Goal: Use online tool/utility: Use online tool/utility

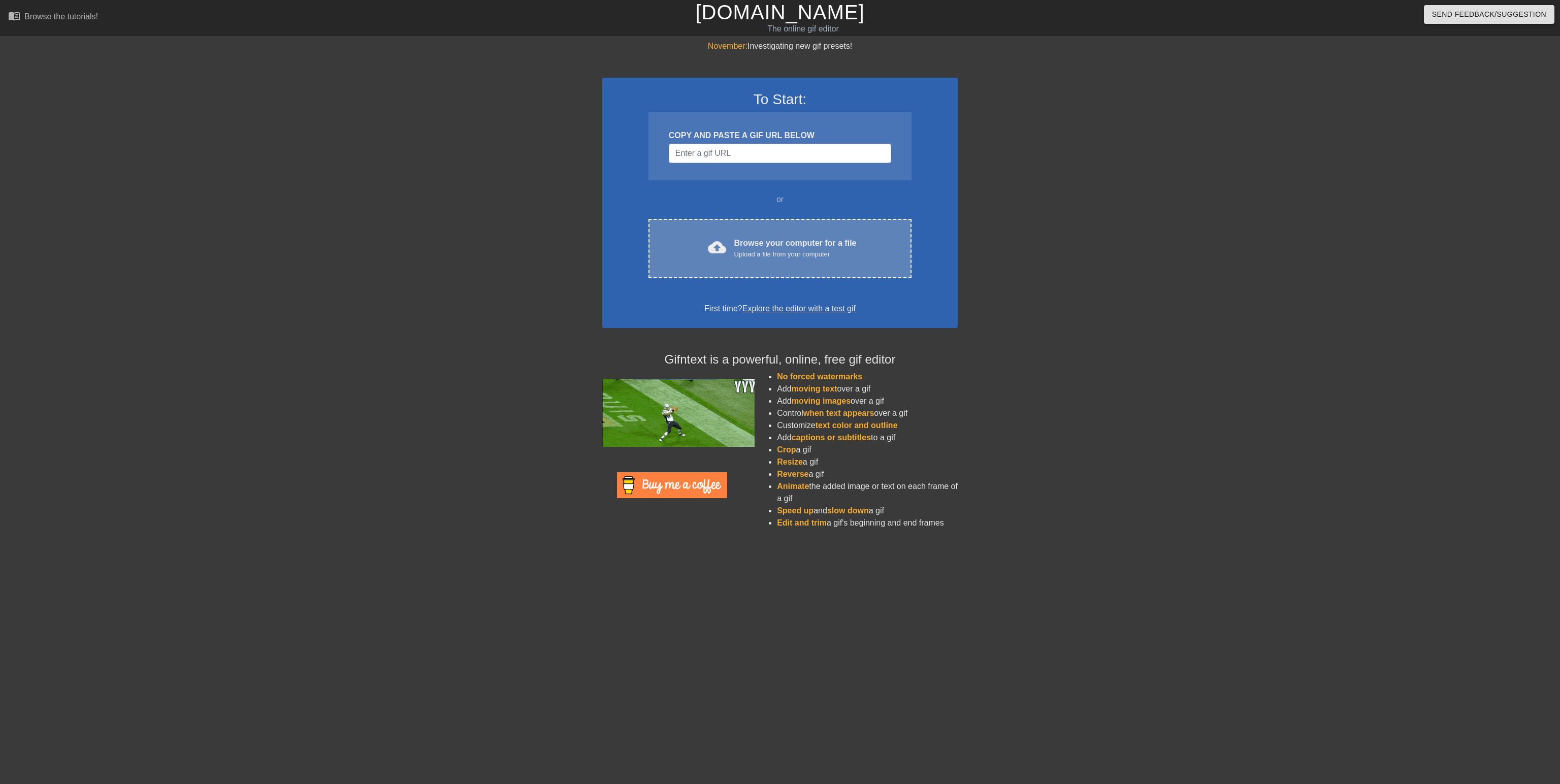
click at [810, 261] on div "cloud_upload Browse your computer for a file Upload a file from your computer C…" at bounding box center [780, 249] width 263 height 60
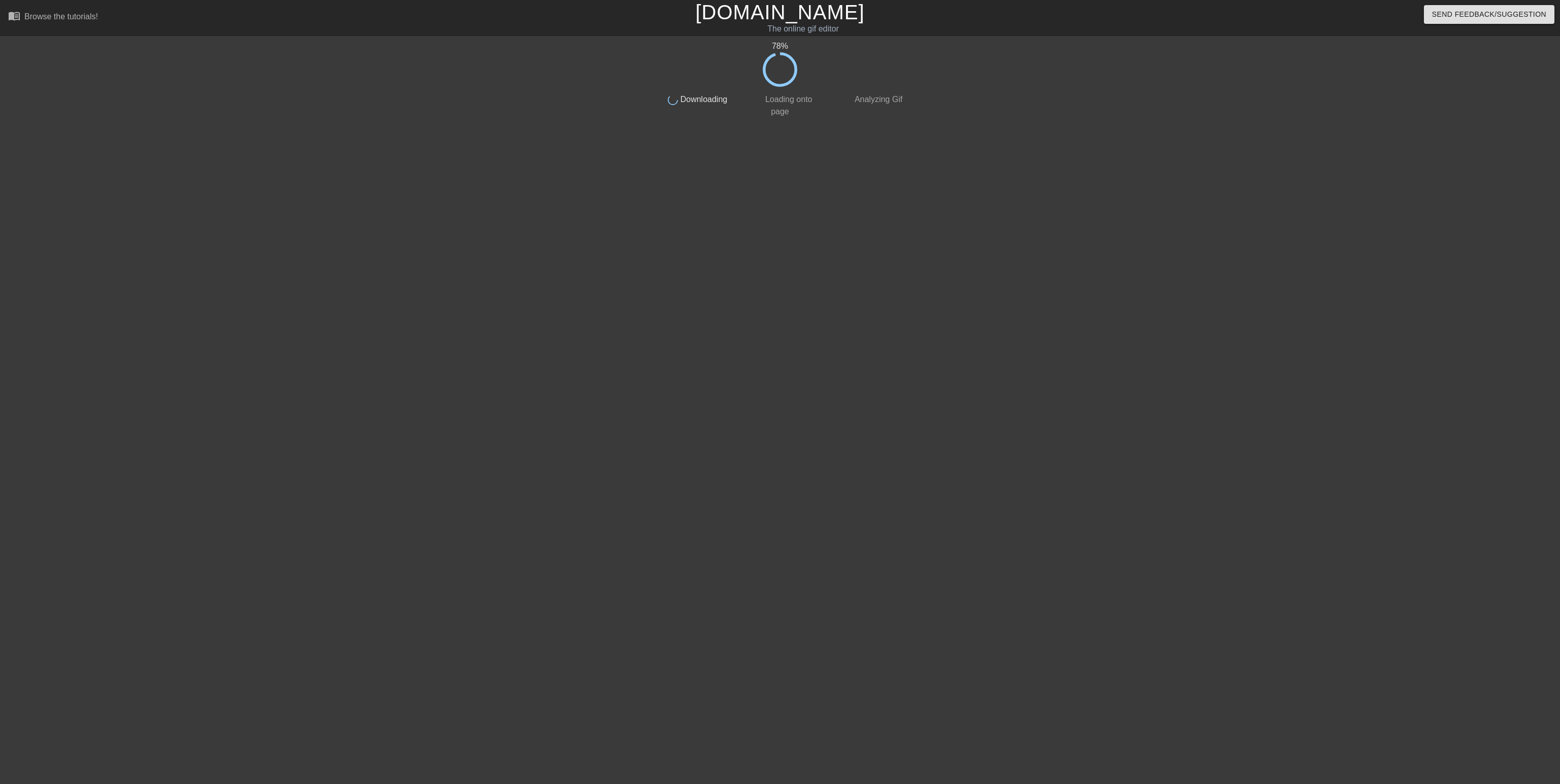
click at [1427, 208] on div "78 % done Downloading done Loading onto page done Analyzing Gif" at bounding box center [780, 192] width 1560 height 305
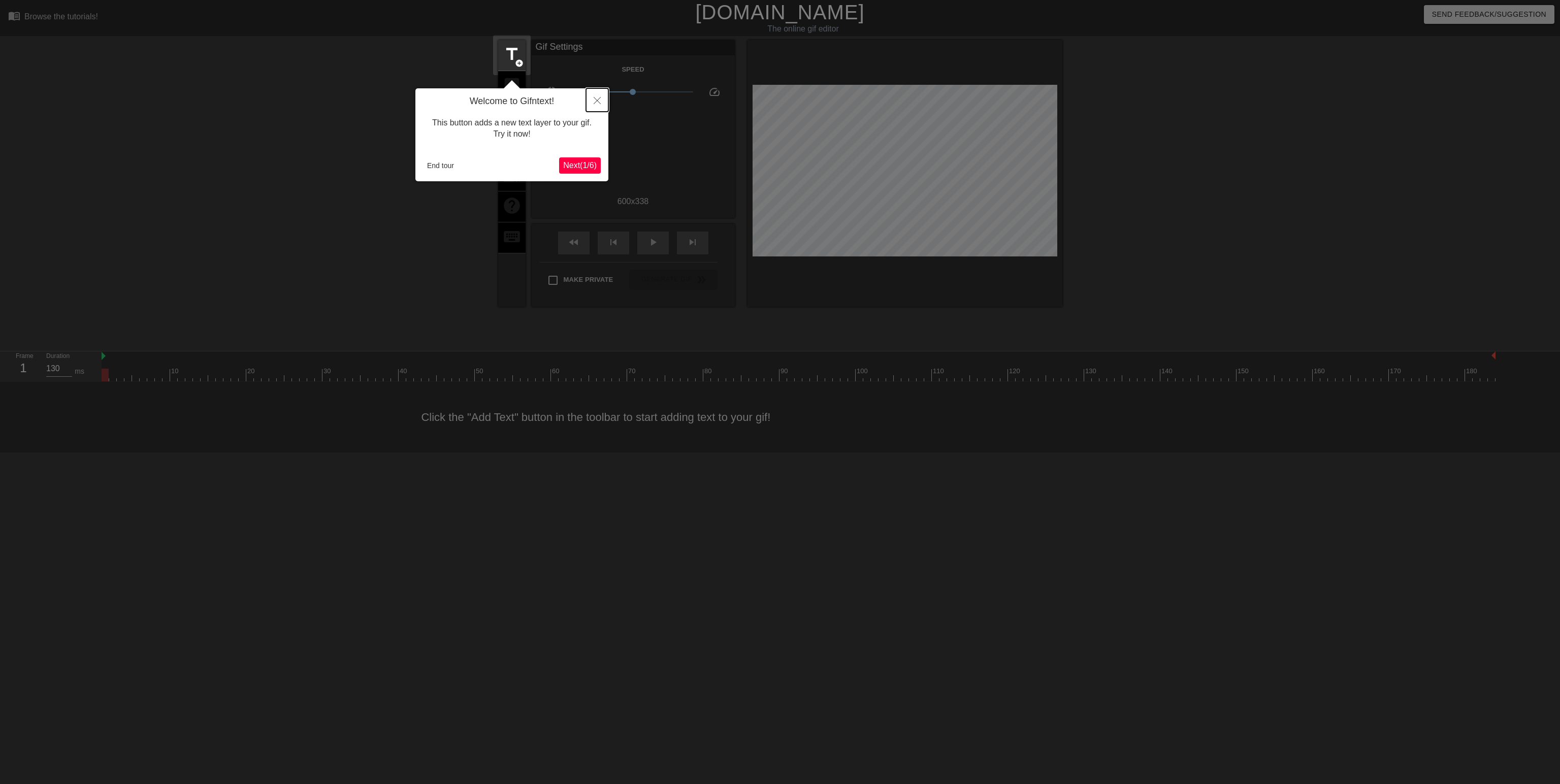
click at [599, 97] on icon "Close" at bounding box center [597, 100] width 7 height 7
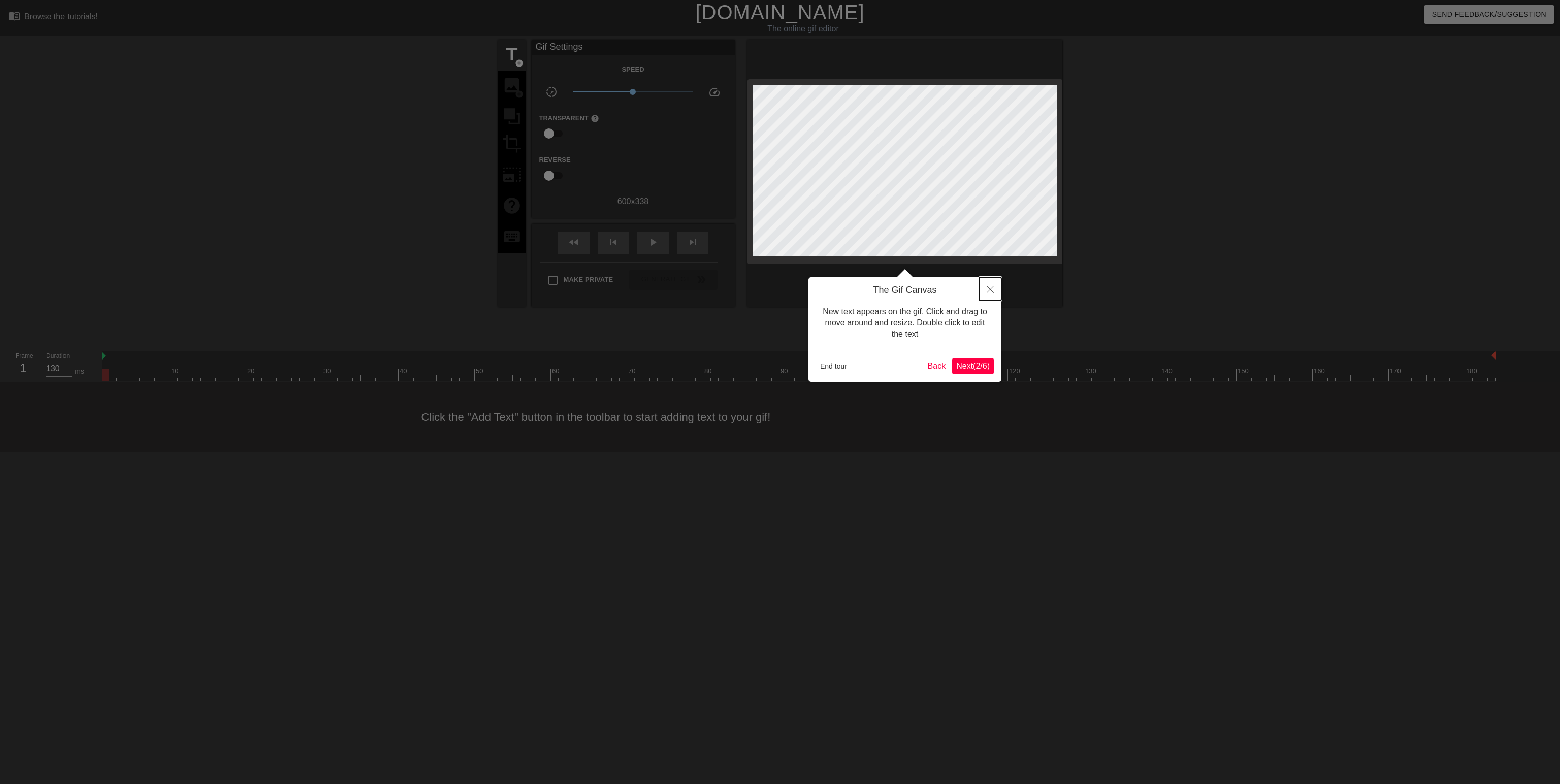
click at [991, 286] on icon "Close" at bounding box center [990, 290] width 7 height 7
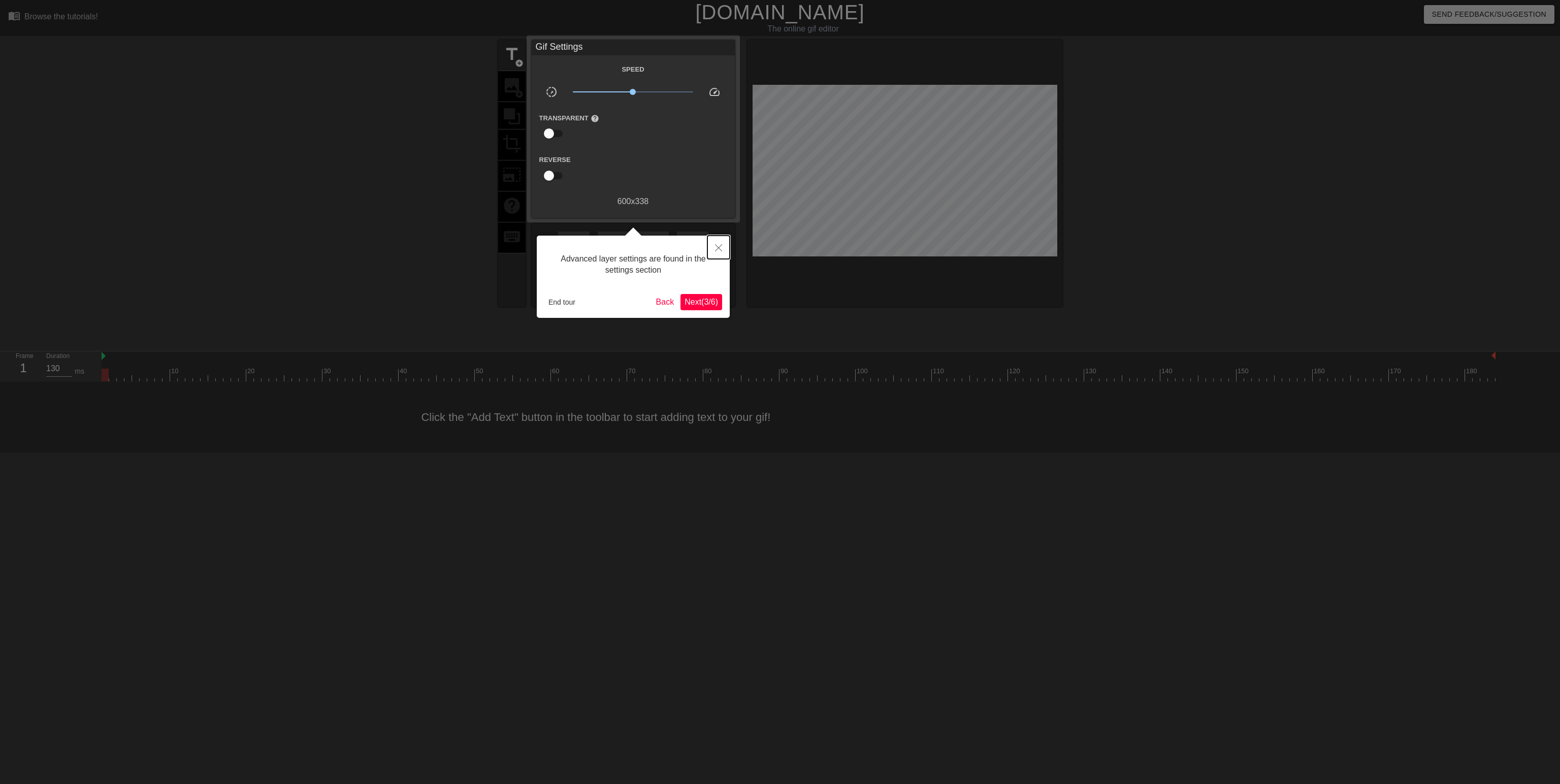
click at [721, 244] on button "Close" at bounding box center [718, 247] width 23 height 23
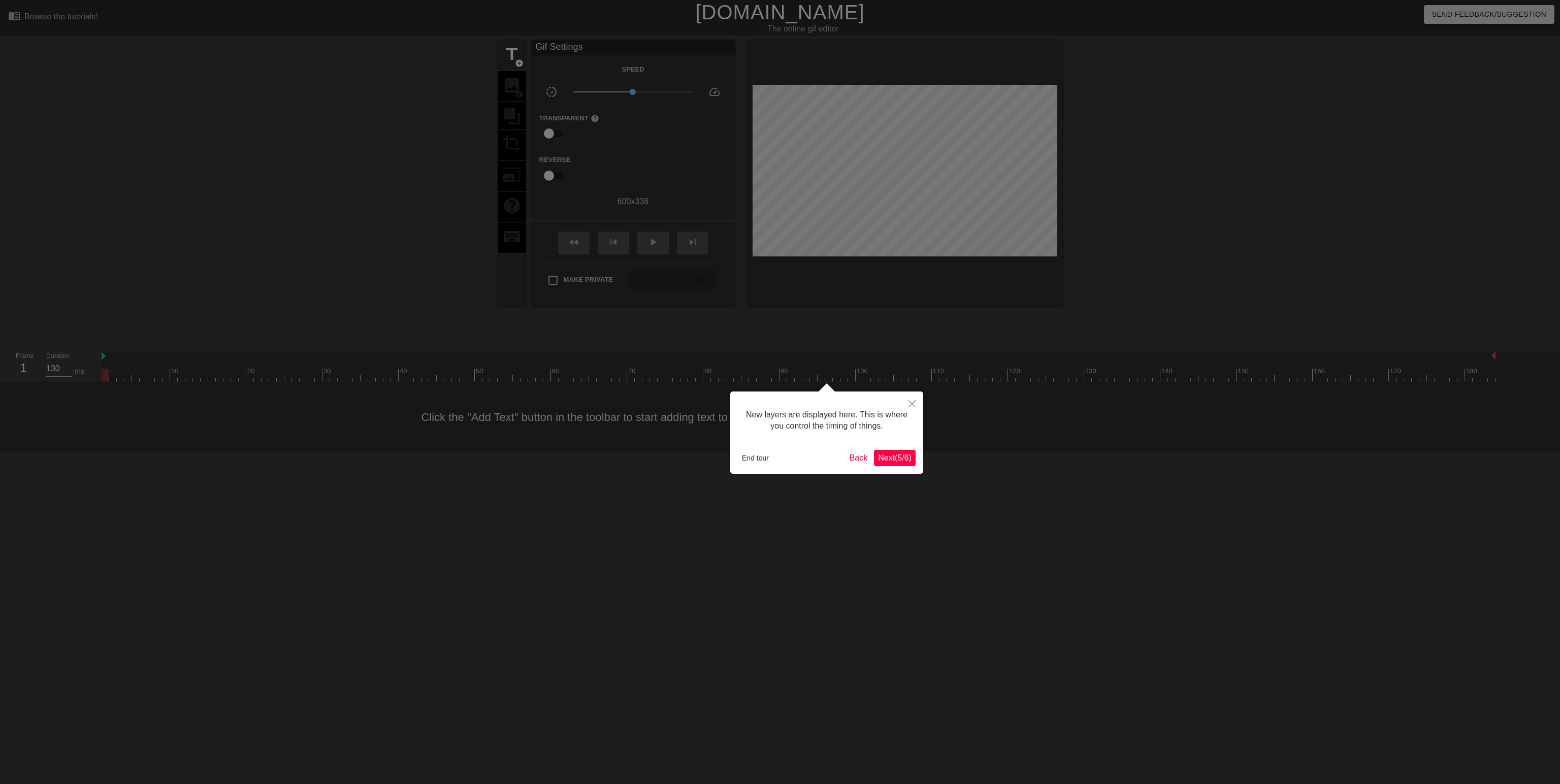
scroll to position [8, 0]
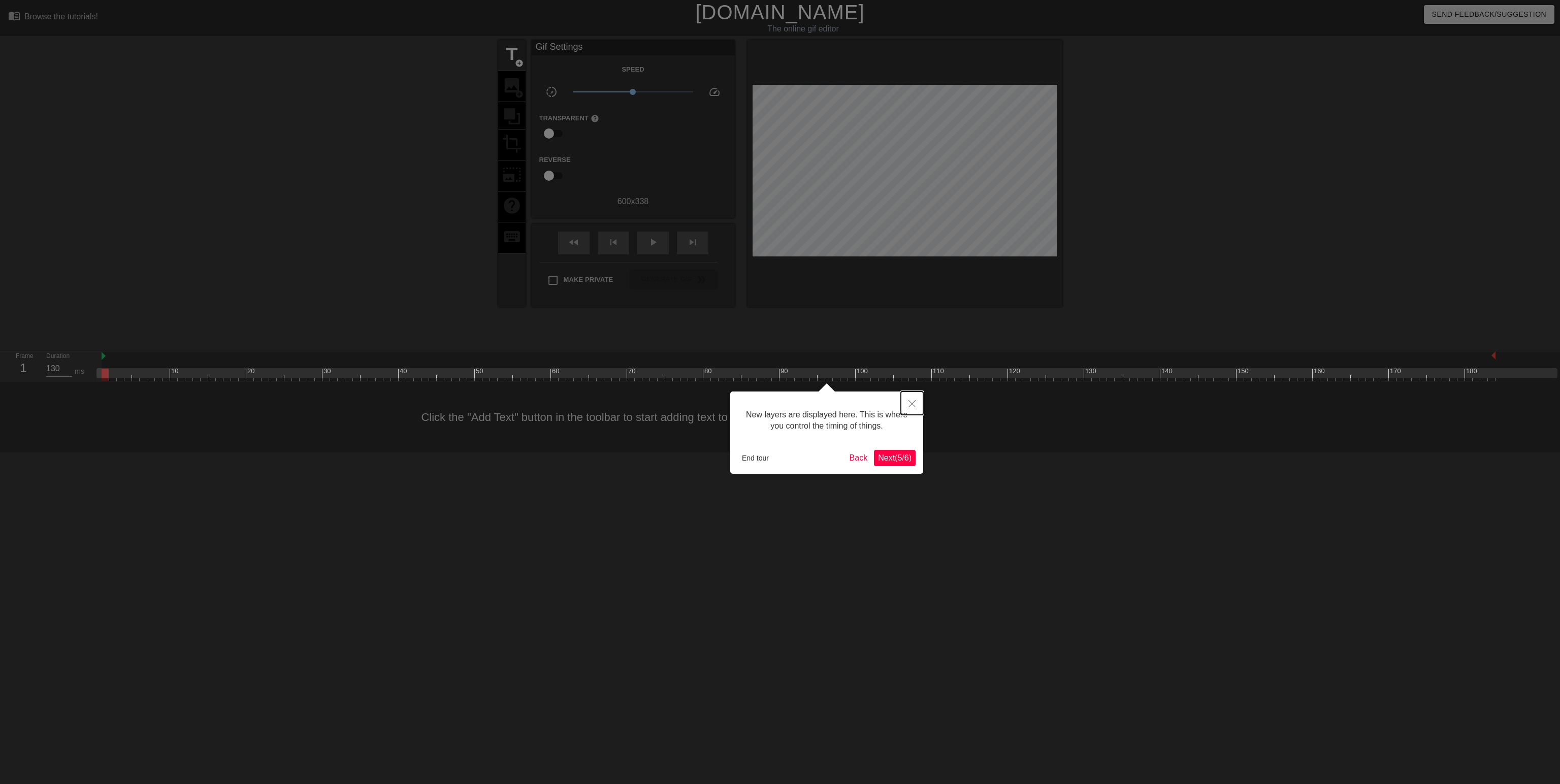
click at [913, 401] on icon "Close" at bounding box center [912, 403] width 7 height 7
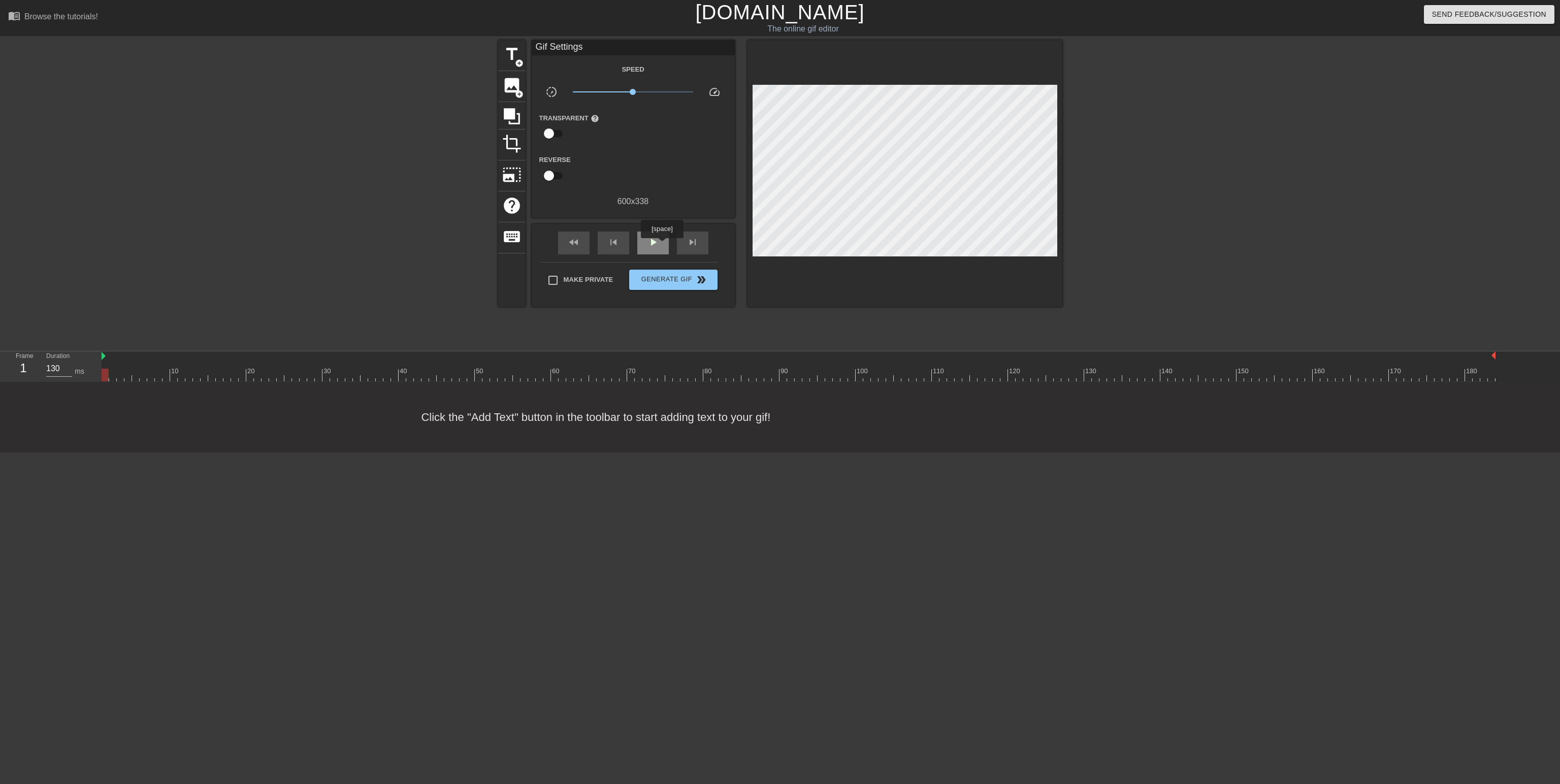
click at [661, 245] on div "play_arrow" at bounding box center [652, 243] width 32 height 23
click at [661, 245] on div "pause" at bounding box center [652, 243] width 32 height 23
click at [610, 244] on span "skip_previous" at bounding box center [614, 243] width 13 height 13
click at [649, 241] on span "play_arrow" at bounding box center [653, 243] width 13 height 13
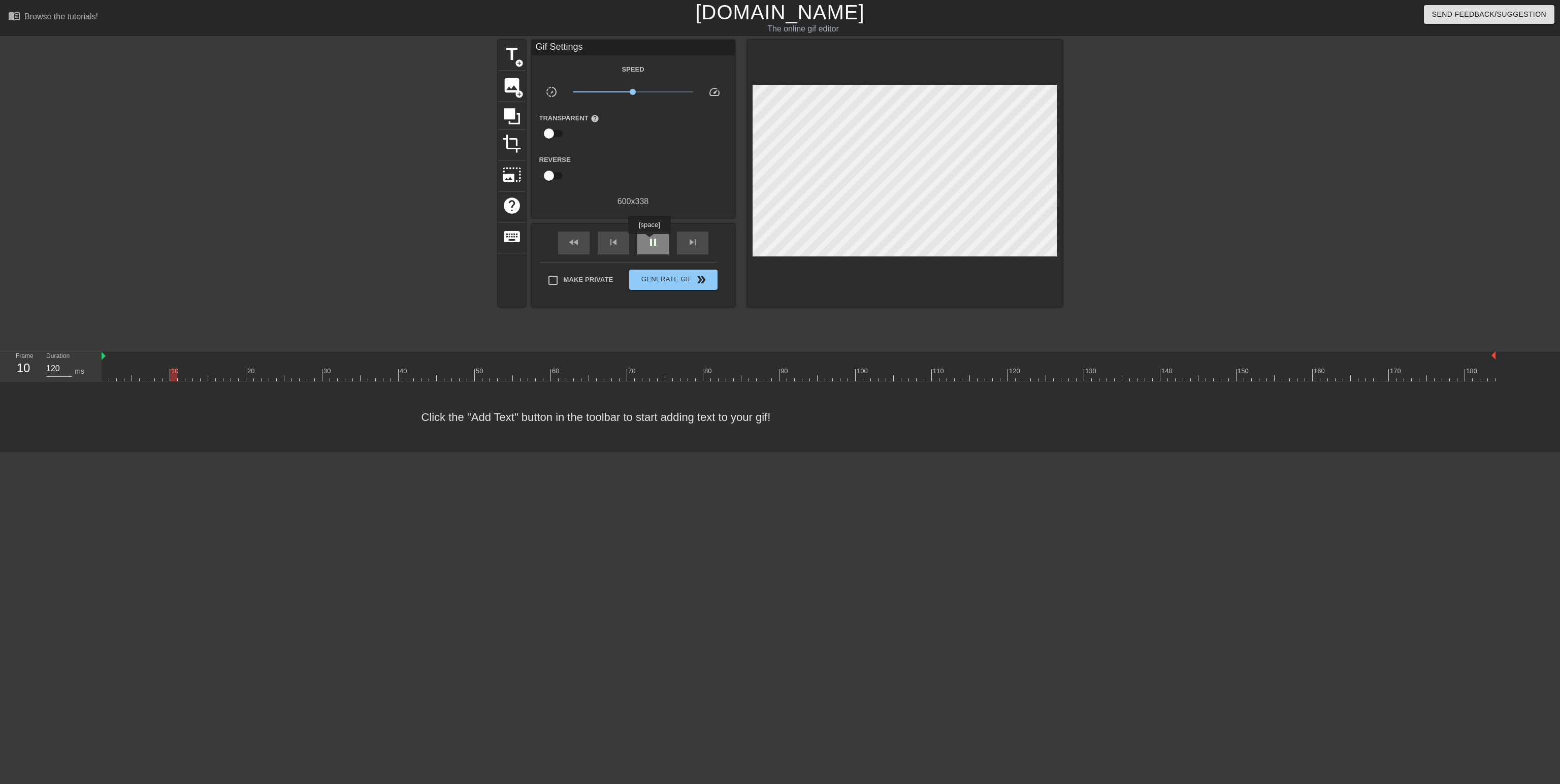
click at [649, 241] on span "pause" at bounding box center [653, 243] width 13 height 13
click at [705, 247] on div "skip_next" at bounding box center [692, 243] width 32 height 23
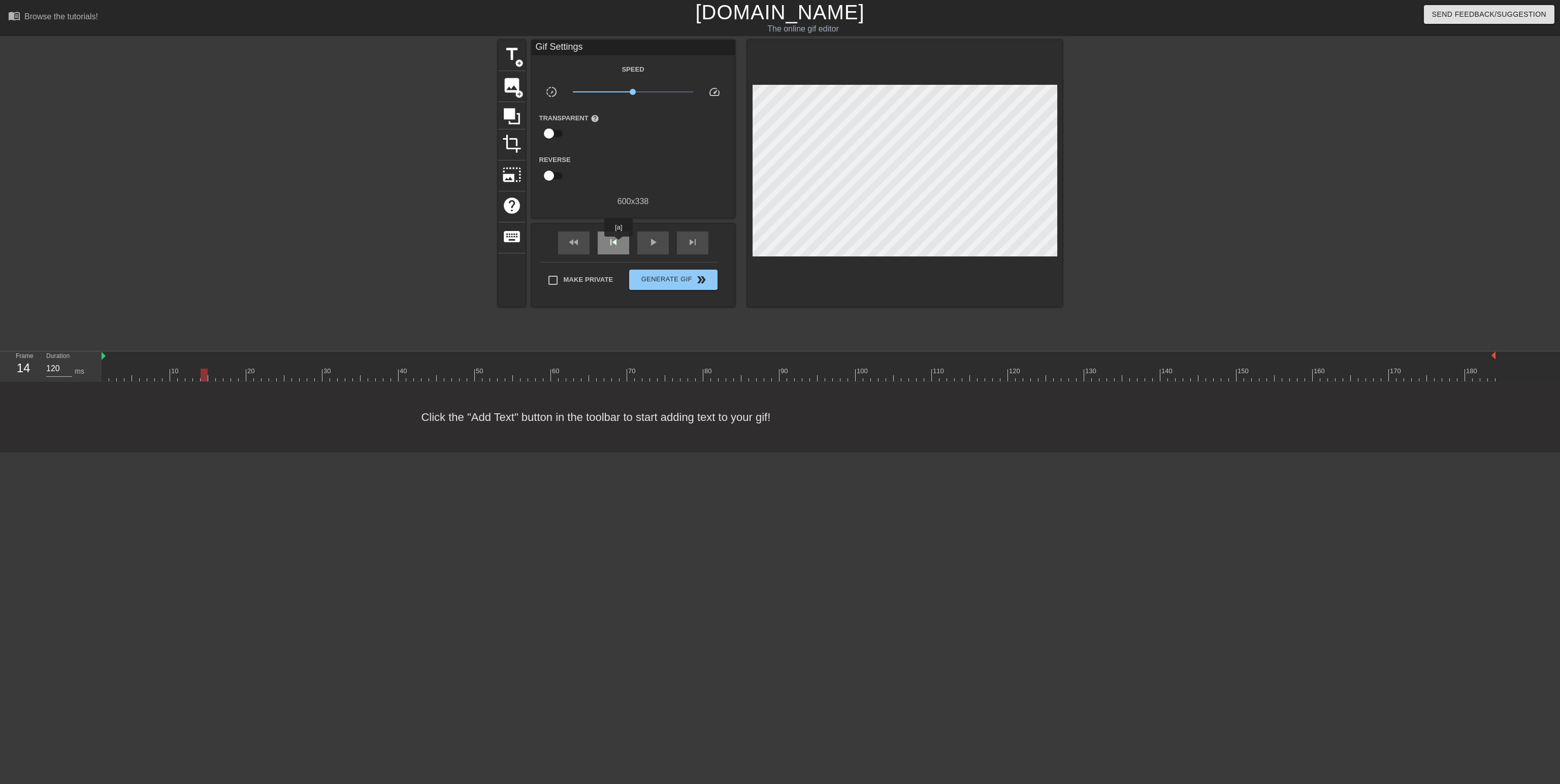
click at [618, 244] on span "skip_previous" at bounding box center [614, 243] width 13 height 13
type input "130"
click at [510, 61] on span "title" at bounding box center [512, 54] width 19 height 19
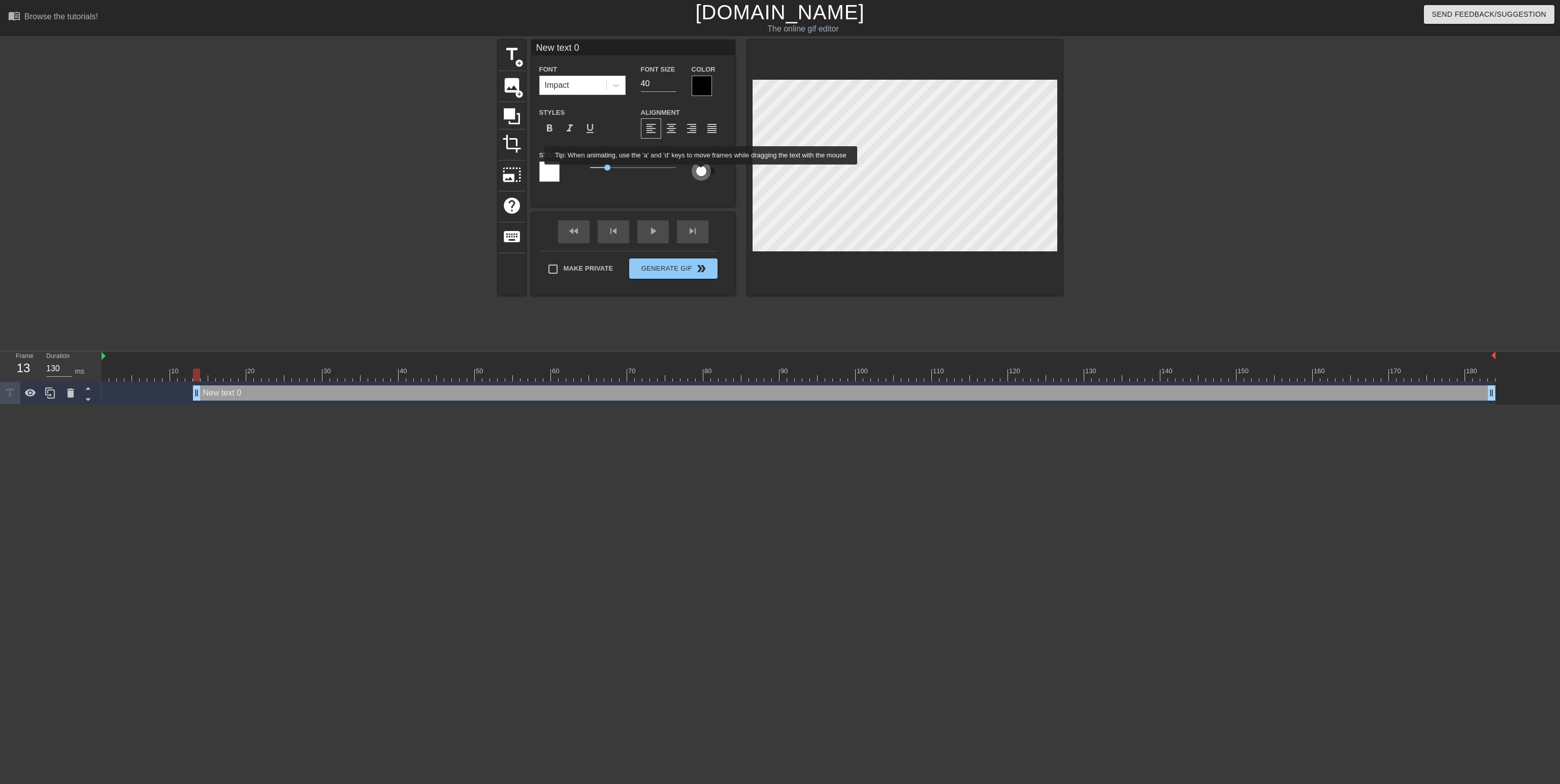
click at [701, 171] on input "checkbox" at bounding box center [701, 171] width 58 height 19
checkbox input "true"
drag, startPoint x: 1494, startPoint y: 393, endPoint x: 1559, endPoint y: 465, distance: 97.0
click at [1559, 405] on html "menu_book Browse the tutorials! [DOMAIN_NAME] The online gif editor Send Feedba…" at bounding box center [780, 202] width 1560 height 405
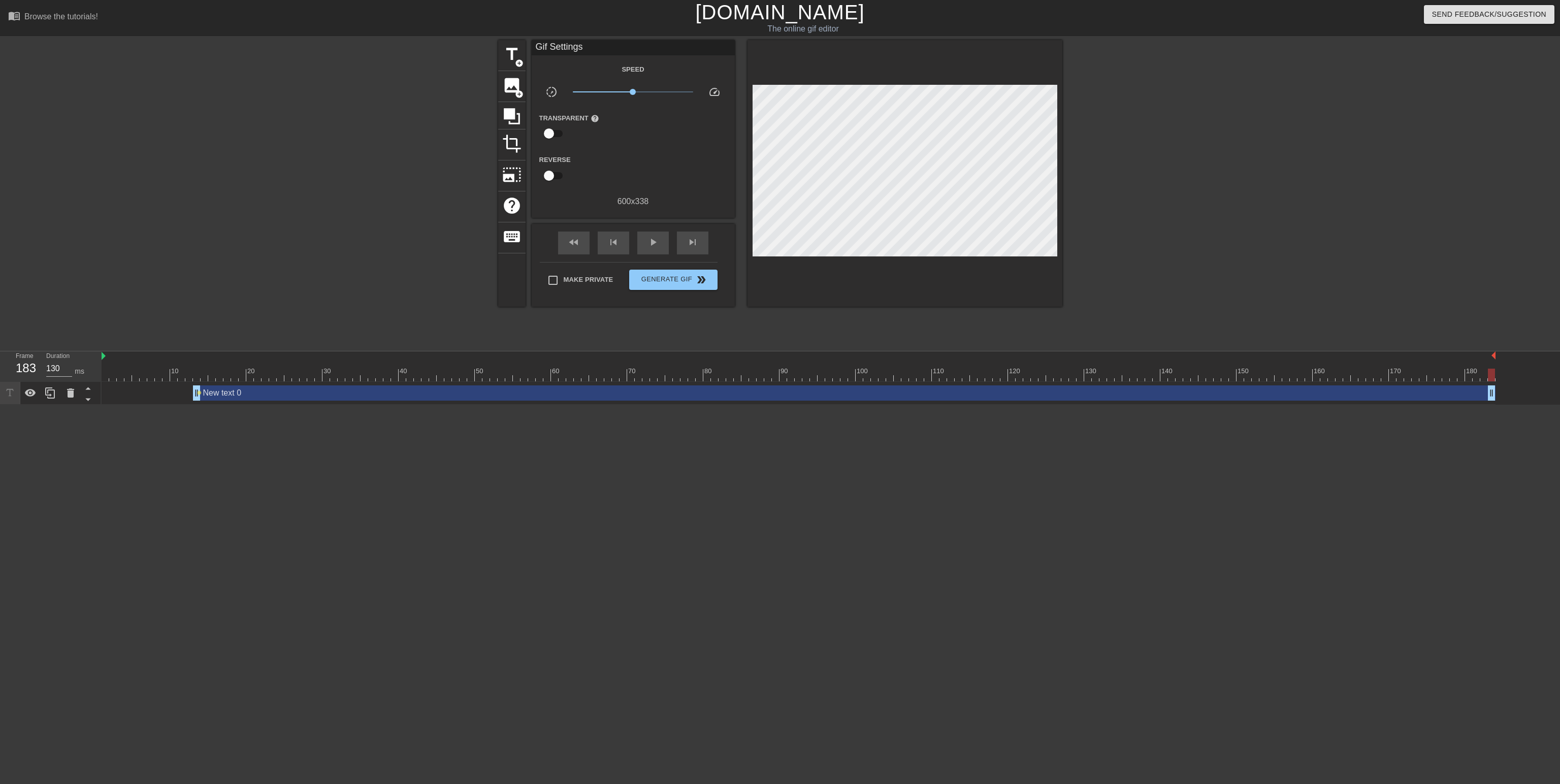
drag, startPoint x: 197, startPoint y: 392, endPoint x: 215, endPoint y: 393, distance: 18.0
click at [215, 393] on div "New text 0 drag_handle drag_handle lens" at bounding box center [798, 392] width 1394 height 15
click at [206, 371] on div at bounding box center [798, 375] width 1394 height 13
click at [194, 374] on div at bounding box center [798, 375] width 1394 height 13
click at [652, 248] on div "play_arrow" at bounding box center [652, 243] width 32 height 23
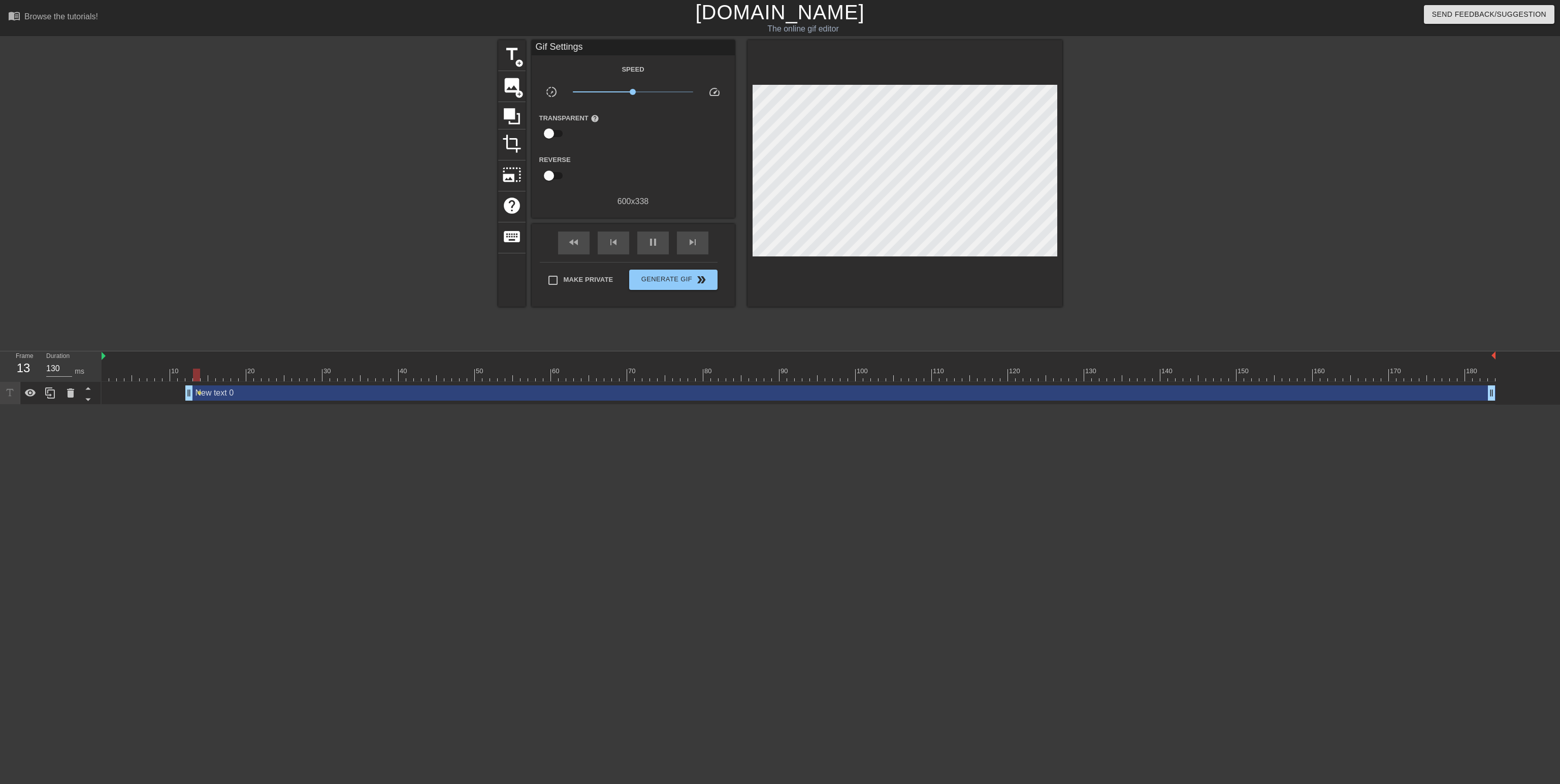
drag, startPoint x: 196, startPoint y: 390, endPoint x: 186, endPoint y: 390, distance: 10.0
click at [648, 248] on div "pause" at bounding box center [652, 243] width 32 height 23
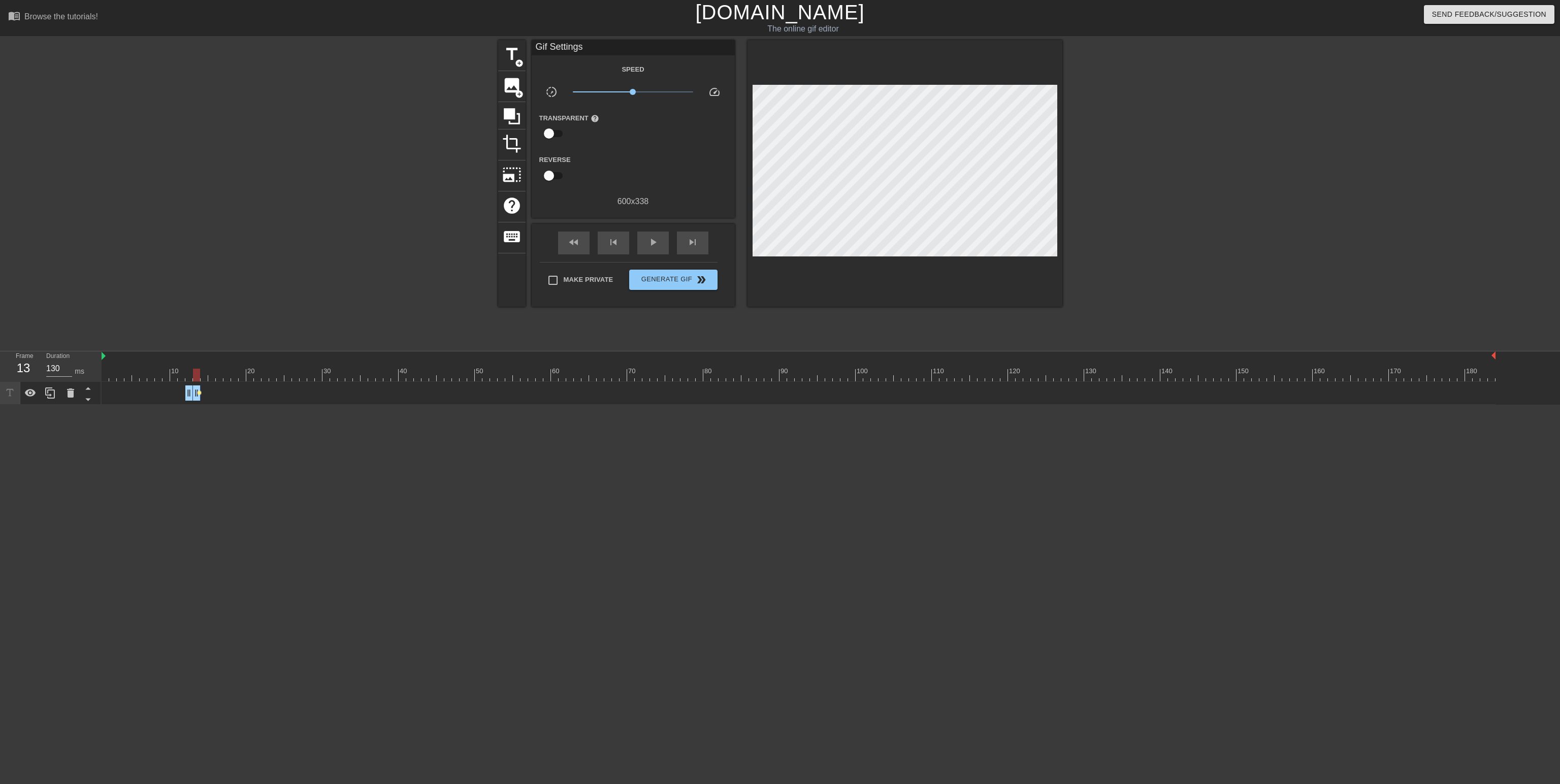
drag, startPoint x: 1494, startPoint y: 392, endPoint x: 201, endPoint y: 394, distance: 1293.0
click at [201, 394] on div "New text 0 drag_handle drag_handle lens" at bounding box center [798, 392] width 1394 height 15
type input "130"
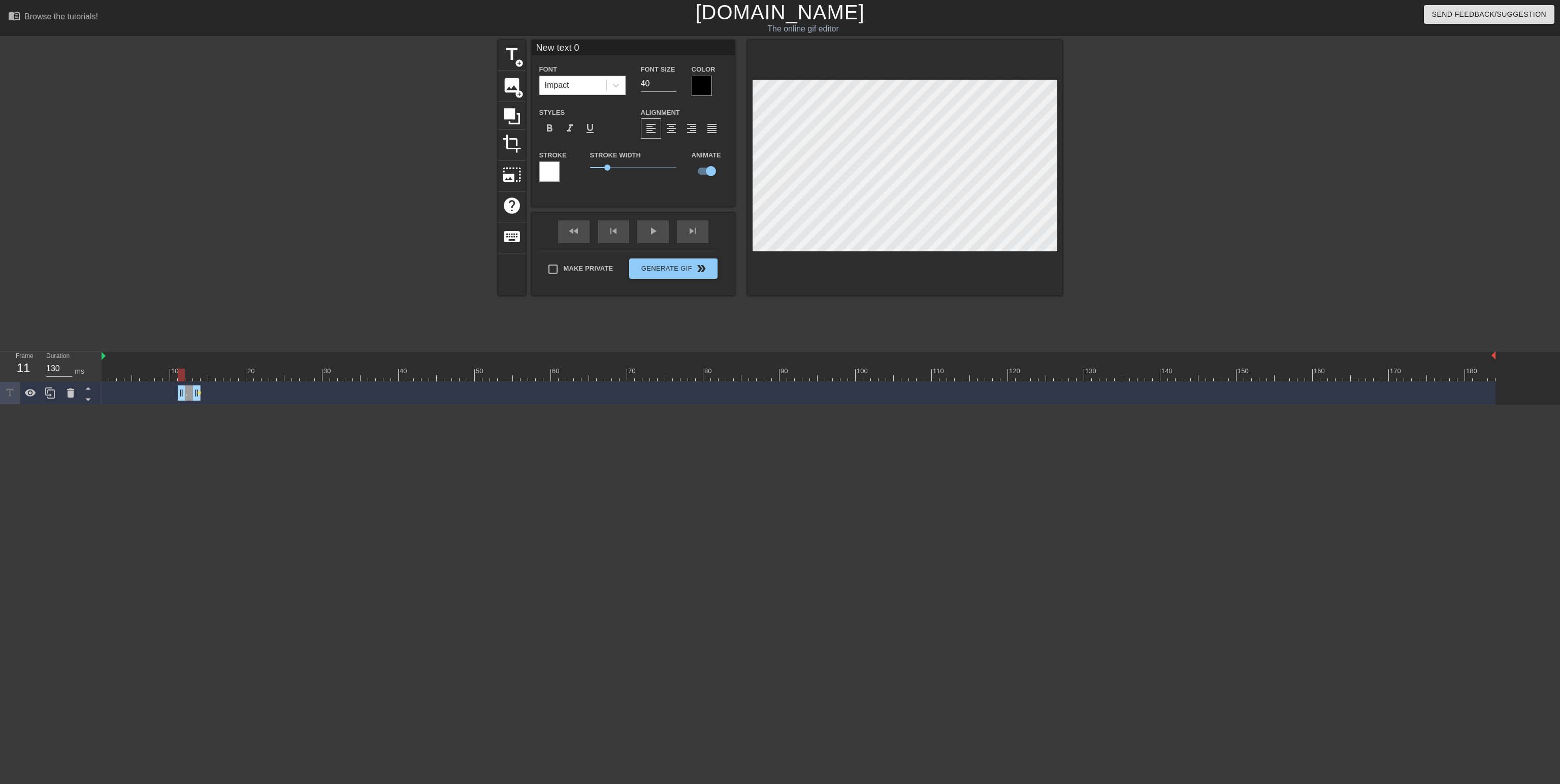
scroll to position [1, 2]
type input "k"
type textarea "k"
type input "L"
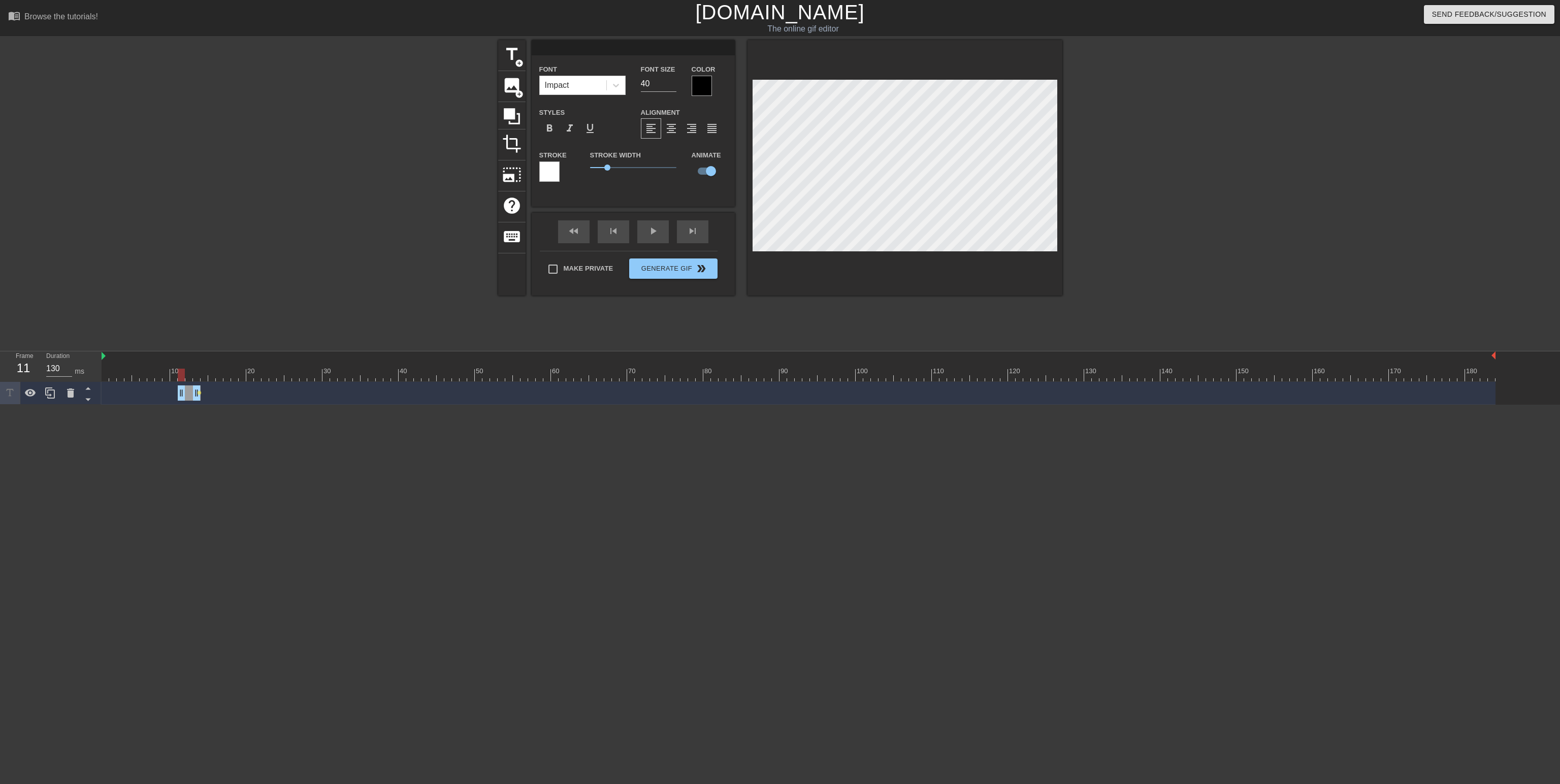
type textarea "L"
type input "l"
type textarea "l"
type input "li"
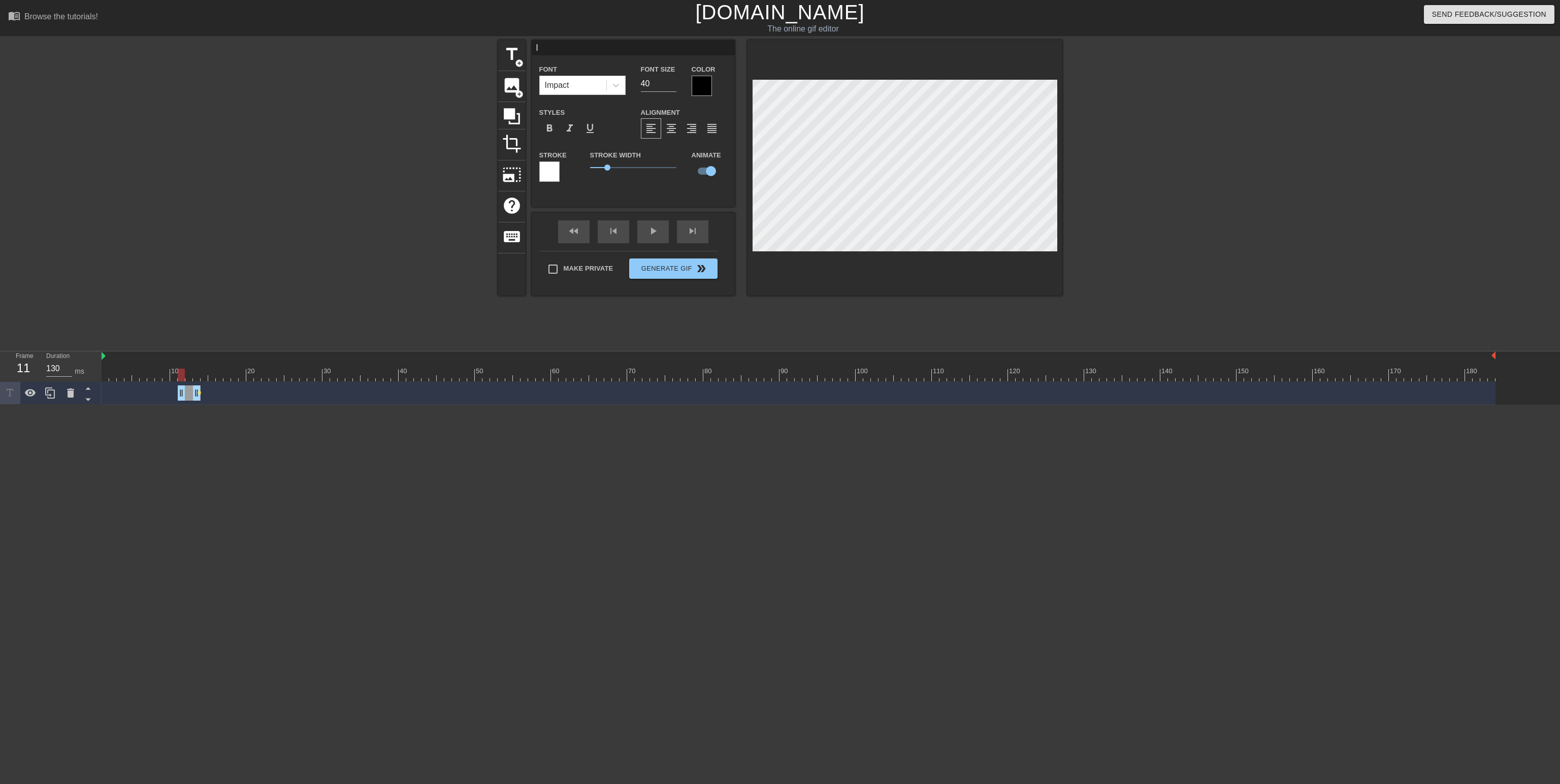
type textarea "li"
type input "l"
type textarea "l"
type input "L"
type textarea "L"
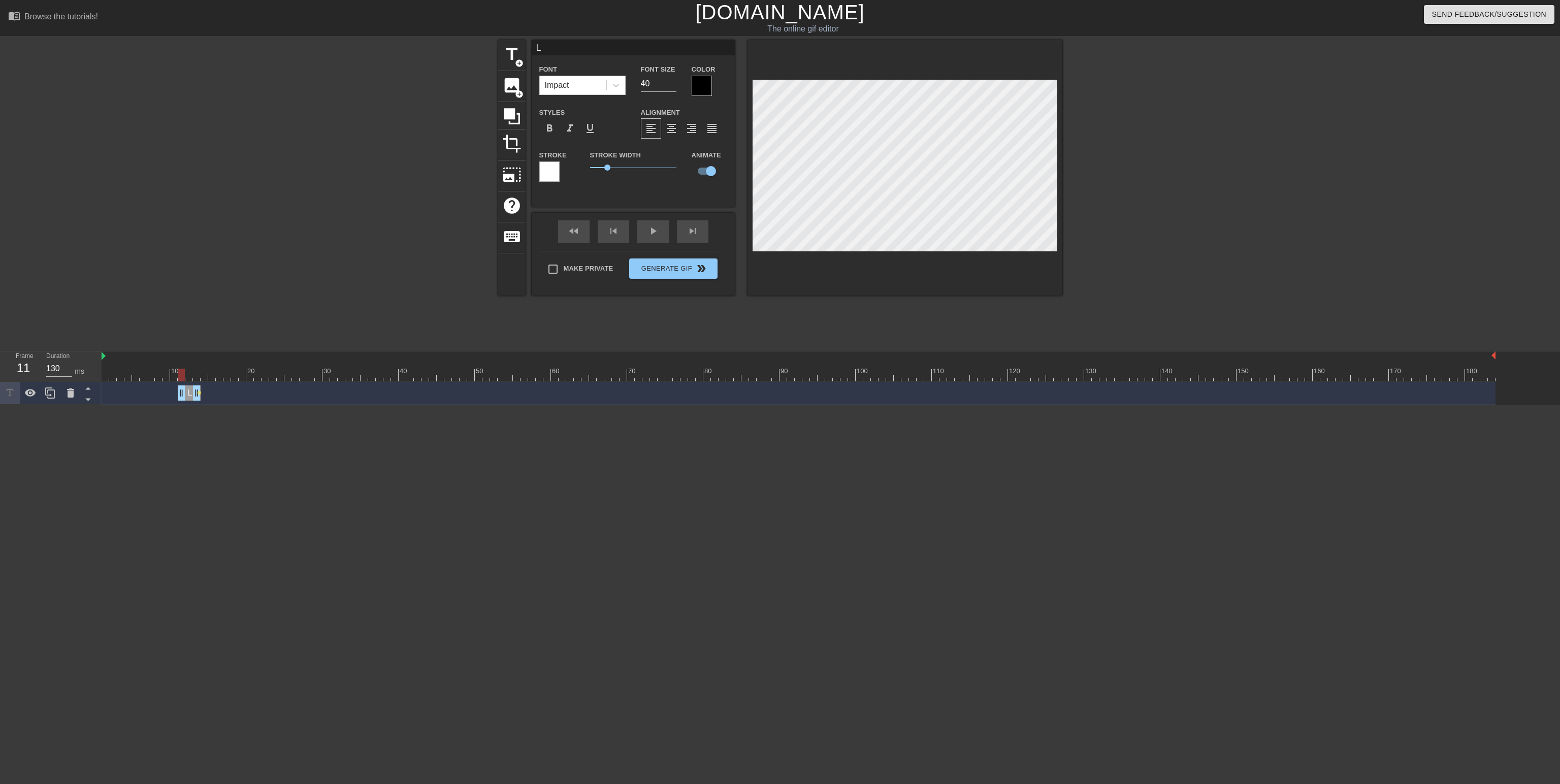
type input "LI"
type textarea "LI"
type input "LIT"
type textarea "LIT"
click at [711, 88] on div at bounding box center [701, 86] width 21 height 21
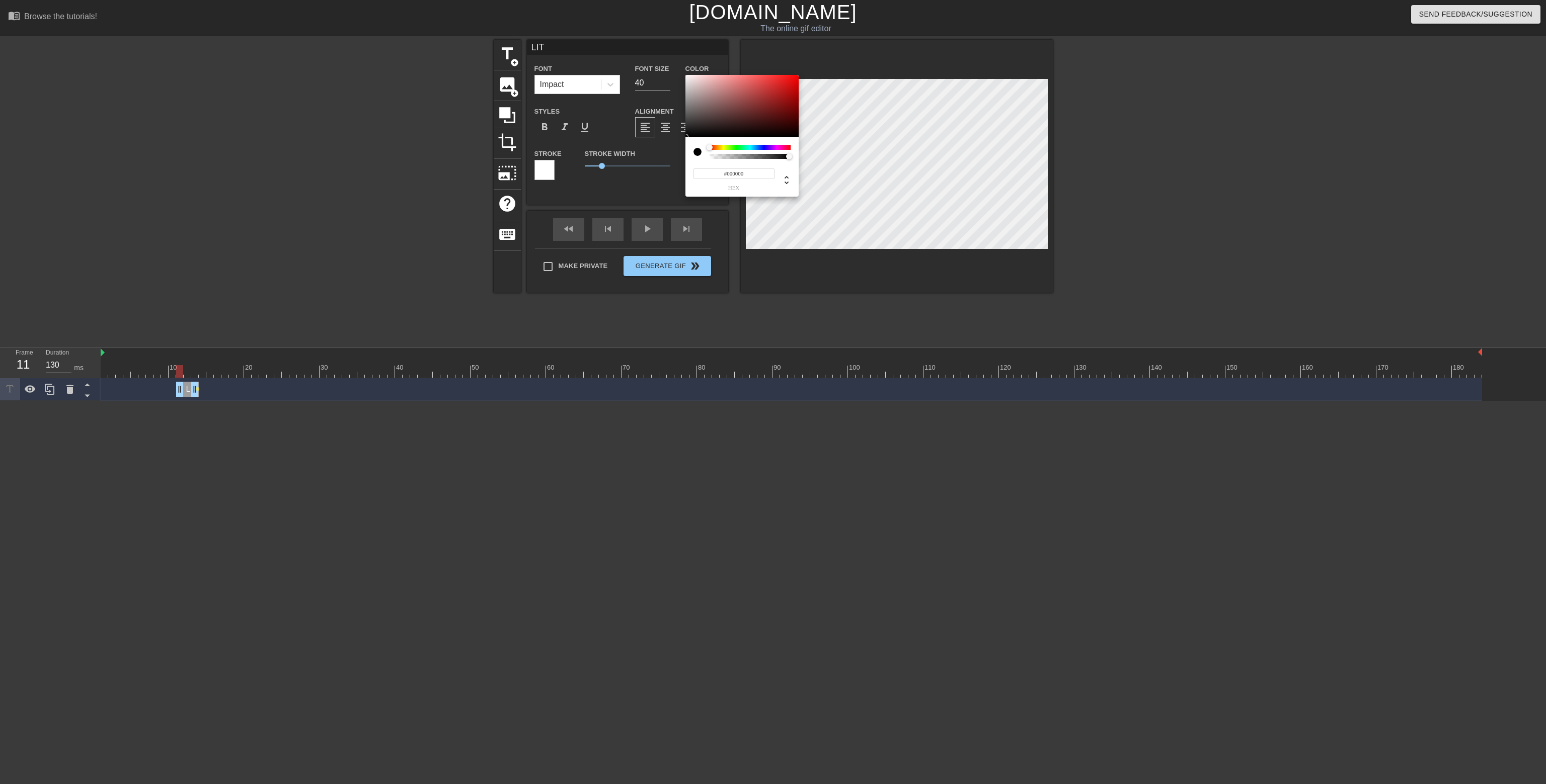
click at [714, 169] on input "#000000" at bounding box center [733, 174] width 81 height 11
type input "#FFFFFF"
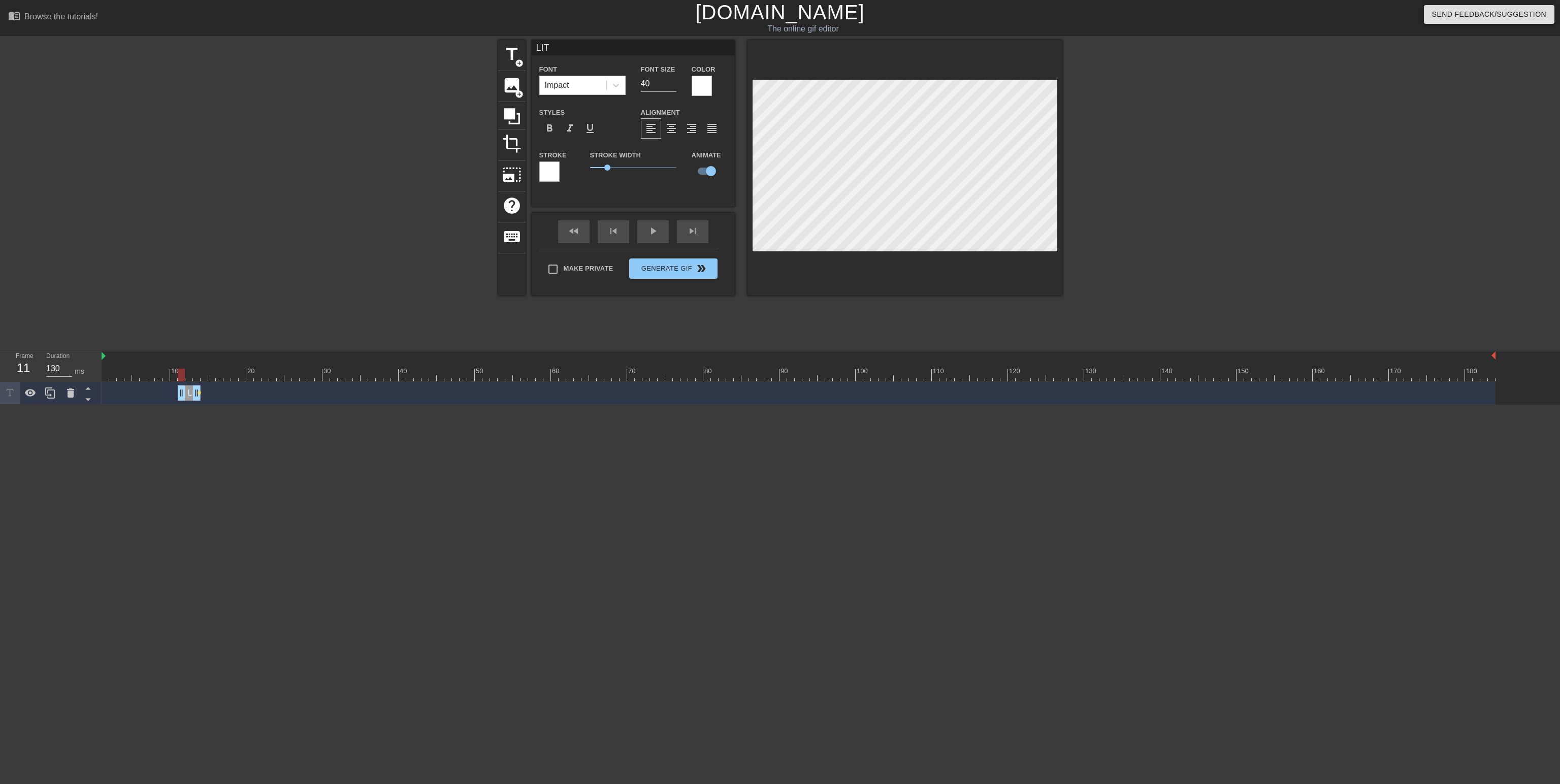
click at [551, 168] on div at bounding box center [549, 171] width 21 height 21
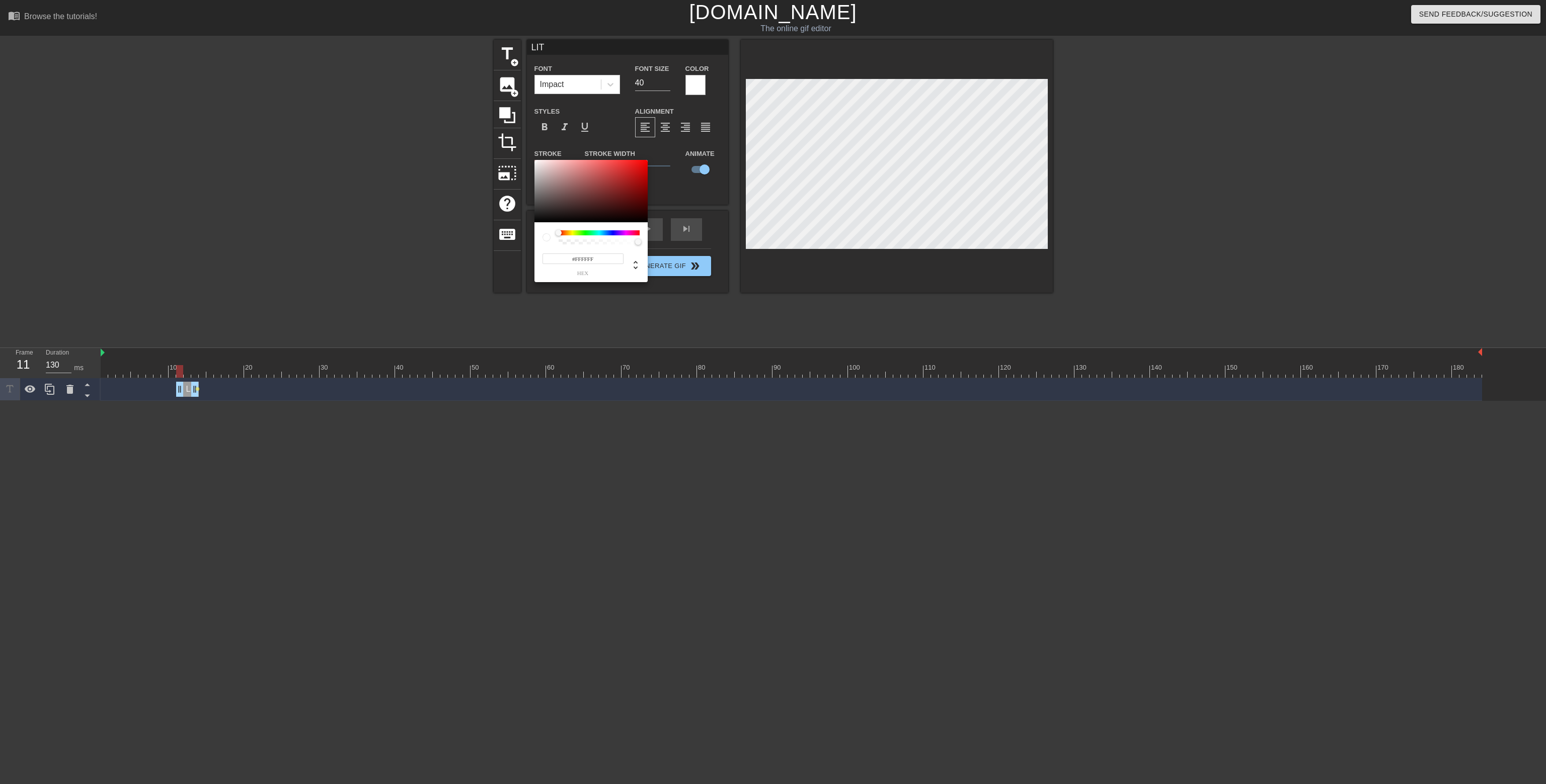
click at [580, 259] on input "#FFFFFF" at bounding box center [583, 259] width 81 height 11
click at [581, 259] on input "#FFFFFF" at bounding box center [583, 259] width 81 height 11
type input "#000000"
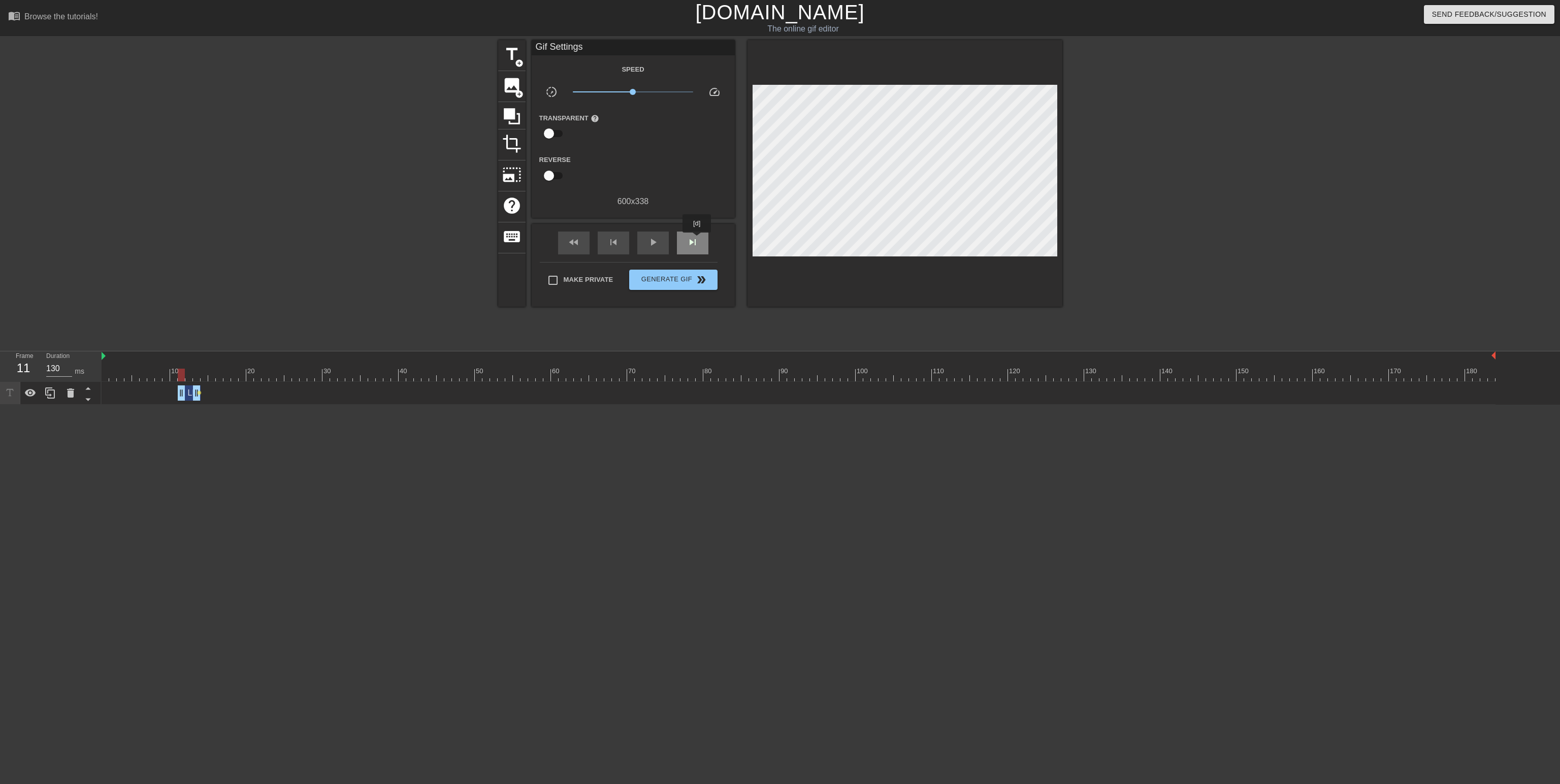
click at [697, 240] on span "skip_next" at bounding box center [693, 243] width 13 height 13
drag, startPoint x: 197, startPoint y: 393, endPoint x: 205, endPoint y: 392, distance: 8.1
click at [205, 392] on div "LIT drag_handle drag_handle lens lens" at bounding box center [798, 392] width 1394 height 15
click at [199, 393] on span "lens" at bounding box center [198, 392] width 5 height 5
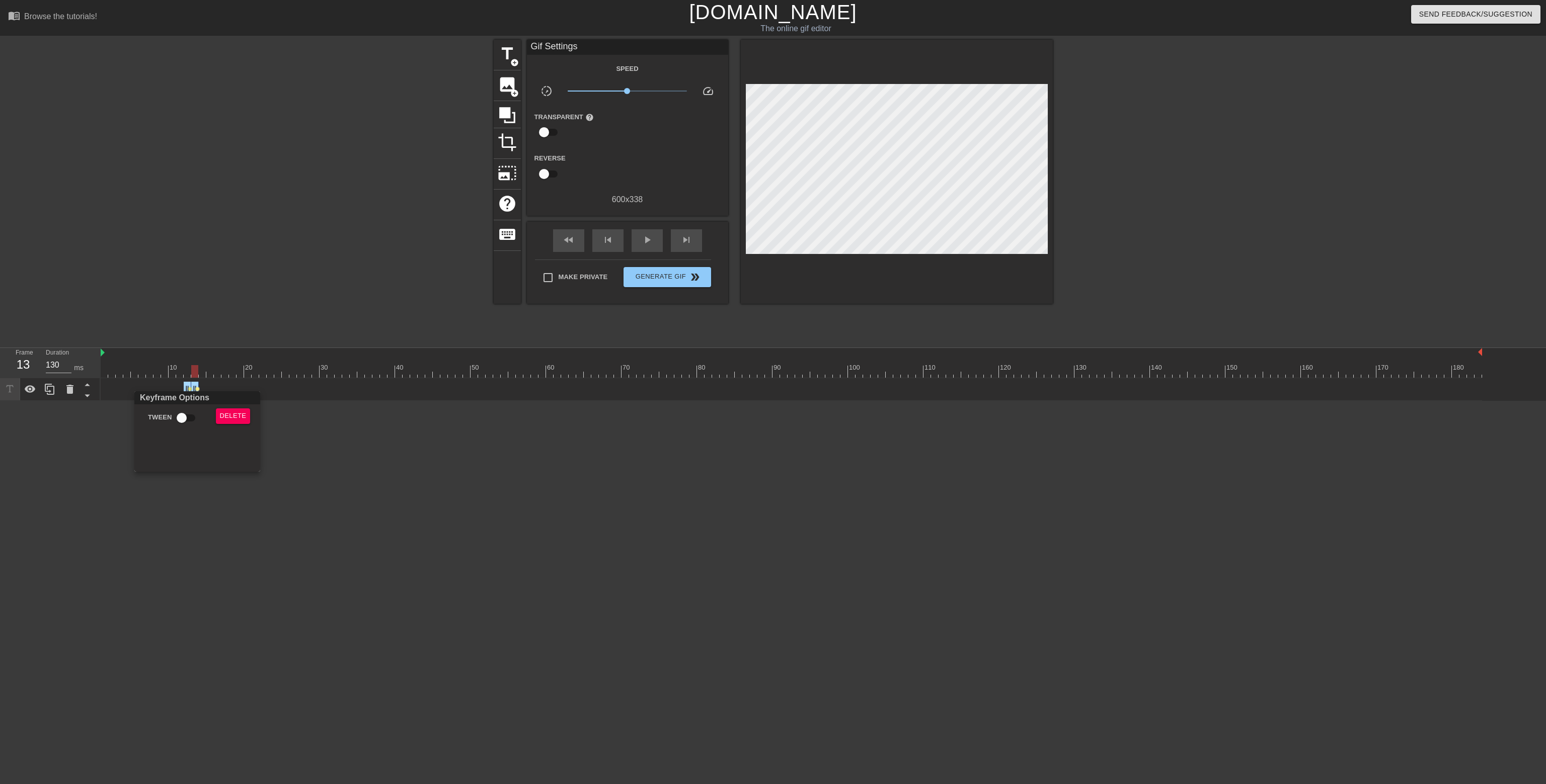
click at [371, 436] on div at bounding box center [773, 392] width 1546 height 784
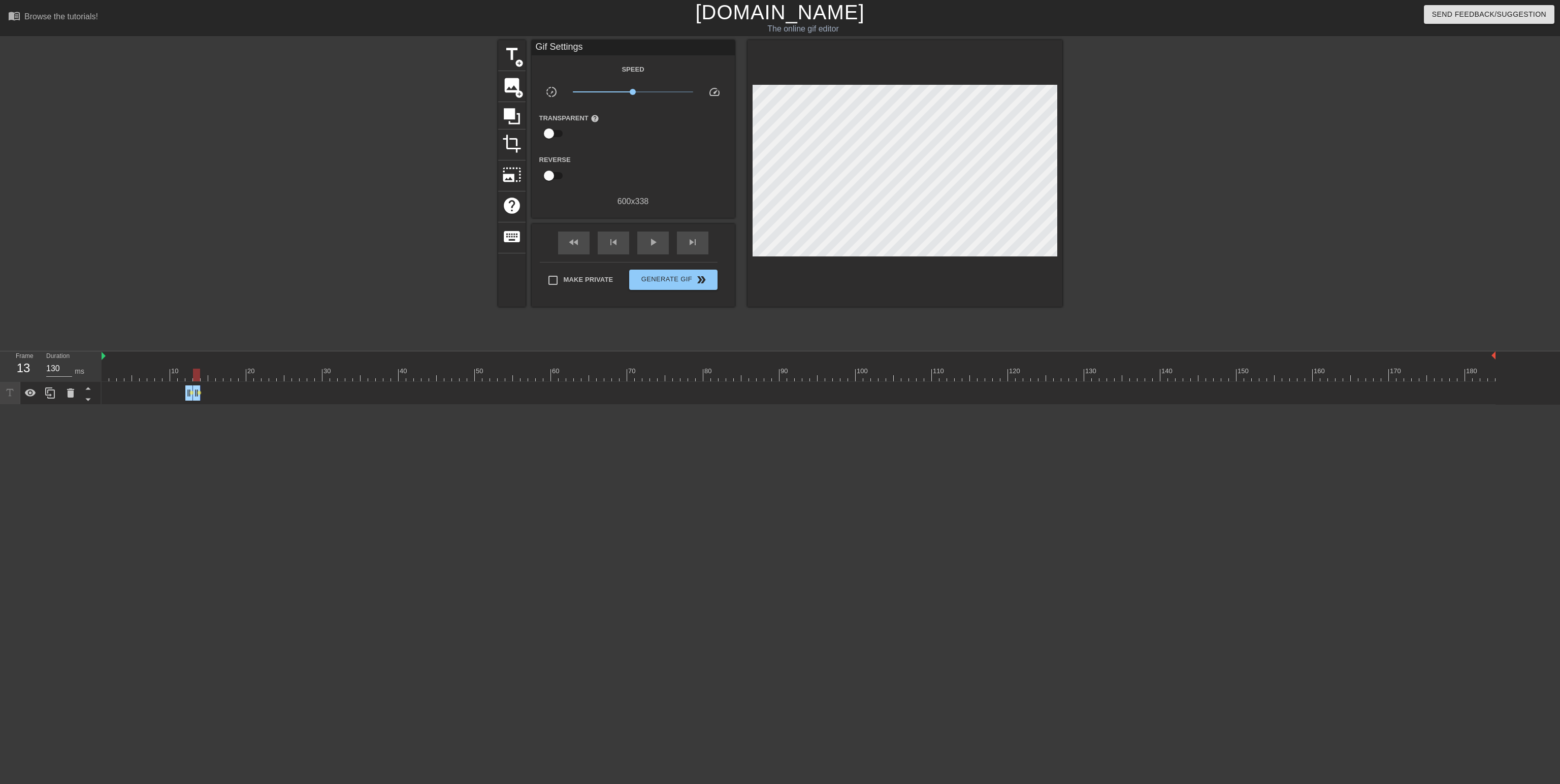
click at [201, 386] on div "LIT drag_handle drag_handle lens lens" at bounding box center [798, 392] width 1394 height 15
click at [184, 385] on div "LIT drag_handle drag_handle lens lens" at bounding box center [798, 392] width 1394 height 15
drag, startPoint x: 187, startPoint y: 388, endPoint x: 177, endPoint y: 387, distance: 10.0
click at [177, 387] on div "LIT drag_handle drag_handle lens lens" at bounding box center [798, 392] width 1394 height 15
click at [516, 51] on span "title" at bounding box center [512, 54] width 19 height 19
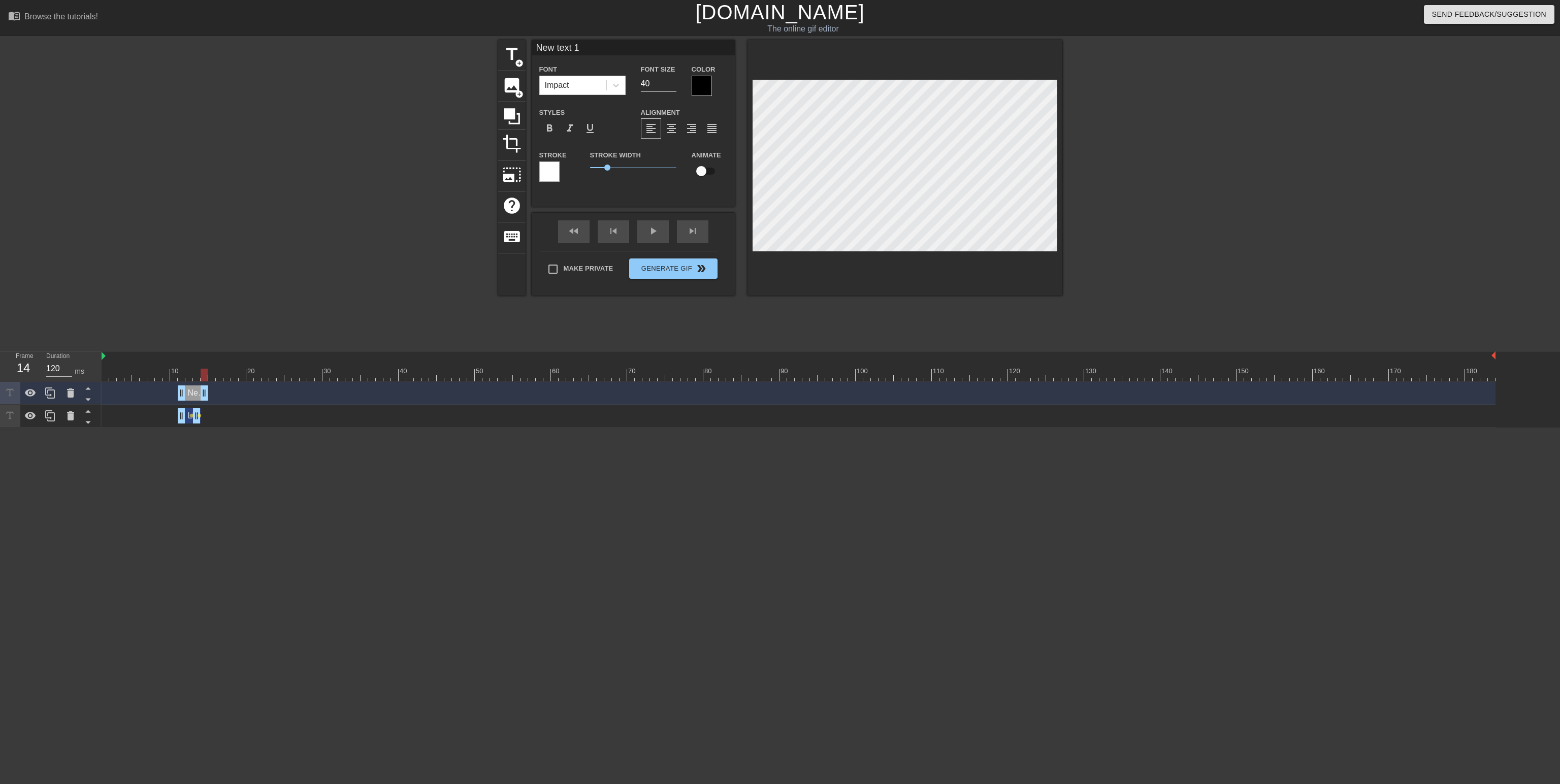
type input "130"
drag, startPoint x: 1491, startPoint y: 391, endPoint x: 199, endPoint y: 390, distance: 1292.0
type input "l"
type textarea "l"
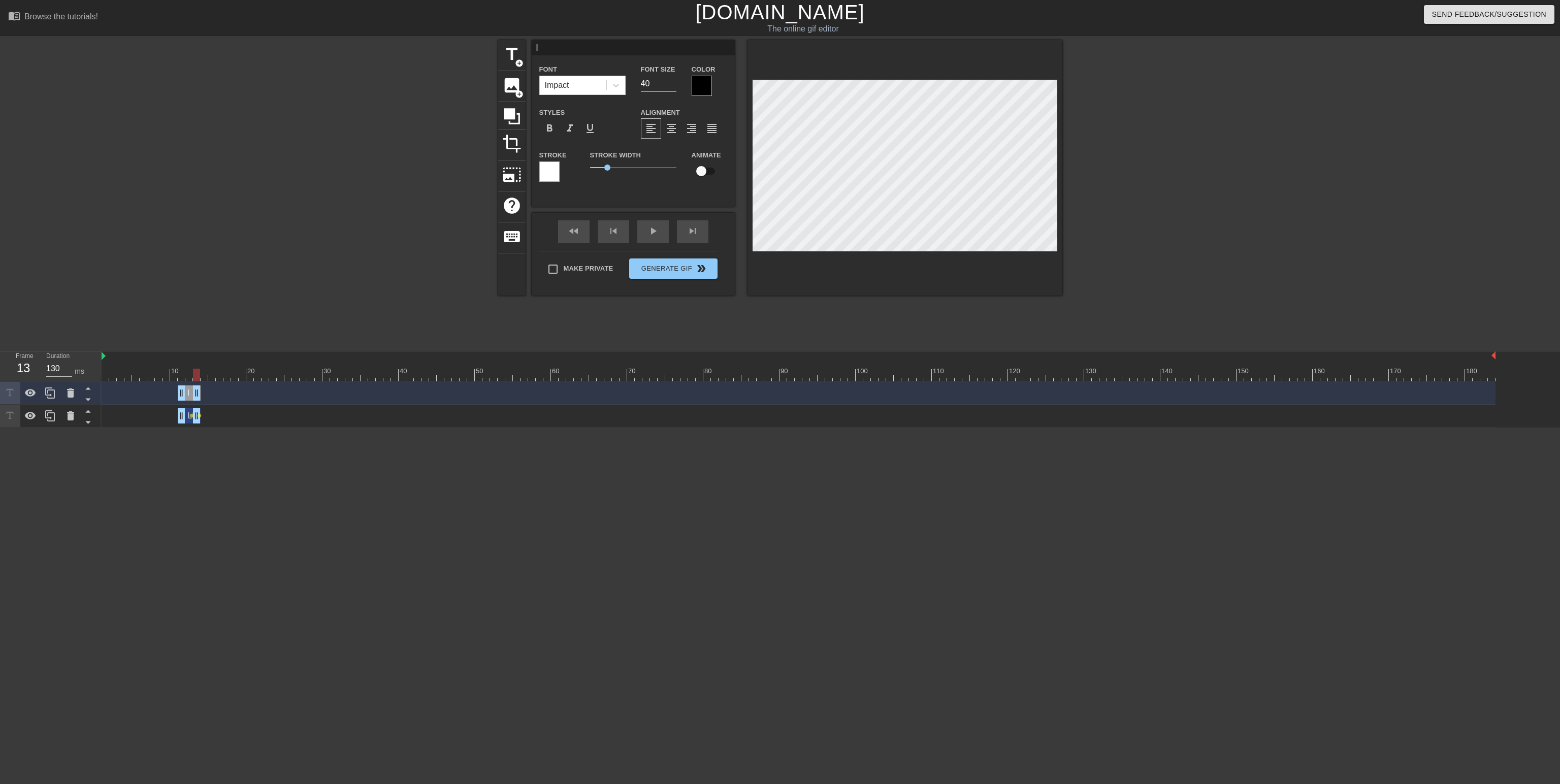
type input "lg"
type textarea "lg"
type input "lgt"
type textarea "lgt"
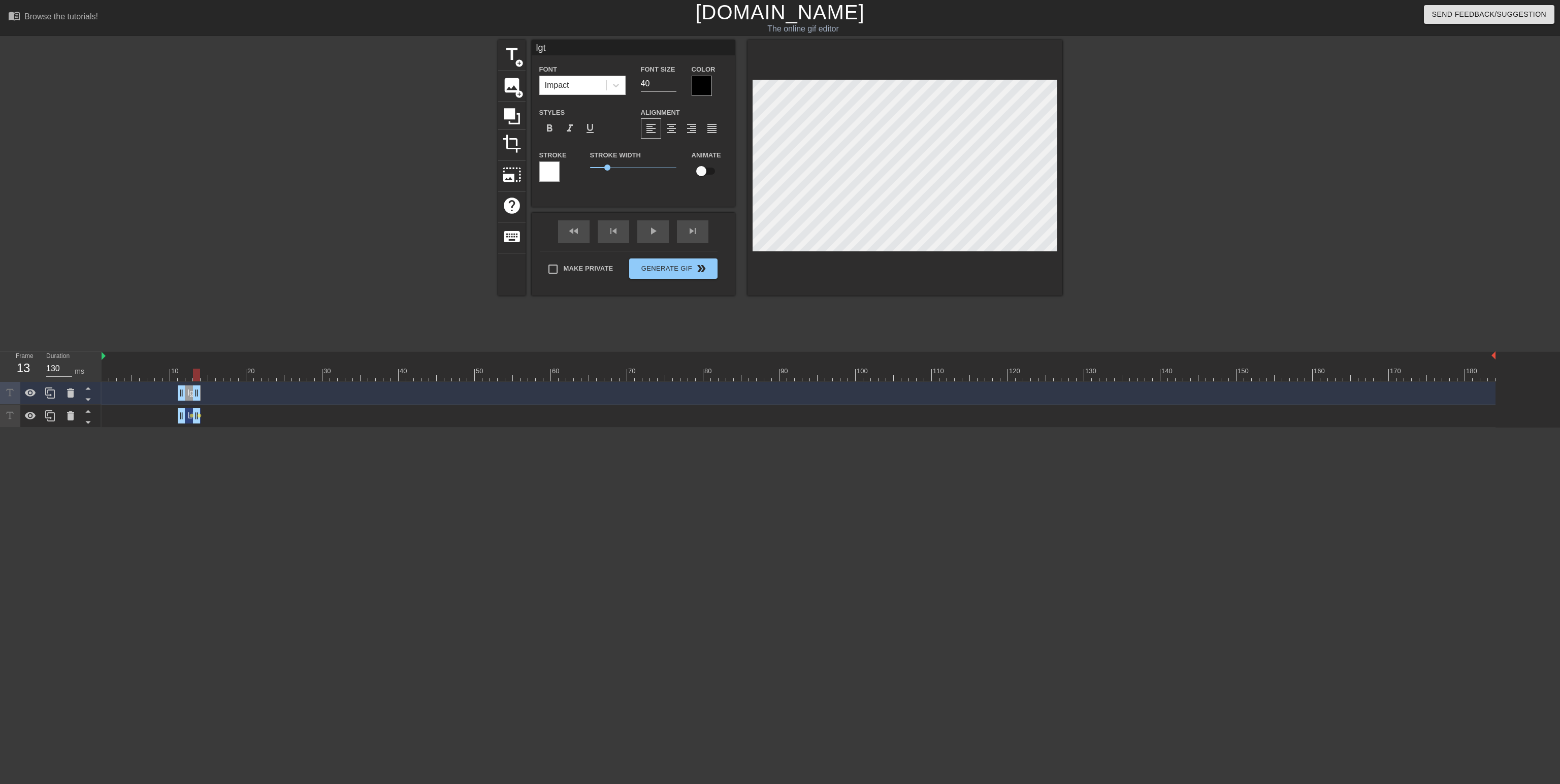
type input "lg"
type textarea "lg"
type input "l"
type textarea "l"
type input "L"
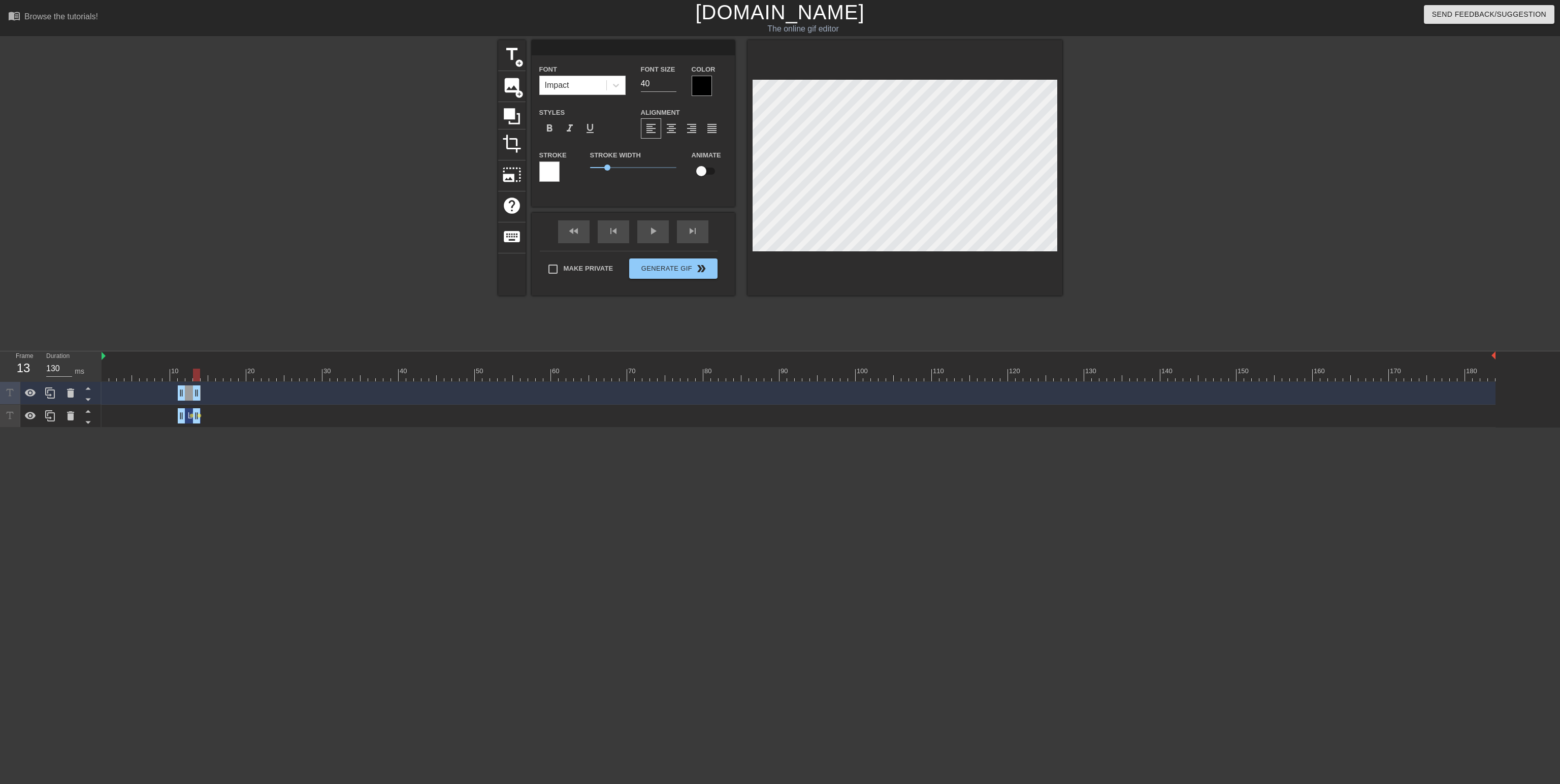
type textarea "L"
type input "LG"
type textarea "LG"
type input "LGT"
type textarea "LGT"
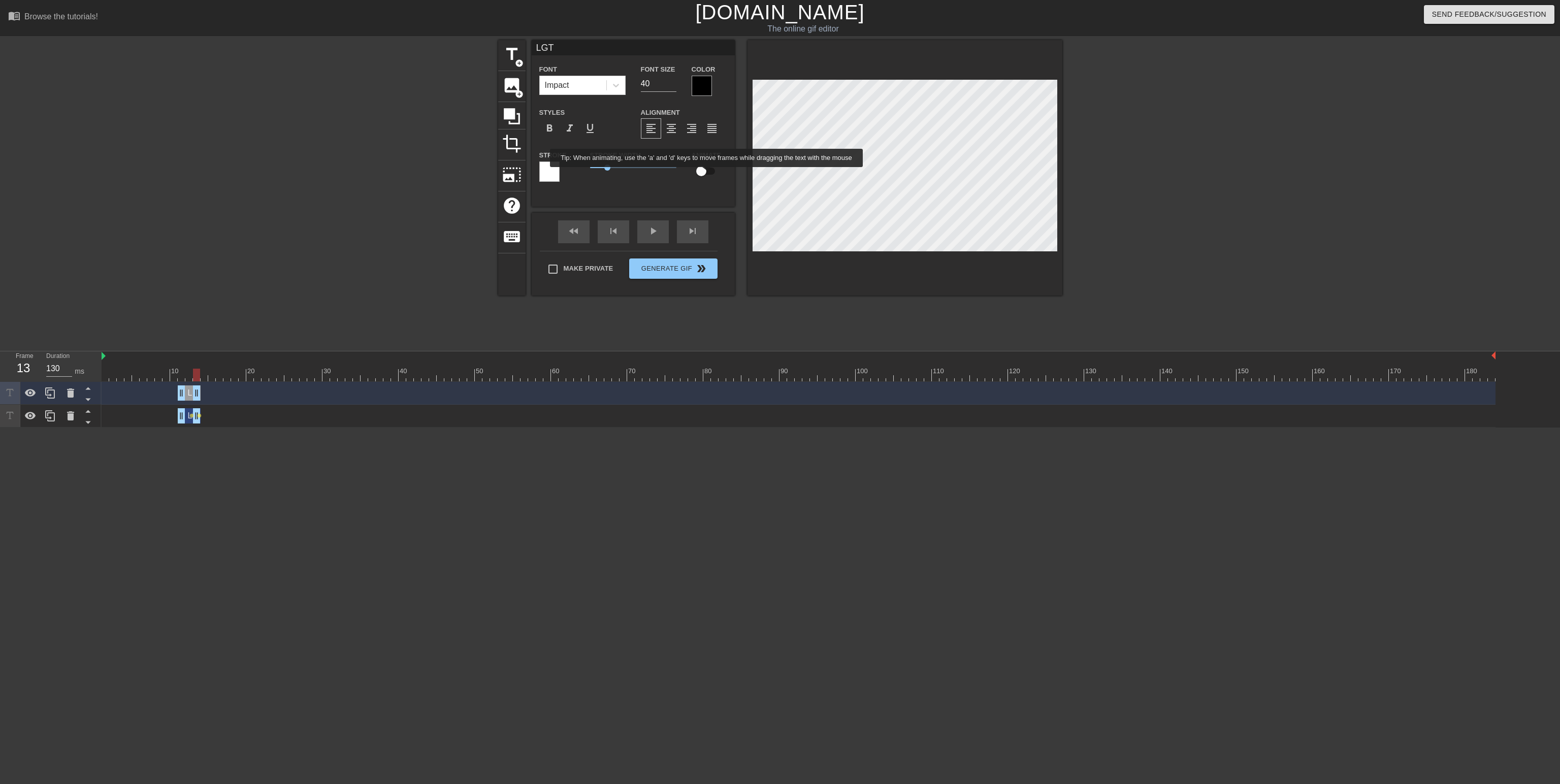
click at [706, 174] on input "checkbox" at bounding box center [701, 171] width 58 height 19
checkbox input "true"
click at [712, 88] on div "Color" at bounding box center [708, 79] width 35 height 33
click at [708, 87] on div at bounding box center [701, 86] width 21 height 21
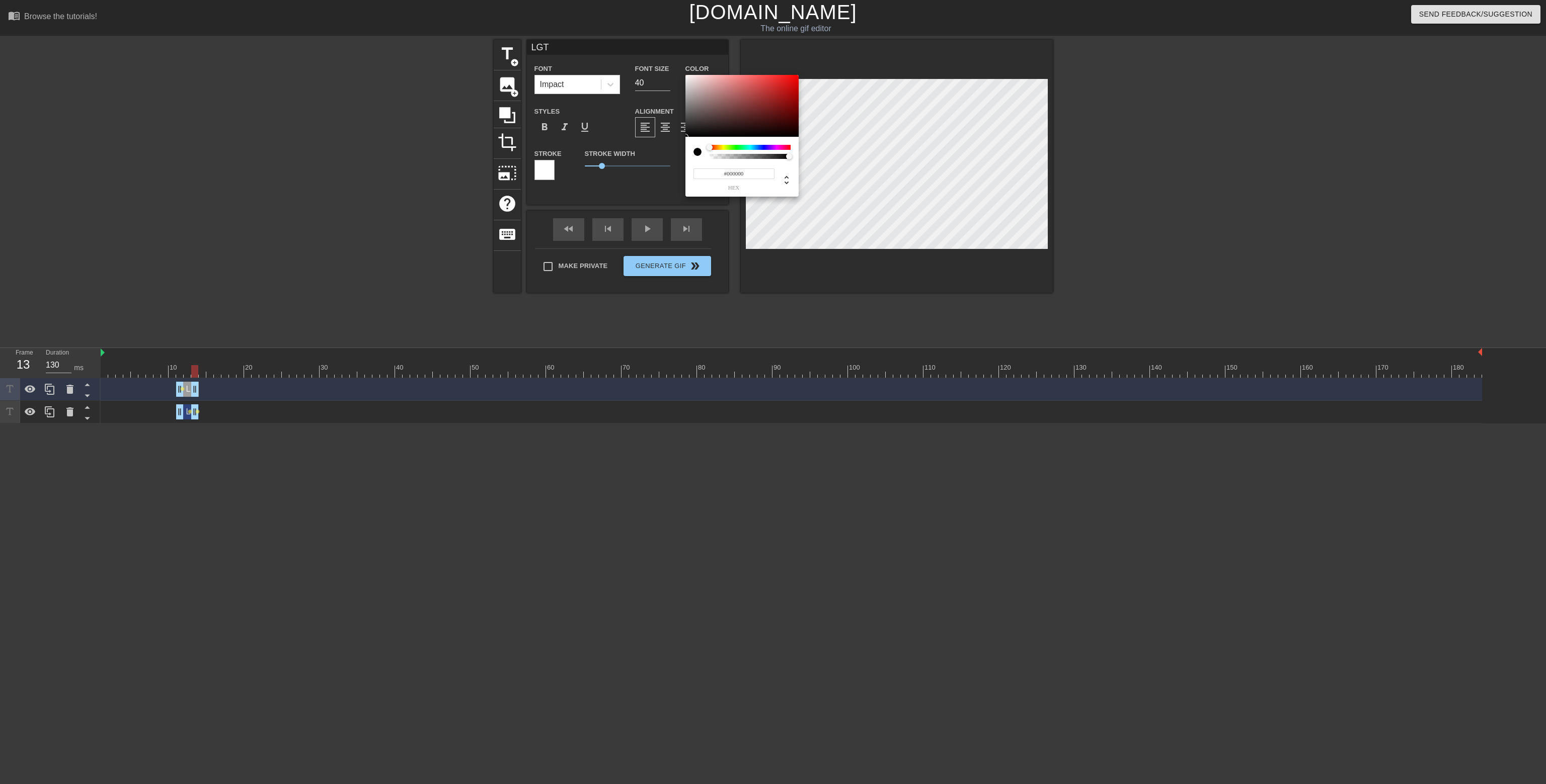
click at [755, 177] on input "#000000" at bounding box center [733, 174] width 81 height 11
type input "#FFFFFF"
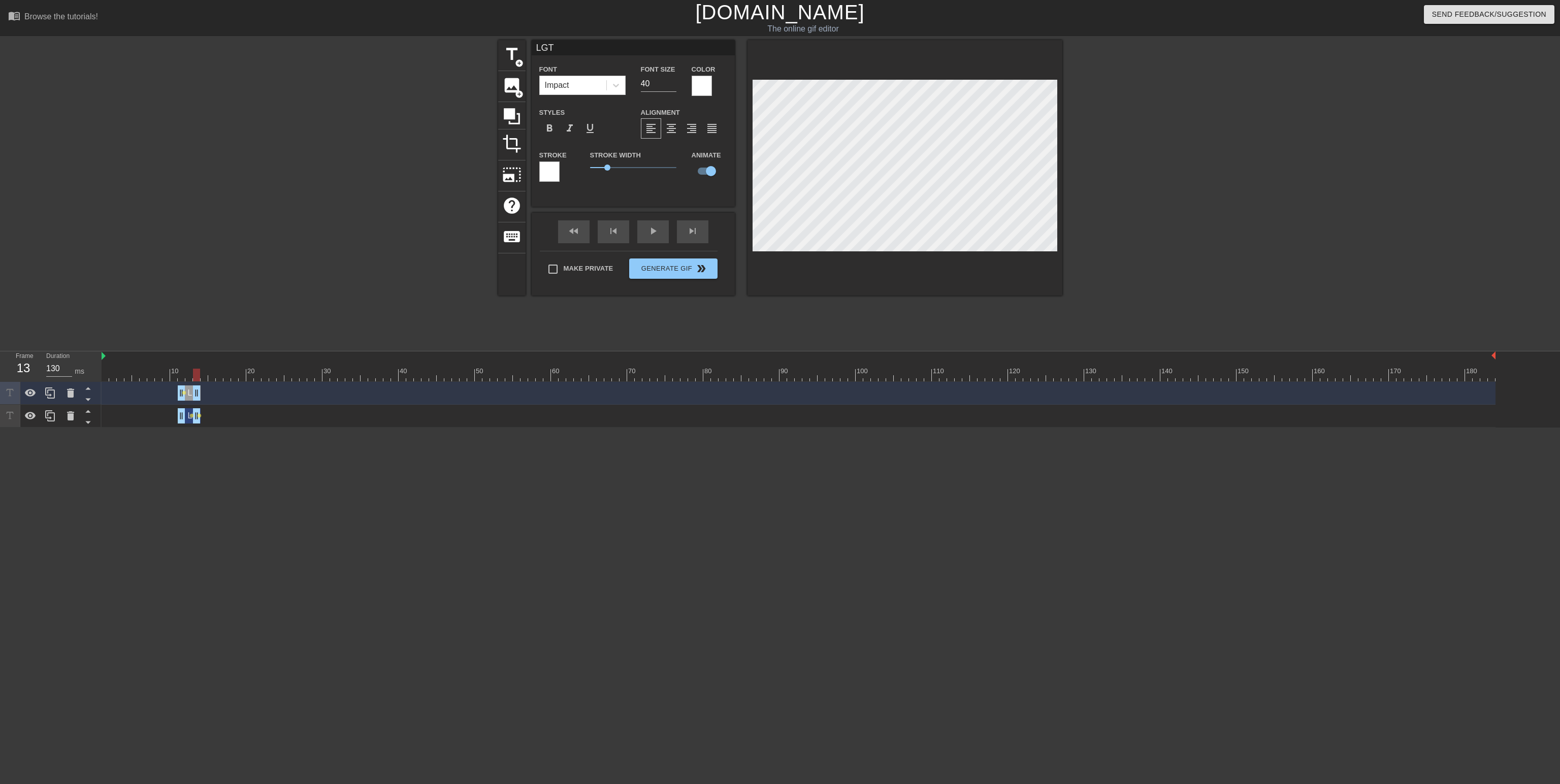
click at [551, 176] on div at bounding box center [549, 171] width 21 height 21
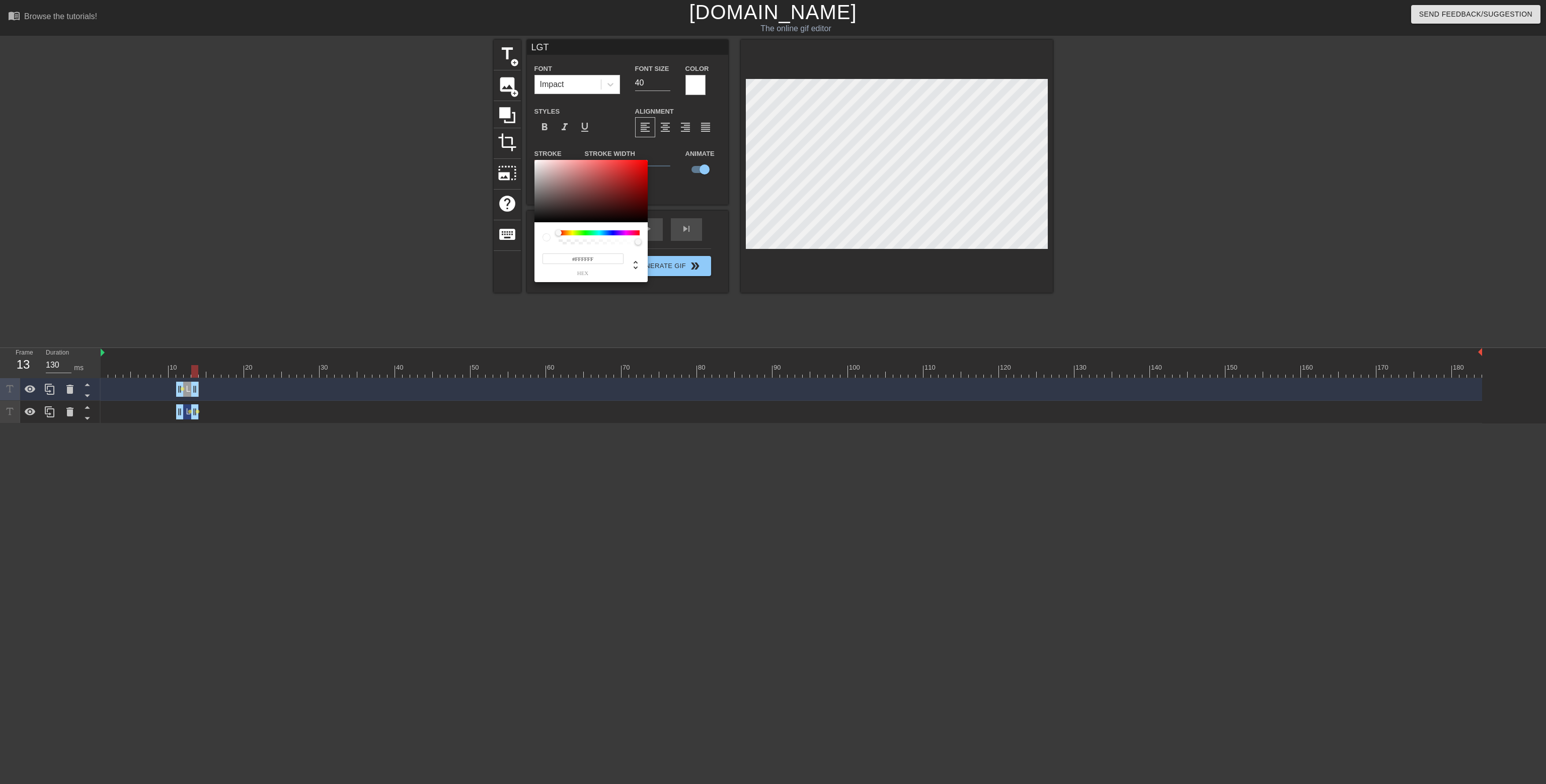
click at [579, 257] on input "#FFFFFF" at bounding box center [583, 259] width 81 height 11
type input "#000000"
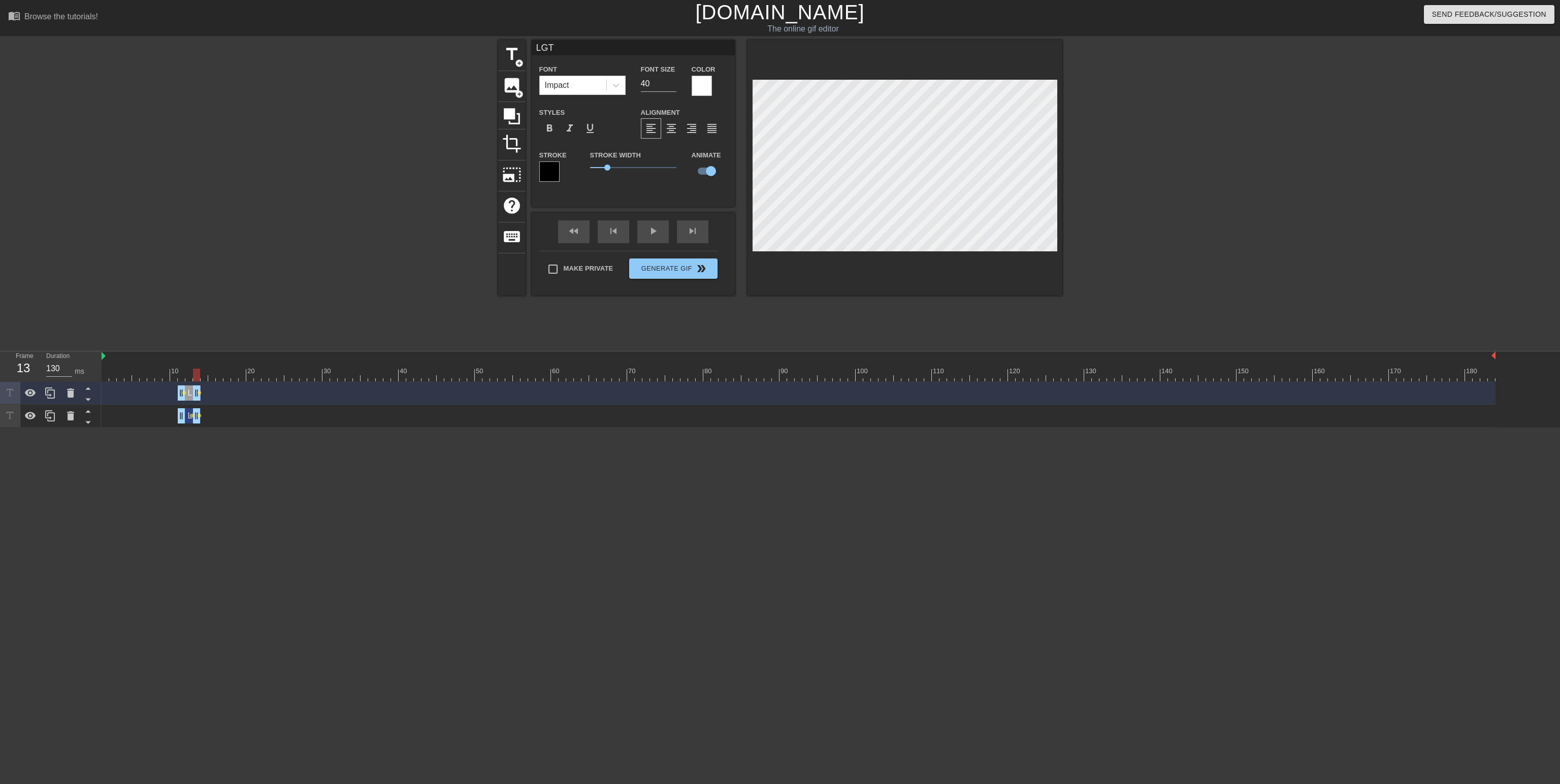
type input "LIT"
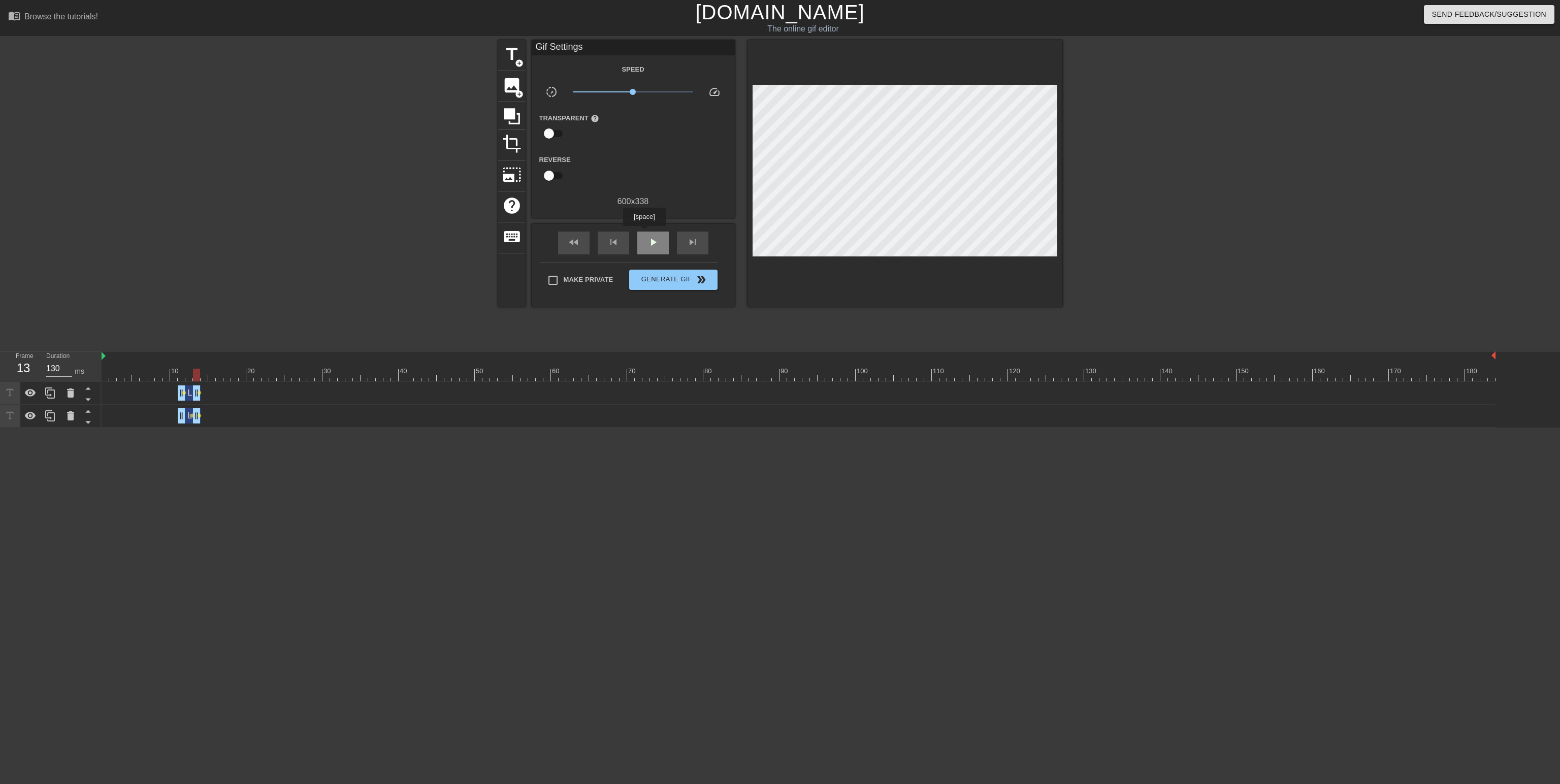
click at [644, 233] on div "play_arrow" at bounding box center [652, 243] width 32 height 23
click at [116, 377] on div at bounding box center [798, 375] width 1394 height 13
click at [665, 239] on div "play_arrow" at bounding box center [652, 243] width 32 height 23
click at [659, 241] on div "pause" at bounding box center [652, 243] width 32 height 23
click at [182, 391] on span "lens" at bounding box center [183, 392] width 5 height 5
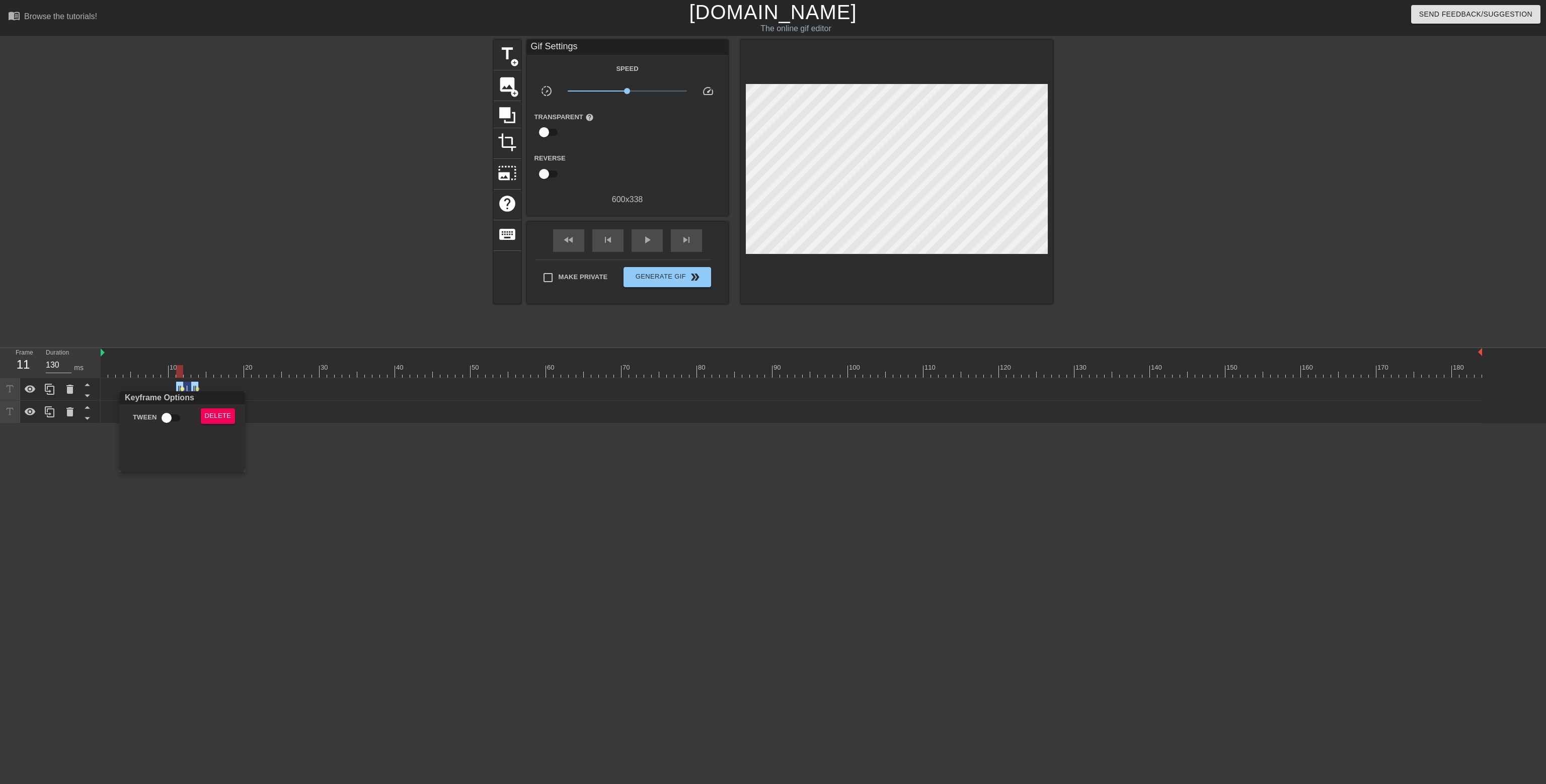
drag, startPoint x: 388, startPoint y: 536, endPoint x: 217, endPoint y: 422, distance: 205.5
click at [388, 535] on div at bounding box center [773, 392] width 1546 height 784
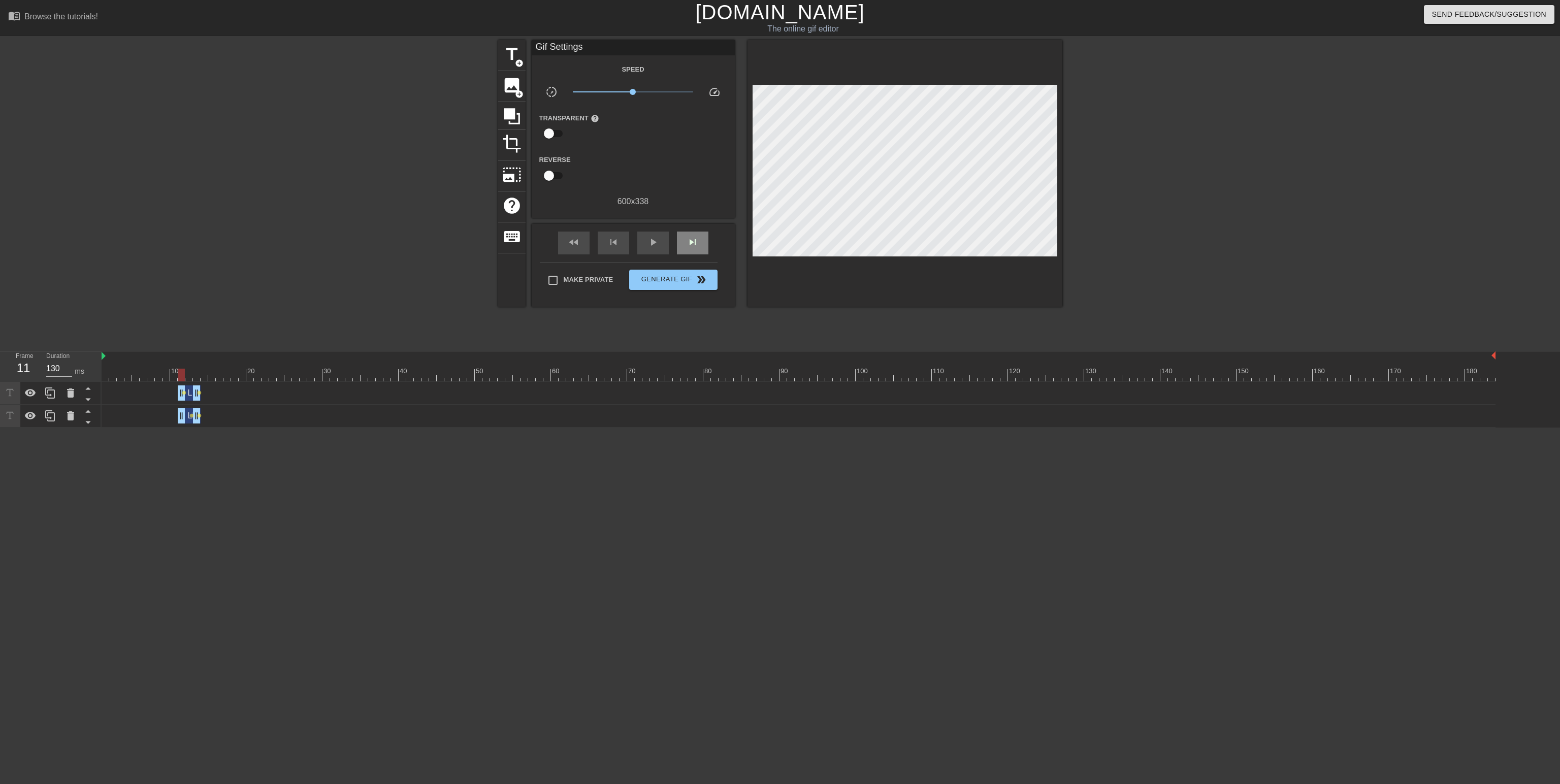
click at [698, 225] on div "fast_rewind skip_previous play_arrow skip_next" at bounding box center [632, 243] width 165 height 38
click at [705, 240] on div "skip_next" at bounding box center [692, 243] width 32 height 23
click at [695, 239] on span "skip_next" at bounding box center [693, 243] width 13 height 13
click at [613, 239] on span "skip_previous" at bounding box center [614, 243] width 13 height 13
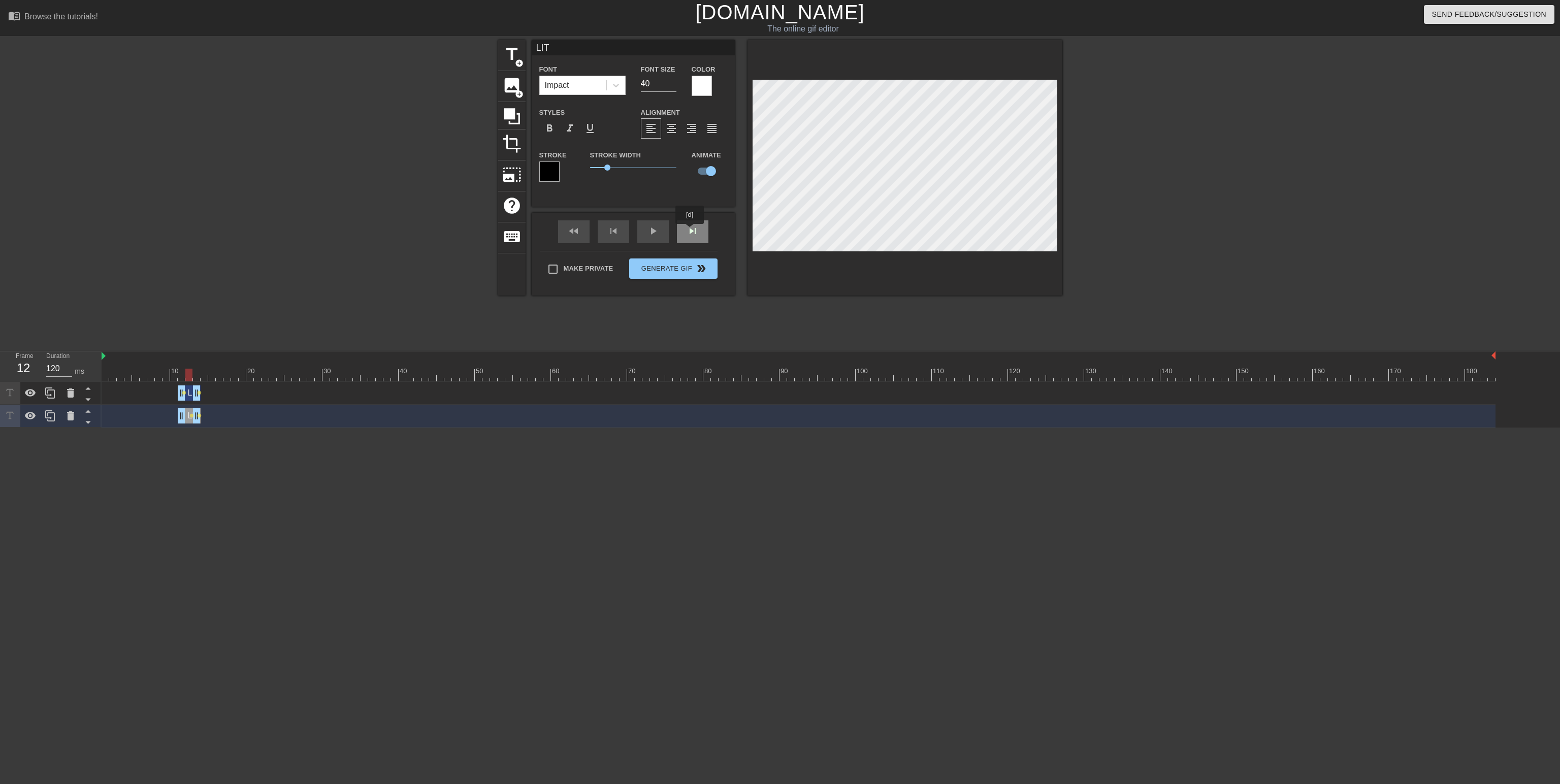
click at [690, 230] on div "skip_next" at bounding box center [692, 231] width 32 height 23
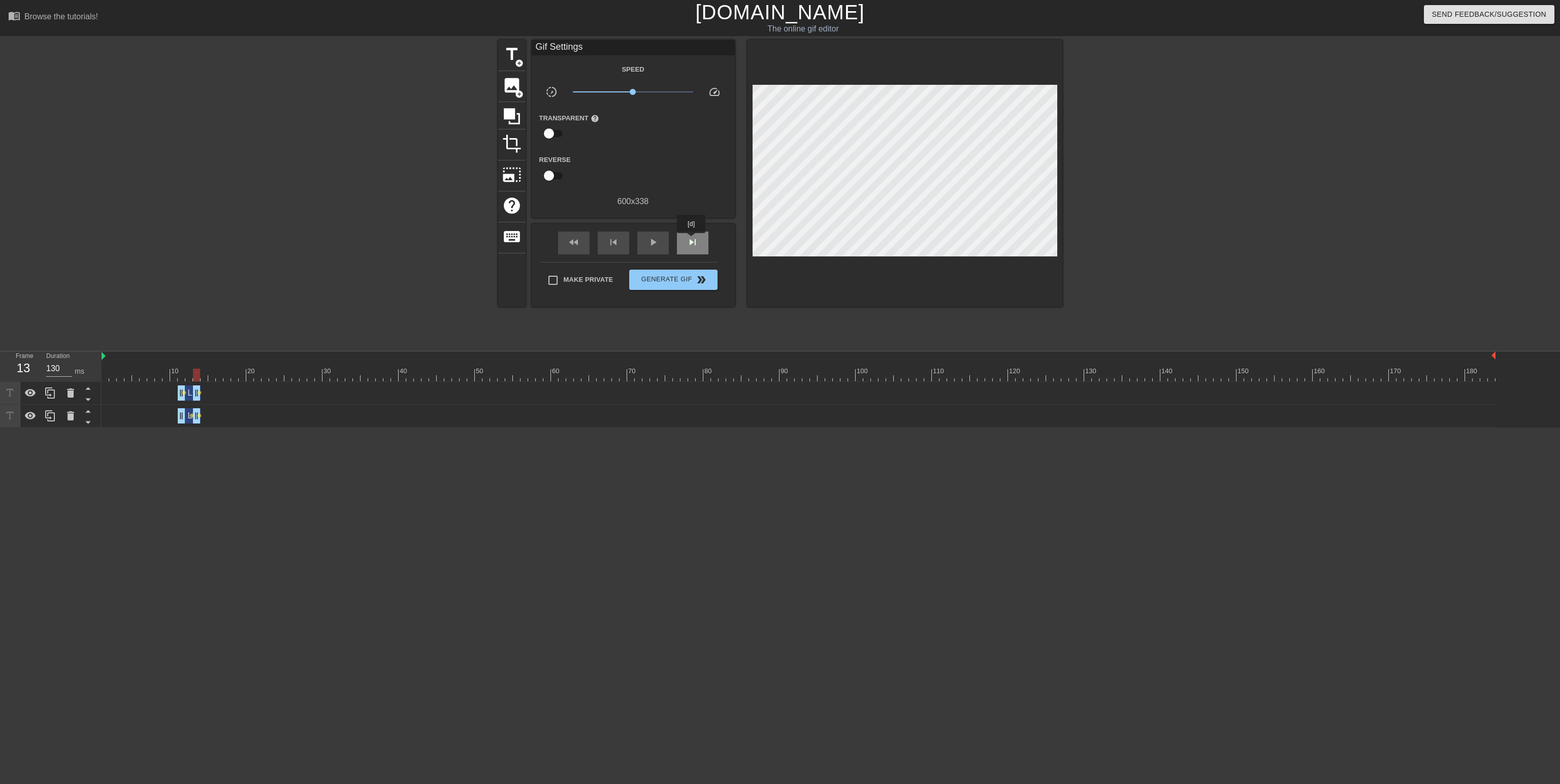
click at [691, 240] on span "skip_next" at bounding box center [693, 243] width 13 height 13
click at [614, 244] on span "skip_previous" at bounding box center [614, 243] width 13 height 13
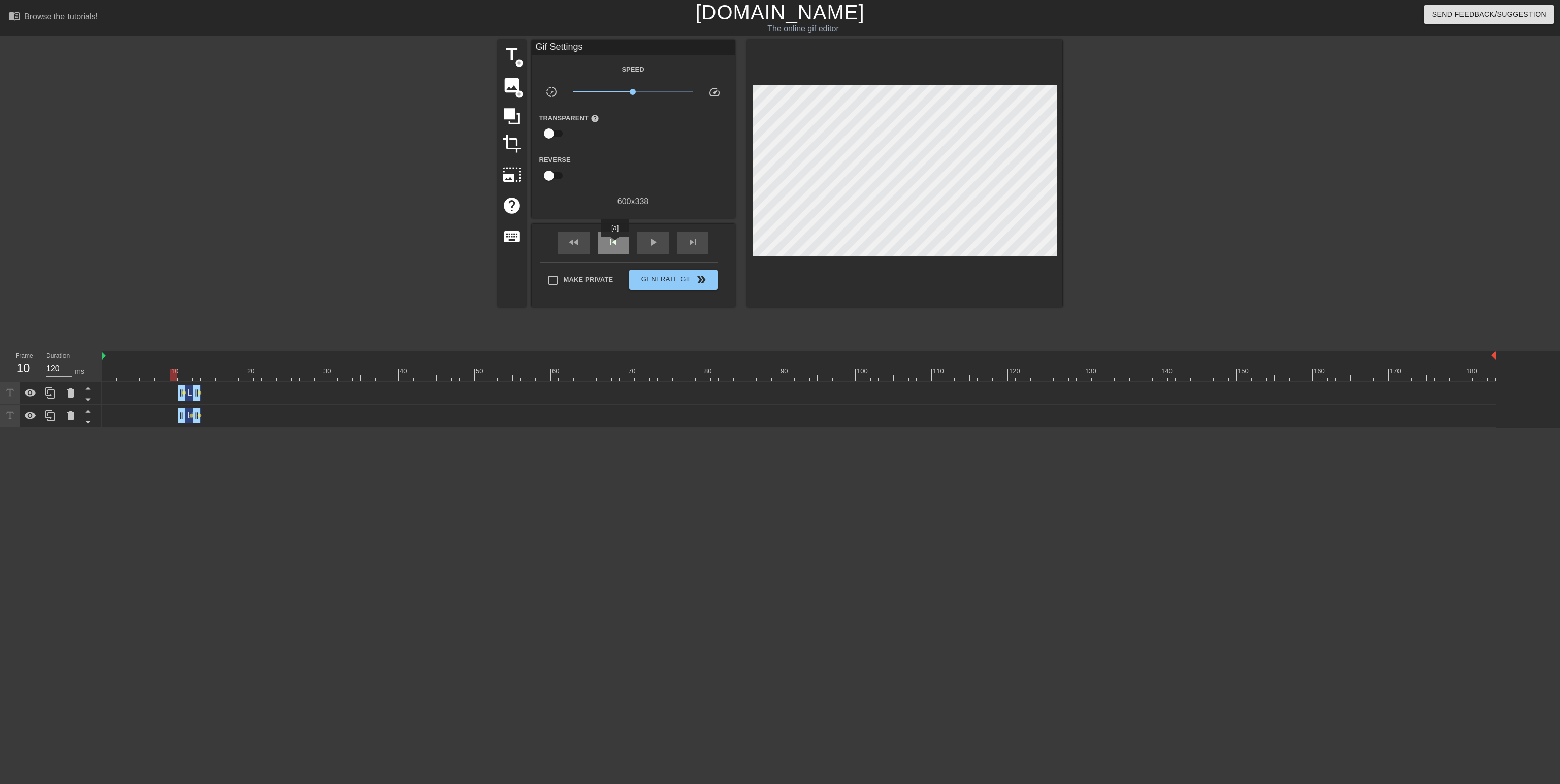
click at [614, 244] on span "skip_previous" at bounding box center [614, 243] width 13 height 13
click at [51, 390] on icon at bounding box center [51, 393] width 13 height 13
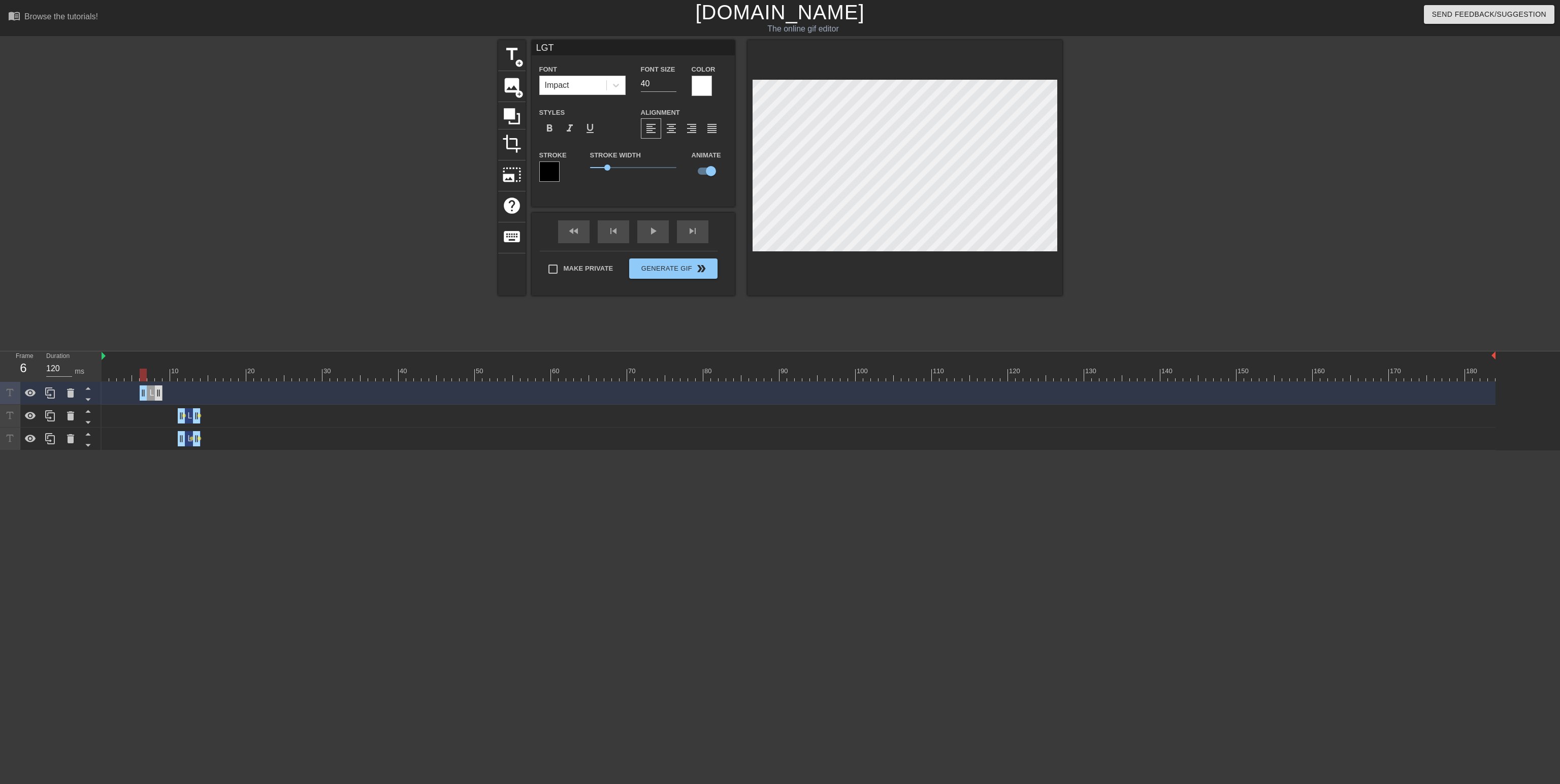
type input "130"
drag, startPoint x: 188, startPoint y: 393, endPoint x: 156, endPoint y: 388, distance: 32.4
click at [156, 388] on div "LGT drag_handle drag_handle" at bounding box center [158, 392] width 23 height 15
click at [51, 438] on icon at bounding box center [51, 438] width 13 height 13
type input "LIT"
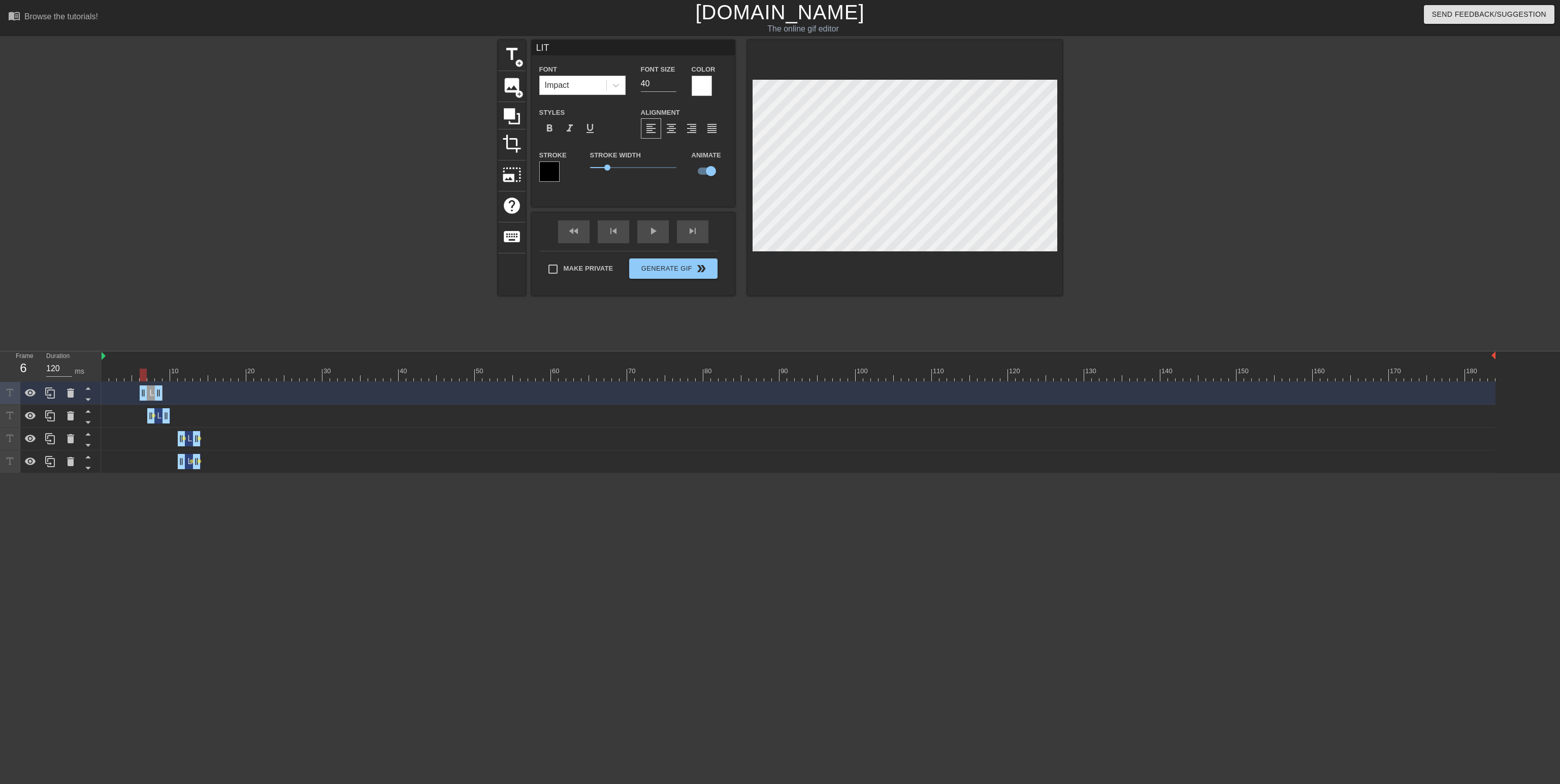
drag, startPoint x: 189, startPoint y: 391, endPoint x: 150, endPoint y: 391, distance: 39.0
click at [150, 391] on div "LIT drag_handle drag_handle" at bounding box center [151, 392] width 23 height 15
click at [587, 233] on div "fast_rewind" at bounding box center [573, 231] width 32 height 23
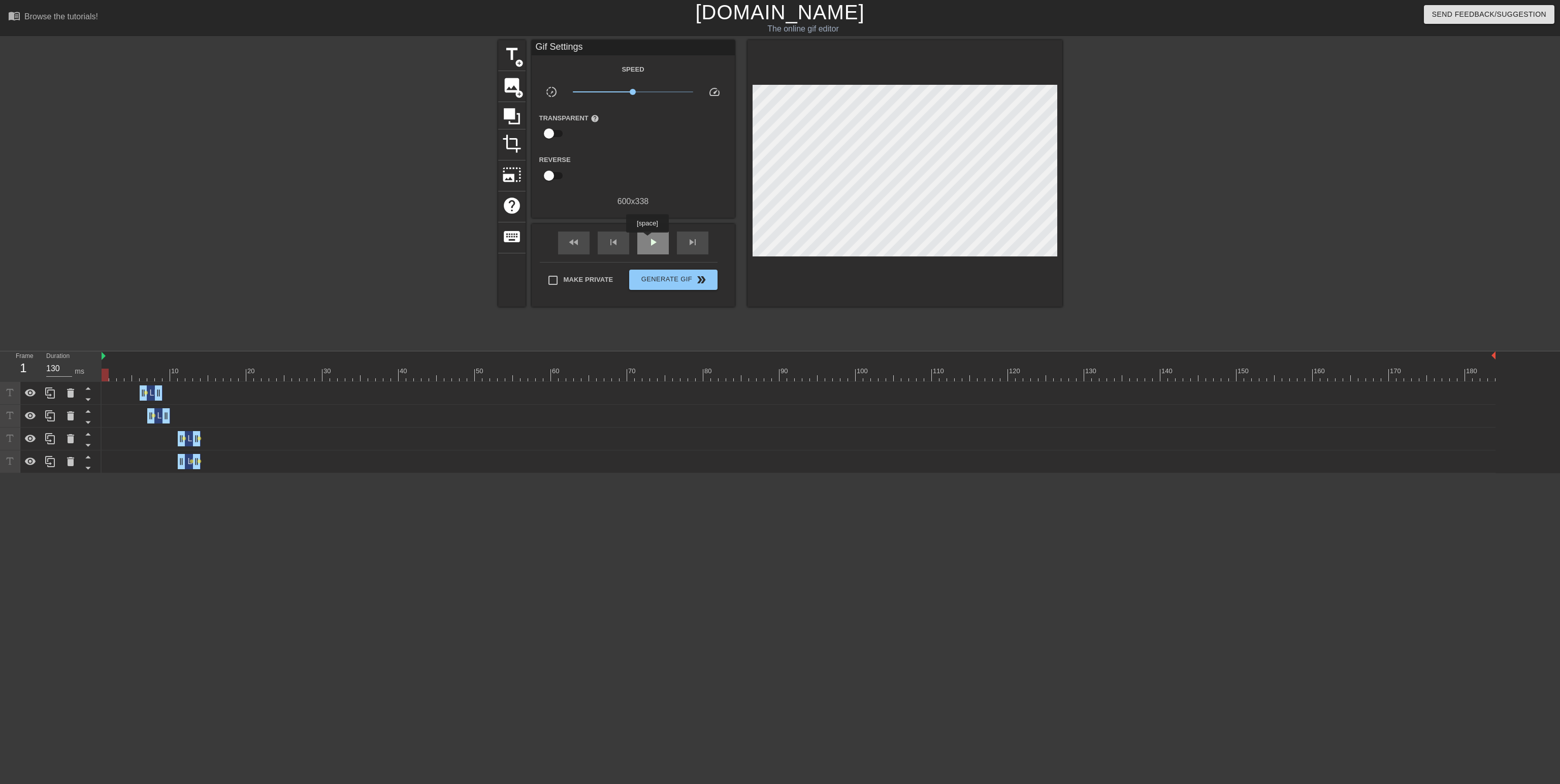
click at [647, 240] on span "play_arrow" at bounding box center [653, 243] width 13 height 13
click at [656, 243] on span "pause" at bounding box center [653, 243] width 13 height 13
click at [1401, 375] on div at bounding box center [798, 375] width 1394 height 13
drag, startPoint x: 1399, startPoint y: 375, endPoint x: 1333, endPoint y: 385, distance: 66.8
click at [1333, 385] on div "10 20 30 40 50 60 70 80 90 100 110 120 130 140 150 160" at bounding box center [831, 411] width 1458 height 122
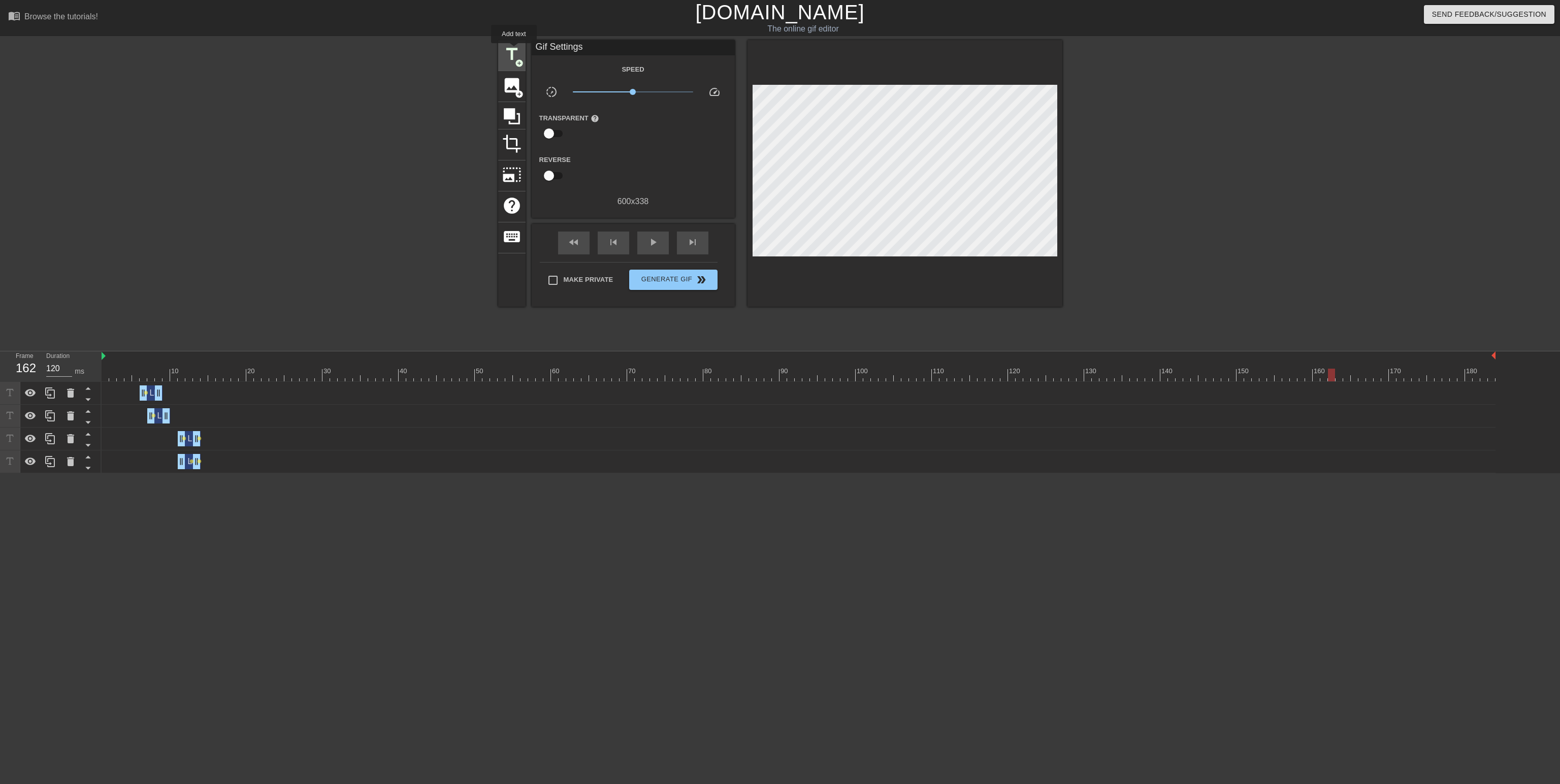
click at [513, 51] on span "title" at bounding box center [512, 54] width 19 height 19
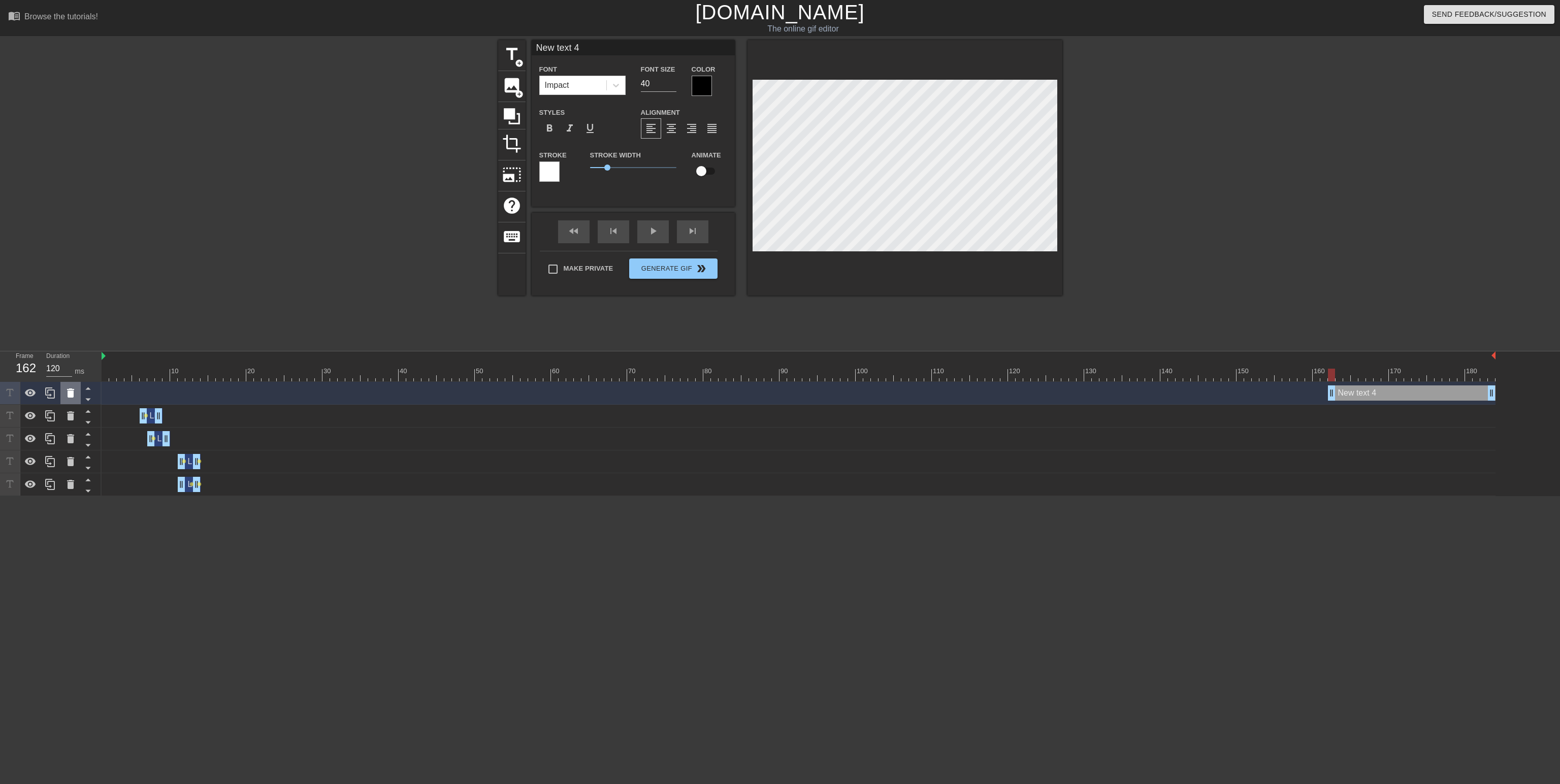
click at [67, 394] on icon at bounding box center [70, 393] width 13 height 13
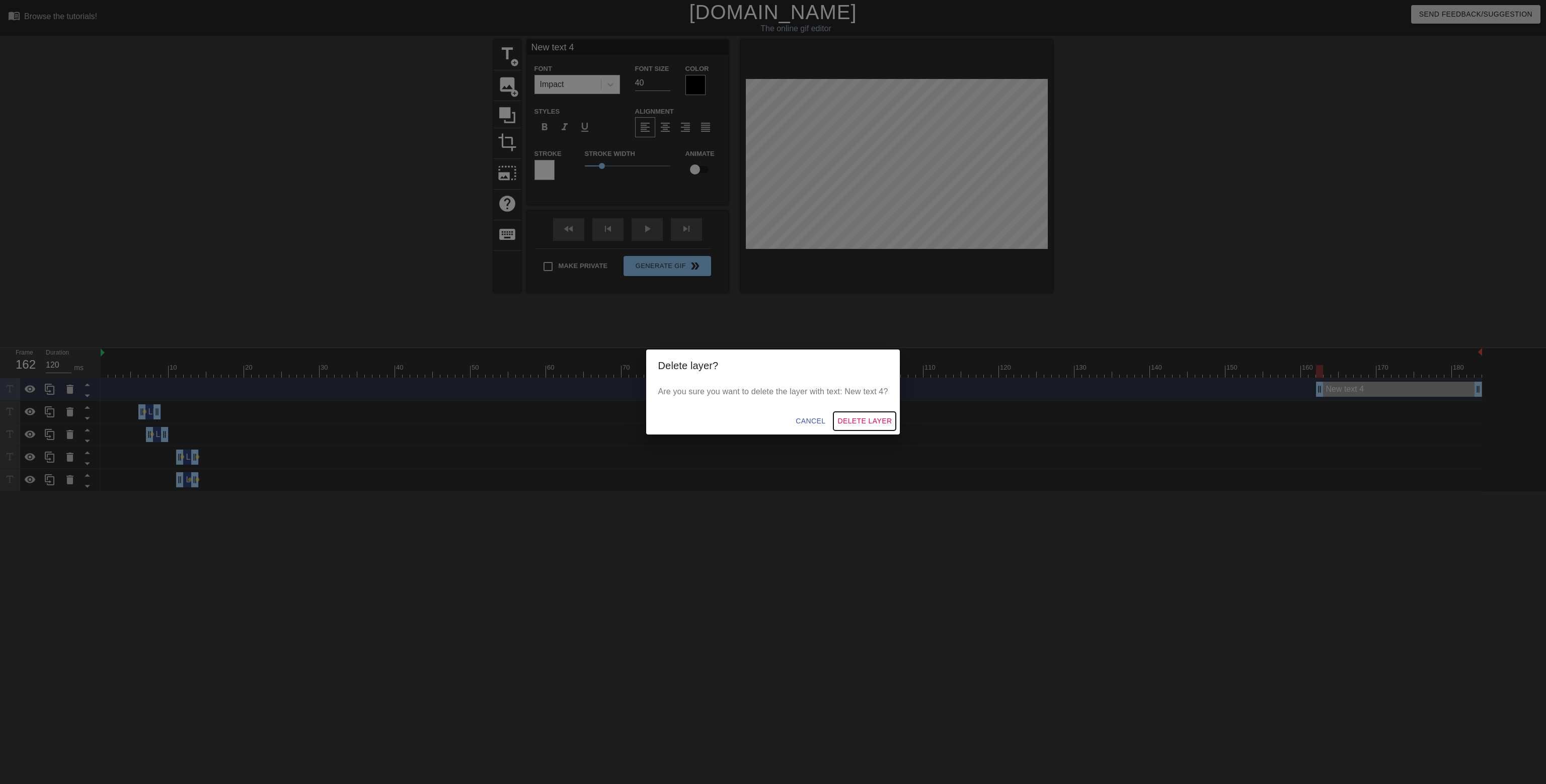
click at [882, 420] on span "Delete Layer" at bounding box center [864, 421] width 55 height 13
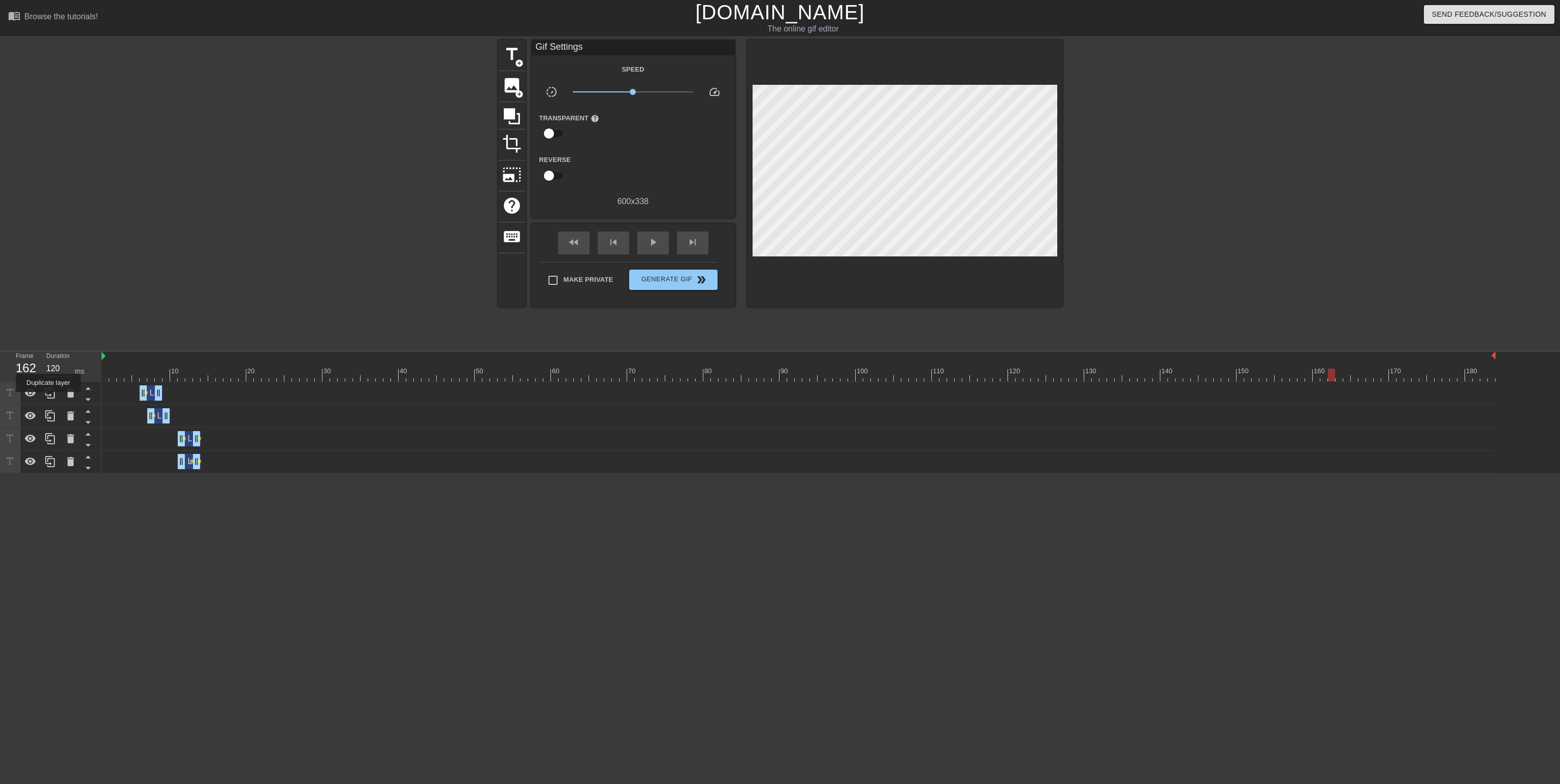
click at [49, 399] on icon at bounding box center [50, 392] width 10 height 11
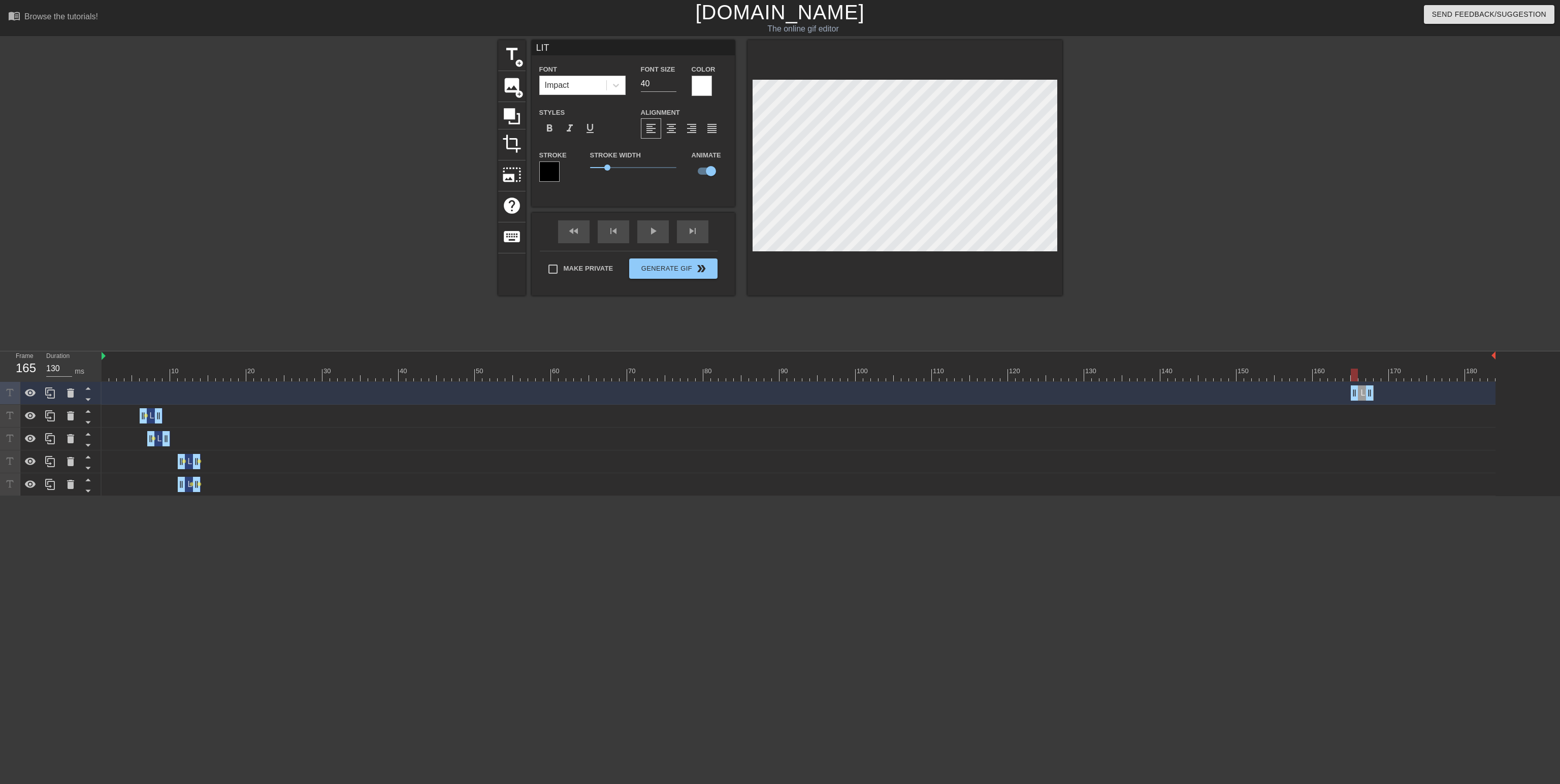
type input "120"
drag, startPoint x: 151, startPoint y: 392, endPoint x: 1372, endPoint y: 408, distance: 1221.1
click at [1372, 408] on div "LIT drag_handle drag_handle LIT drag_handle drag_handle lens LGT drag_handle dr…" at bounding box center [831, 438] width 1458 height 115
type input "M"
type textarea "M"
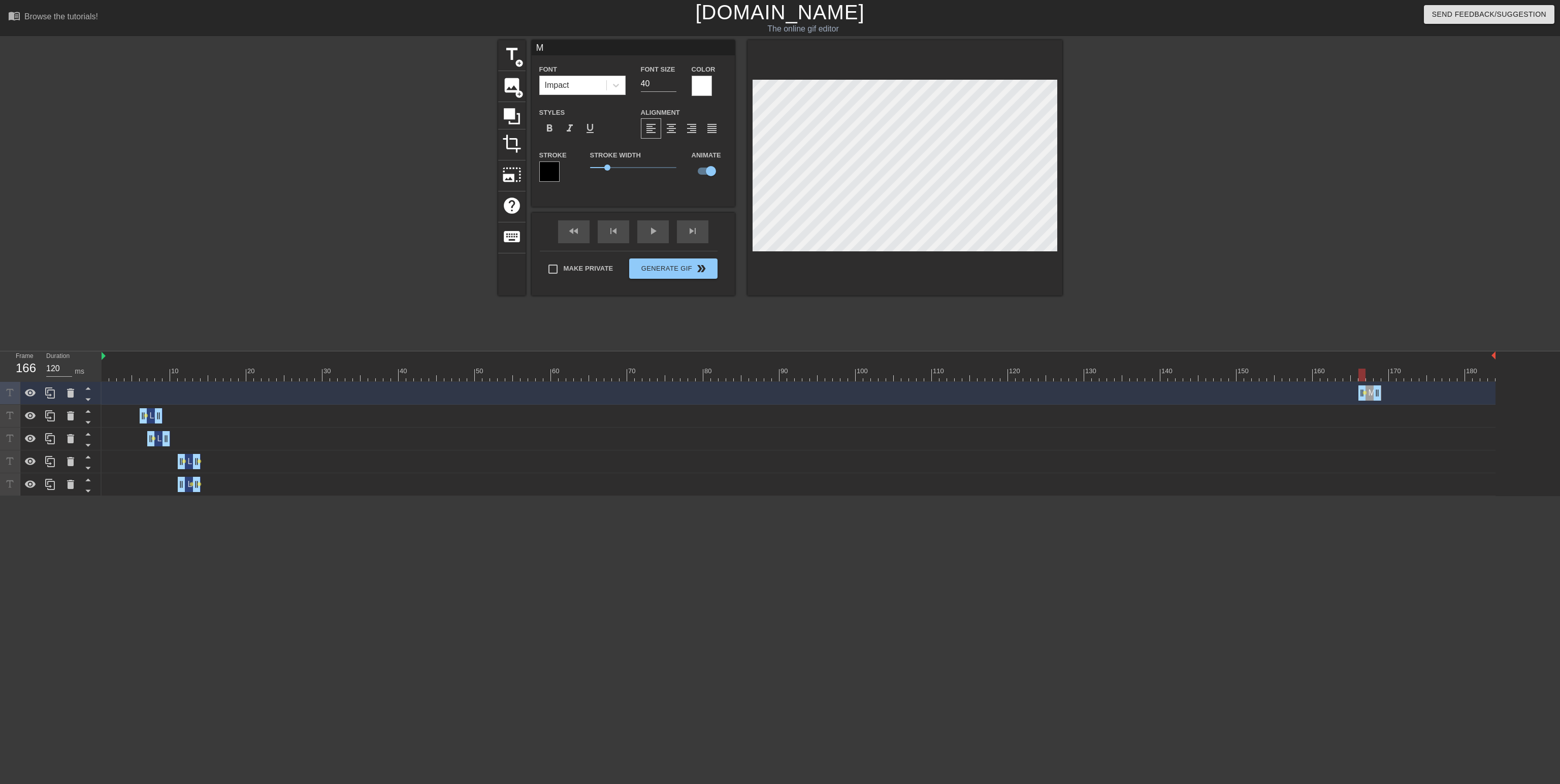
type input "ME"
type textarea "ME"
type input "MEG"
type textarea "MEG"
type input "MEGA"
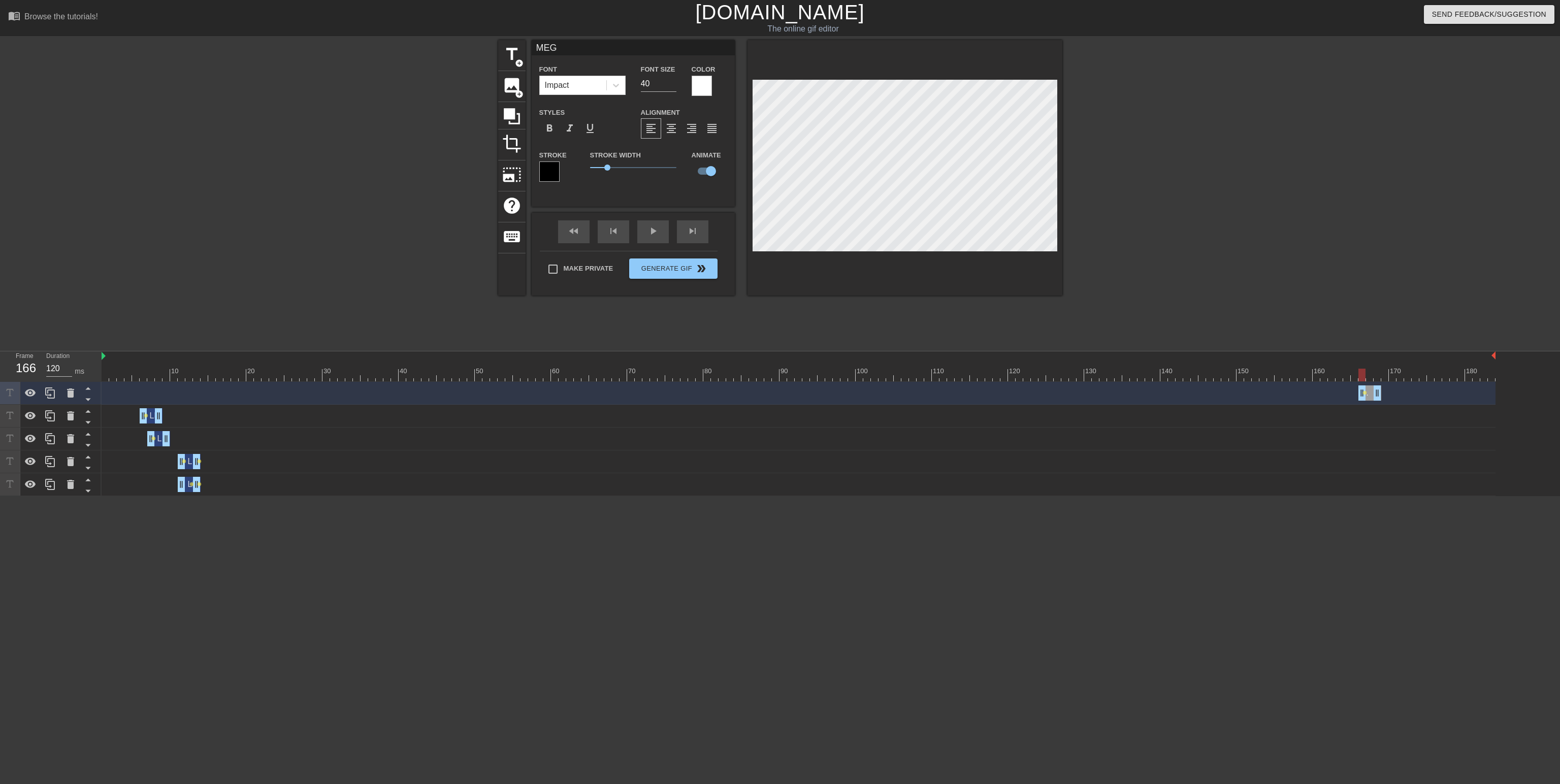
type textarea "MEGA"
type input "MEGA"
type textarea "MEGA"
type input "MEGA L"
type textarea "MEGA L"
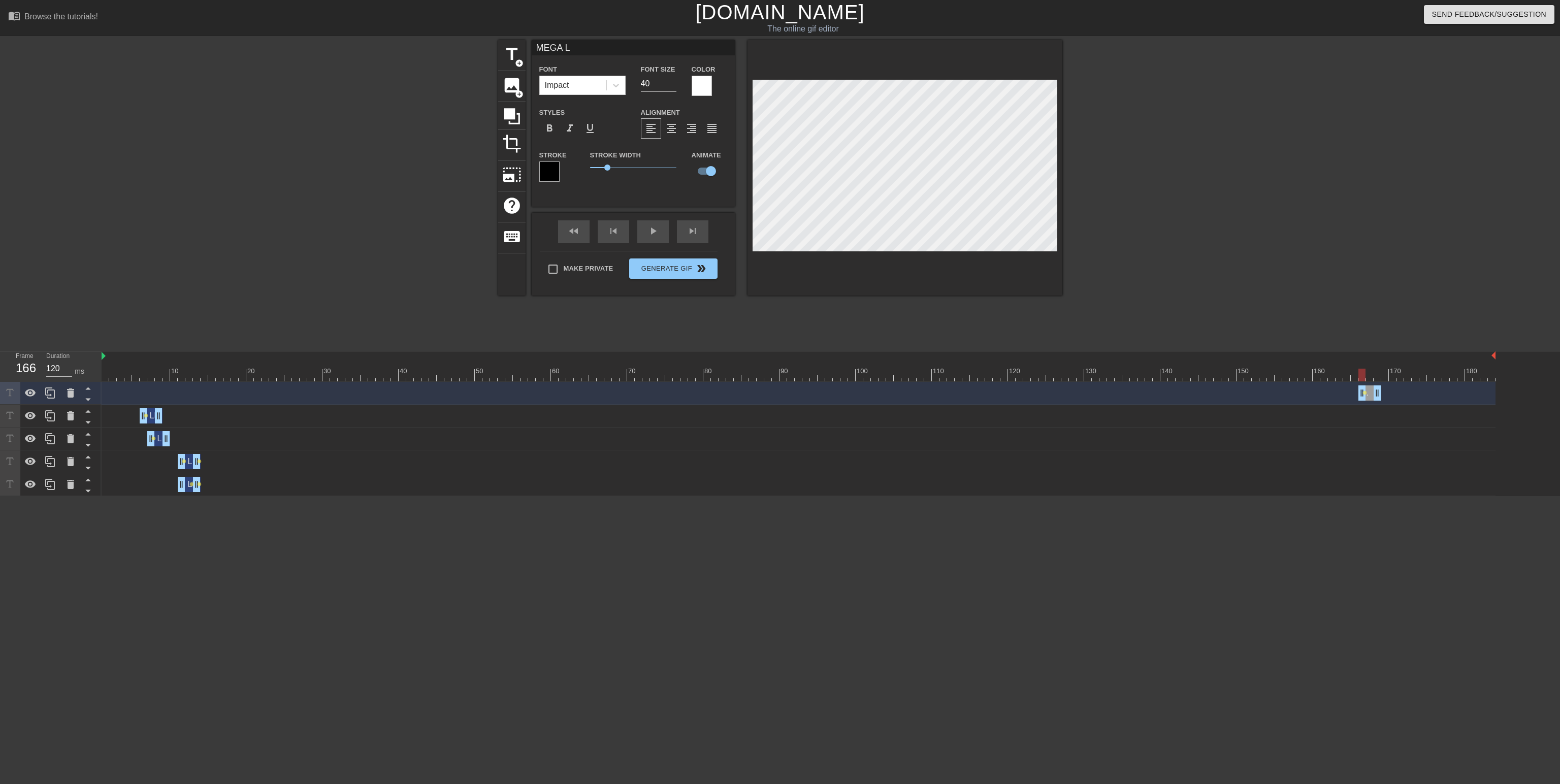
type input "MEGA LO"
type textarea "MEGA LO"
type input "MEGA LOT"
type textarea "MEGA LOT"
type input "MEGA [PERSON_NAME]"
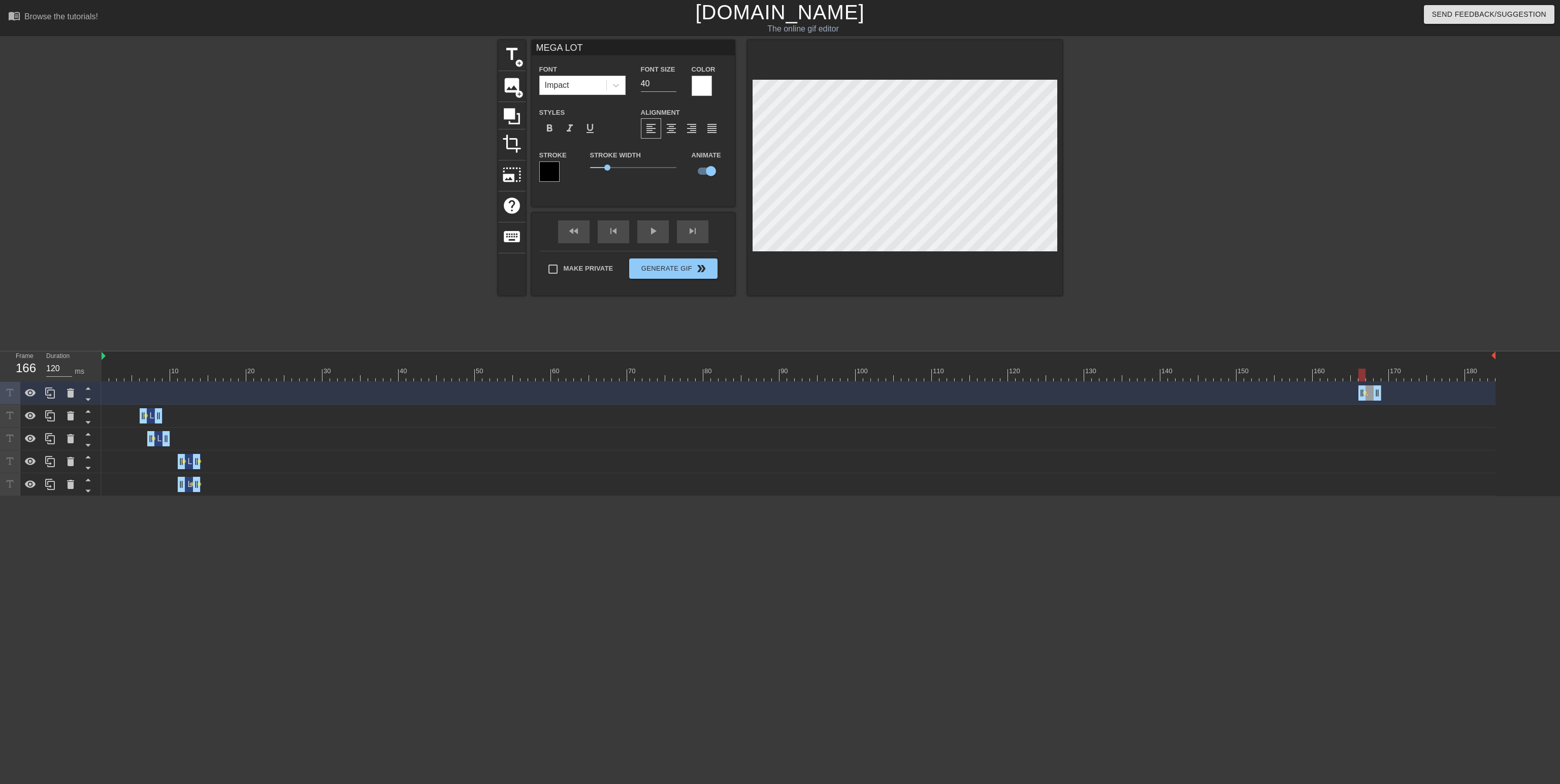
type textarea "MEGA [PERSON_NAME]"
type input "MEGA LOTTE"
type textarea "MEGA LOTTE"
type input "MEGA [PERSON_NAME]"
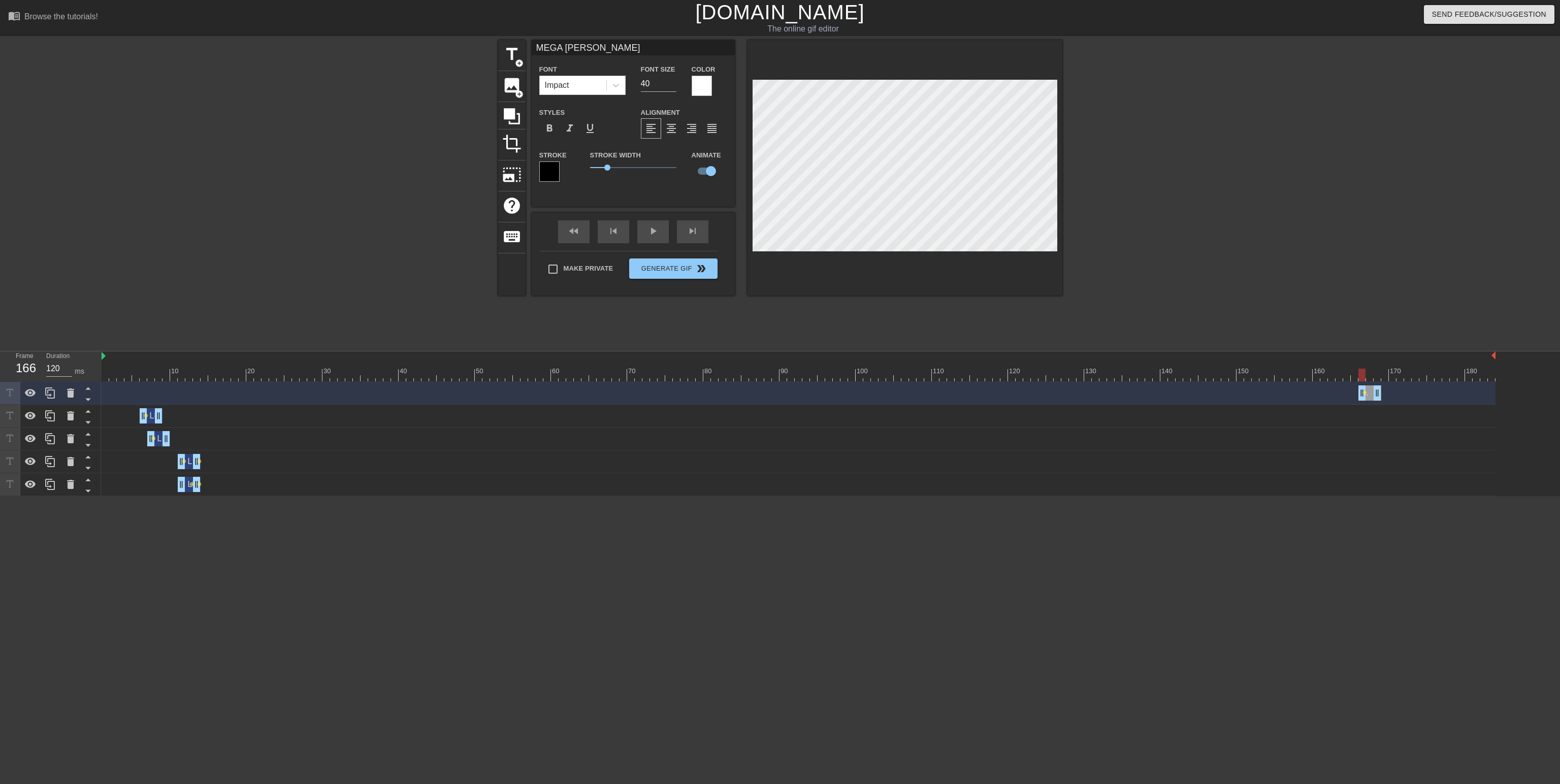
type textarea "MEGA [PERSON_NAME]"
type input "MEGA LOTTERY"
type textarea "MEGA LOTTERY"
type input "MEGA LOTTERY"
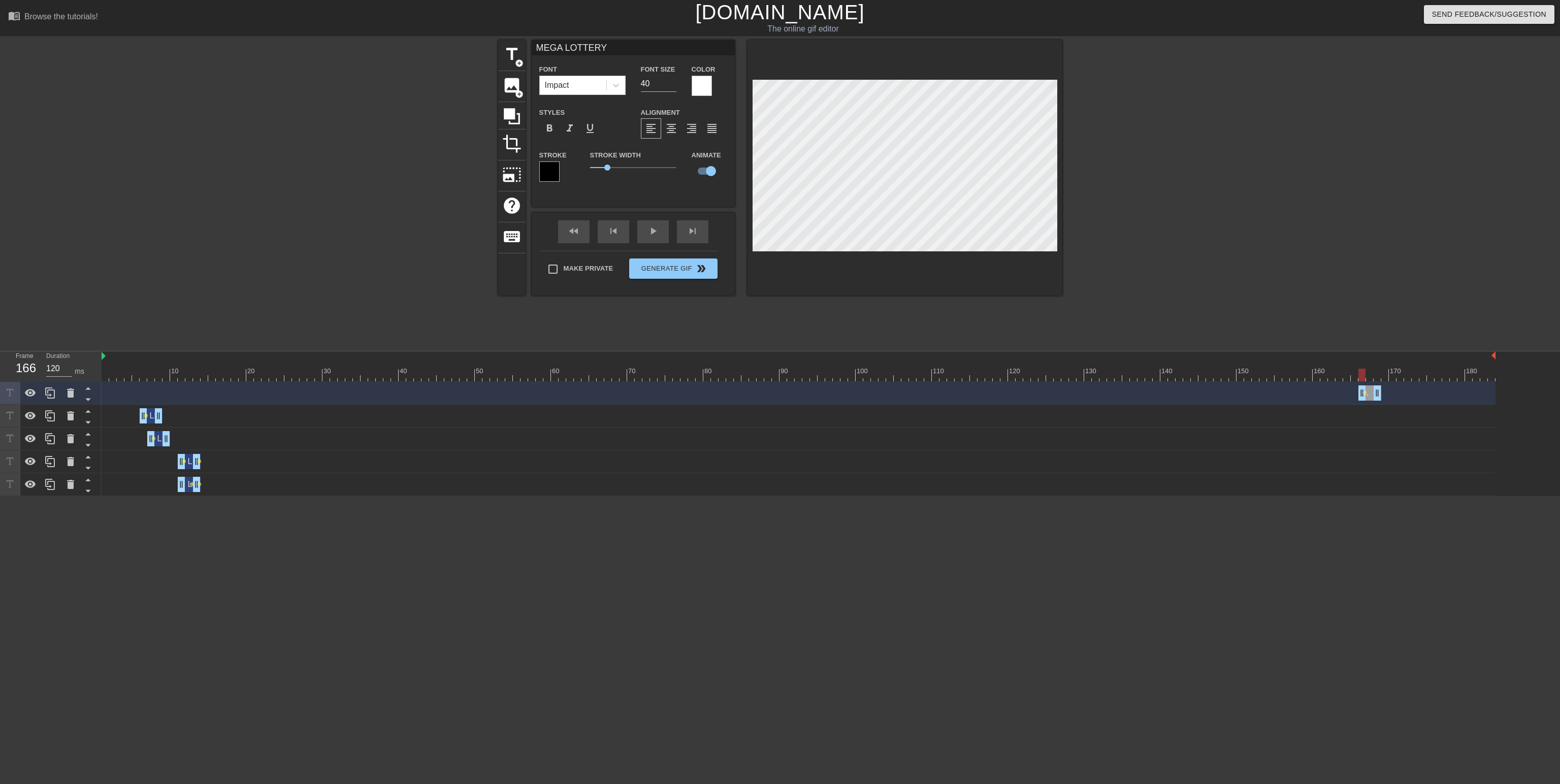
type textarea "MEGA LOTTERY"
type input "MEGA LOTTERY G"
type textarea "MEGA LOTTERY G"
type input "MEGA LOTTERY GA"
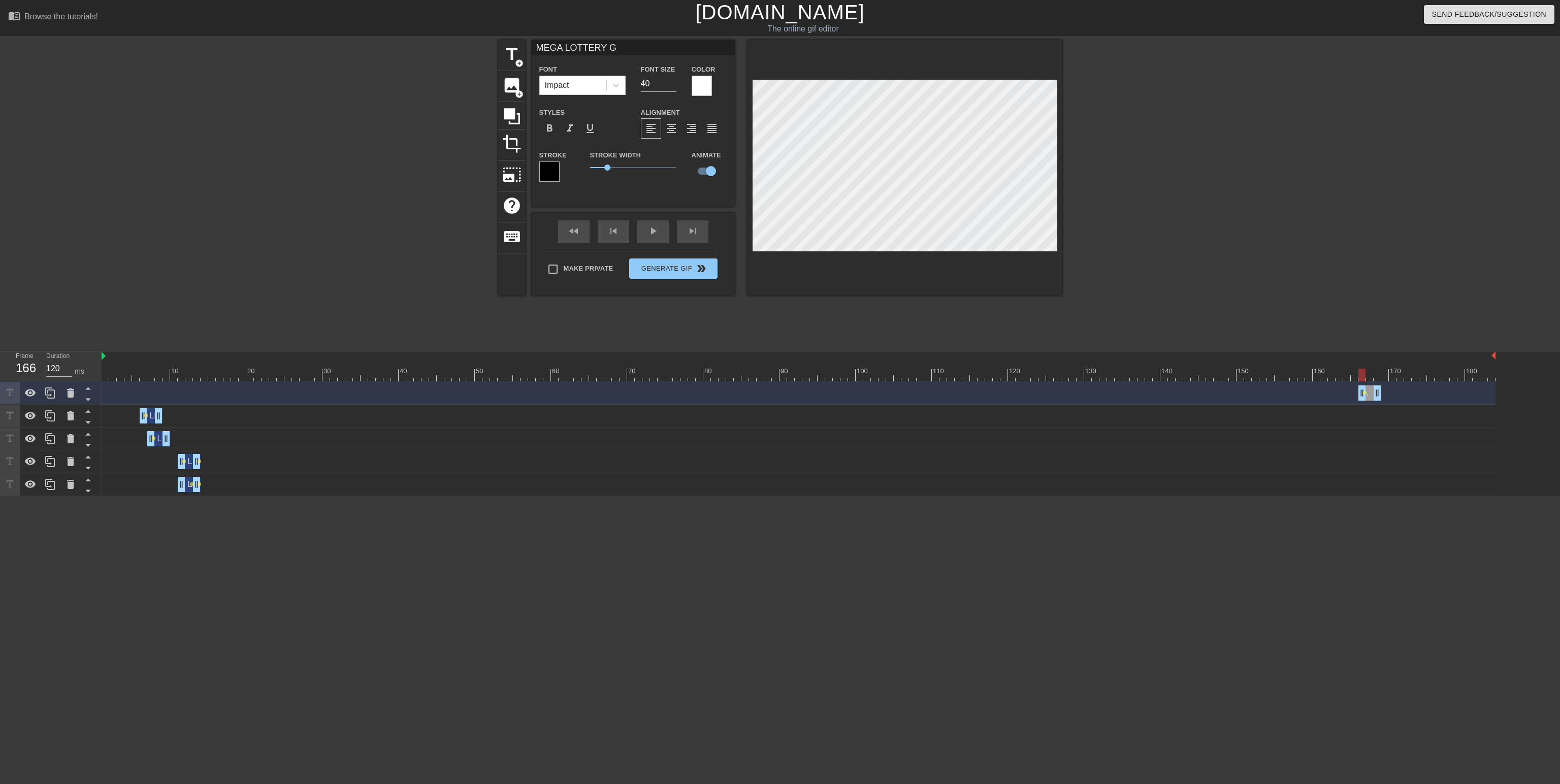
type textarea "MEGA LOTTERY GA"
type input "MEGA LOTTERY G"
type textarea "MEGA LOTTERY G"
type input "MEGA LOTTERY"
type textarea "MEGA LOTTERY"
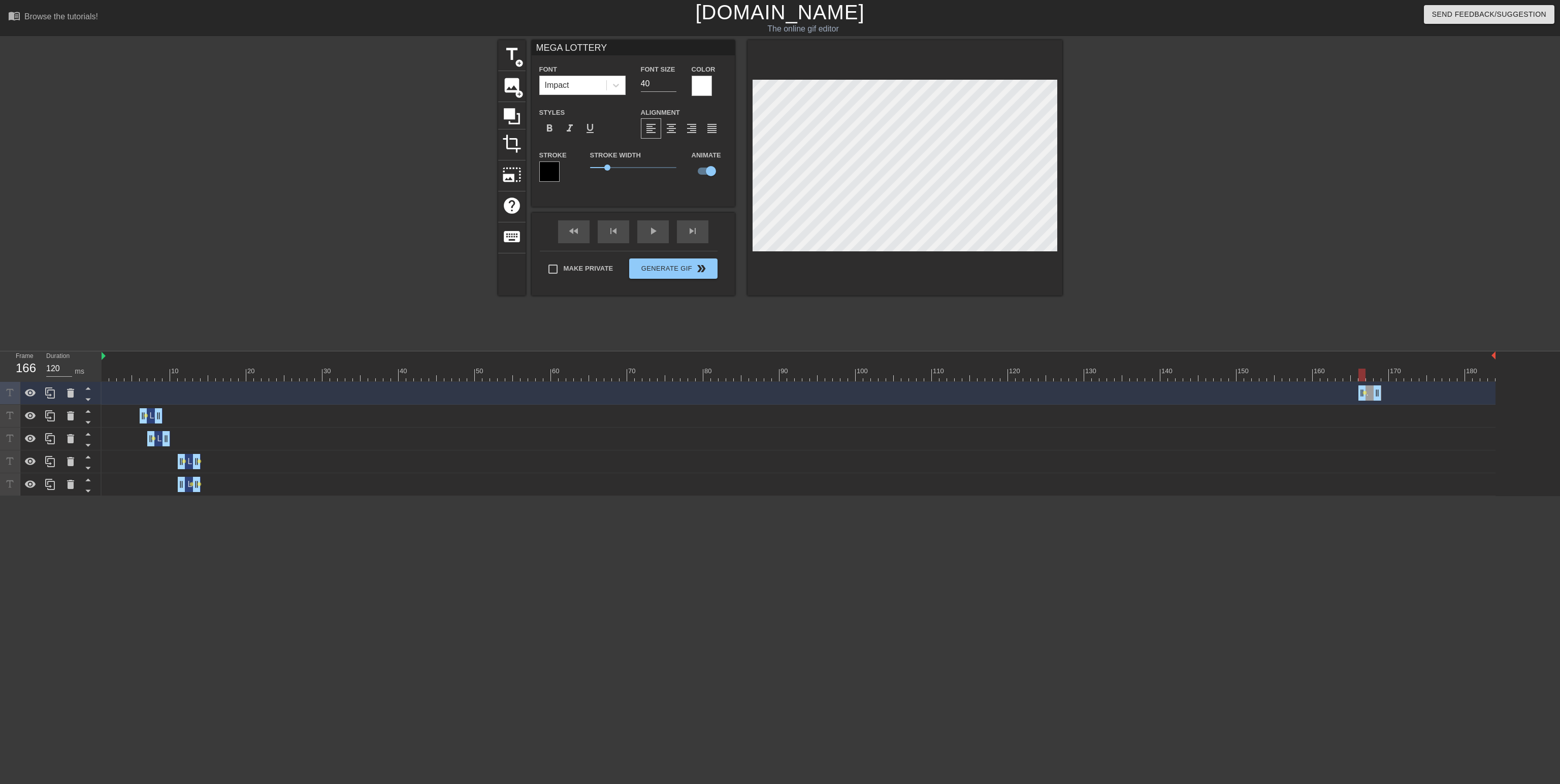
type input "MEGA LOTTERY T"
type textarea "MEGA LOTTERY T"
type input "MEGA LOTTERY TE"
type textarea "MEGA LOTTERY TE"
type input "MEGA LOTTERY TEA"
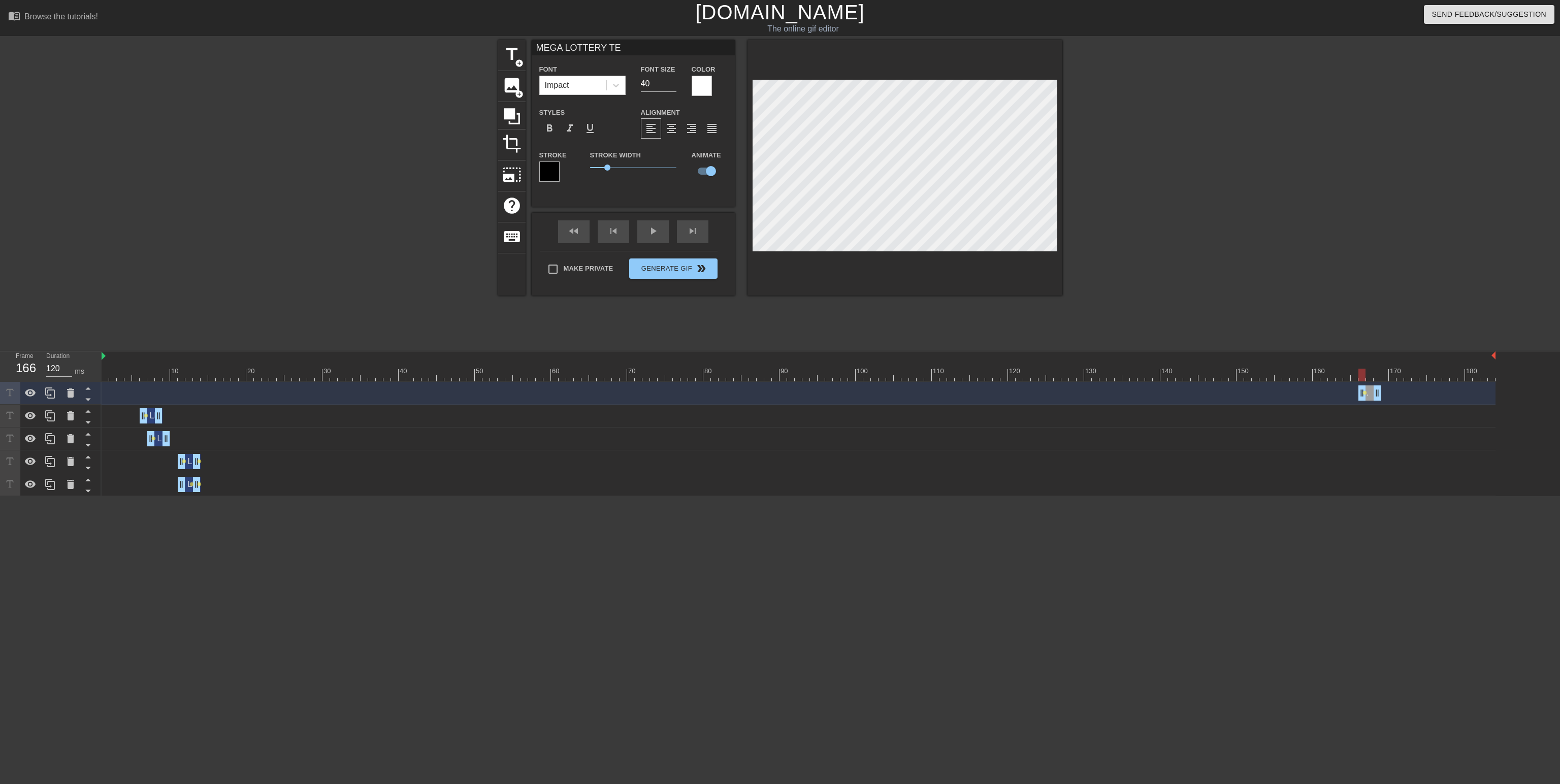
type textarea "MEGA LOTTERY TEA"
type input "MEGA LOTTERY TEAM"
type textarea "MEGA LOTTERY TEAM"
type input "UMEGA LOTTERY TEAM"
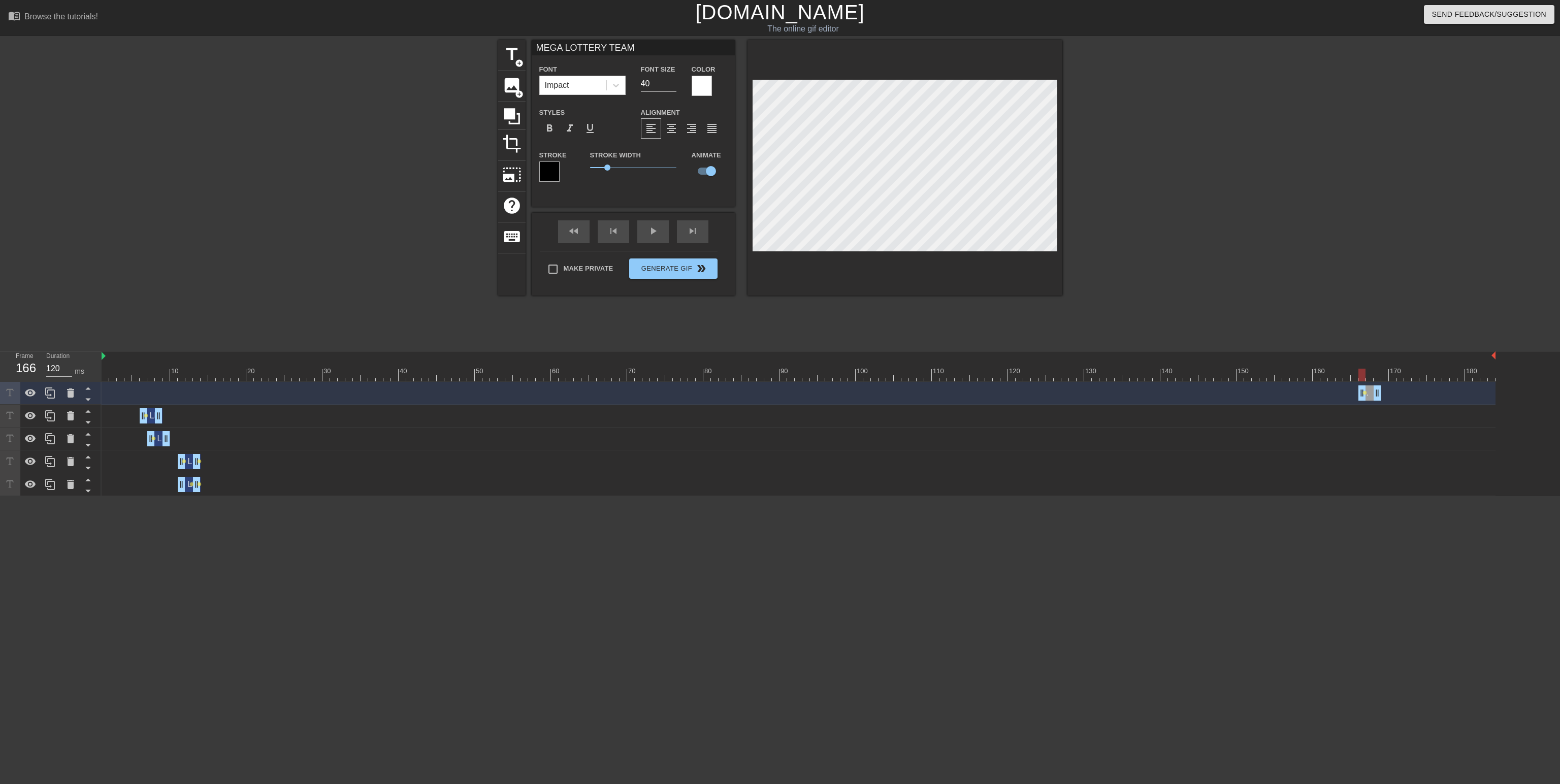
type textarea "UMEGA LOTTERY TEAM"
type input "ULMEGA LOTTERY TEAM"
type textarea "ULMEGA LOTTERY TEAM"
type input "ULTMEGA LOTTERY TEAM"
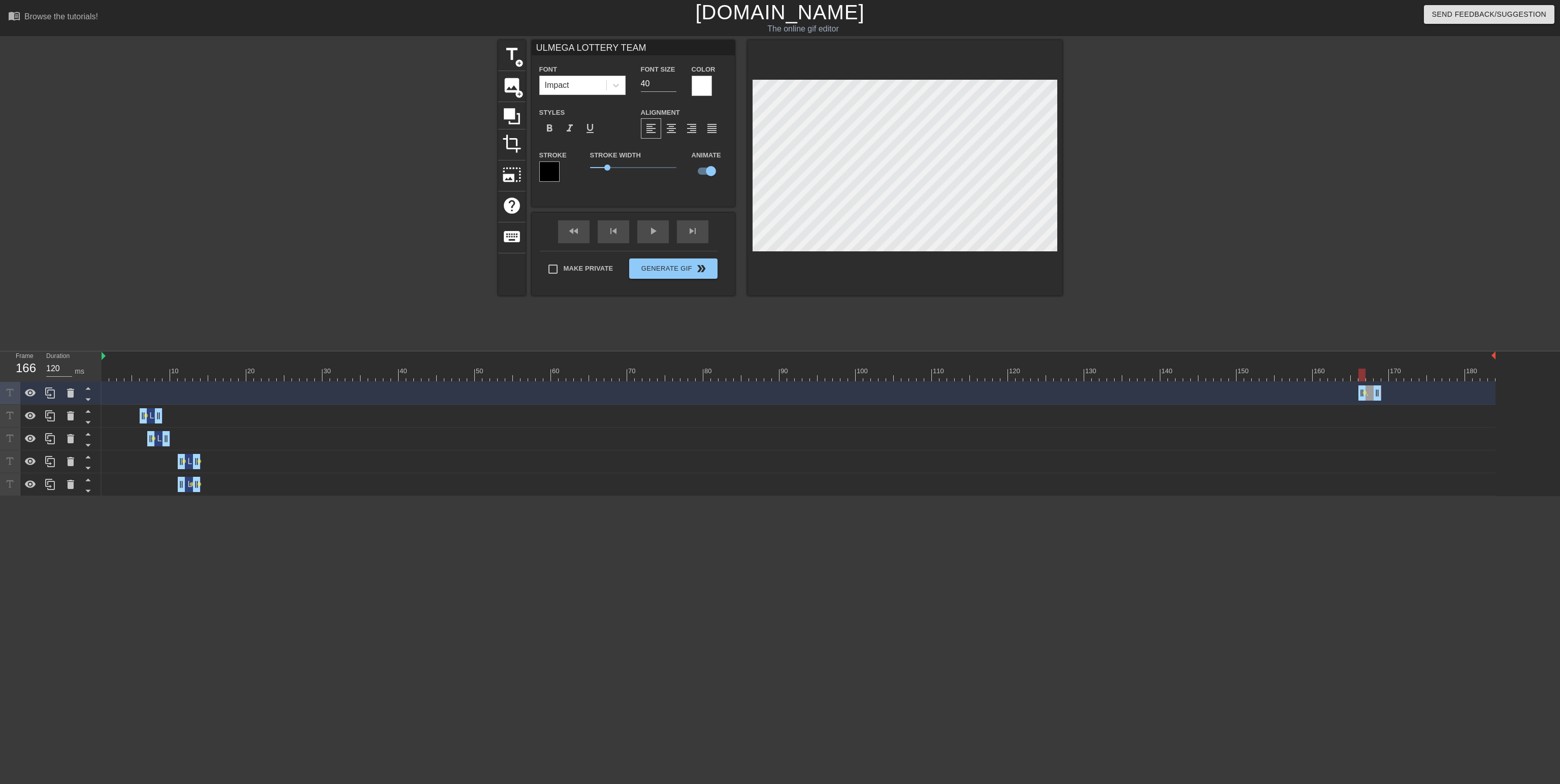
type textarea "ULTMEGA LOTTERY TEAM"
type input "ULTRMEGA LOTTERY TEAM"
type textarea "ULTRMEGA LOTTERY TEAM"
type input "ULTRAMEGA LOTTERY TEAM"
type textarea "ULTRAMEGA LOTTERY TEAM"
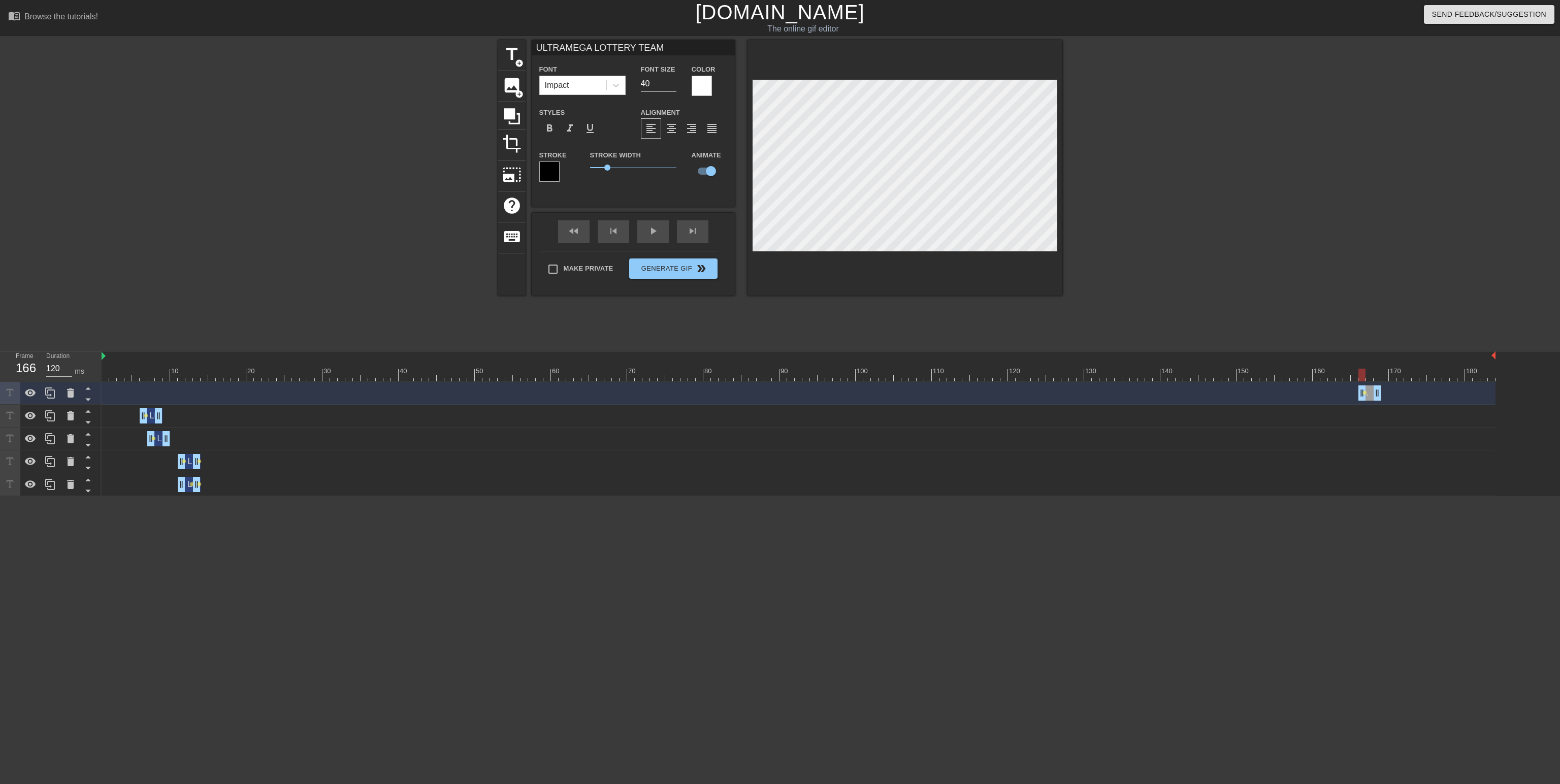
type input "ULTRA MEGA LOTTERY TEAM"
type textarea "ULTRA MEGA LOTTERY TEAM"
click at [1083, 496] on html "menu_book Browse the tutorials! [DOMAIN_NAME] The online gif editor Send Feedba…" at bounding box center [780, 248] width 1560 height 496
click at [553, 269] on input "Make Private" at bounding box center [553, 269] width 22 height 22
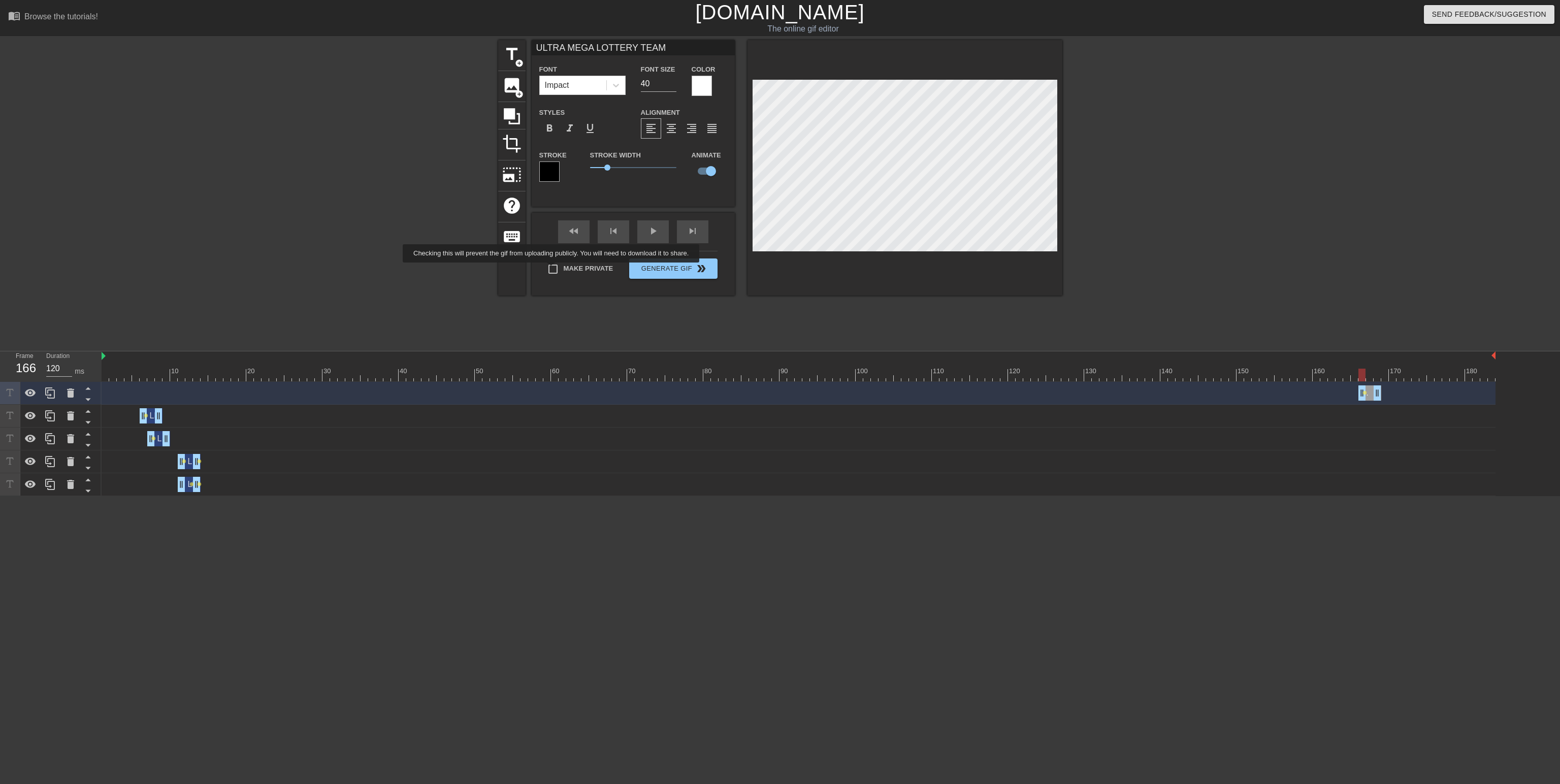
checkbox input "true"
click at [651, 83] on input "40" at bounding box center [658, 84] width 35 height 16
click at [673, 80] on input "41" at bounding box center [658, 84] width 35 height 16
click at [673, 80] on input "42" at bounding box center [658, 84] width 35 height 16
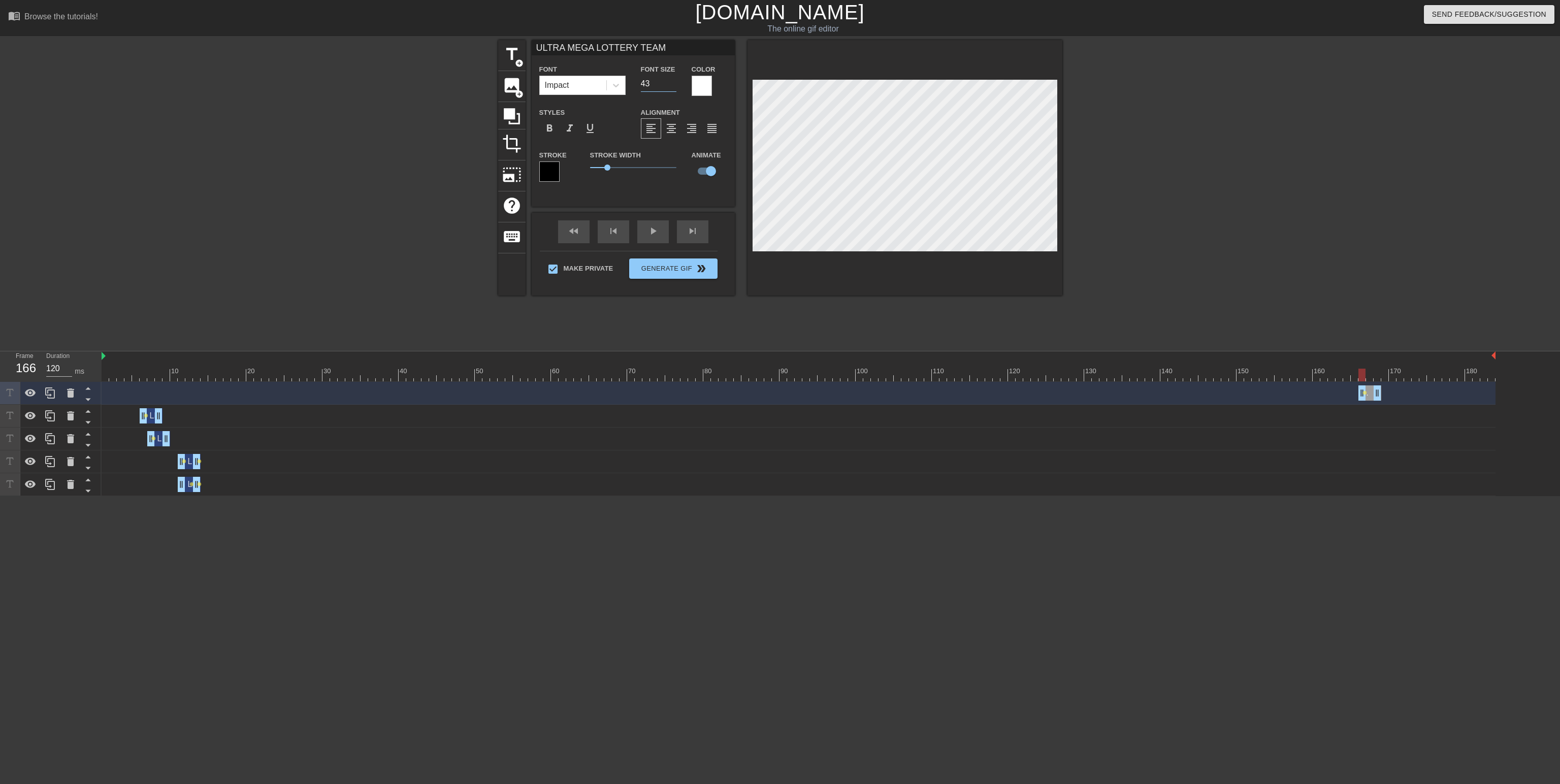
type input "43"
click at [673, 80] on input "43" at bounding box center [658, 84] width 35 height 16
type input "ULTRA MEGA LOTTERY TEAM"
type textarea "ULTRA MEGA LOTTERY TEAM"
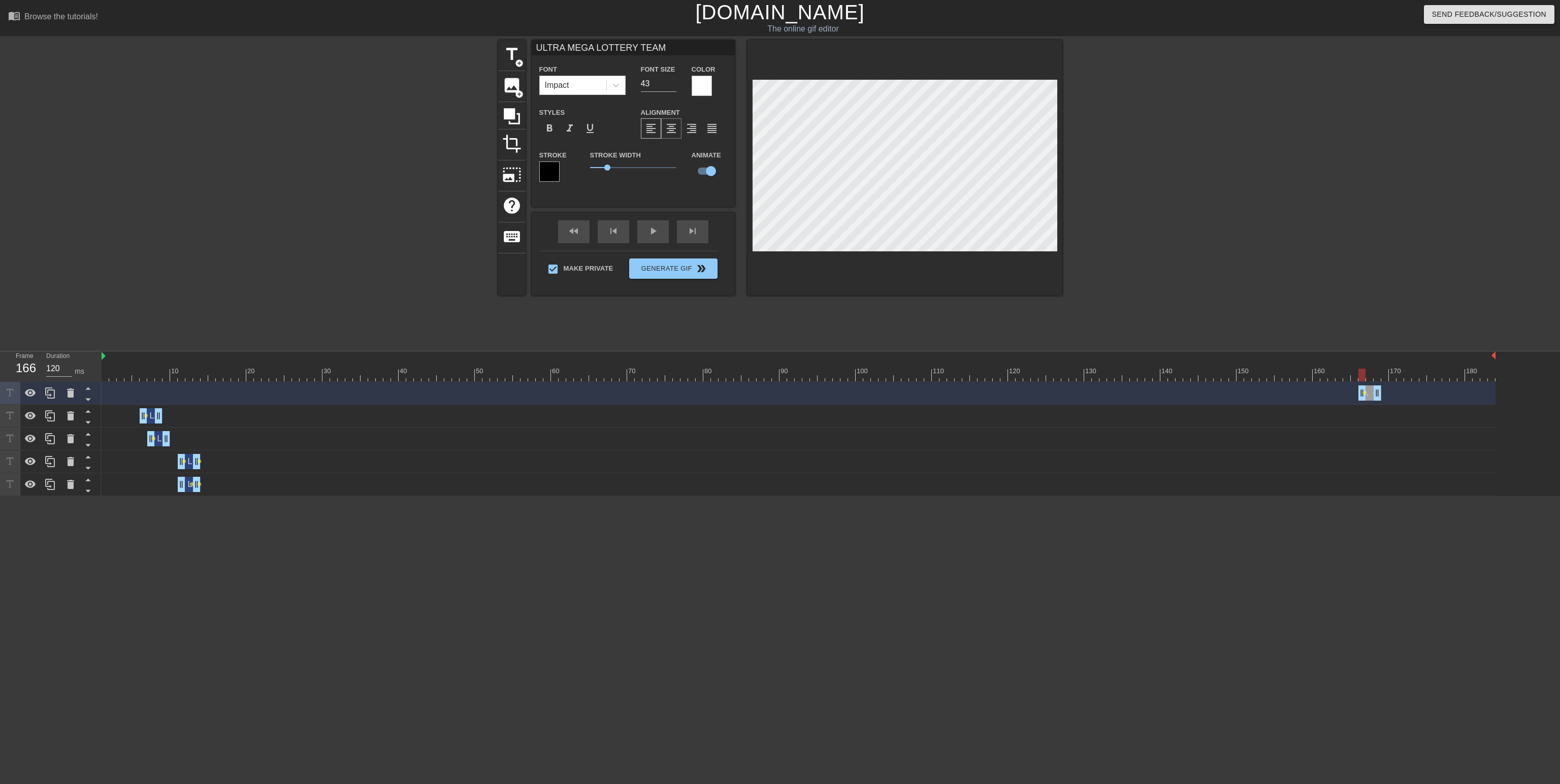
click at [669, 129] on span "format_align_center" at bounding box center [671, 129] width 13 height 13
click at [674, 78] on input "43" at bounding box center [658, 84] width 35 height 16
type input "ULTRA MEGA LOTTERY TEAM"
type input "44"
click at [669, 83] on input "44" at bounding box center [658, 84] width 35 height 16
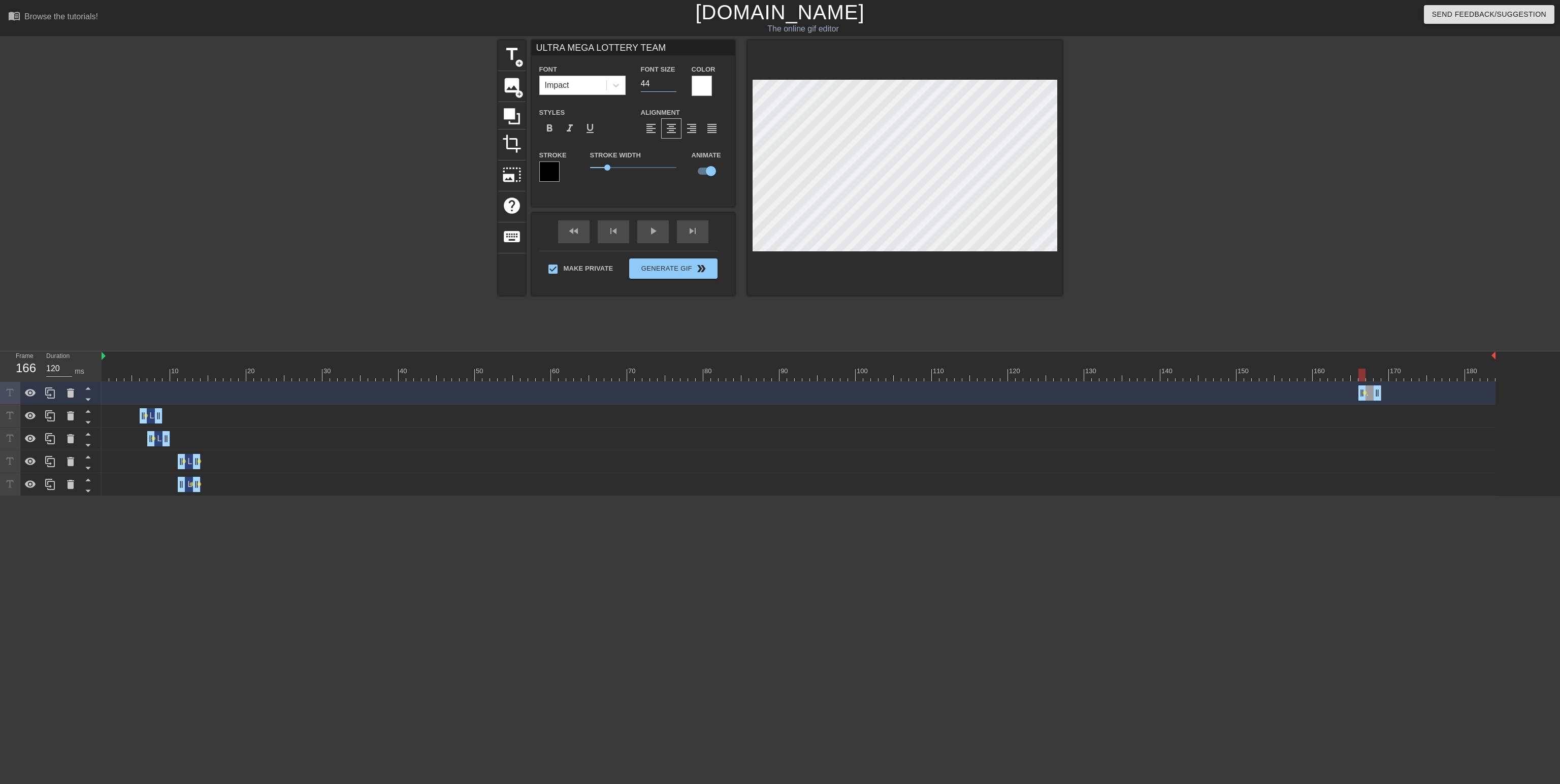
type input "ULTRA MEGA LOTTERY TEAM"
type input "45"
click at [669, 82] on input "45" at bounding box center [658, 84] width 35 height 16
type input "ULTRA MEGA LOTTERY TEAM"
type input "46"
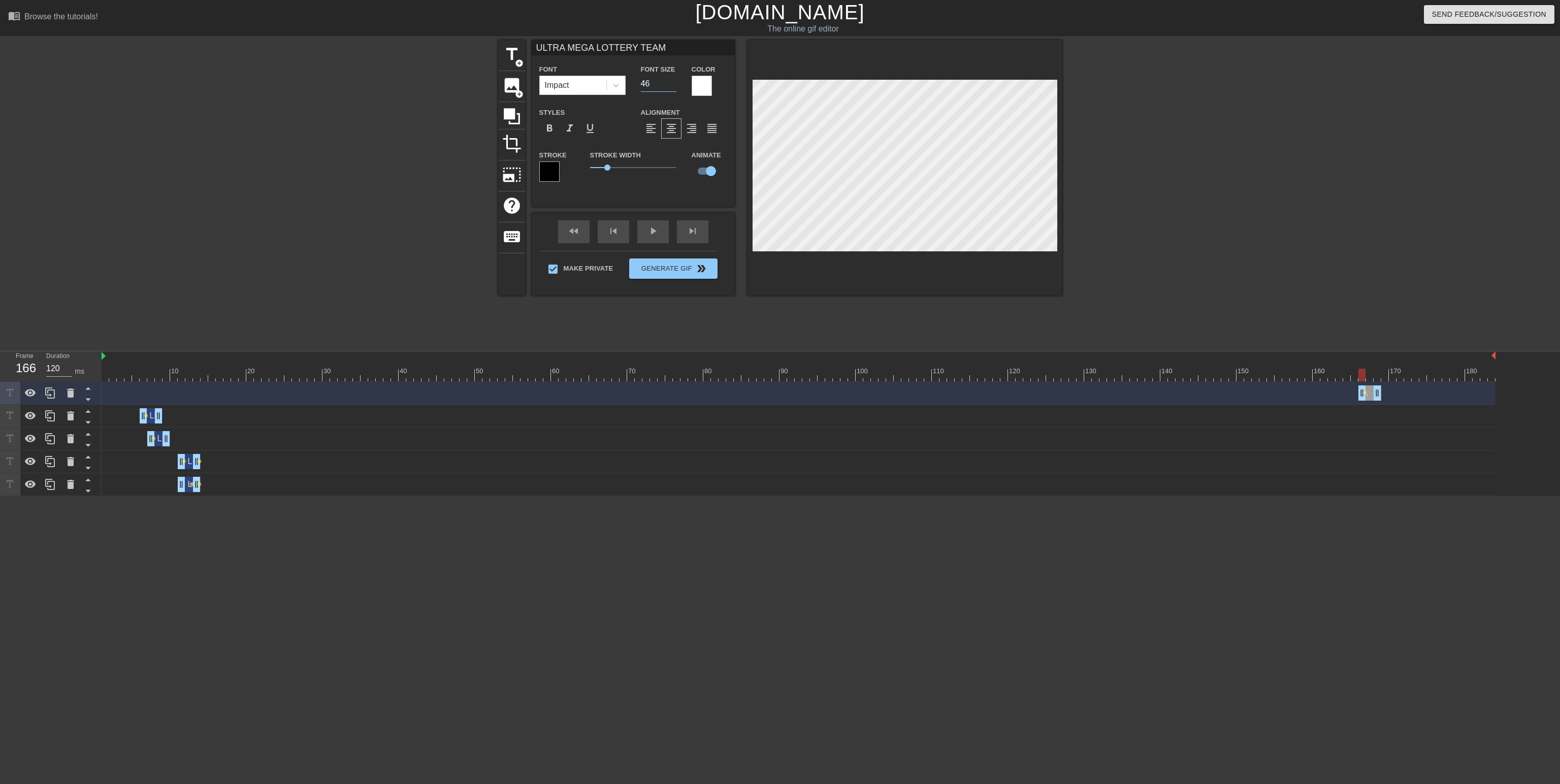
click at [669, 82] on input "46" at bounding box center [658, 84] width 35 height 16
type input "ULTRA MEGA LOTTERY TEAM"
type input "47"
click at [670, 81] on input "47" at bounding box center [658, 84] width 35 height 16
type input "ULTRA MEGA LOTTERY TEAM"
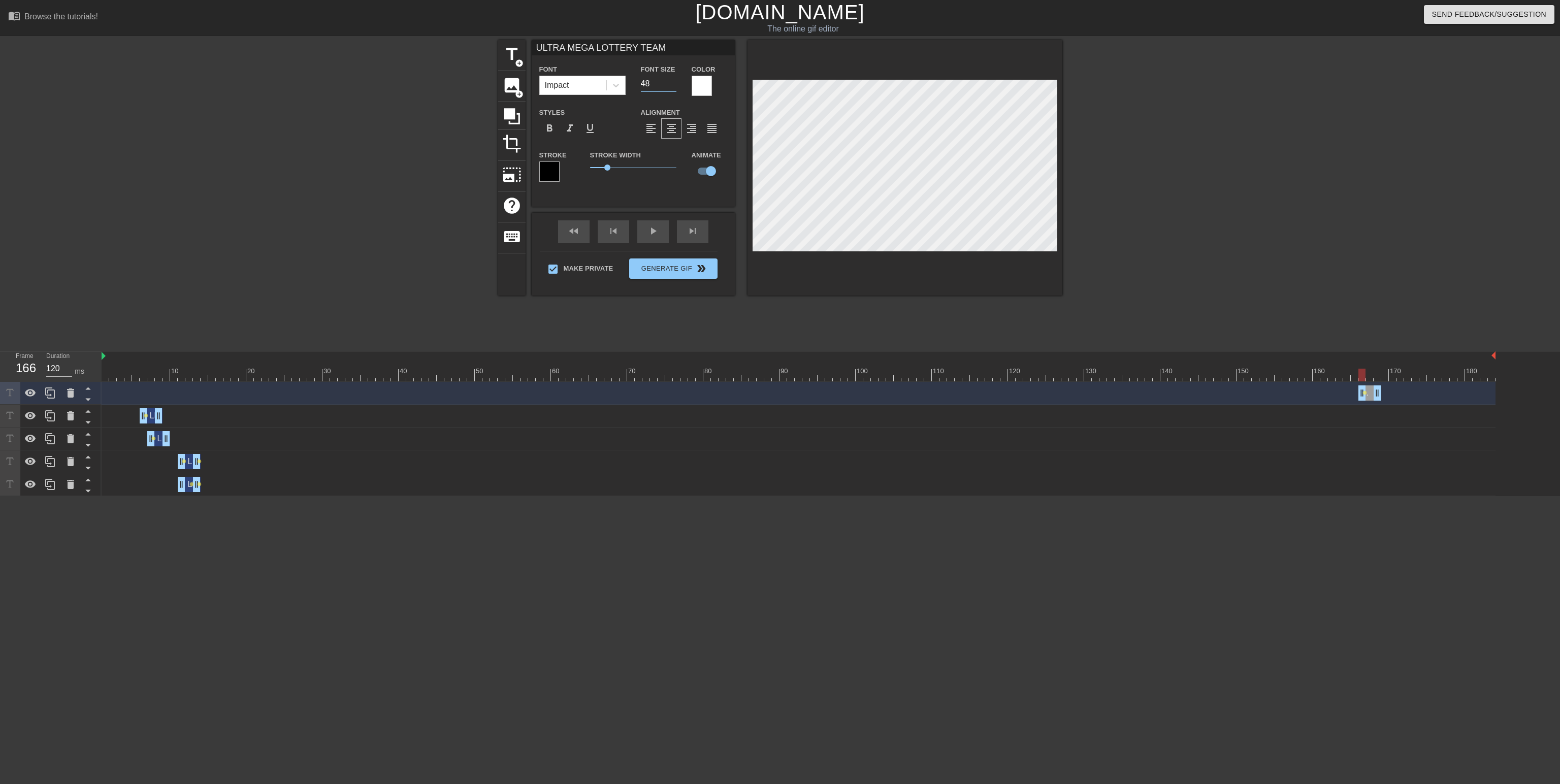
type input "48"
click at [670, 81] on input "48" at bounding box center [658, 84] width 35 height 16
type input "ULTRA MEGA LOTTERY TEAM"
type input "49"
click at [670, 81] on input "49" at bounding box center [658, 84] width 35 height 16
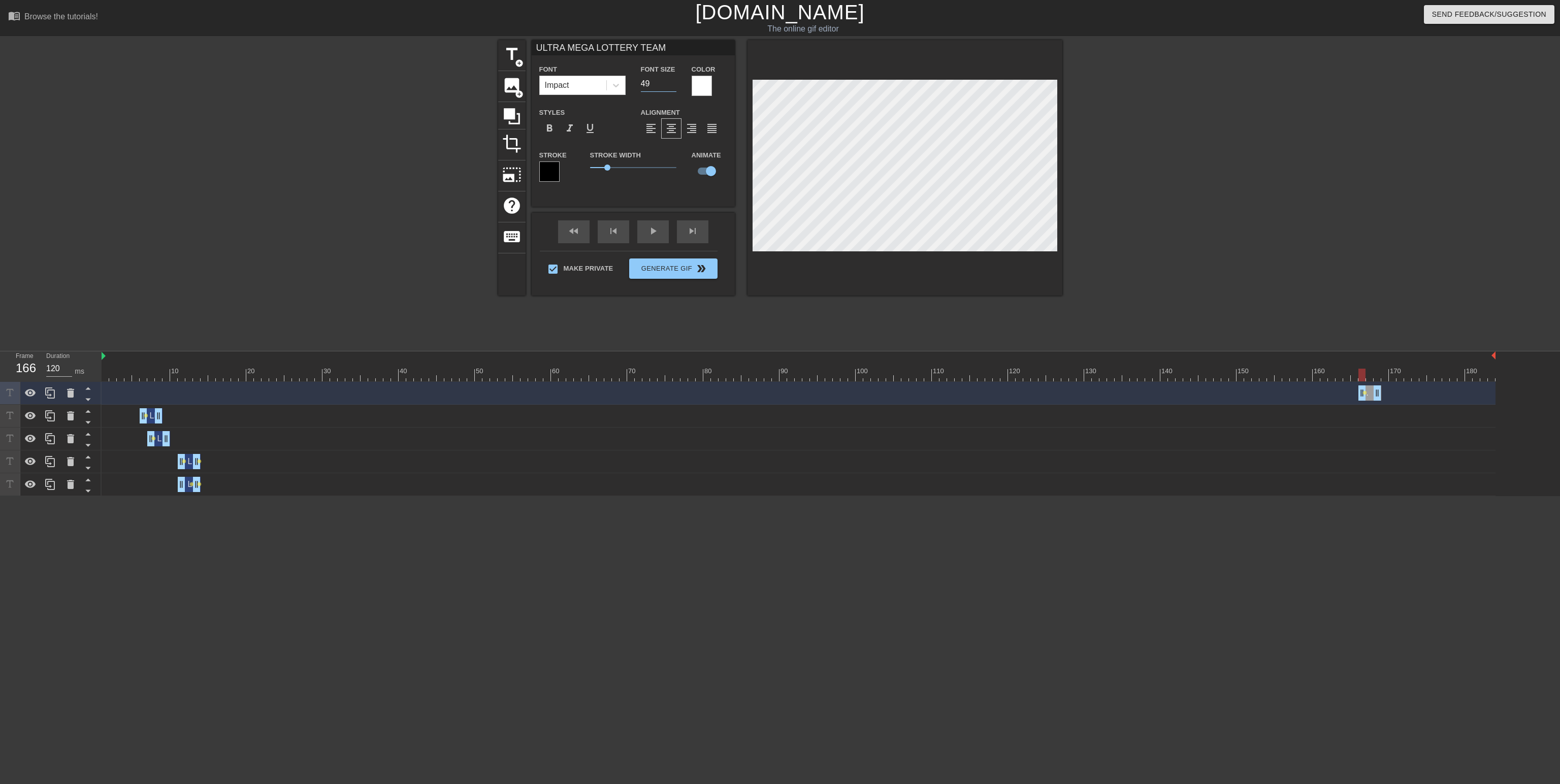
type input "ULTRA MEGA LOTTERY TEAM"
type input "50"
click at [670, 81] on input "50" at bounding box center [658, 84] width 35 height 16
type input "ULTRA MEGA LOTTERY TEAM"
type input "51"
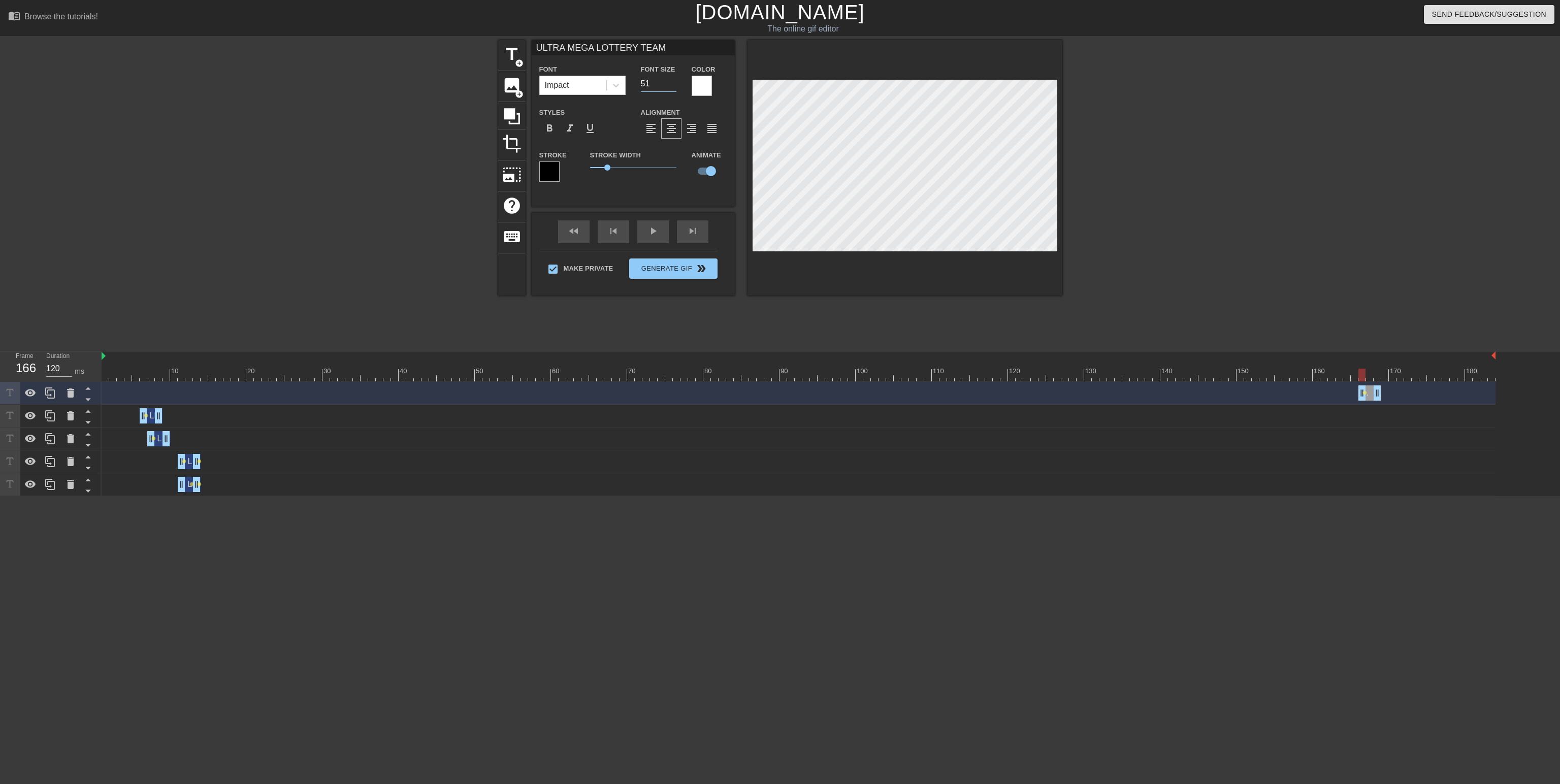
click at [670, 81] on input "51" at bounding box center [658, 84] width 35 height 16
type input "ULTRA MEGA LOTTERY TEAM"
type input "52"
click at [670, 81] on input "52" at bounding box center [658, 84] width 35 height 16
type input "ULTRA MEGA LOTTERY TEAM"
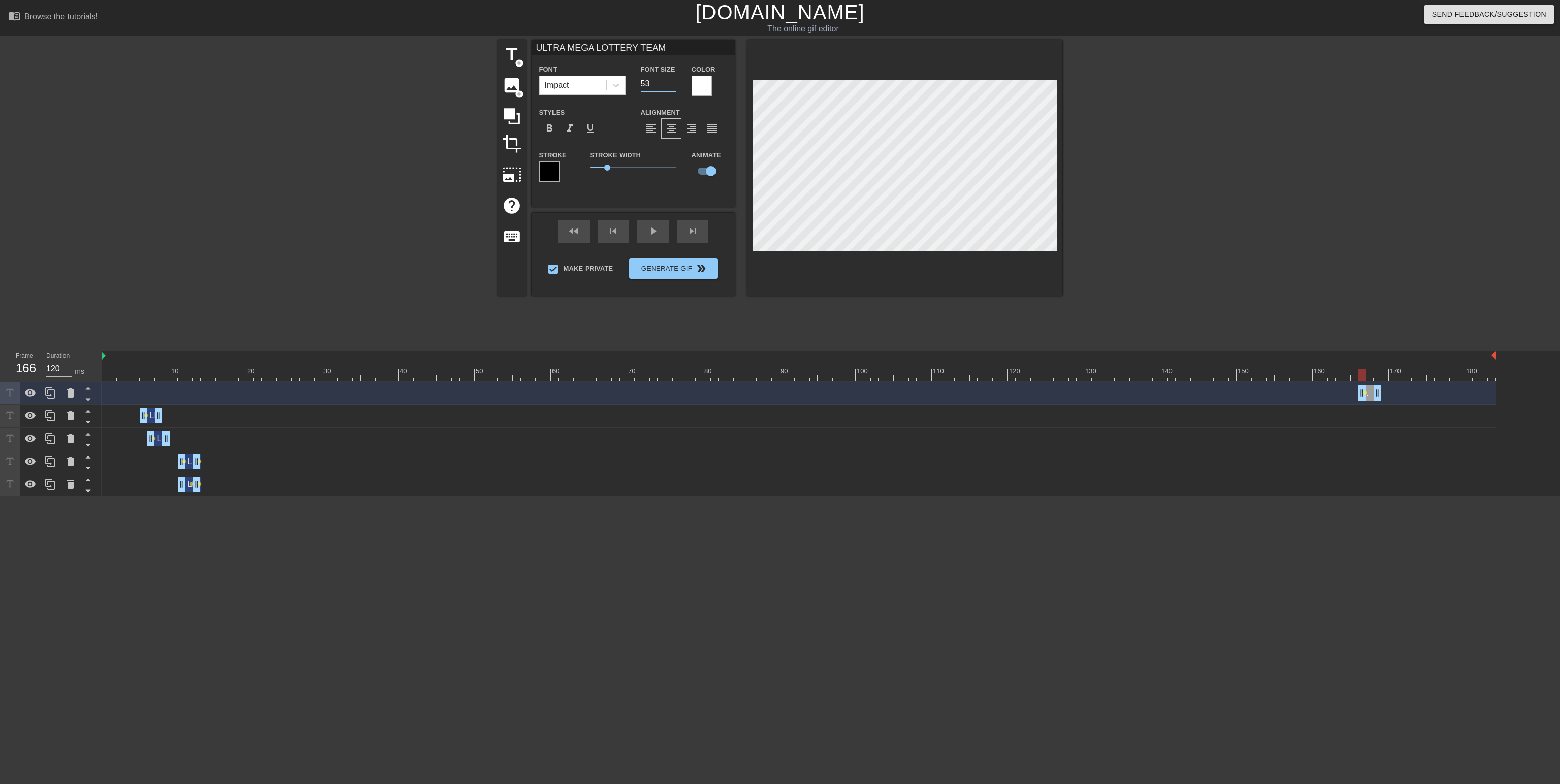
type input "53"
click at [670, 81] on input "53" at bounding box center [658, 84] width 35 height 16
type input "ULTRA MEGA LOTTERY TEAM"
type input "54"
click at [670, 81] on input "54" at bounding box center [658, 84] width 35 height 16
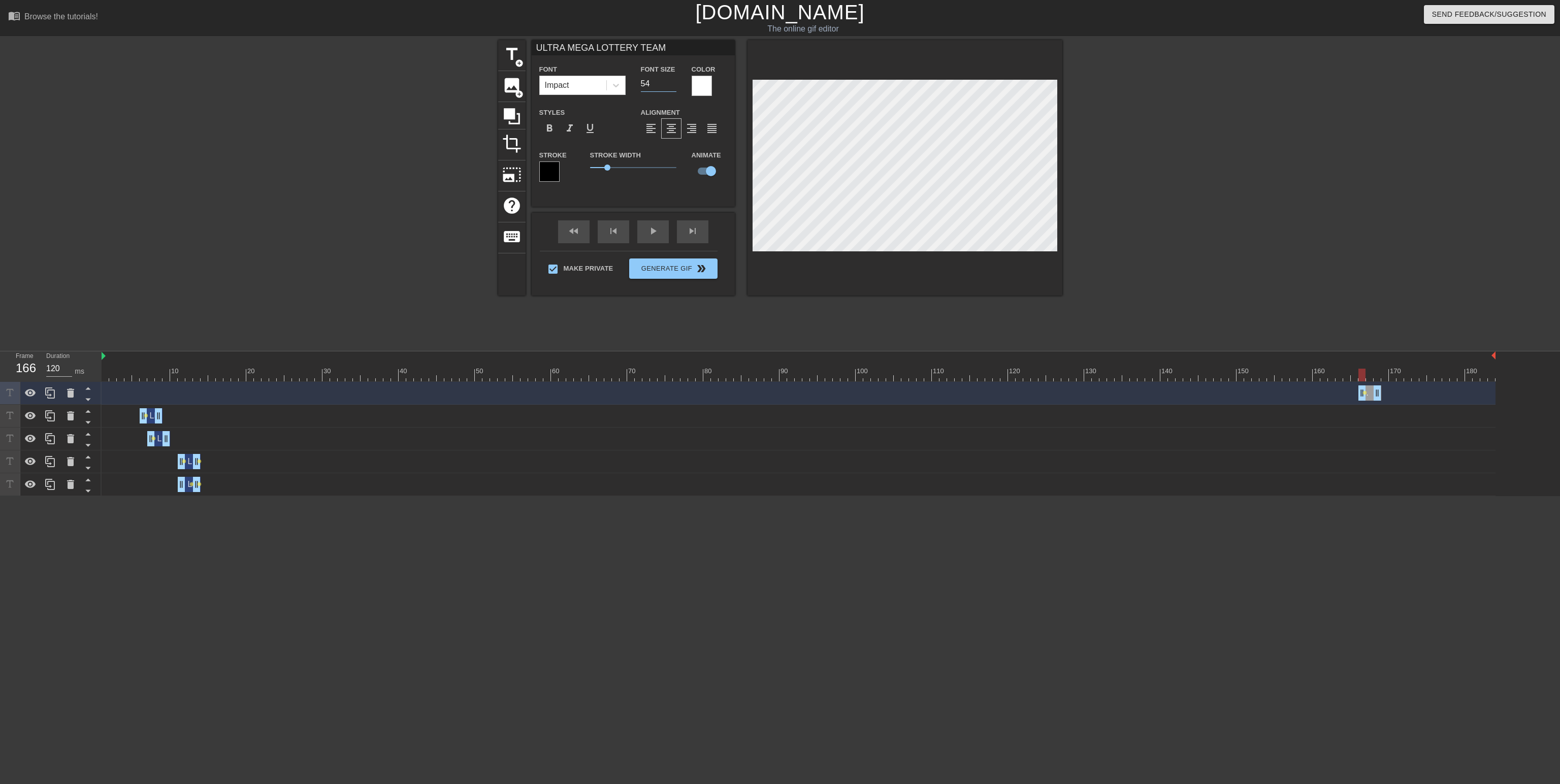
type input "ULTRA MEGA LOTTERY TEAM"
type input "53"
click at [671, 84] on input "53" at bounding box center [658, 84] width 35 height 16
type input "ULTRA MEGA LOTTERY TEAM"
type input "52"
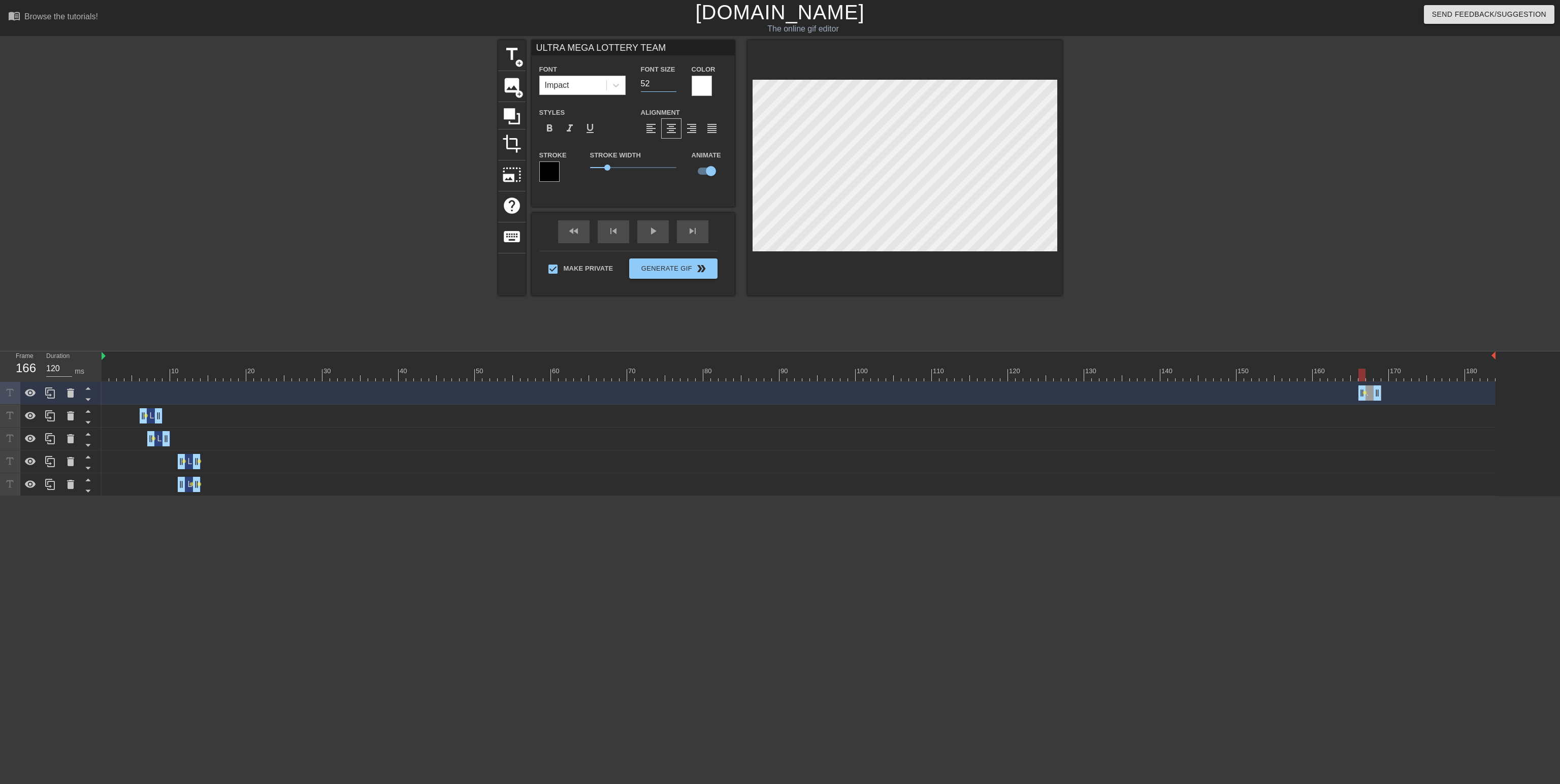
click at [671, 84] on input "52" at bounding box center [658, 84] width 35 height 16
type input "ULTRA MEGA LOTTERY TEAM"
type input "51"
click at [671, 84] on input "51" at bounding box center [658, 84] width 35 height 16
type input "ULTRA MEGA LOTTERY TEAM"
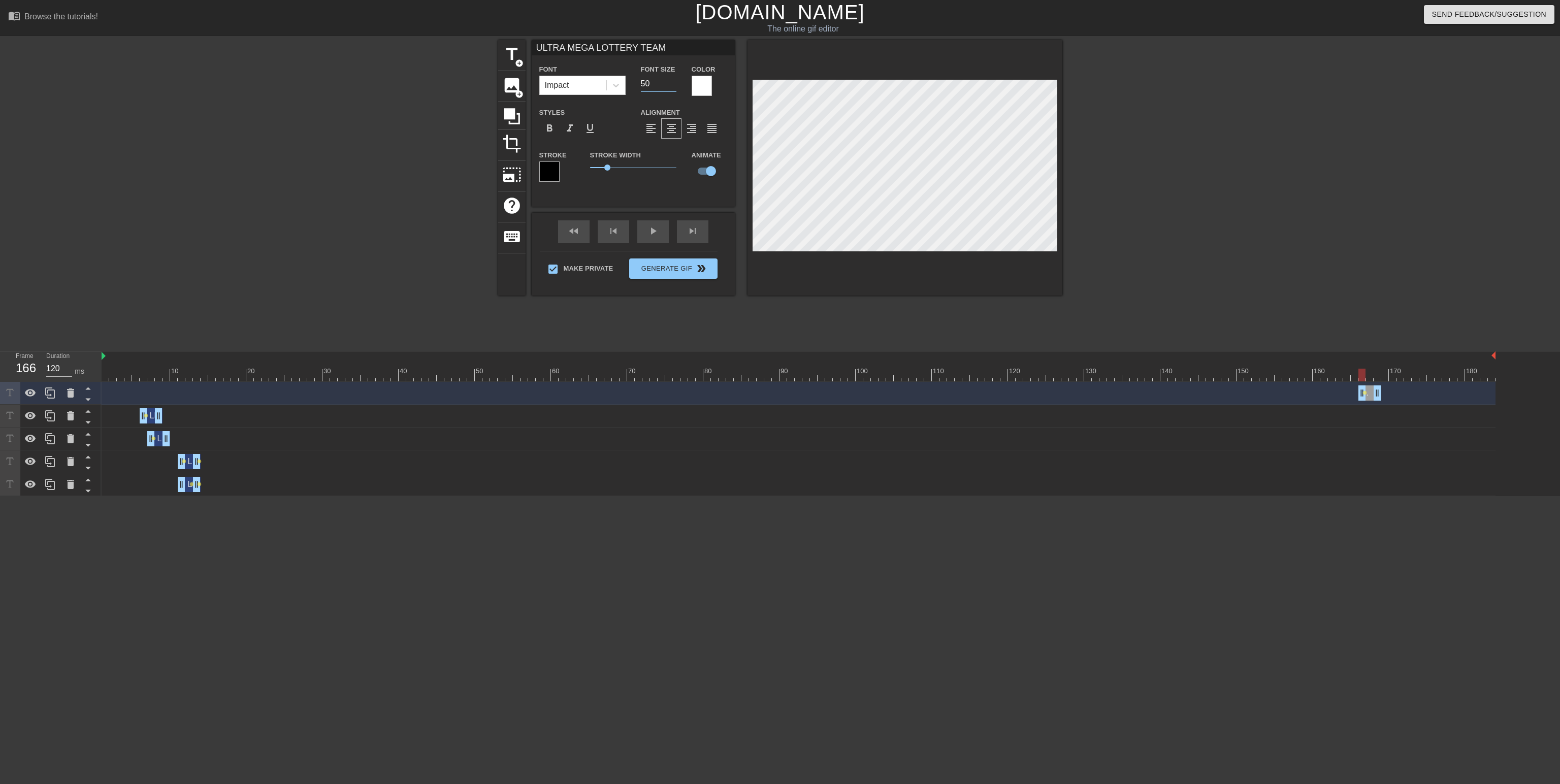
type input "50"
click at [671, 84] on input "50" at bounding box center [658, 84] width 35 height 16
type input "ULTRA MEGA LOTTERY TEAM"
type input "49"
click at [671, 84] on input "49" at bounding box center [658, 84] width 35 height 16
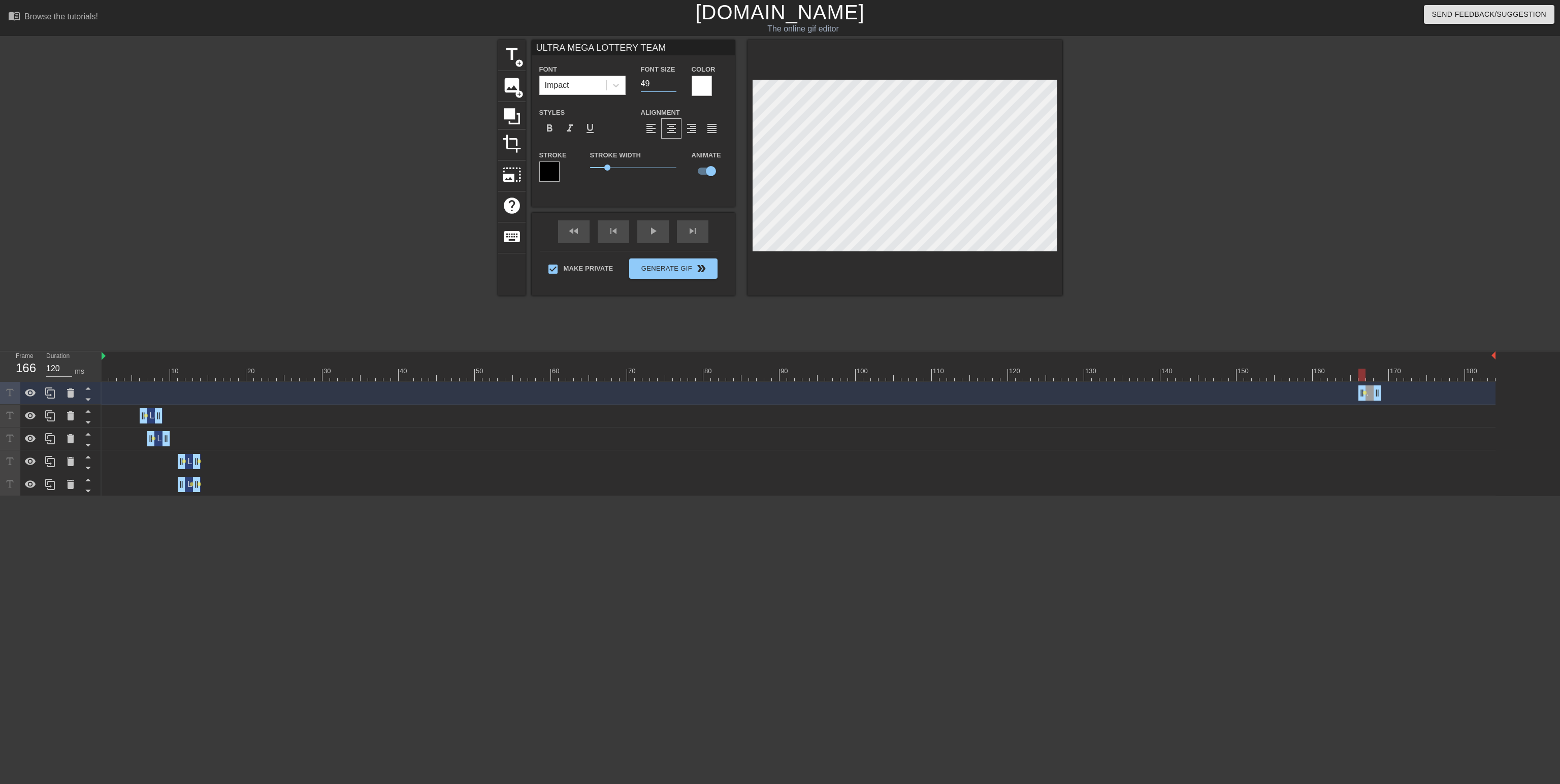
type input "ULTRA MEGA LOTTERY TEAM"
type input "48"
click at [671, 84] on input "48" at bounding box center [658, 84] width 35 height 16
type input "ULTRA MEGA LOTTERY TEAM"
type input "47"
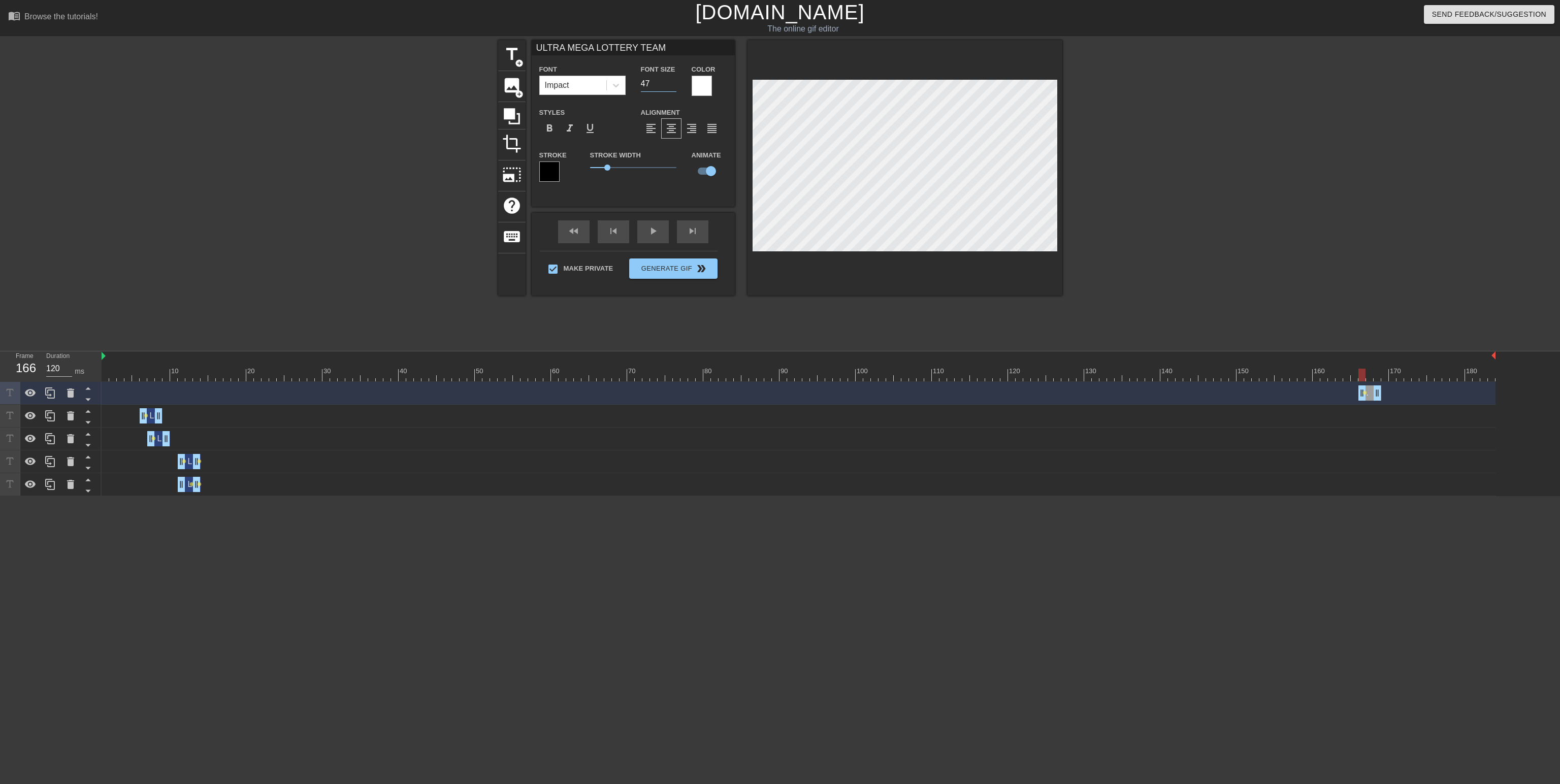
click at [671, 84] on input "47" at bounding box center [658, 84] width 35 height 16
type input "ULTRA MEGA LOTTERY TEAM"
type input "46"
click at [671, 84] on input "46" at bounding box center [658, 84] width 35 height 16
type input "ULTRA MEGA LOTTERY TEAM"
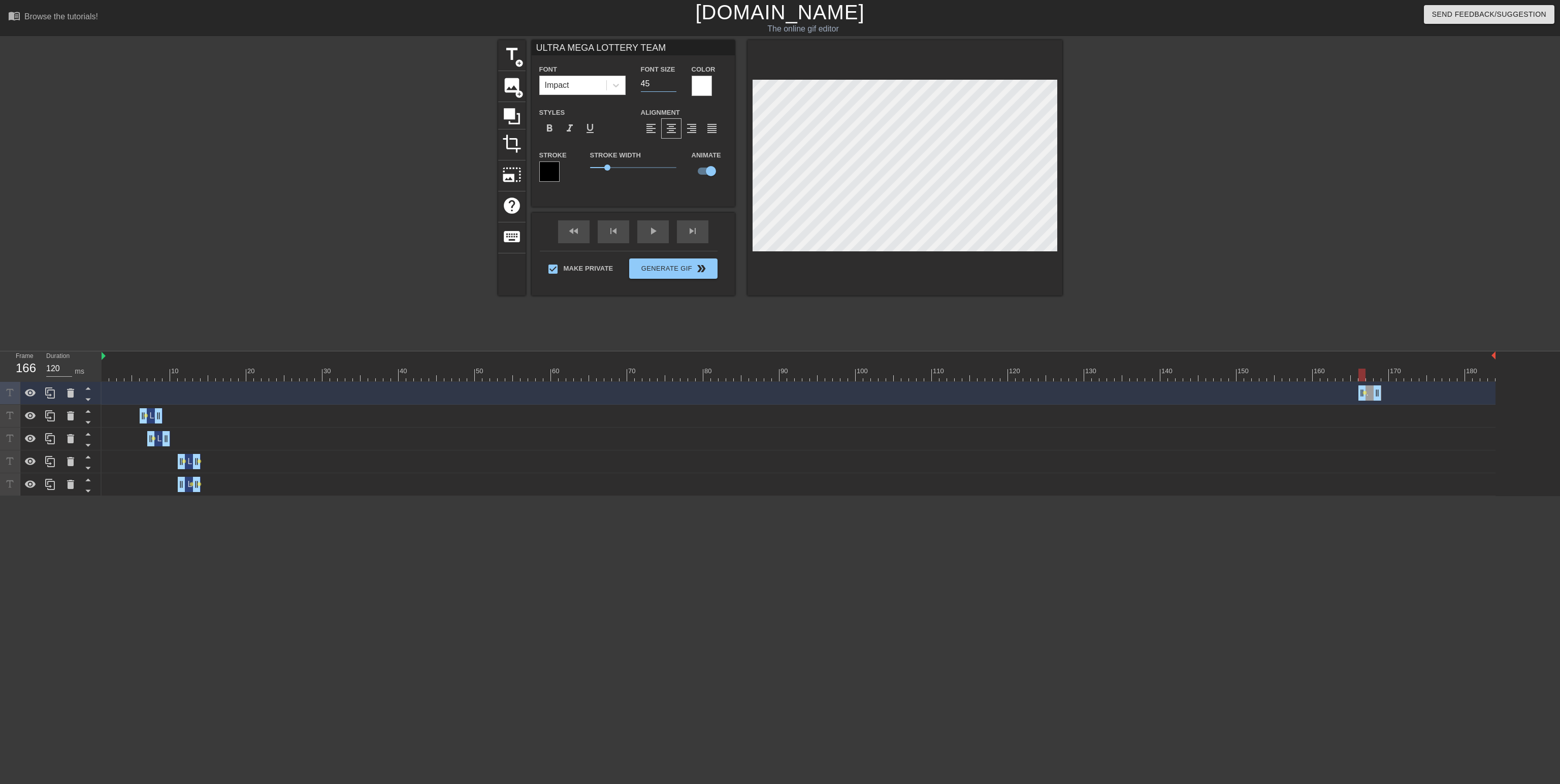
type input "45"
click at [671, 84] on input "45" at bounding box center [658, 84] width 35 height 16
type input "ULTRA MEGA LOTTERY TEAM"
type input "44"
click at [671, 84] on input "44" at bounding box center [658, 84] width 35 height 16
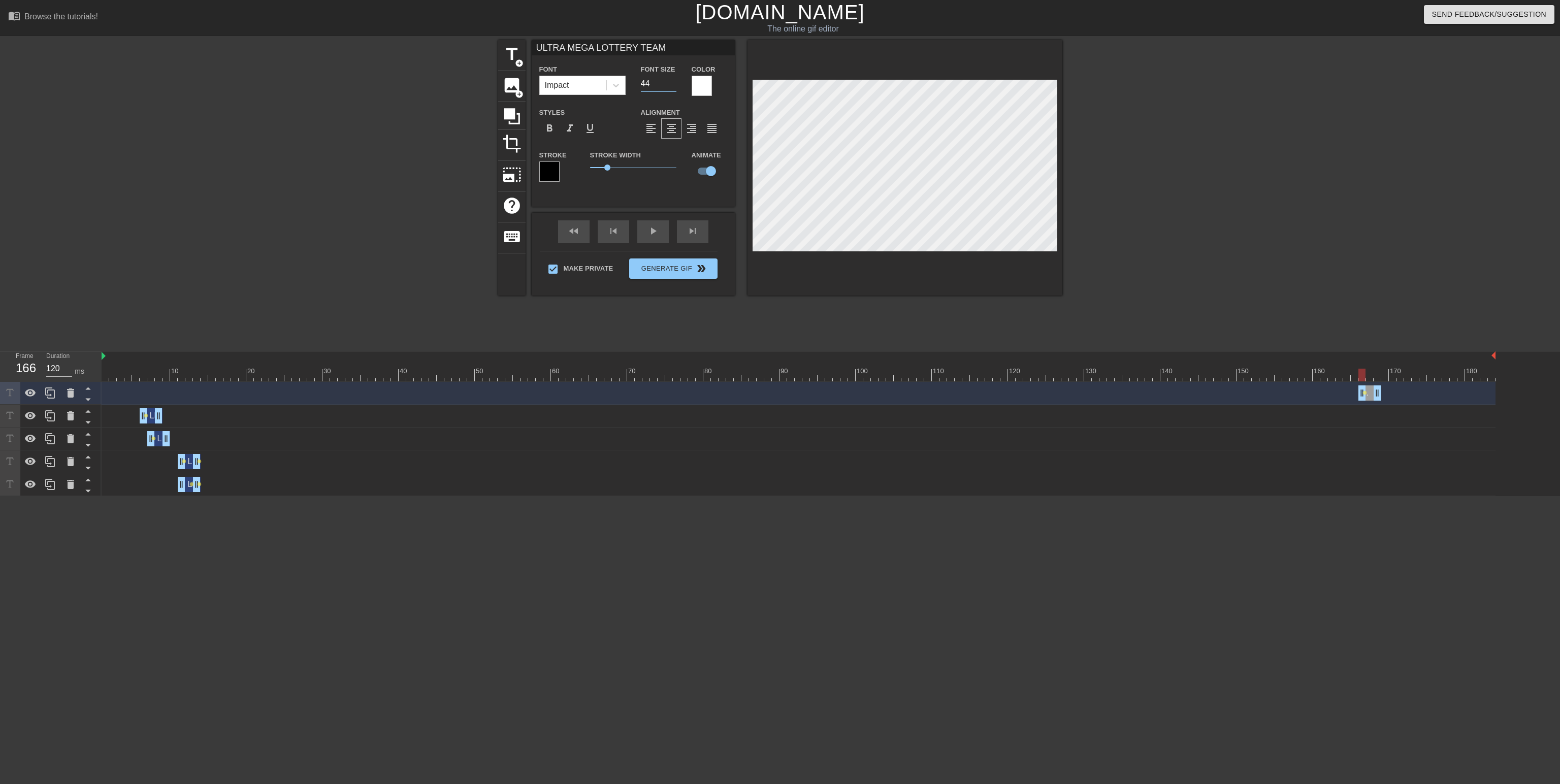
type input "ULTRA MEGA LOTTERY TEAM"
type input "43"
click at [671, 84] on input "43" at bounding box center [658, 84] width 35 height 16
type input "ULTRA MEGA LOTTERY TEAM"
type input "42"
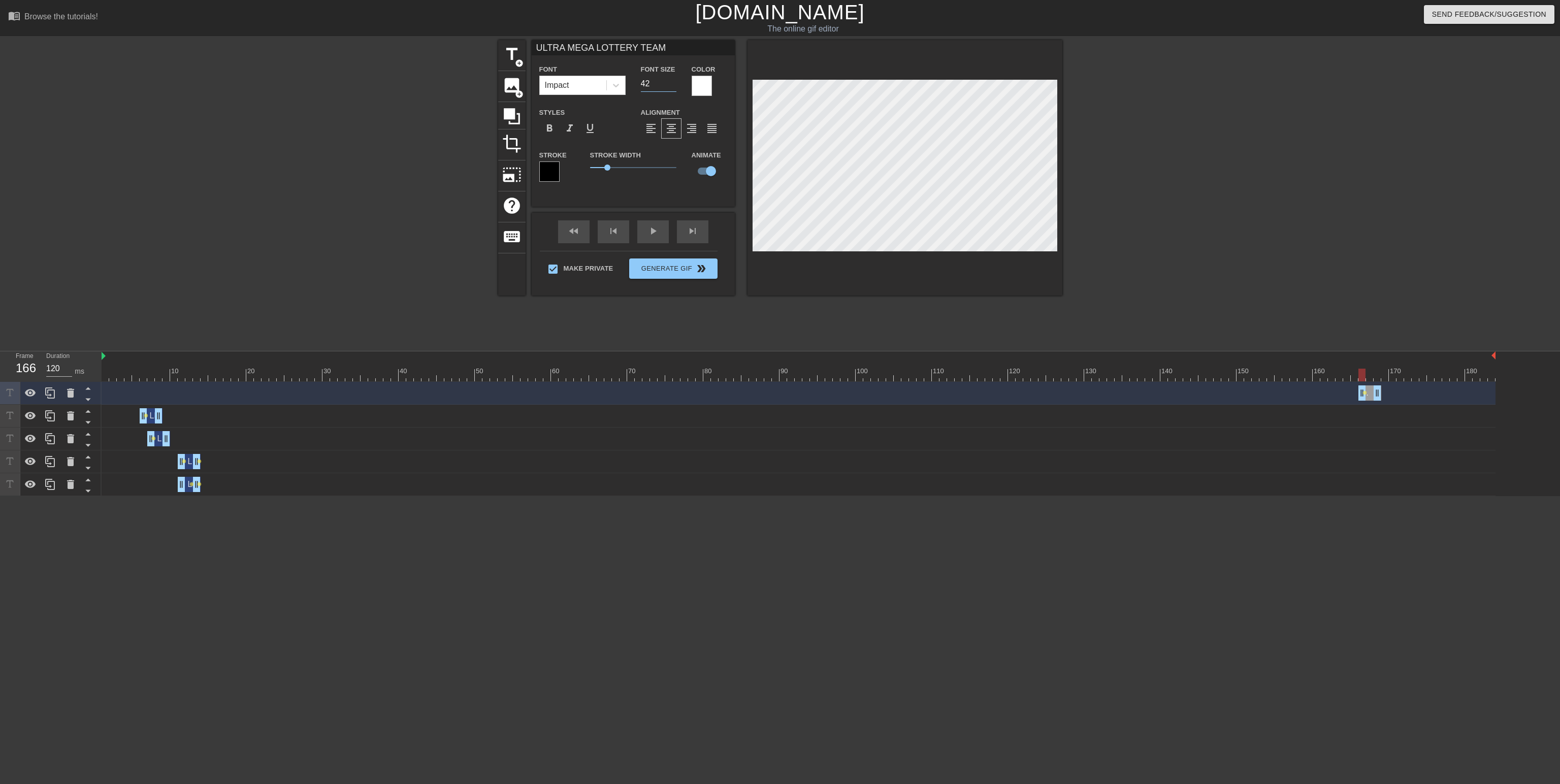
click at [671, 84] on input "42" at bounding box center [658, 84] width 35 height 16
type input "ULTRA MEGA LOTTERY TEAM"
type input "41"
click at [671, 84] on input "41" at bounding box center [658, 84] width 35 height 16
type input "ULTRA MEGA LOTTERY TEAM"
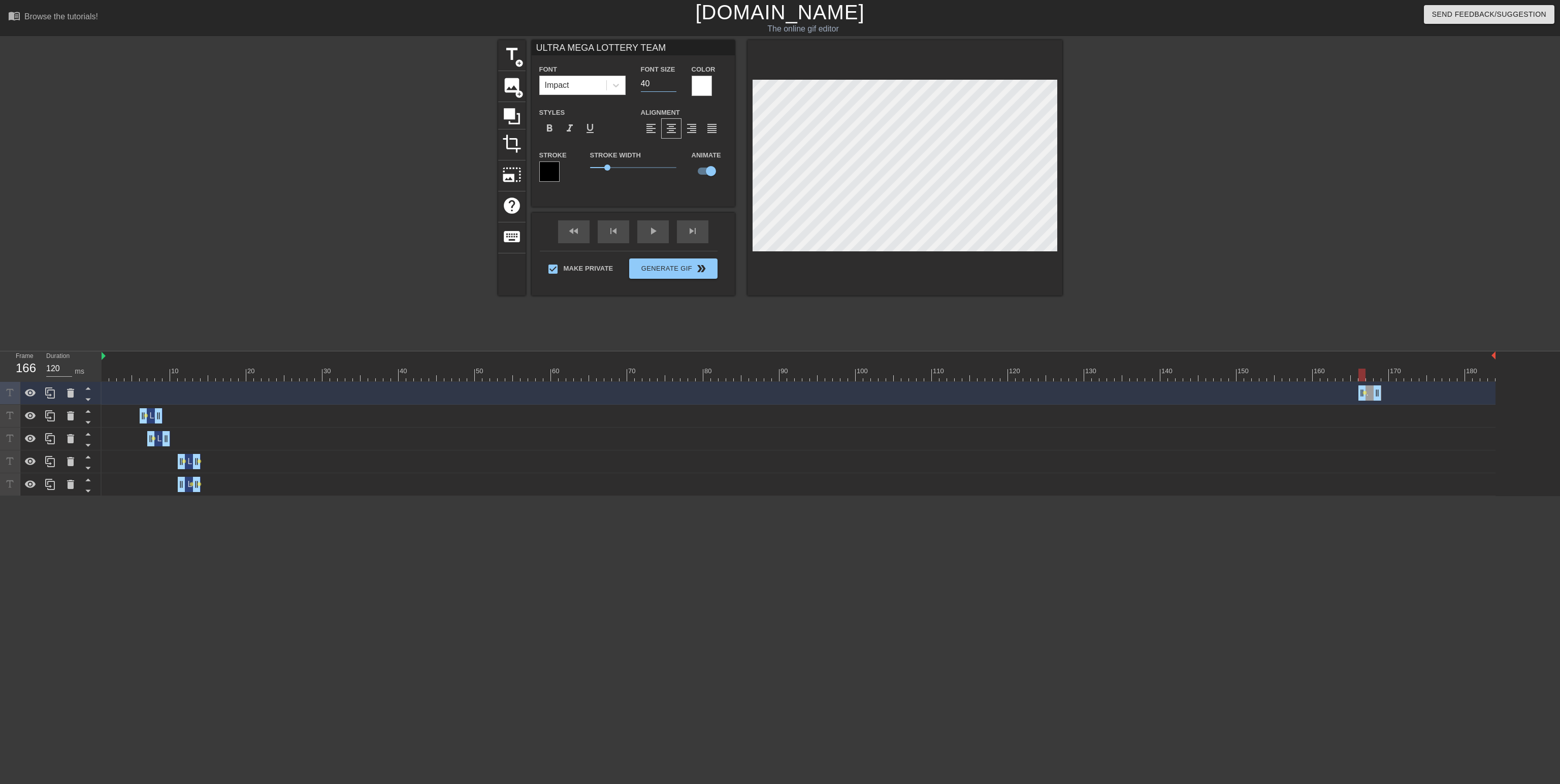
type input "40"
click at [671, 84] on input "40" at bounding box center [658, 84] width 35 height 16
type input "ULTRA MEGA LOTTERY TEAM"
type input "39"
click at [671, 84] on input "39" at bounding box center [658, 84] width 35 height 16
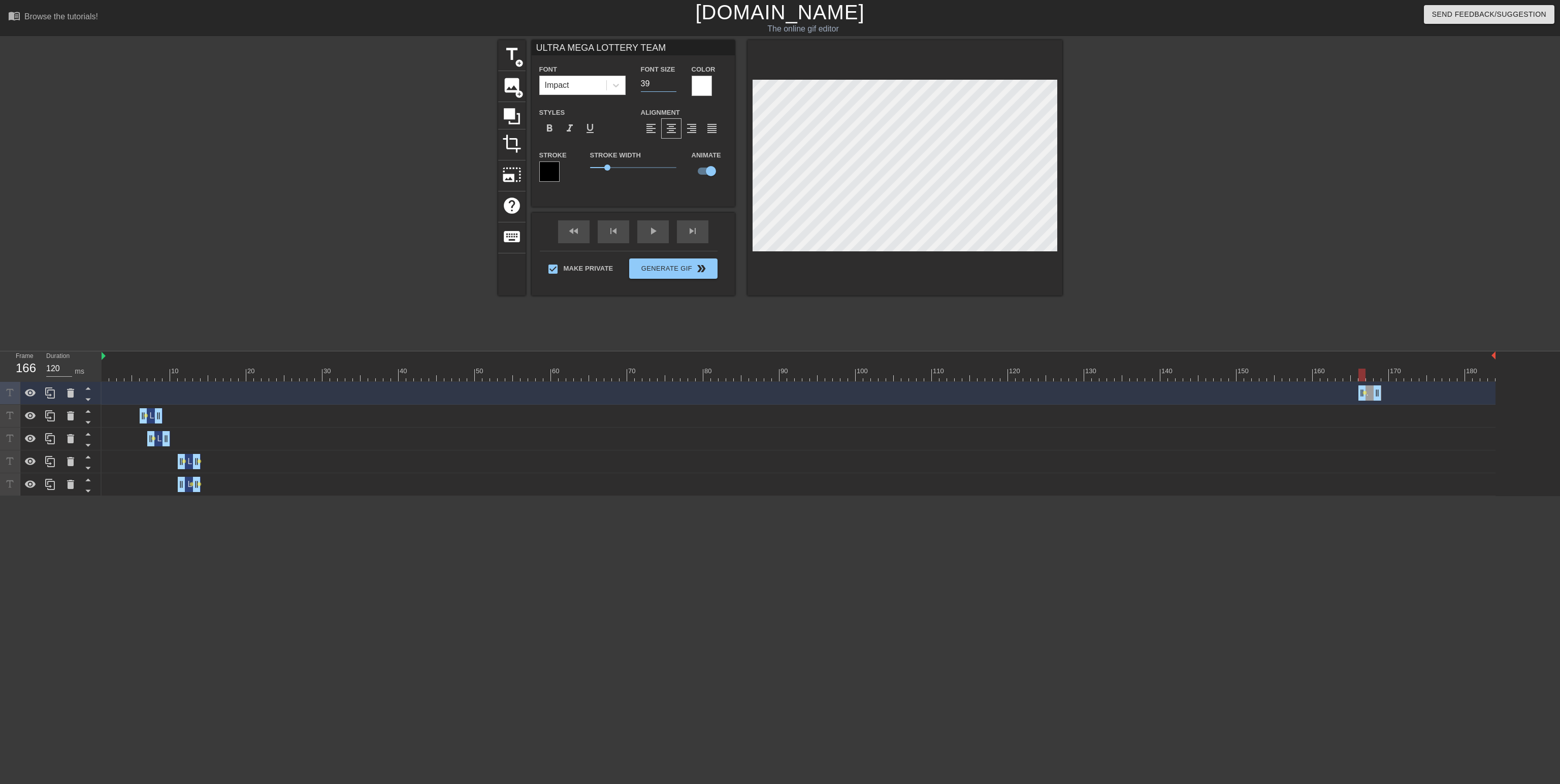
type input "ULTRA MEGA LOTTERY TEAM"
type input "38"
click at [671, 84] on input "38" at bounding box center [658, 84] width 35 height 16
click at [1328, 369] on div at bounding box center [798, 375] width 1394 height 13
click at [647, 229] on div "fast_rewind skip_previous play_arrow skip_next" at bounding box center [632, 232] width 165 height 38
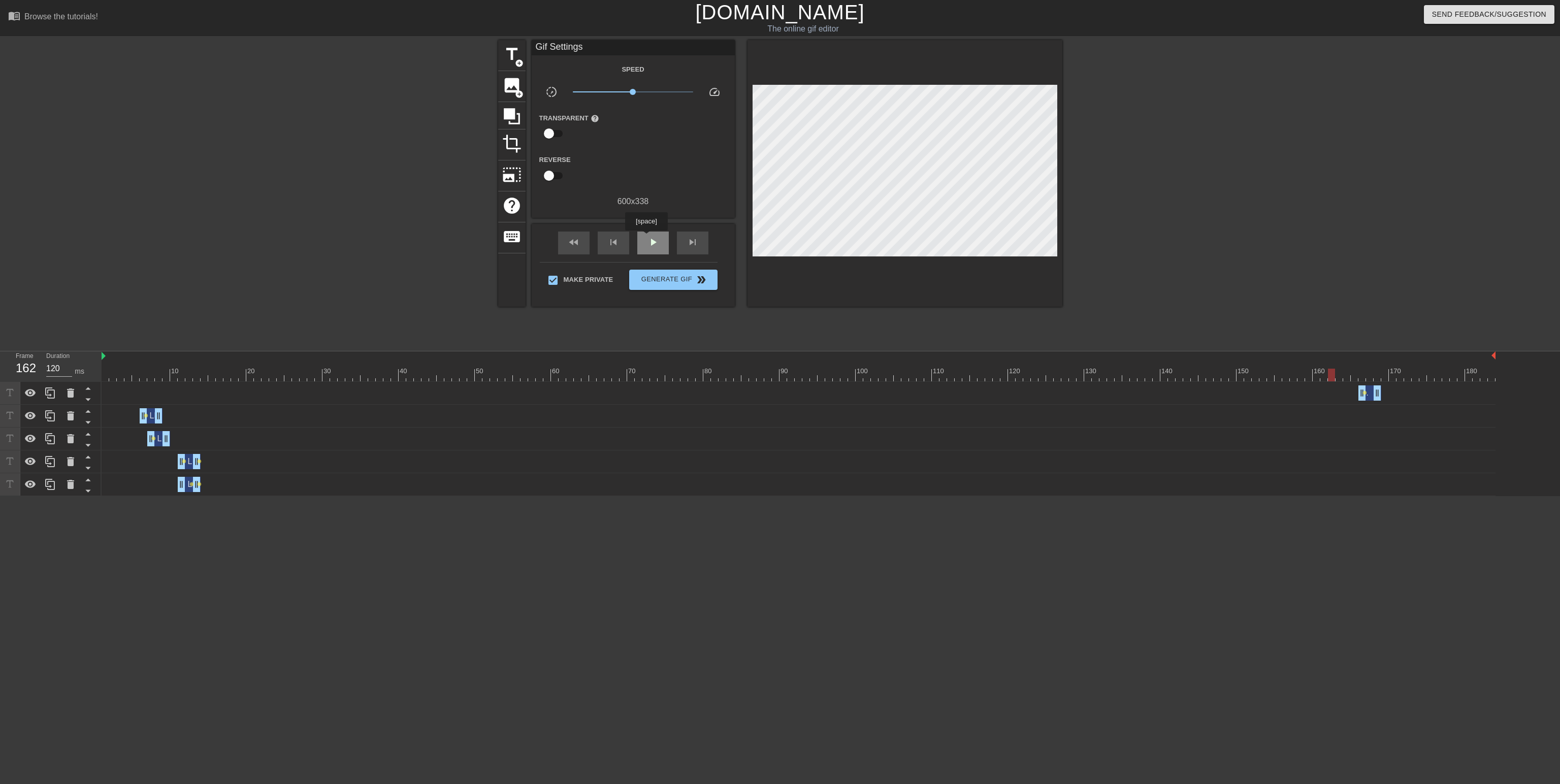
click at [646, 237] on div "play_arrow" at bounding box center [652, 243] width 32 height 23
click at [646, 237] on div "pause" at bounding box center [652, 243] width 32 height 23
click at [1374, 375] on div at bounding box center [798, 375] width 1394 height 13
click at [1367, 393] on div "ULTRA MEGA LOTTERY TEAM drag_handle drag_handle" at bounding box center [1369, 392] width 23 height 15
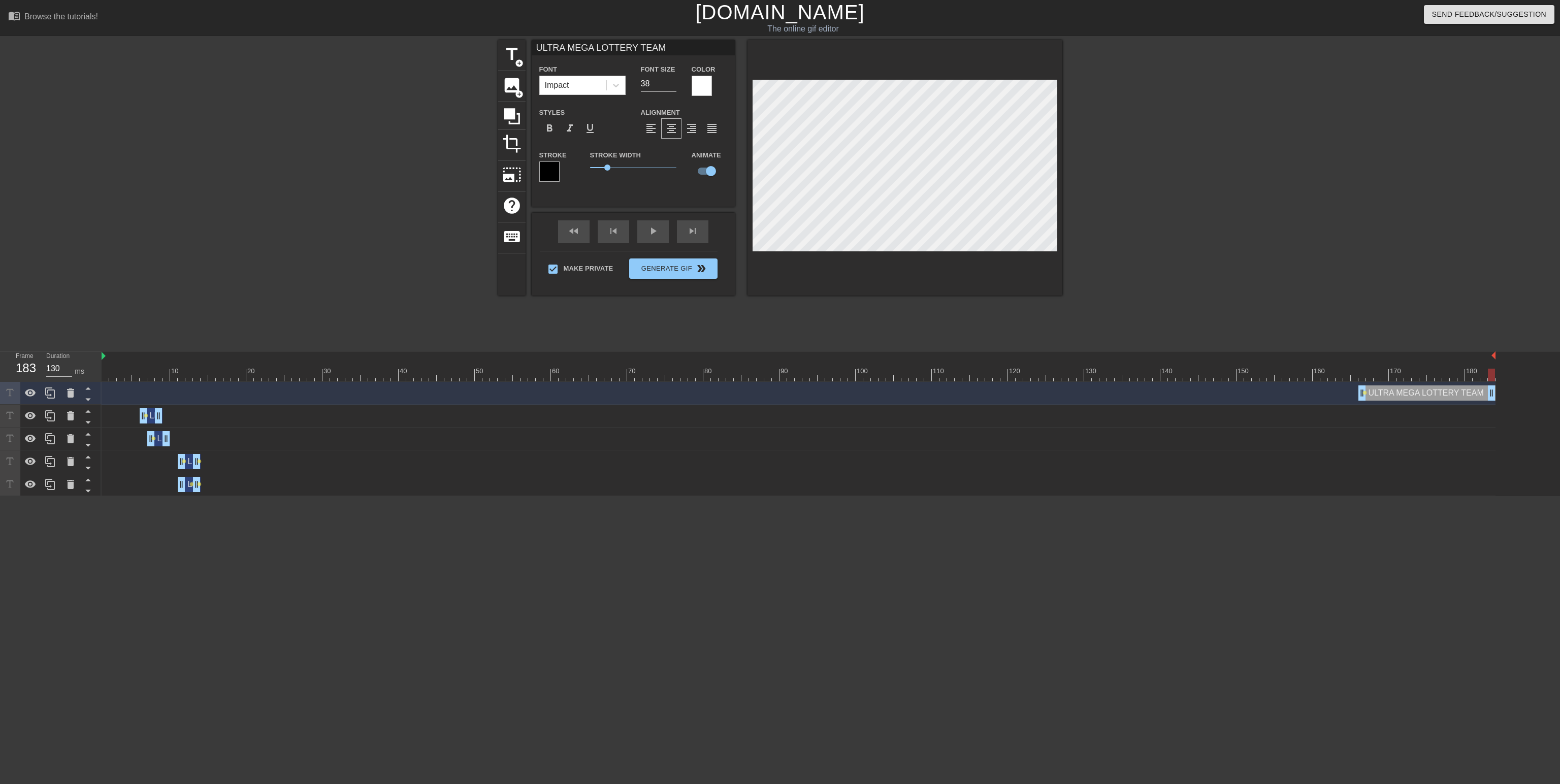
drag, startPoint x: 1378, startPoint y: 392, endPoint x: 1490, endPoint y: 395, distance: 112.0
drag, startPoint x: 1491, startPoint y: 395, endPoint x: 1500, endPoint y: 396, distance: 9.1
click at [1500, 396] on div "ULTRA MEGA LOTTERY TEAM drag_handle drag_handle lens LIT drag_handle drag_handl…" at bounding box center [831, 438] width 1458 height 115
click at [1366, 375] on div at bounding box center [798, 375] width 1394 height 13
click at [1362, 374] on div at bounding box center [798, 375] width 1394 height 13
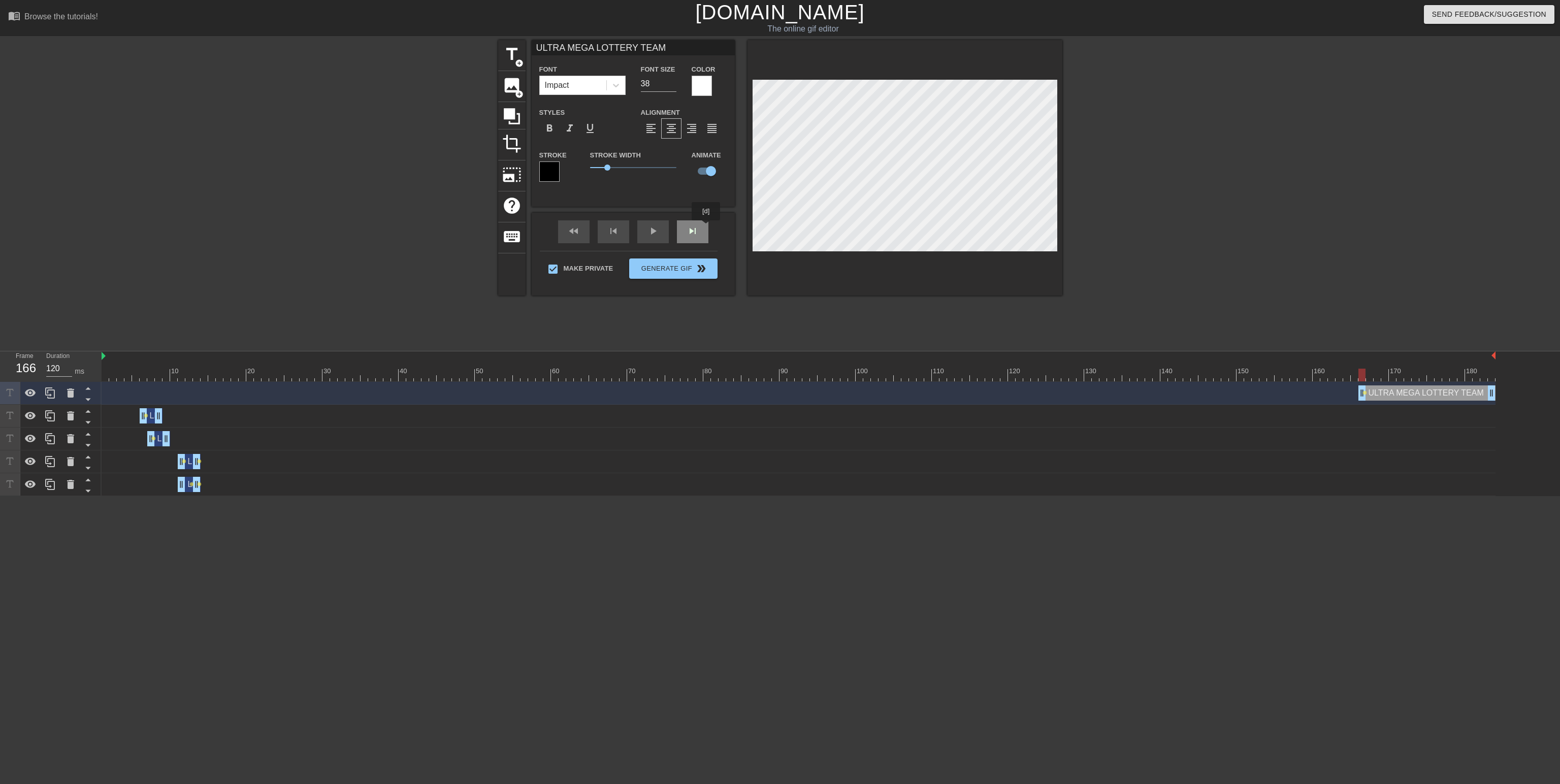
click at [706, 227] on div "fast_rewind skip_previous play_arrow skip_next" at bounding box center [632, 232] width 165 height 38
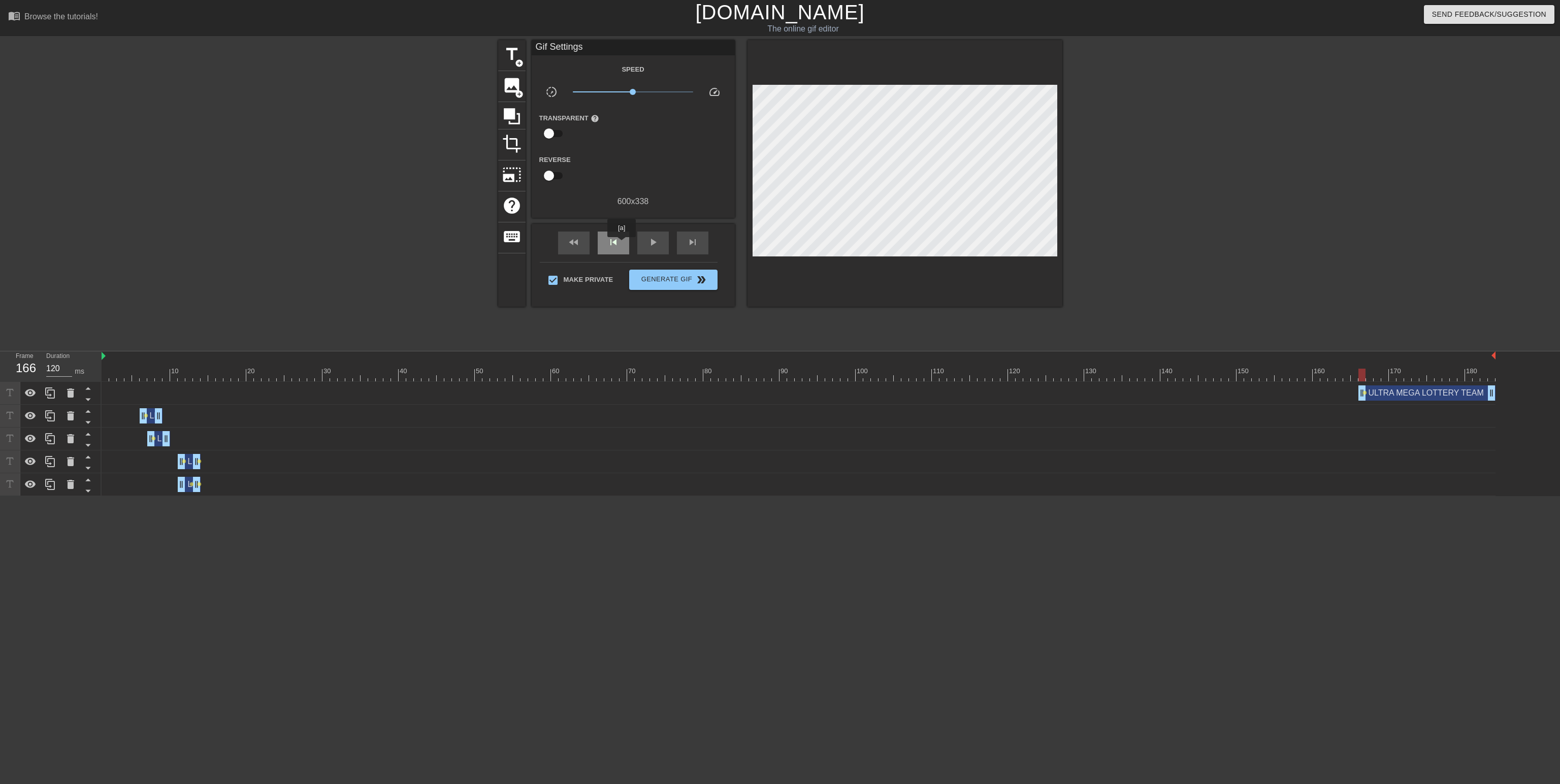
click at [622, 244] on div "skip_previous" at bounding box center [613, 243] width 32 height 23
click at [1429, 396] on div "ULTRA MEGA LOTTERY TEAM drag_handle drag_handle" at bounding box center [1426, 392] width 137 height 15
click at [691, 235] on div "skip_next" at bounding box center [692, 243] width 32 height 23
type input "120"
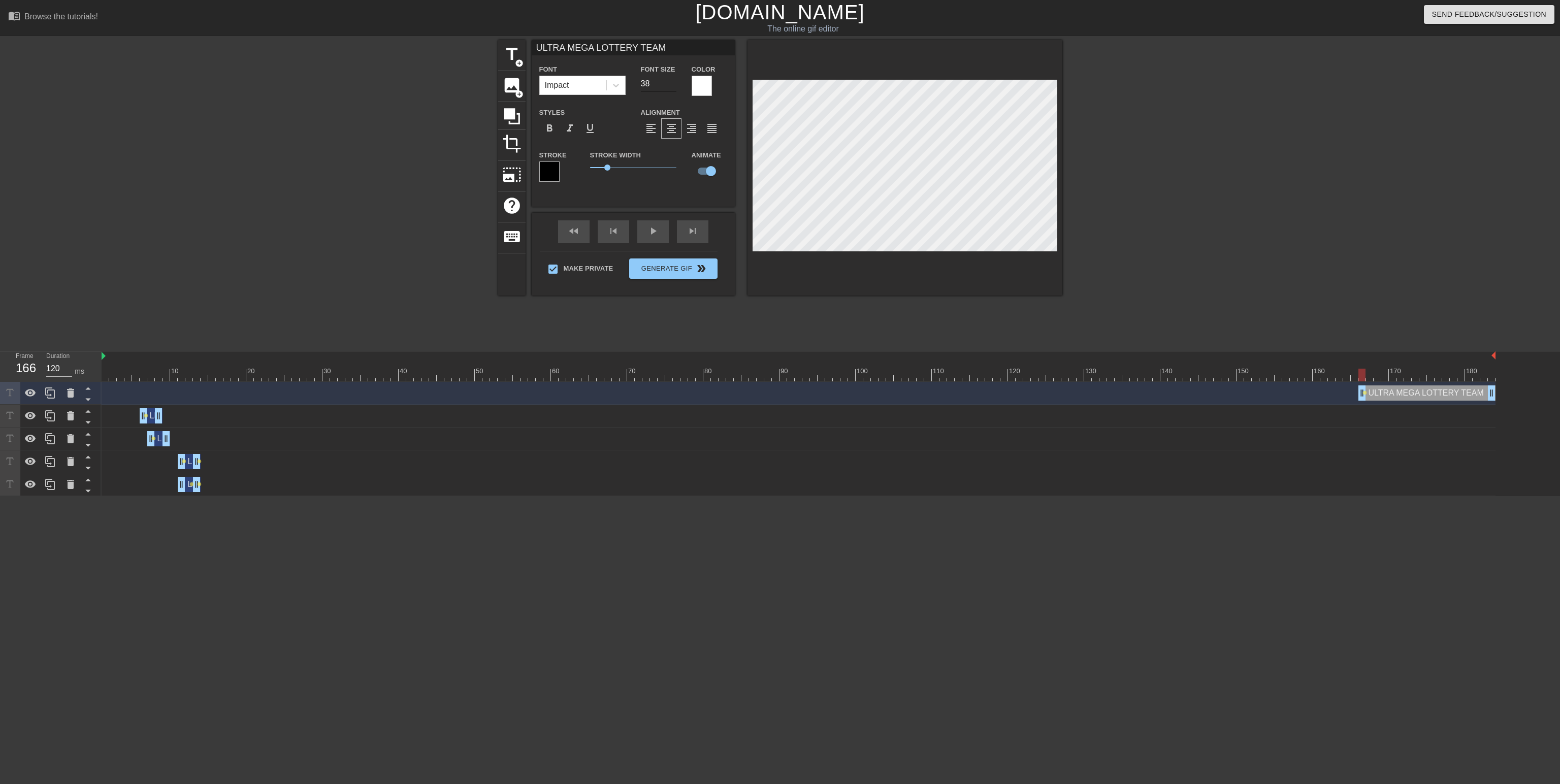
click at [658, 82] on input "38" at bounding box center [658, 84] width 35 height 16
type input "ULTRA MEGA LOTTERY TEAM"
type input "39"
click at [670, 81] on input "39" at bounding box center [658, 84] width 35 height 16
type input "ULTRA MEGA LOTTERY TEAM"
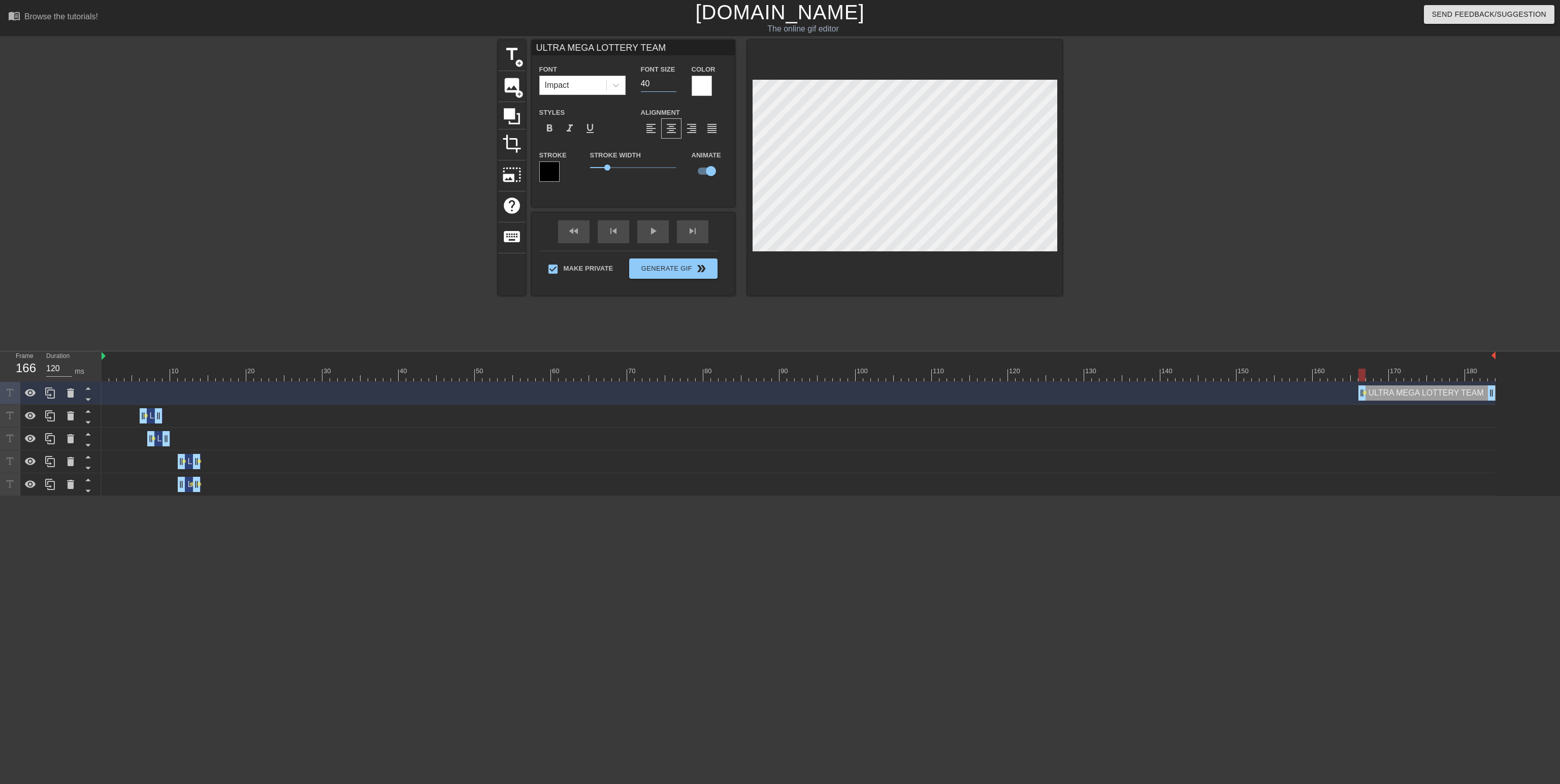
type input "40"
click at [670, 81] on input "40" at bounding box center [658, 84] width 35 height 16
click at [695, 228] on div "fast_rewind skip_previous play_arrow skip_next" at bounding box center [632, 232] width 165 height 38
type input "ULTRA MEGA LOTTERY TEAM"
type input "41"
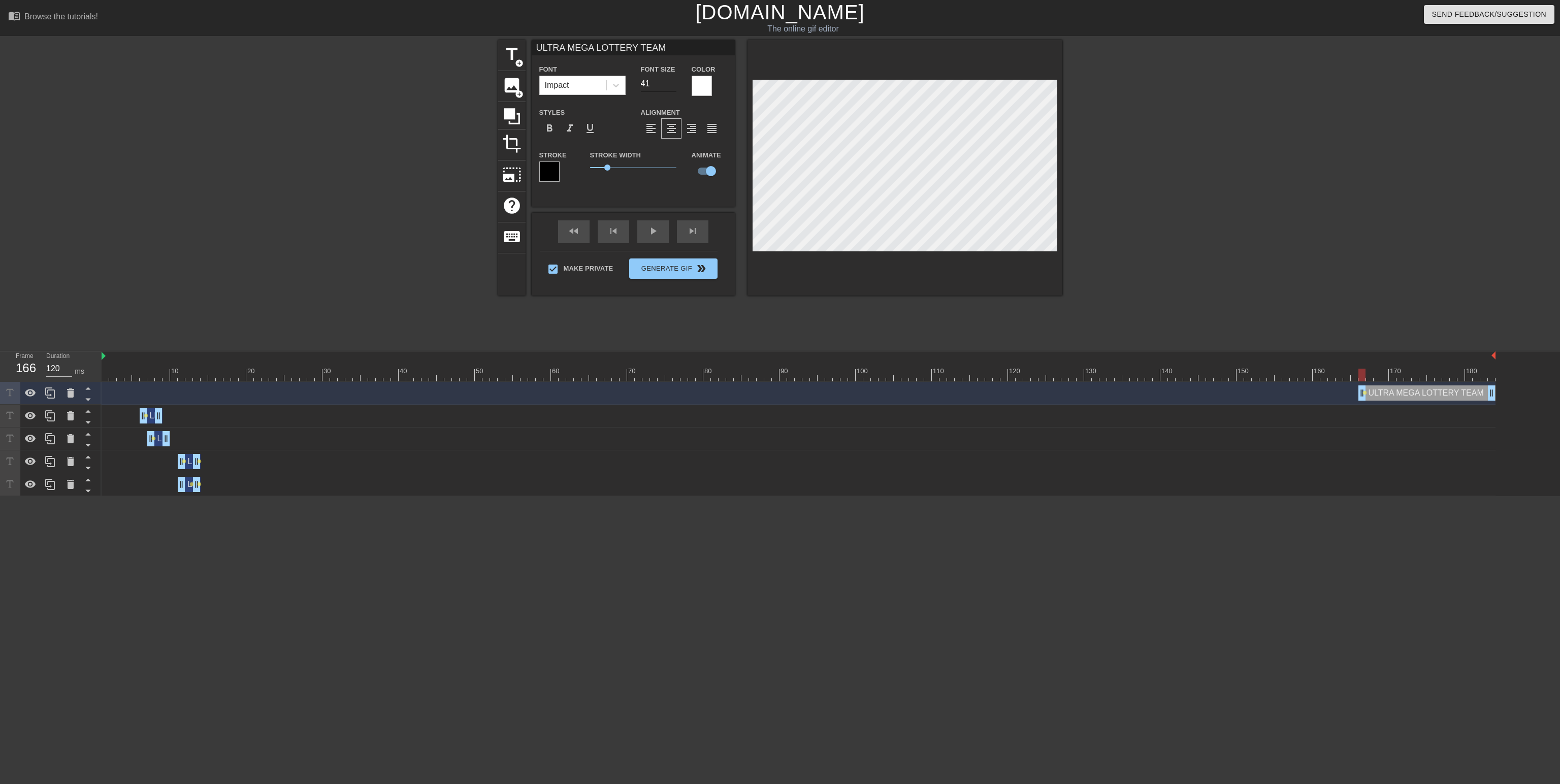
click at [672, 78] on input "41" at bounding box center [658, 84] width 35 height 16
type input "ULTRA MEGA LOTTERY TEAM"
type input "42"
click at [672, 78] on input "42" at bounding box center [658, 84] width 35 height 16
click at [1348, 369] on div at bounding box center [798, 375] width 1394 height 13
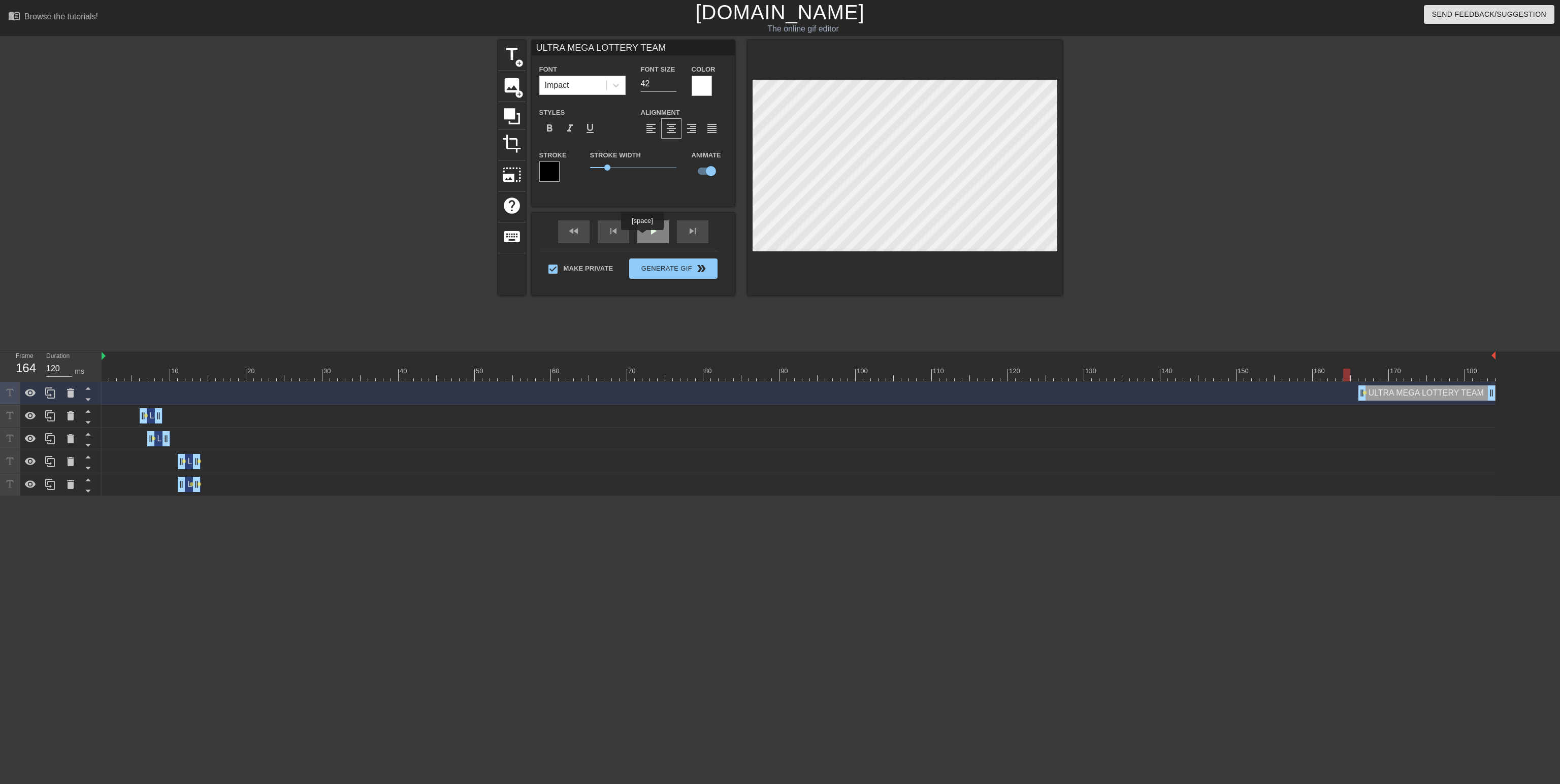
click at [644, 237] on div "play_arrow" at bounding box center [652, 231] width 32 height 23
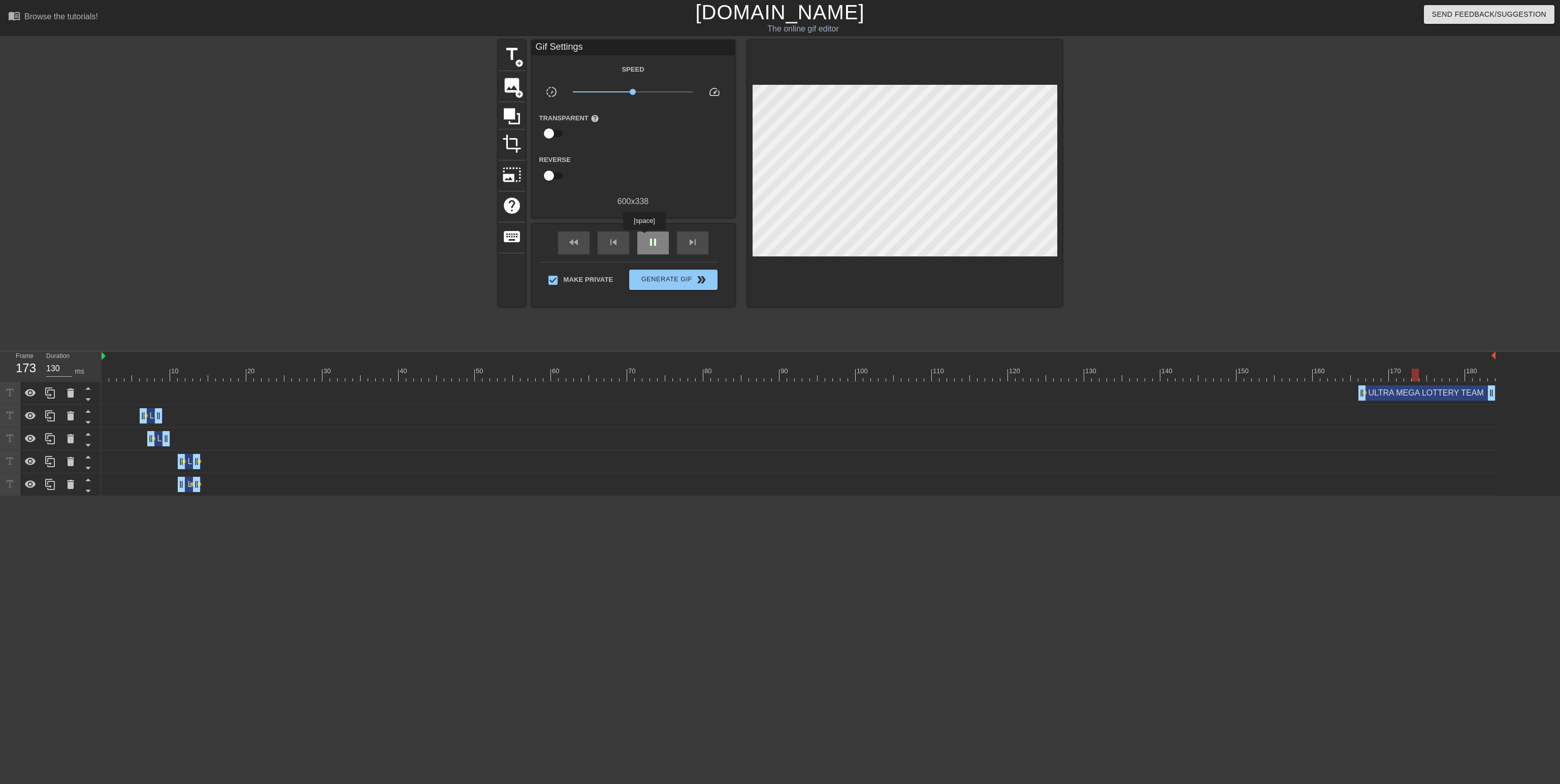
type input "120"
click at [644, 237] on div "pause" at bounding box center [652, 243] width 32 height 23
click at [1362, 375] on div at bounding box center [798, 375] width 1394 height 13
click at [1381, 390] on div "ULTRA MEGA LOTTERY TEAM drag_handle drag_handle" at bounding box center [1426, 392] width 137 height 15
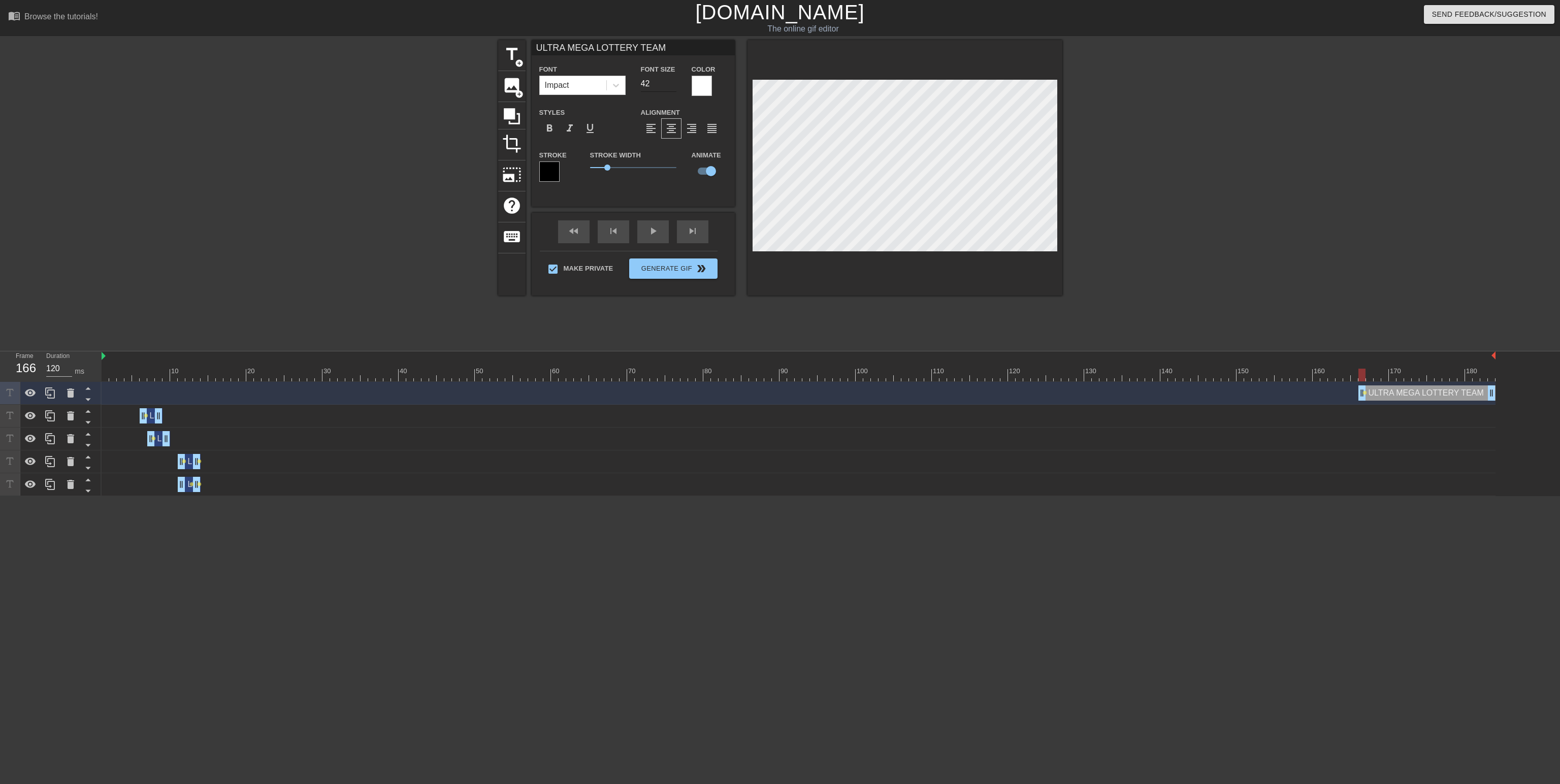
click at [660, 82] on input "42" at bounding box center [658, 84] width 35 height 16
type input "ULTRA MEGA LOTTERY TEAM"
type input "41"
click at [669, 87] on input "41" at bounding box center [658, 84] width 35 height 16
type input "ULTRA MEGA LOTTERY TEAM"
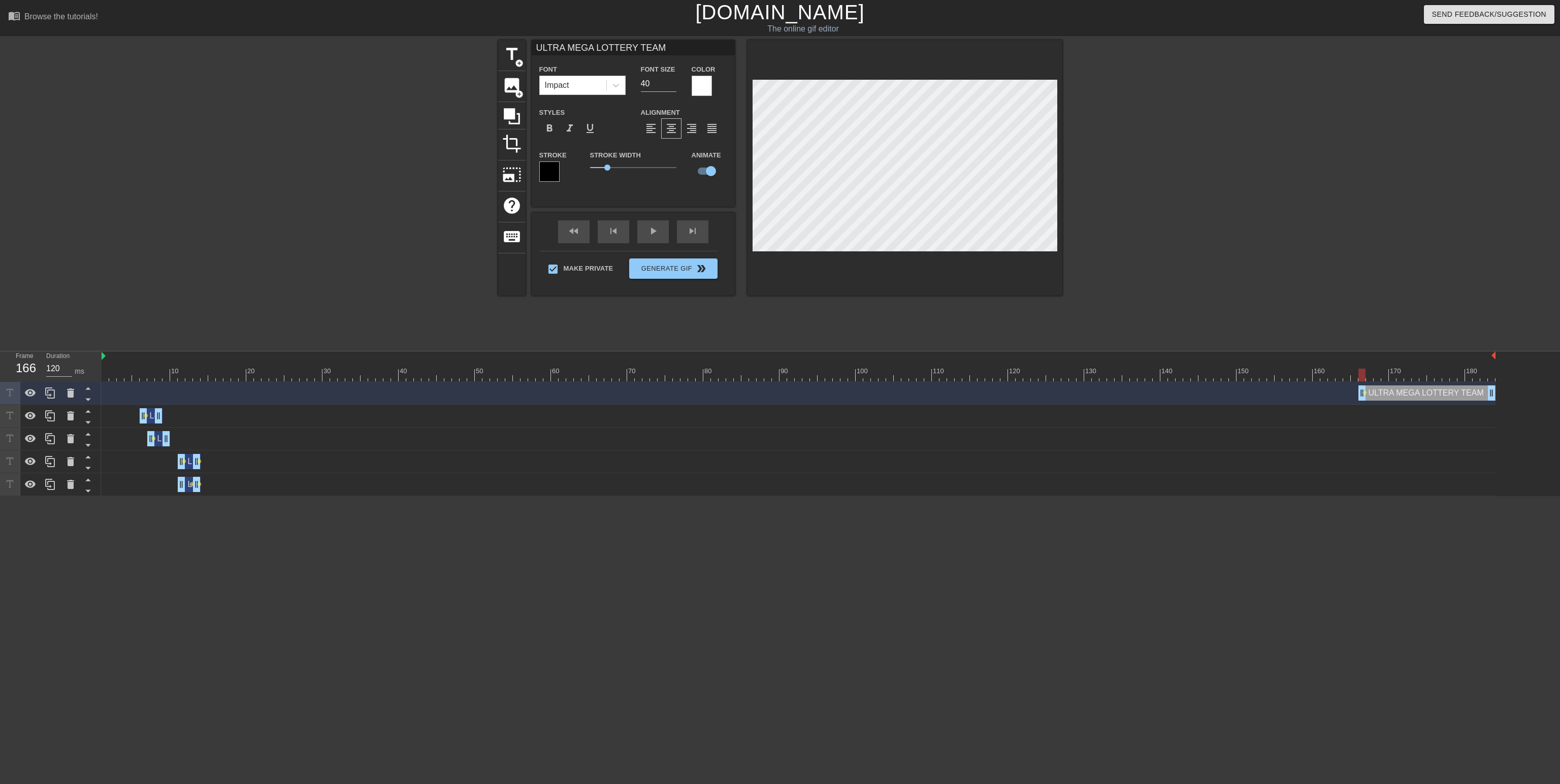
type input "40"
click at [669, 87] on input "40" at bounding box center [658, 84] width 35 height 16
type input "ULTRA MEGA LOTTERY TEAM"
type input "39"
click at [669, 87] on input "39" at bounding box center [658, 84] width 35 height 16
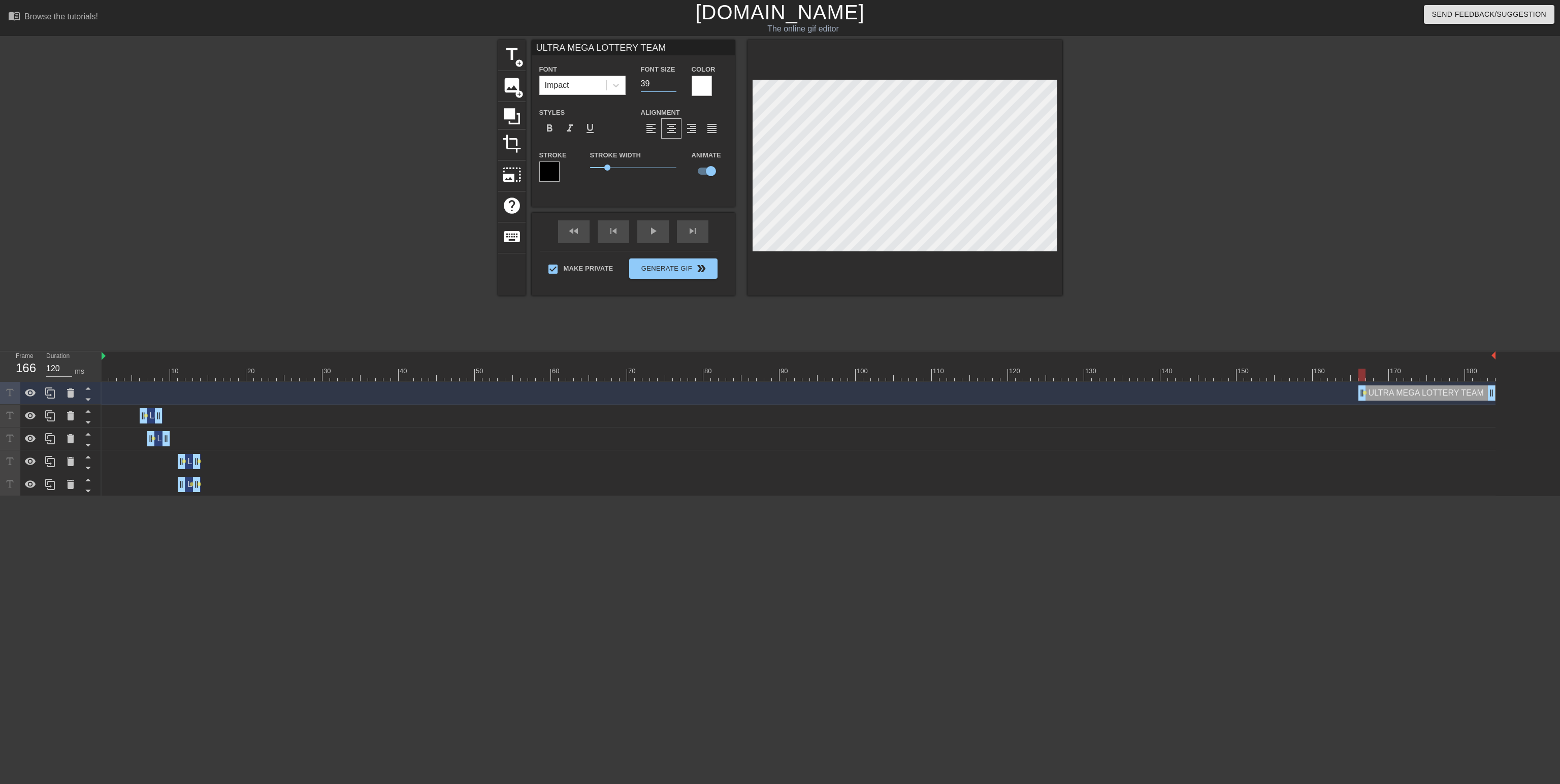
type input "ULTRA MEGA LOTTERY TEAM"
type input "38"
click at [669, 87] on input "38" at bounding box center [658, 84] width 35 height 16
type input "130"
click at [1371, 372] on div at bounding box center [798, 375] width 1394 height 13
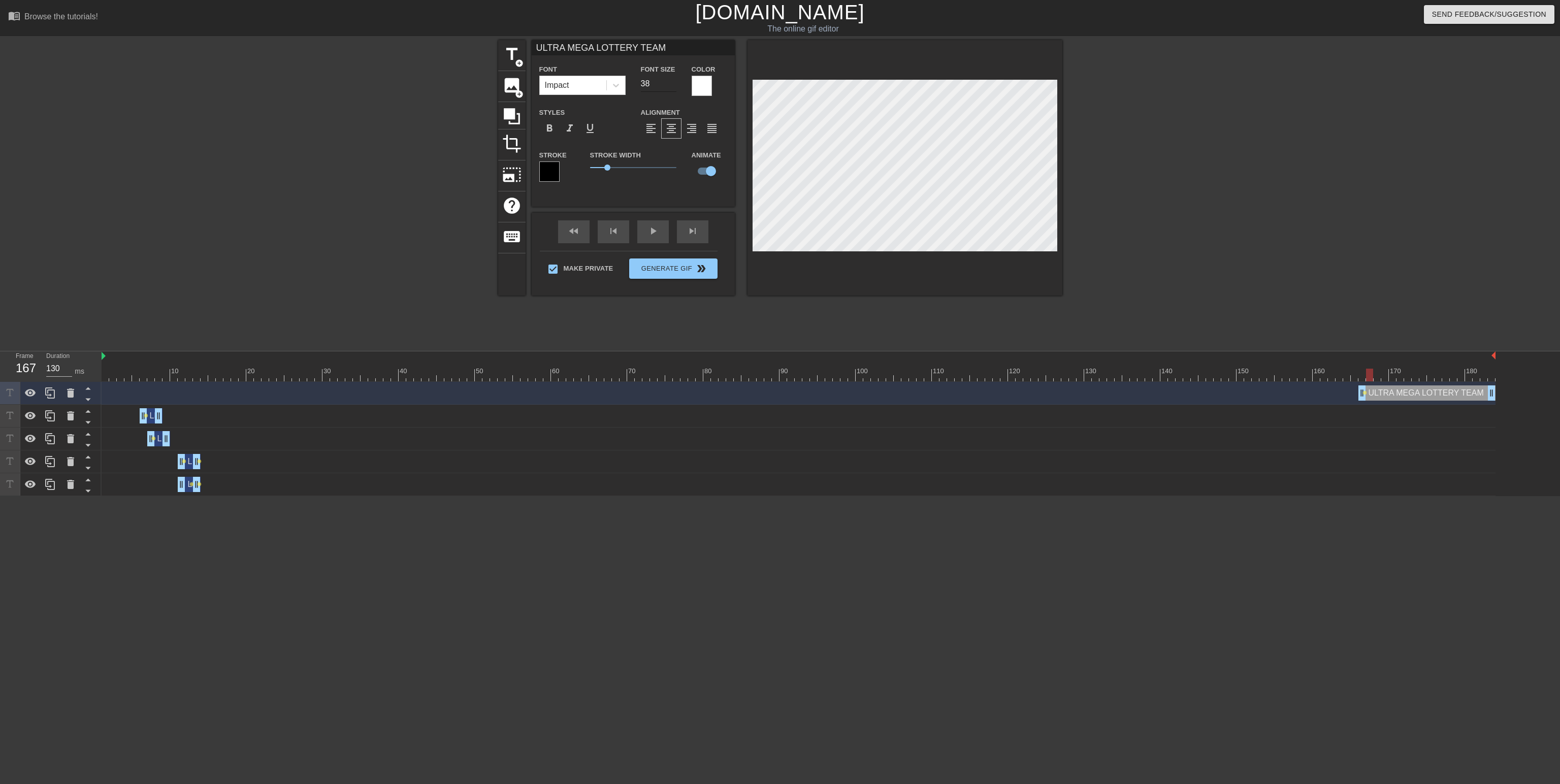
type input "ULTRA MEGA LOTTERY TEAM"
type input "39"
click at [674, 78] on input "39" at bounding box center [658, 84] width 35 height 16
type input "ULTRA MEGA LOTTERY TEAM"
type input "40"
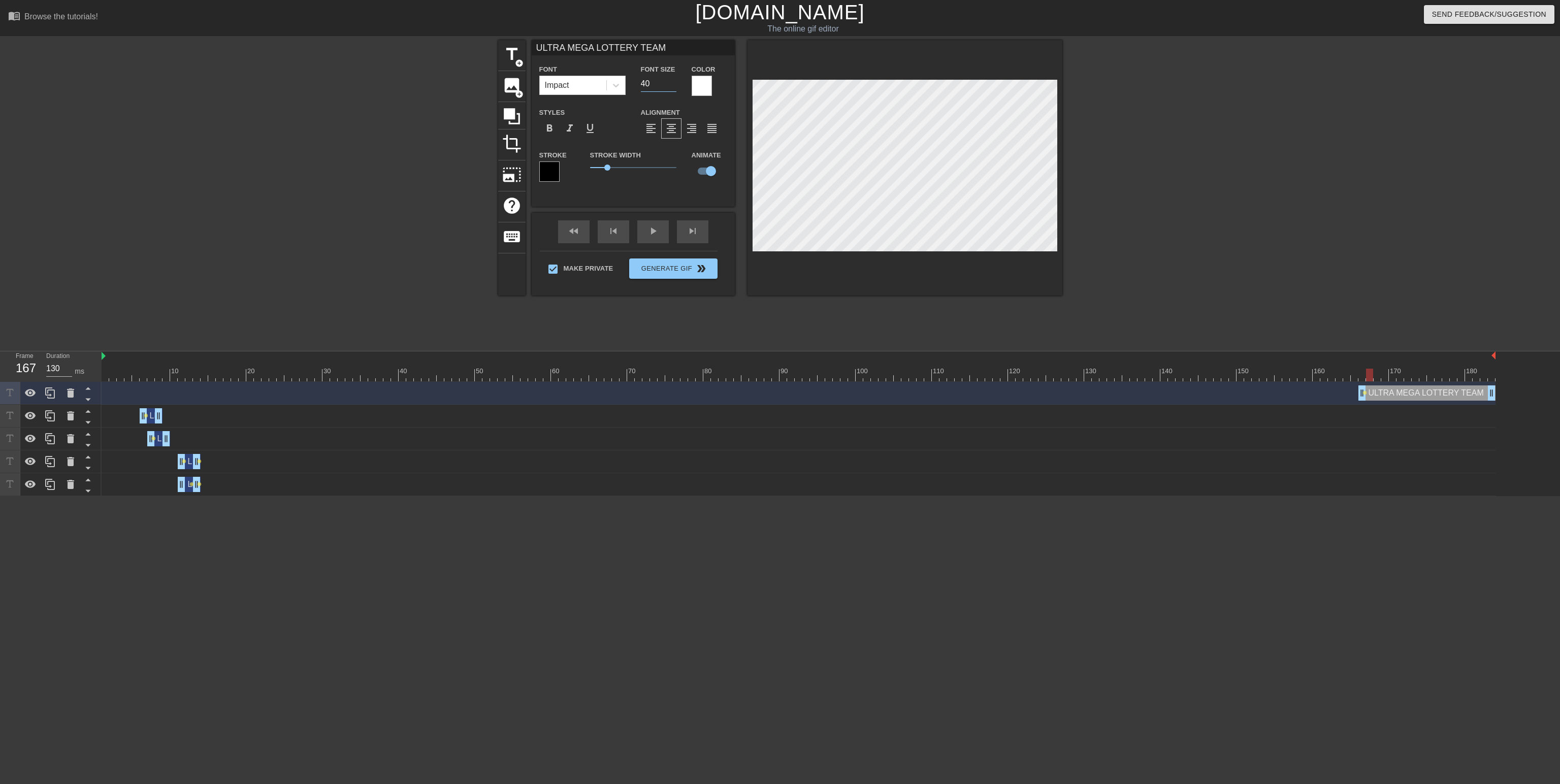
click at [674, 78] on input "40" at bounding box center [658, 84] width 35 height 16
type input "120"
click at [1379, 371] on div at bounding box center [798, 375] width 1394 height 13
type input "ULTRA MEGA LOTTERY TEAM"
type input "41"
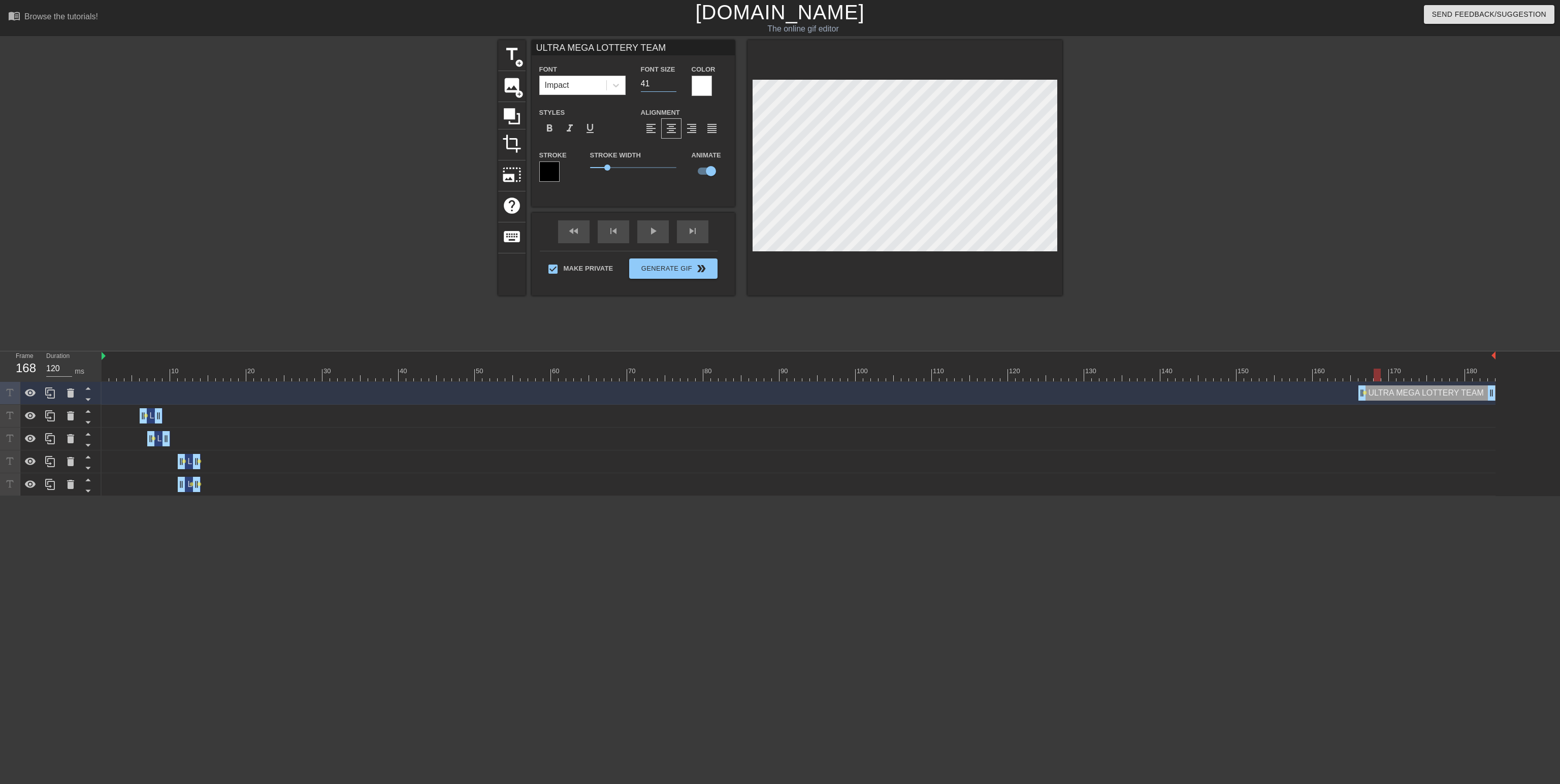
click at [674, 80] on input "41" at bounding box center [658, 84] width 35 height 16
type input "ULTRA MEGA LOTTERY TEAM"
type input "42"
click at [674, 80] on input "42" at bounding box center [658, 84] width 35 height 16
type input "130"
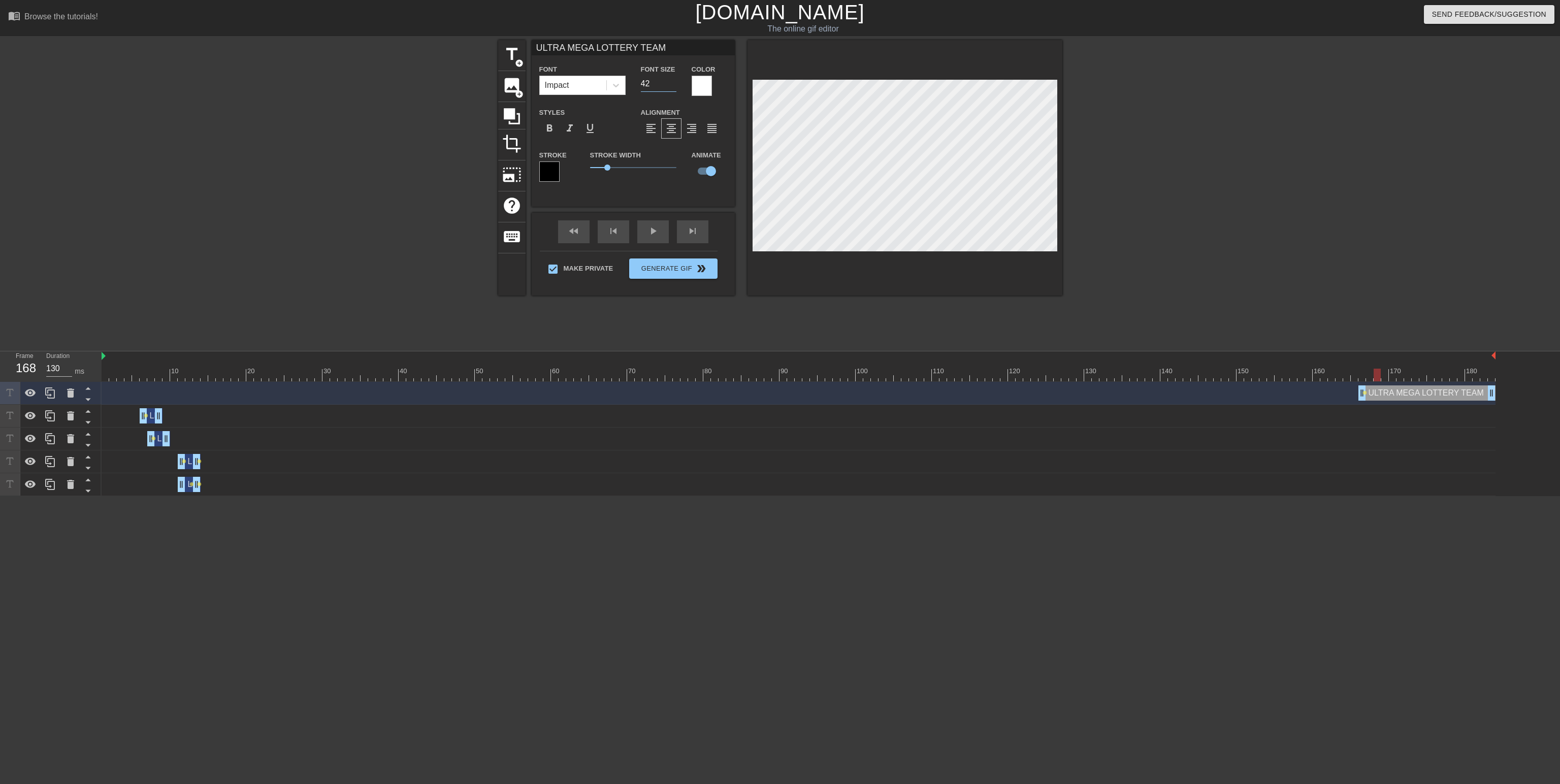
click at [1383, 374] on div at bounding box center [798, 375] width 1394 height 13
type input "ULTRA MEGA LOTTERY TEAM"
type input "43"
click at [673, 81] on input "43" at bounding box center [658, 84] width 35 height 16
type input "ULTRA MEGA LOTTERY TEAM"
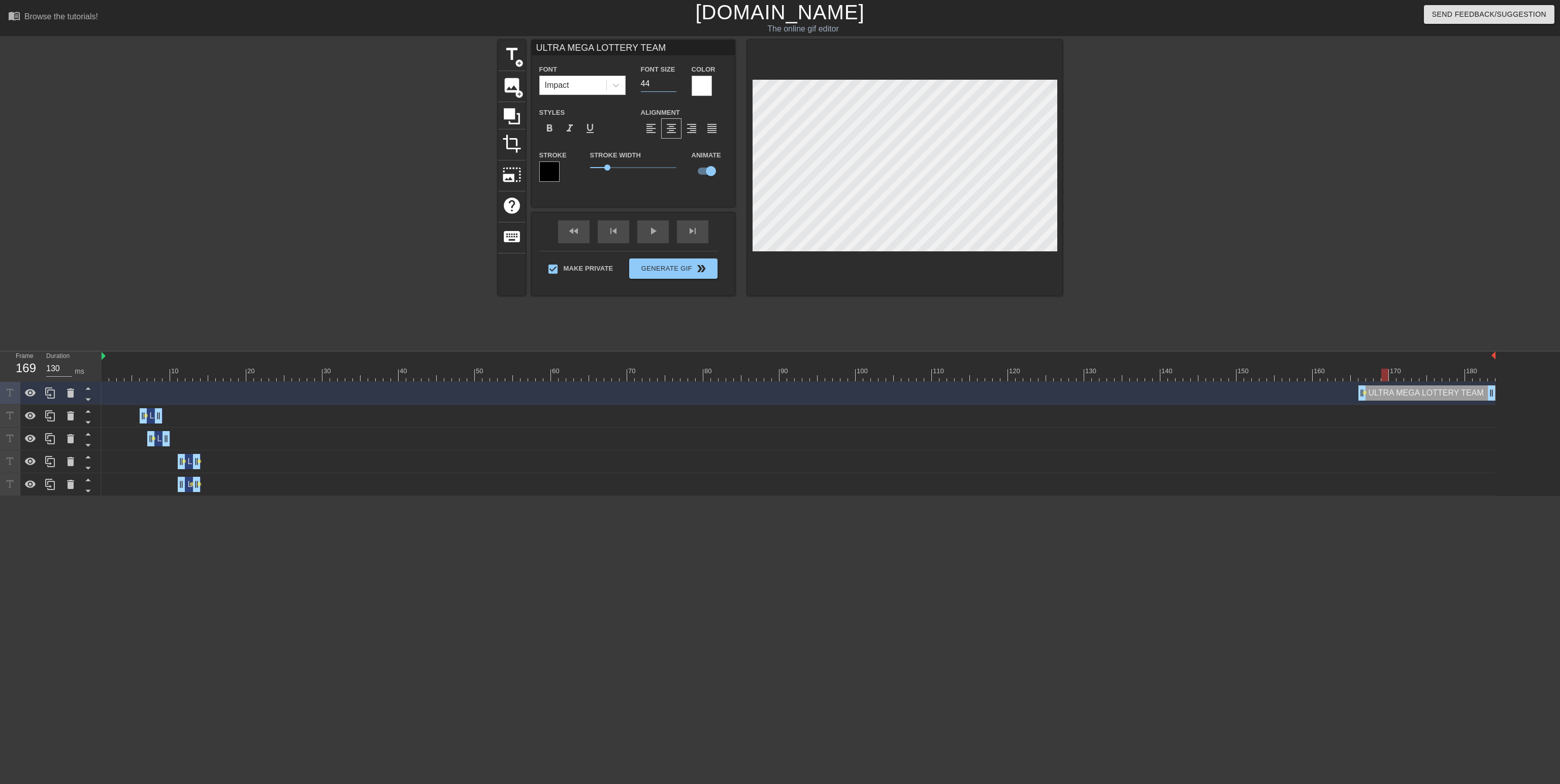
type input "44"
click at [673, 81] on input "44" at bounding box center [658, 84] width 35 height 16
type input "120"
click at [1393, 374] on div at bounding box center [798, 375] width 1394 height 13
type input "ULTRA MEGA LOTTERY TEAM"
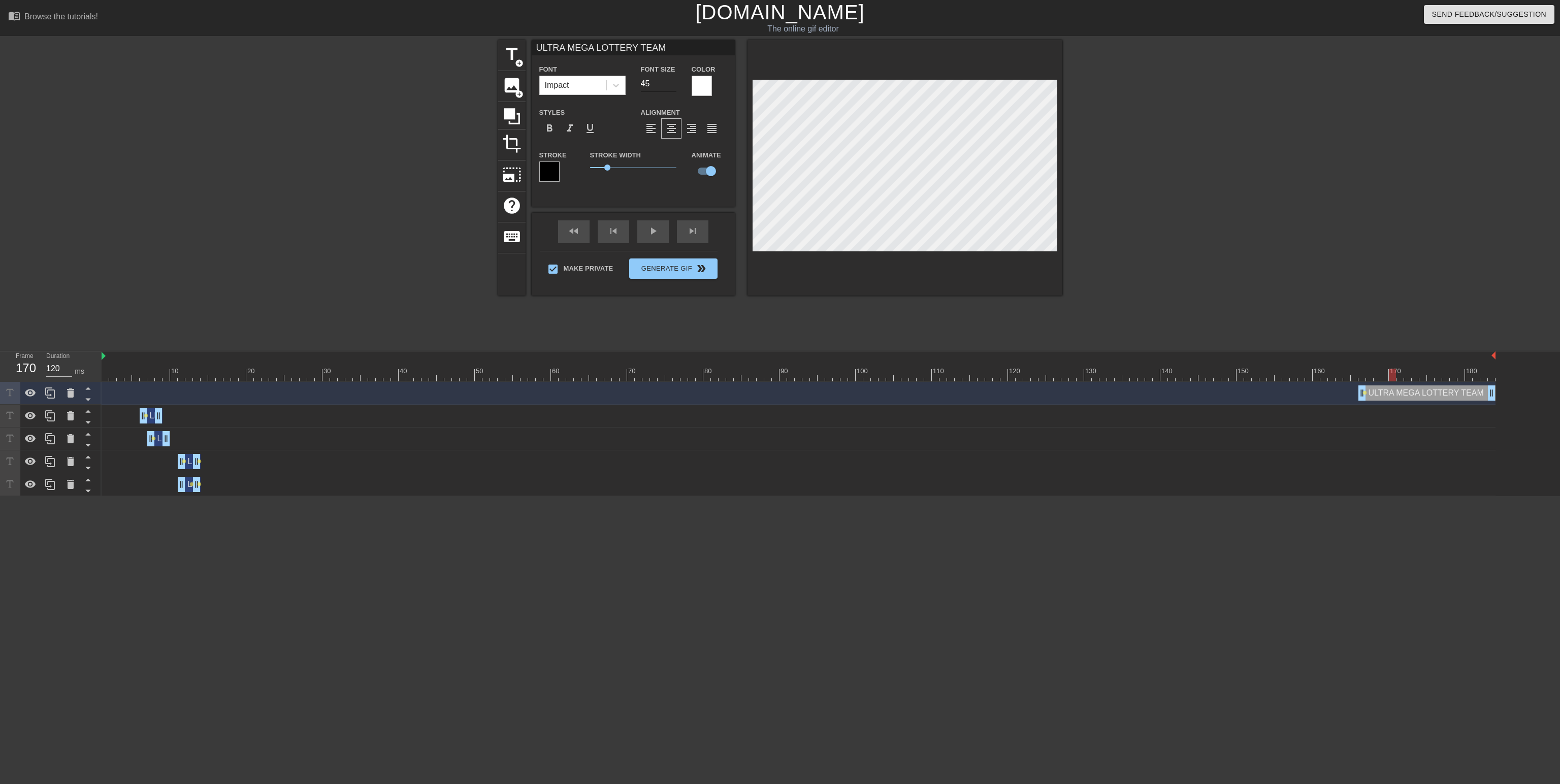
click at [671, 80] on input "45" at bounding box center [658, 84] width 35 height 16
click at [671, 80] on input "46" at bounding box center [658, 84] width 35 height 16
click at [1359, 374] on div at bounding box center [798, 375] width 1394 height 13
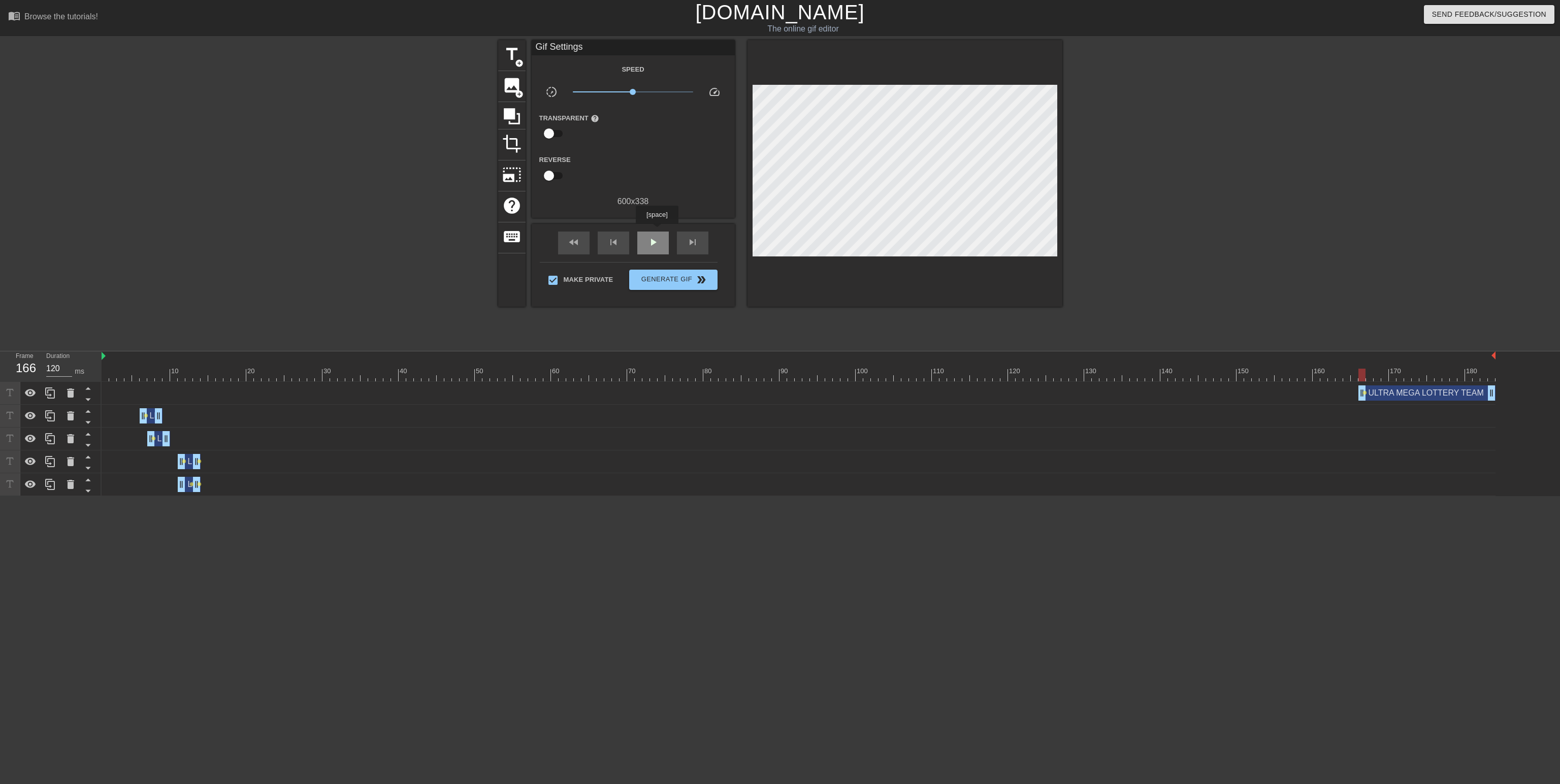
click at [657, 232] on div "play_arrow" at bounding box center [652, 243] width 32 height 23
drag, startPoint x: 1364, startPoint y: 396, endPoint x: 1376, endPoint y: 396, distance: 12.0
click at [1387, 392] on div "ULTRA MEGA LOTTERY TEAM drag_handle drag_handle" at bounding box center [1434, 392] width 122 height 15
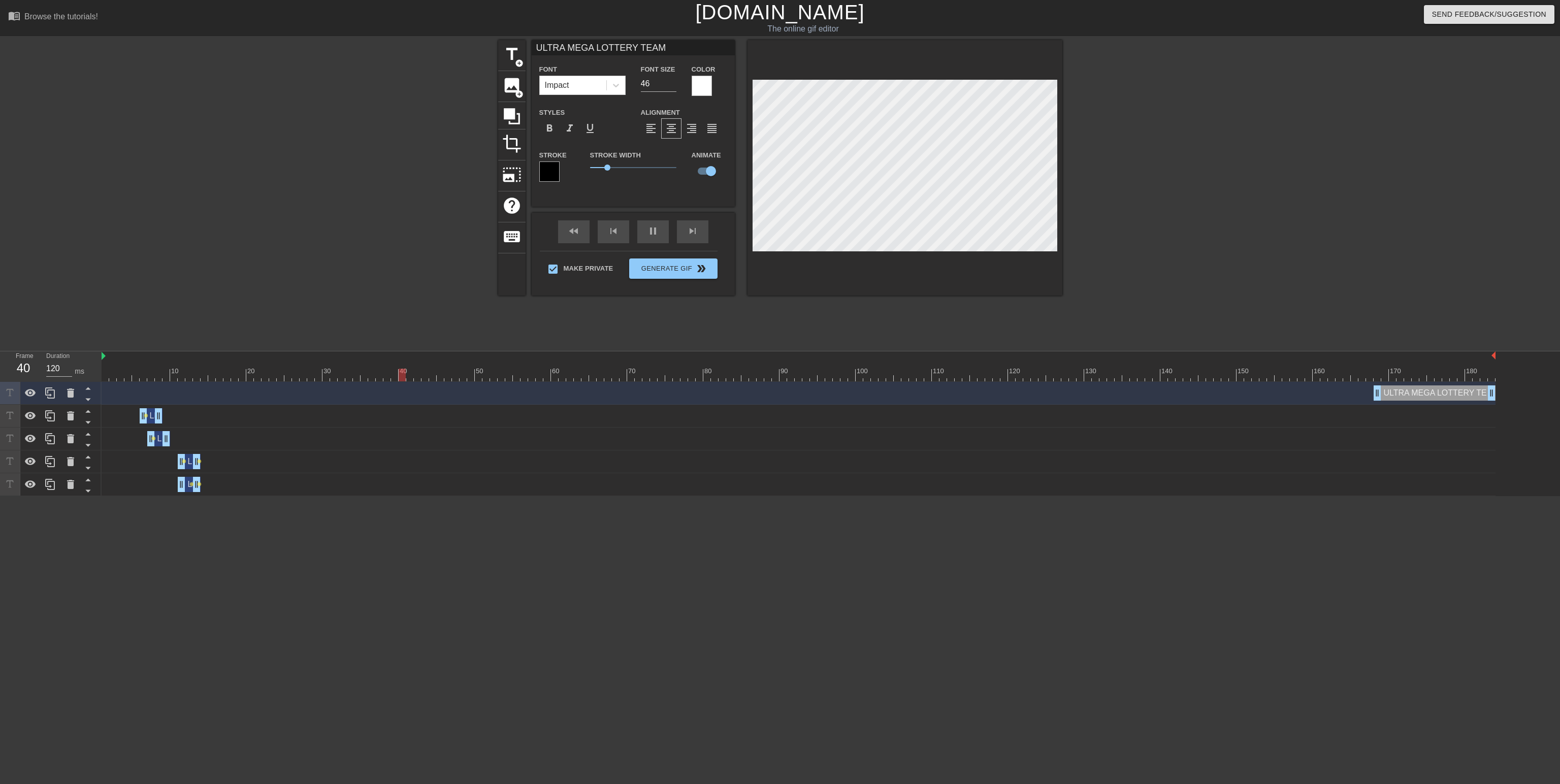
click at [1385, 396] on div "ULTRA MEGA LOTTERY TEAM drag_handle drag_handle" at bounding box center [1434, 392] width 122 height 15
click at [660, 86] on input "46" at bounding box center [658, 84] width 35 height 16
click at [1377, 374] on div at bounding box center [798, 375] width 1394 height 13
click at [1387, 375] on div at bounding box center [798, 375] width 1394 height 13
click at [1386, 392] on span "lens" at bounding box center [1387, 392] width 5 height 5
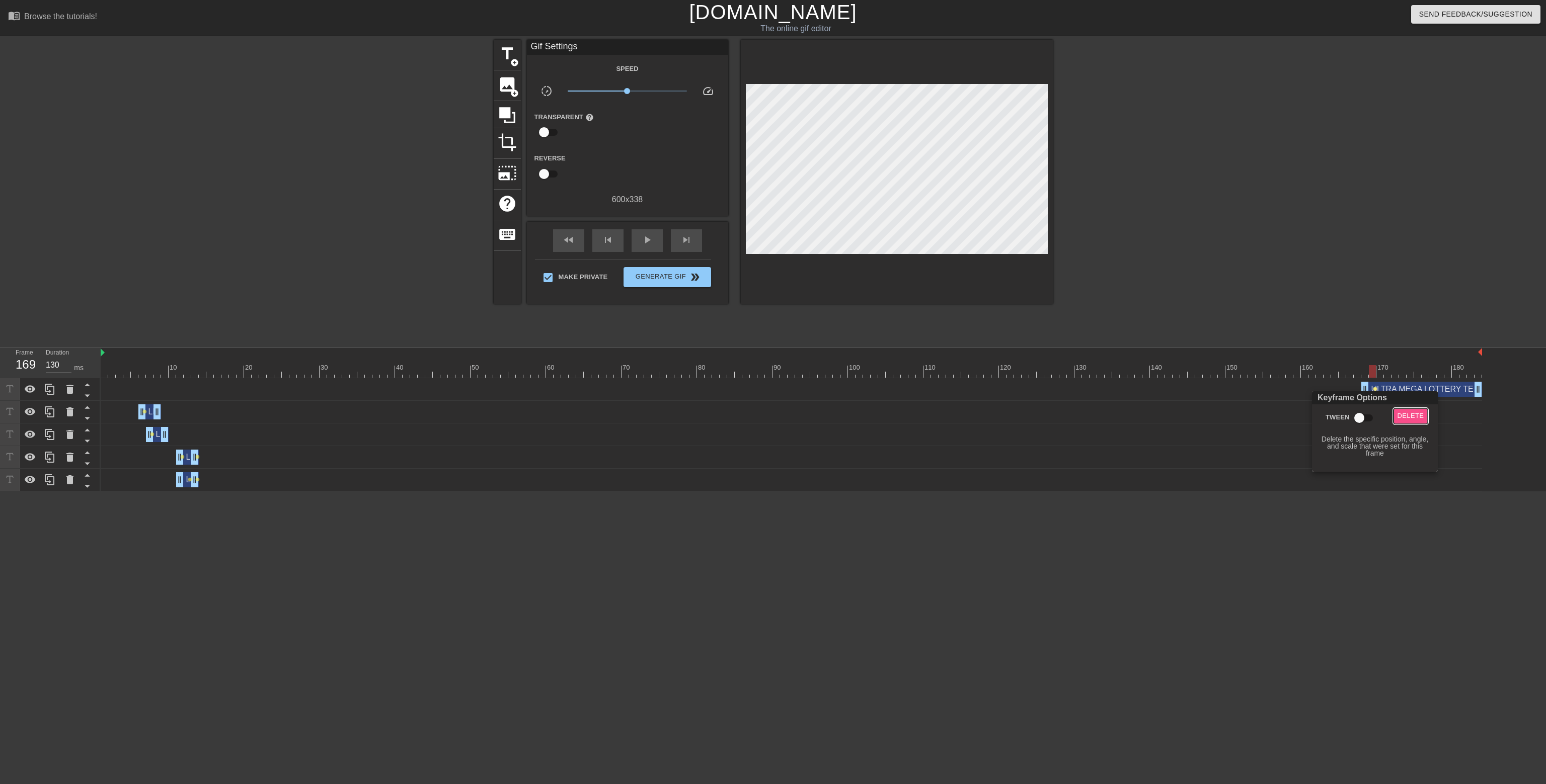
click at [1401, 416] on span "Delete" at bounding box center [1411, 416] width 27 height 12
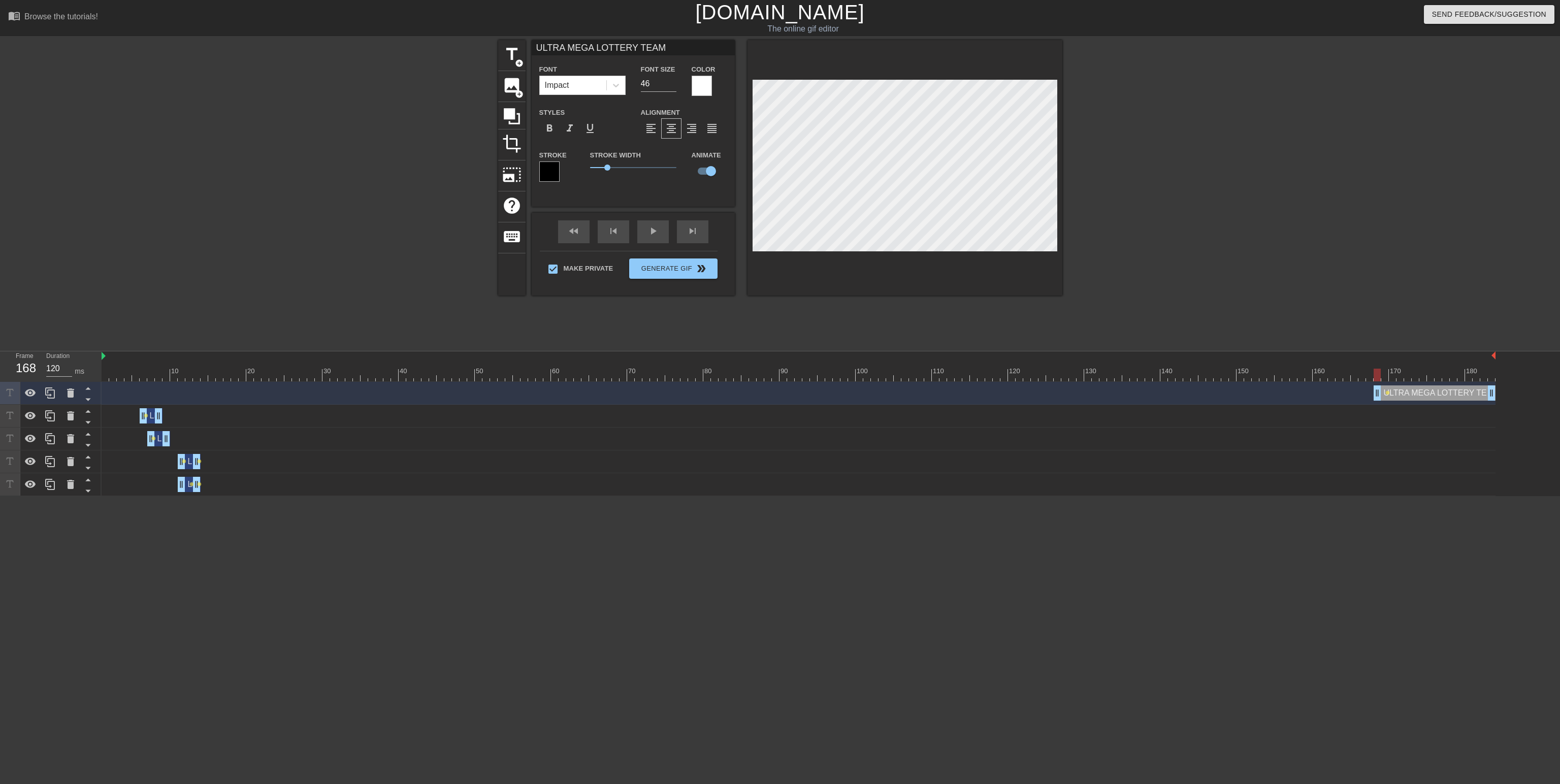
click at [1377, 373] on div at bounding box center [798, 375] width 1394 height 13
click at [649, 228] on div "fast_rewind skip_previous play_arrow skip_next" at bounding box center [632, 232] width 165 height 38
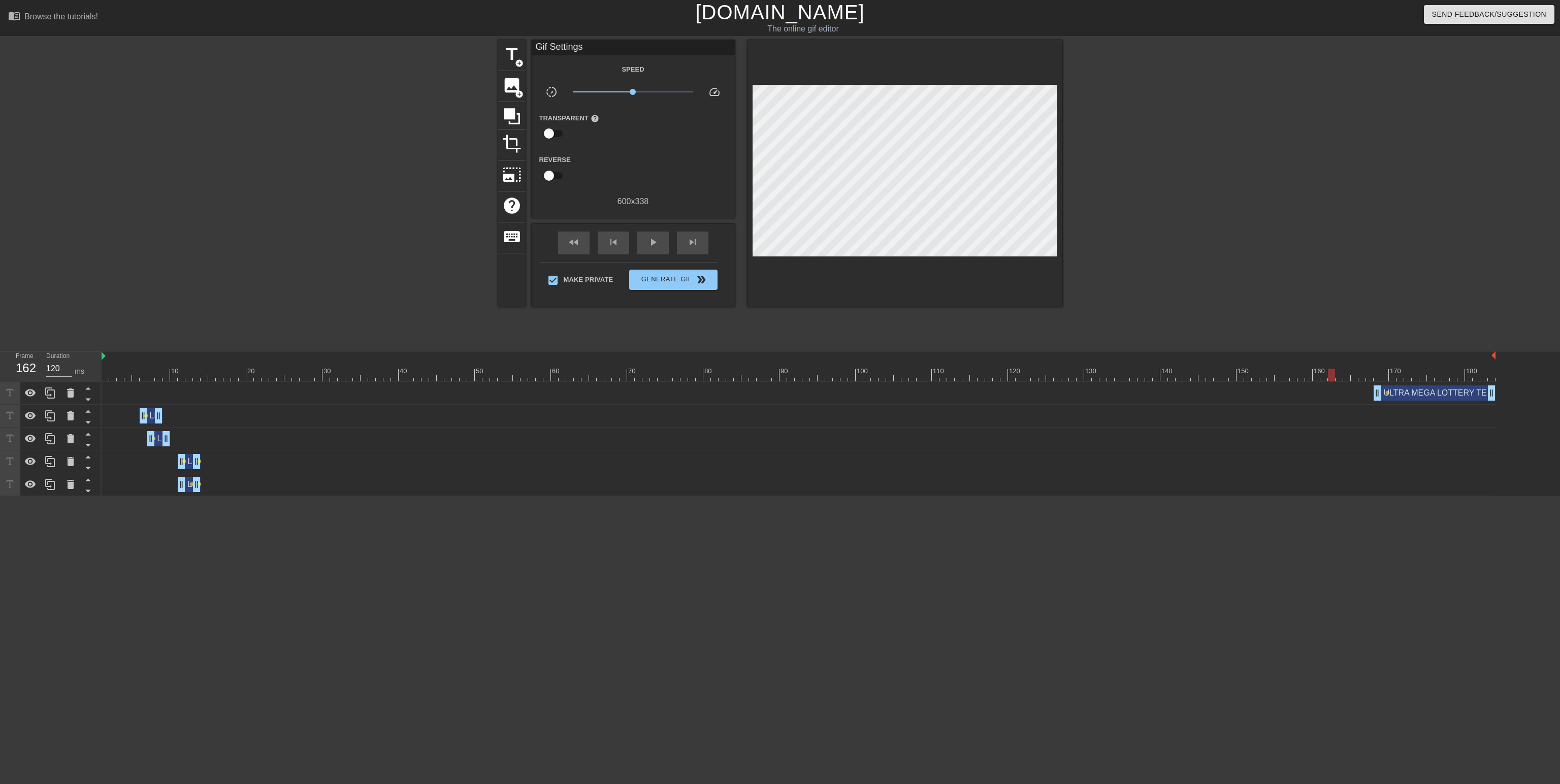
click at [1329, 375] on div at bounding box center [798, 375] width 1394 height 13
click at [659, 242] on div "play_arrow" at bounding box center [652, 243] width 32 height 23
click at [659, 244] on div "pause" at bounding box center [652, 243] width 32 height 23
click at [1379, 378] on div at bounding box center [798, 375] width 1394 height 13
click at [1386, 392] on span "lens" at bounding box center [1387, 392] width 5 height 5
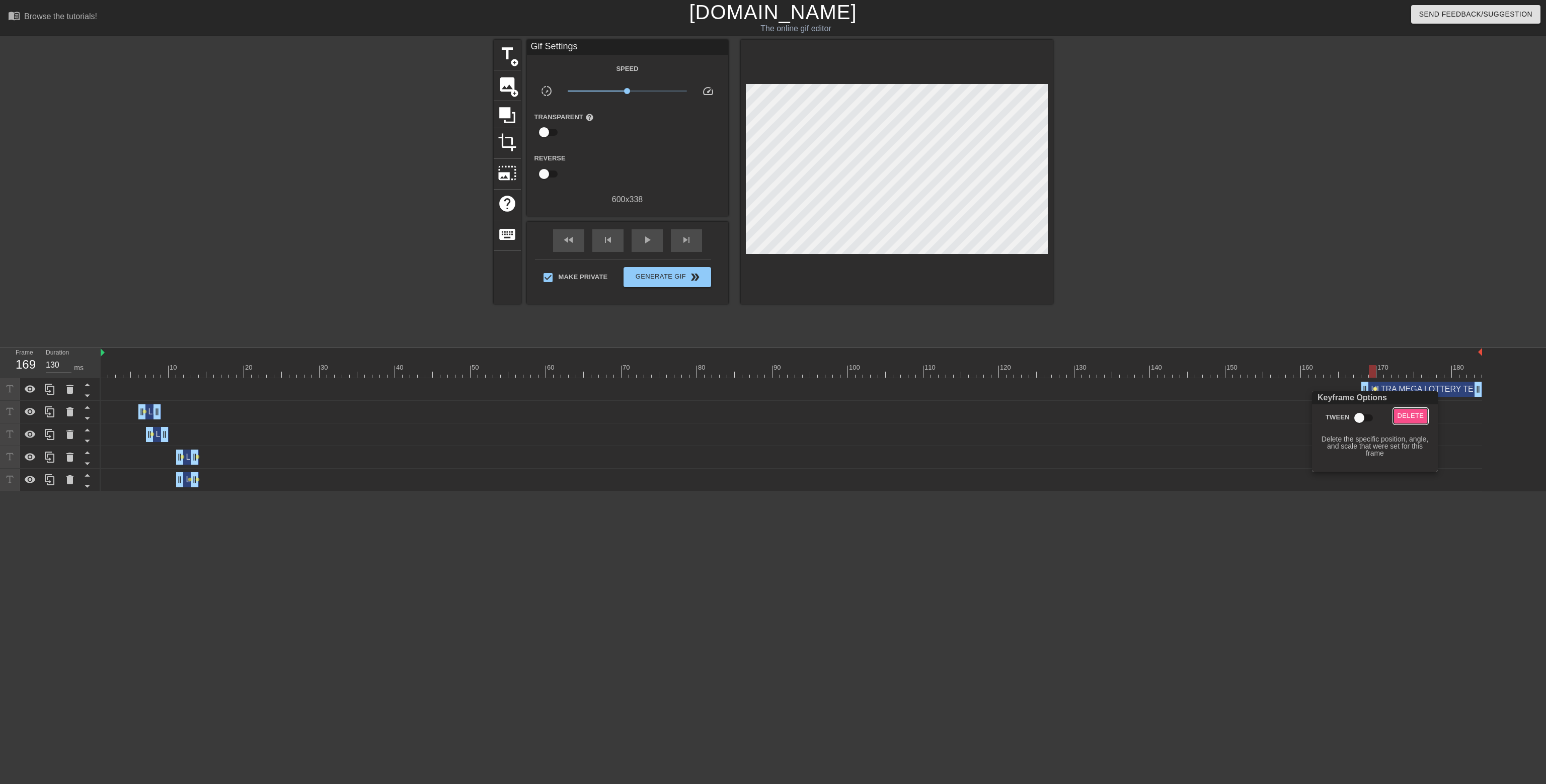
click at [1402, 416] on span "Delete" at bounding box center [1411, 416] width 27 height 12
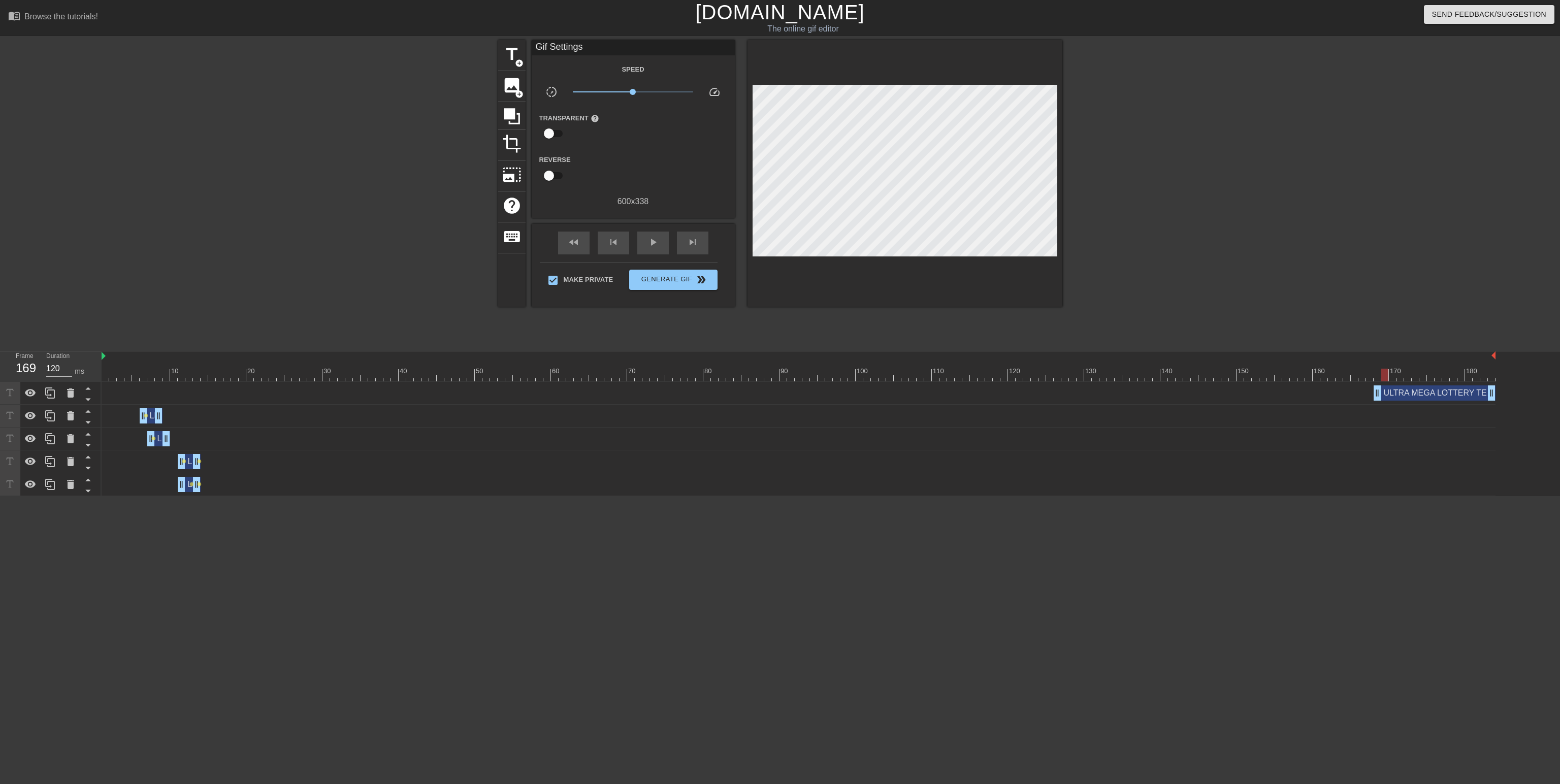
click at [1375, 374] on div at bounding box center [798, 375] width 1394 height 13
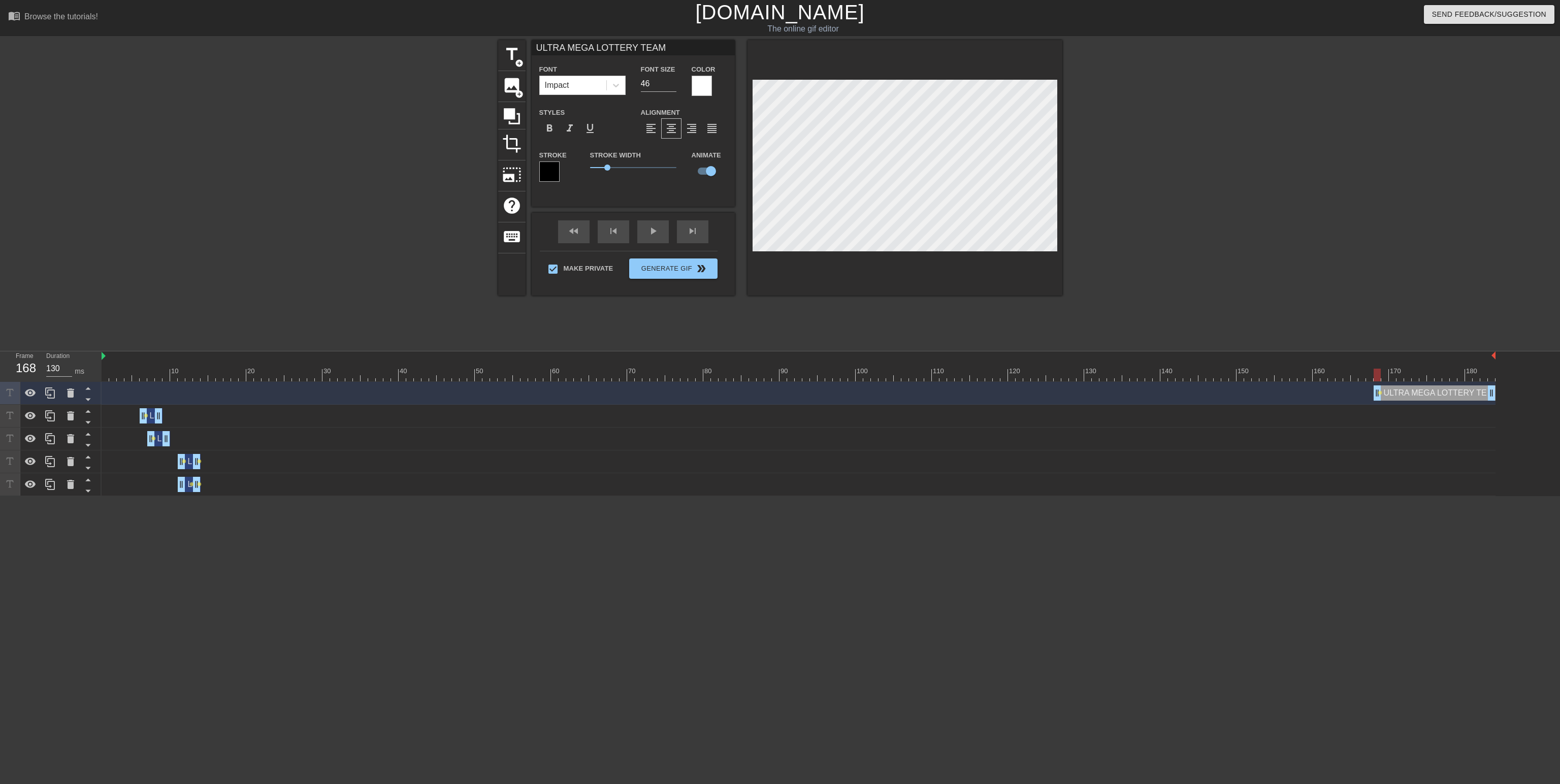
click at [1385, 372] on div at bounding box center [798, 375] width 1394 height 13
click at [1393, 374] on div at bounding box center [798, 375] width 1394 height 13
click at [1400, 376] on div at bounding box center [798, 375] width 1394 height 13
click at [1408, 374] on div at bounding box center [798, 375] width 1394 height 13
click at [1415, 372] on div at bounding box center [798, 375] width 1394 height 13
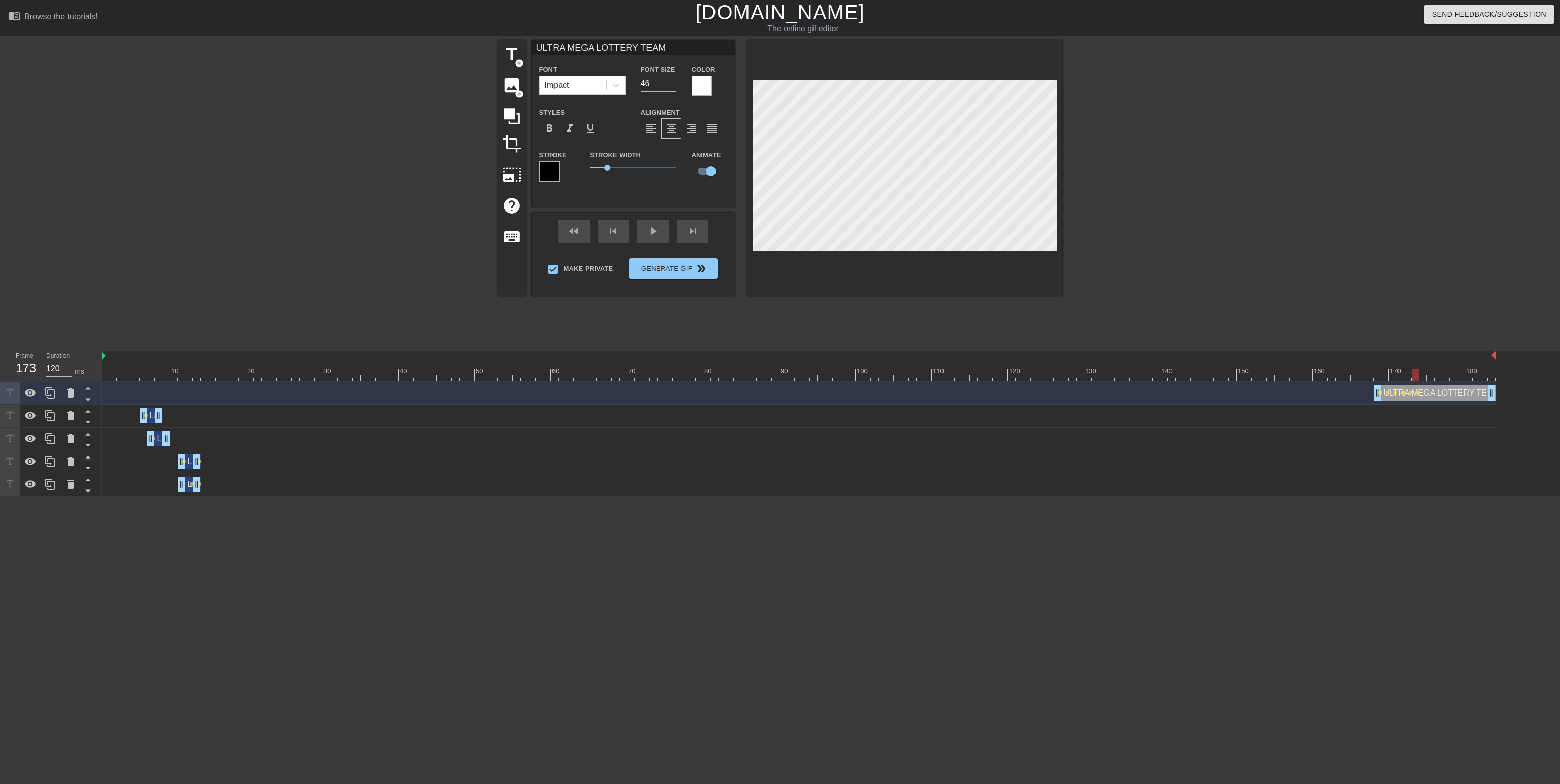
click at [1423, 371] on div at bounding box center [798, 375] width 1394 height 13
click at [1353, 361] on div at bounding box center [798, 355] width 1394 height 10
click at [1357, 375] on div at bounding box center [798, 375] width 1394 height 13
click at [649, 232] on div "play_arrow" at bounding box center [652, 231] width 32 height 23
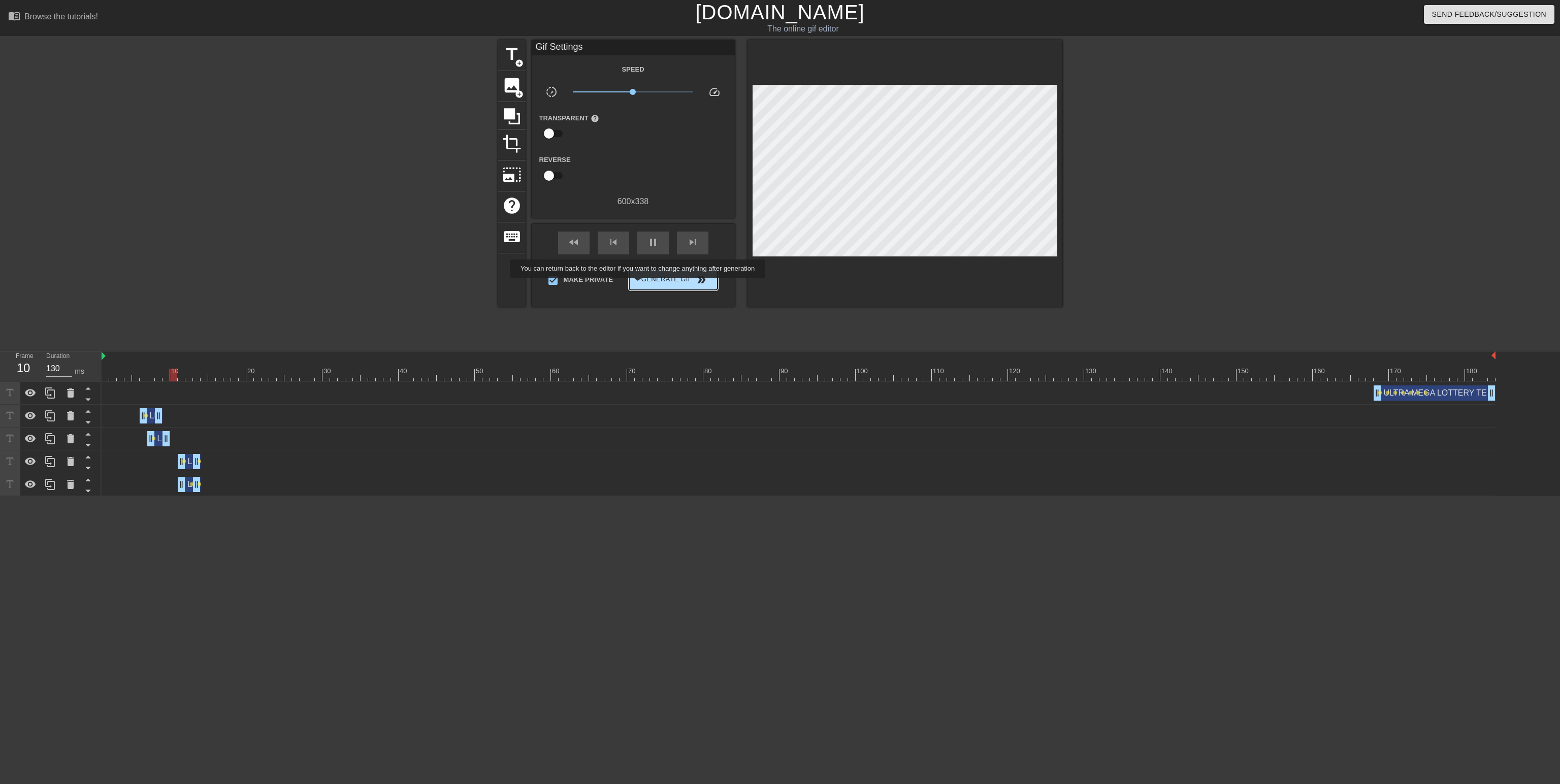
click at [639, 285] on button "Generate Gif double_arrow" at bounding box center [672, 280] width 88 height 21
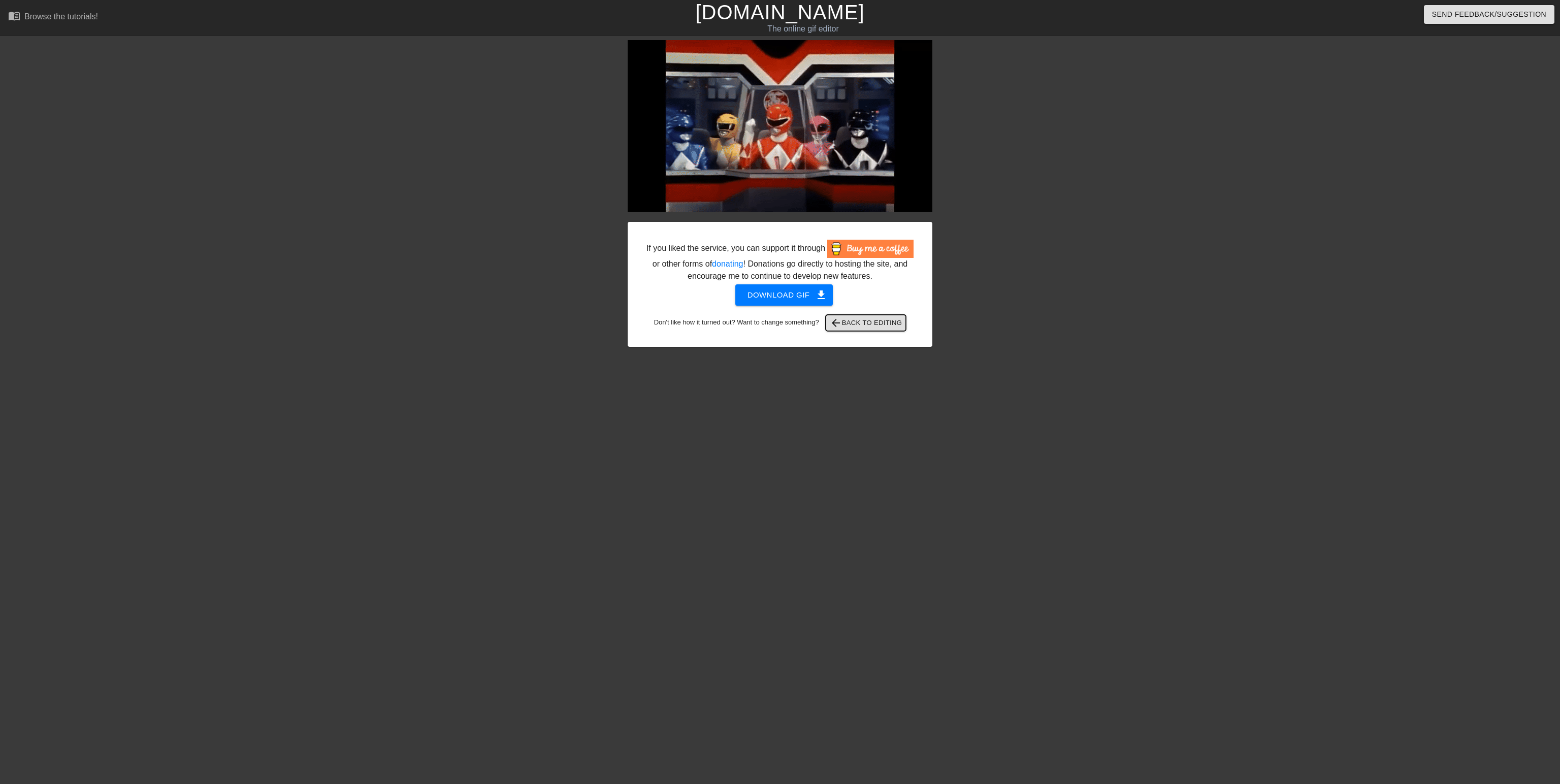
click at [857, 317] on span "arrow_back Back to Editing" at bounding box center [866, 323] width 72 height 13
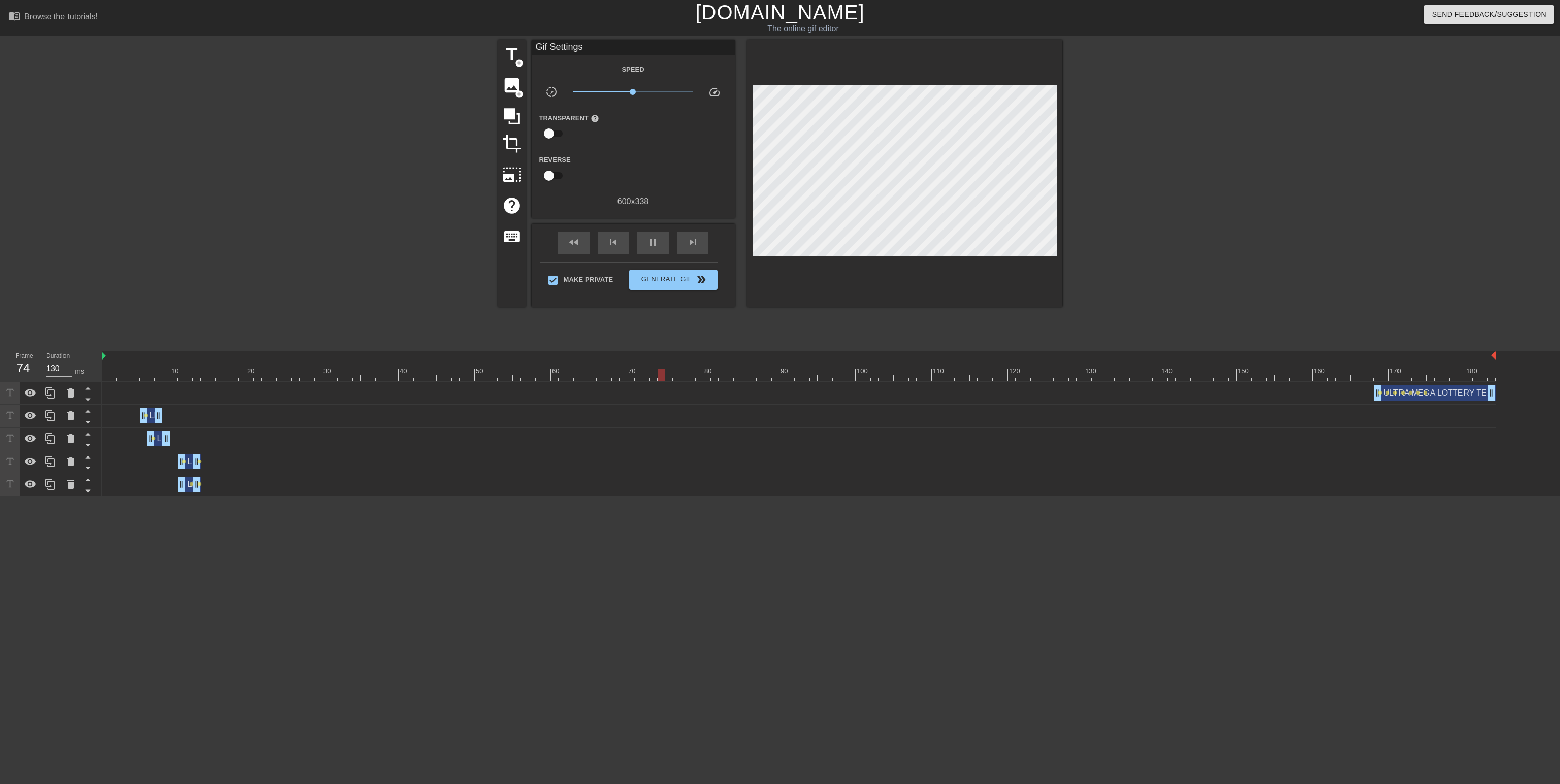
click at [644, 94] on span "x1.00" at bounding box center [632, 92] width 120 height 13
drag, startPoint x: 644, startPoint y: 93, endPoint x: 652, endPoint y: 91, distance: 8.2
click at [652, 91] on span "x2.07" at bounding box center [651, 91] width 6 height 6
drag, startPoint x: 652, startPoint y: 91, endPoint x: 664, endPoint y: 91, distance: 12.0
click at [664, 91] on span "x3.31" at bounding box center [664, 91] width 6 height 6
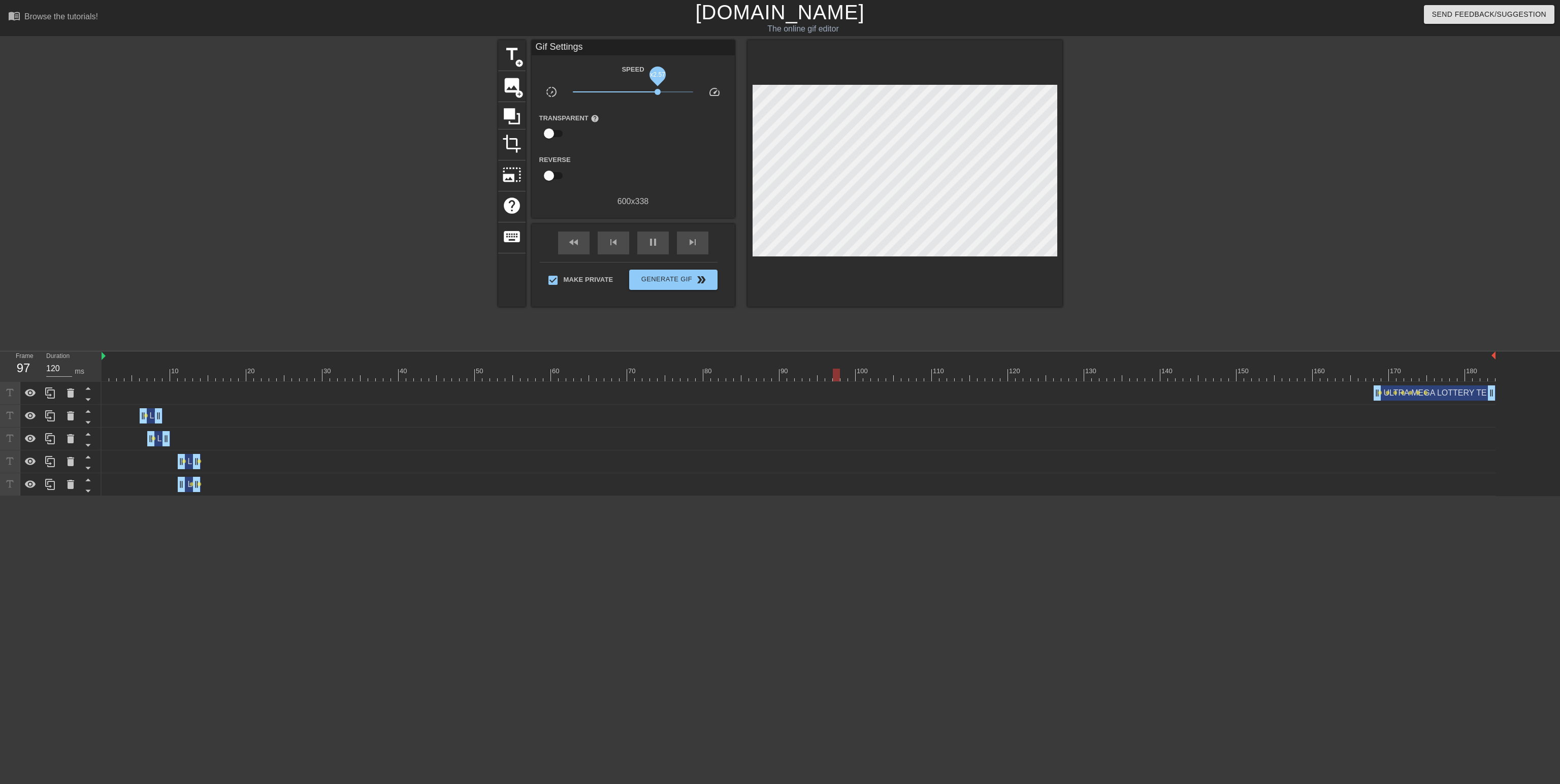
click at [658, 92] on span "x2.57" at bounding box center [657, 91] width 6 height 6
click at [669, 286] on button "Generate Gif double_arrow" at bounding box center [672, 280] width 88 height 21
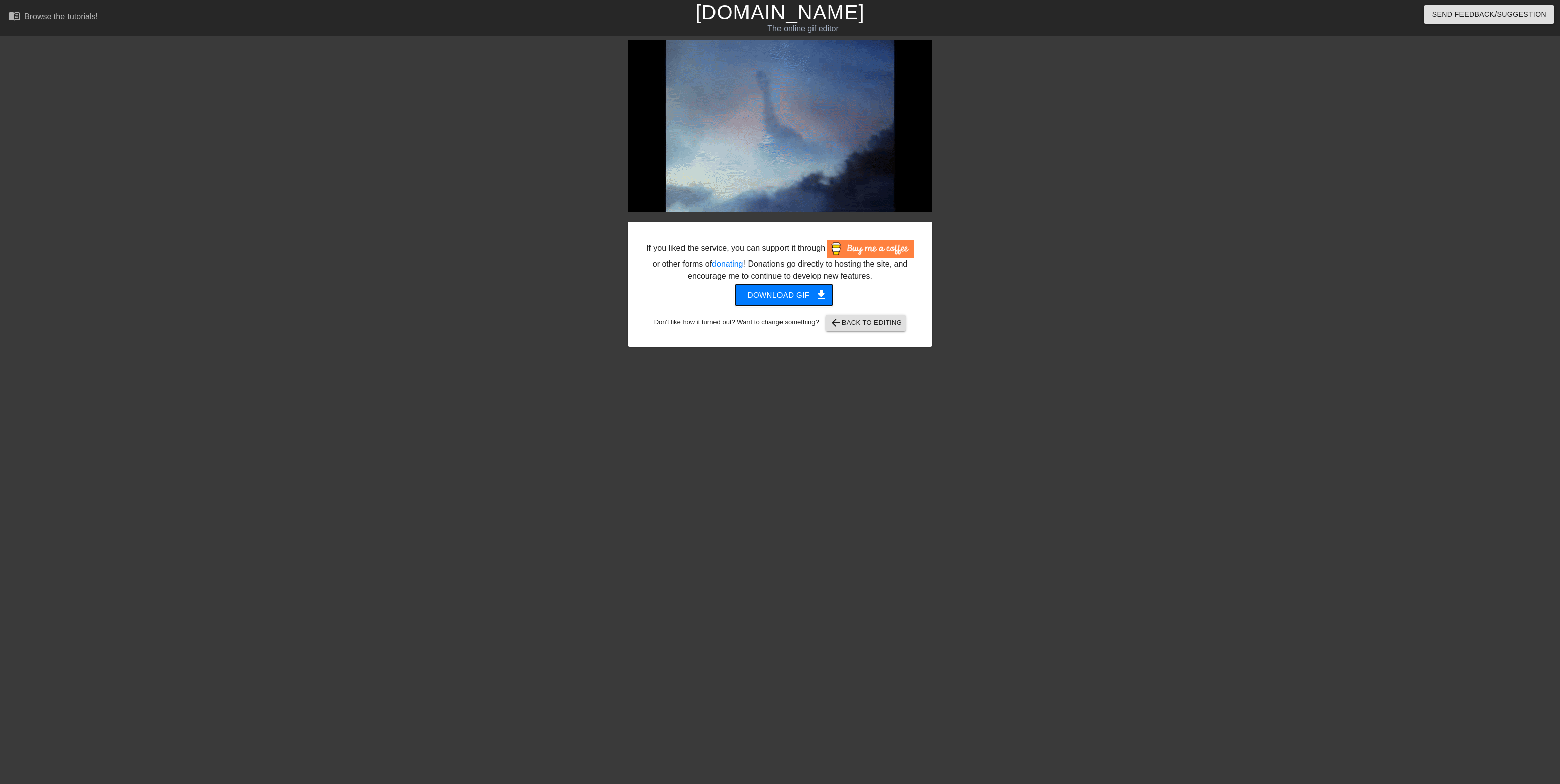
click at [789, 297] on span "Download gif get_app" at bounding box center [784, 295] width 74 height 14
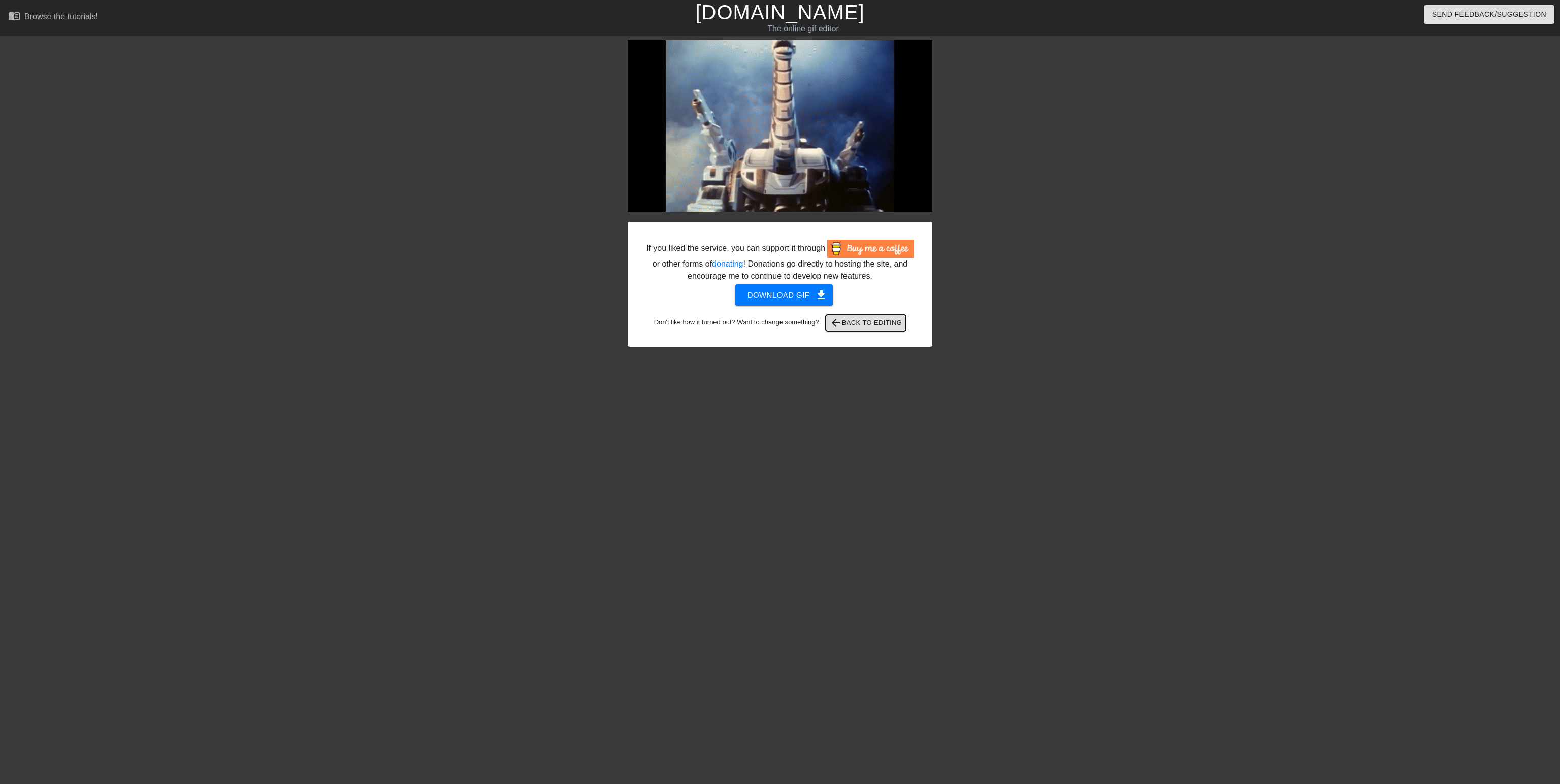
click at [859, 318] on span "arrow_back Back to Editing" at bounding box center [866, 323] width 72 height 13
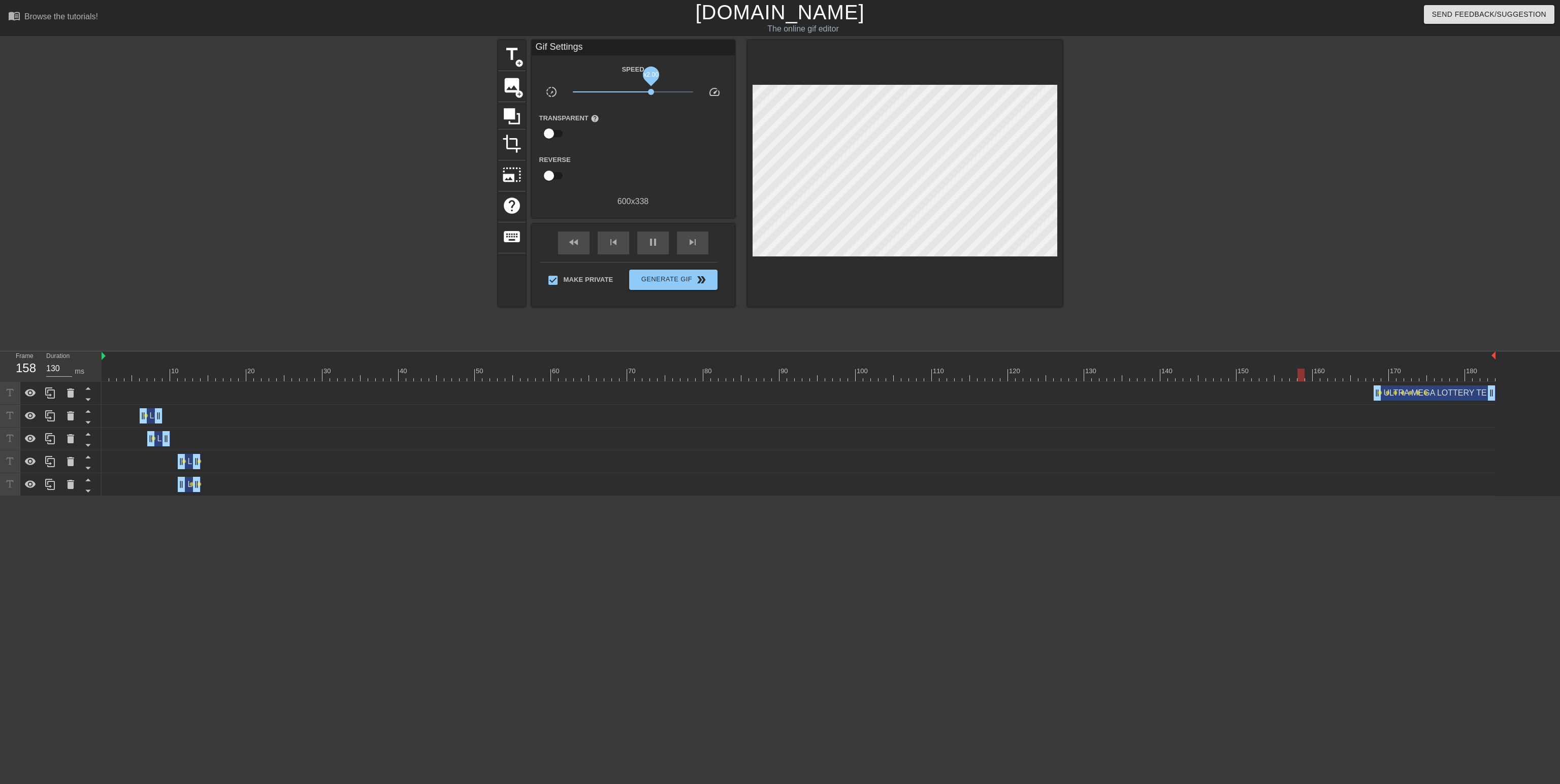
drag, startPoint x: 658, startPoint y: 91, endPoint x: 651, endPoint y: 92, distance: 7.1
click at [651, 92] on span "x2.00" at bounding box center [651, 91] width 6 height 6
click at [678, 285] on button "Generate Gif double_arrow" at bounding box center [672, 280] width 88 height 21
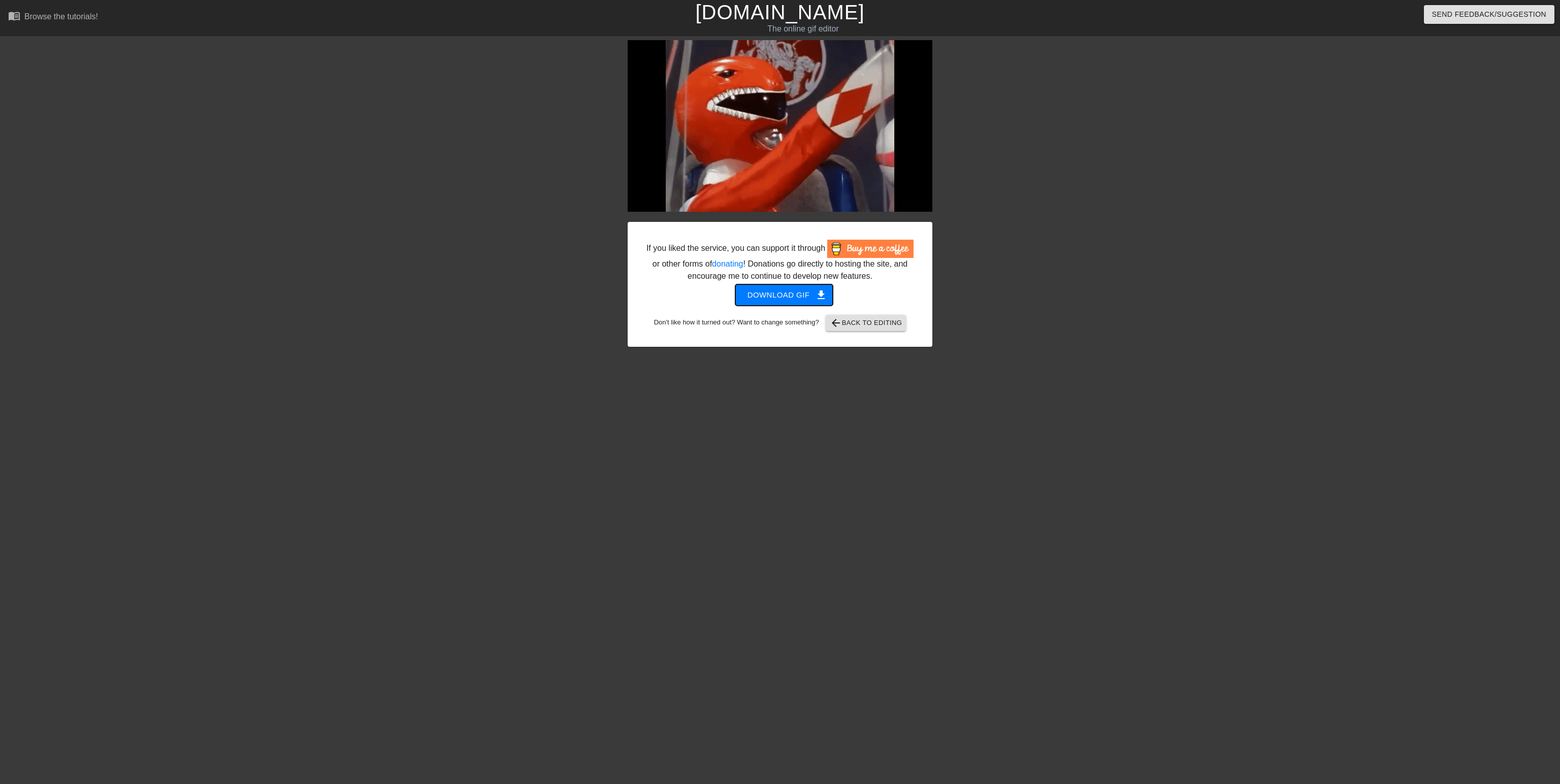
click at [780, 300] on span "Download gif get_app" at bounding box center [784, 295] width 74 height 14
